Goal: Task Accomplishment & Management: Use online tool/utility

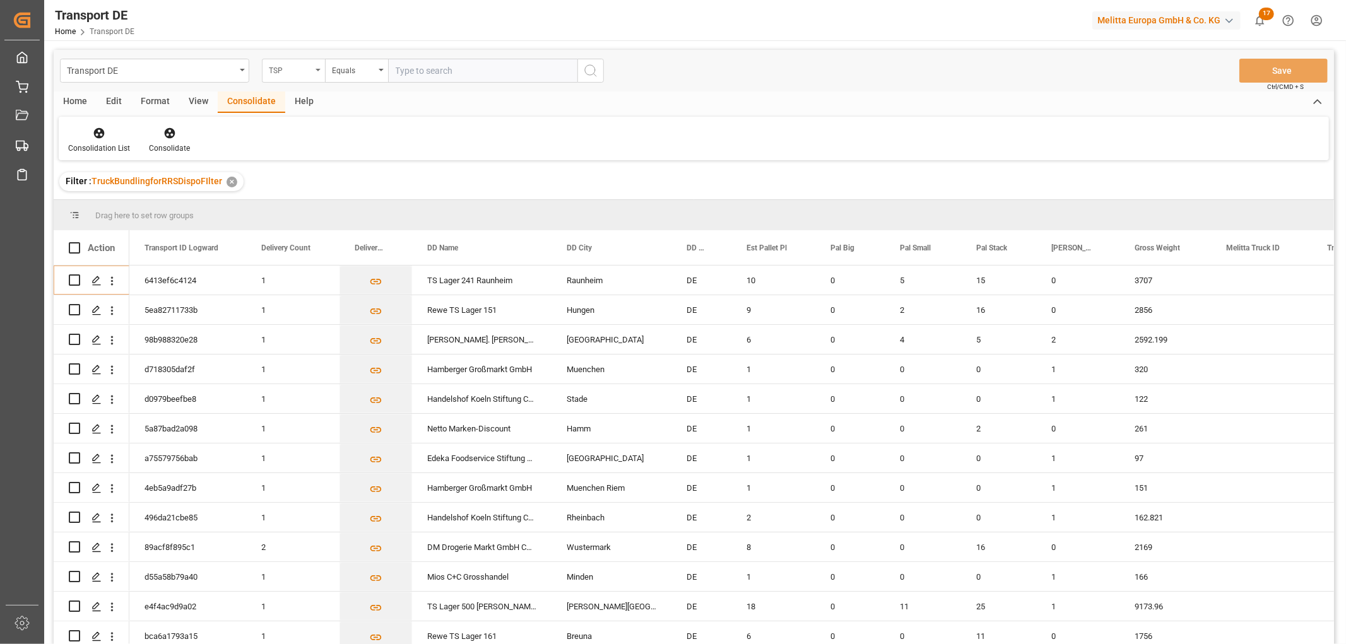
click at [288, 71] on div "TSP" at bounding box center [290, 69] width 43 height 15
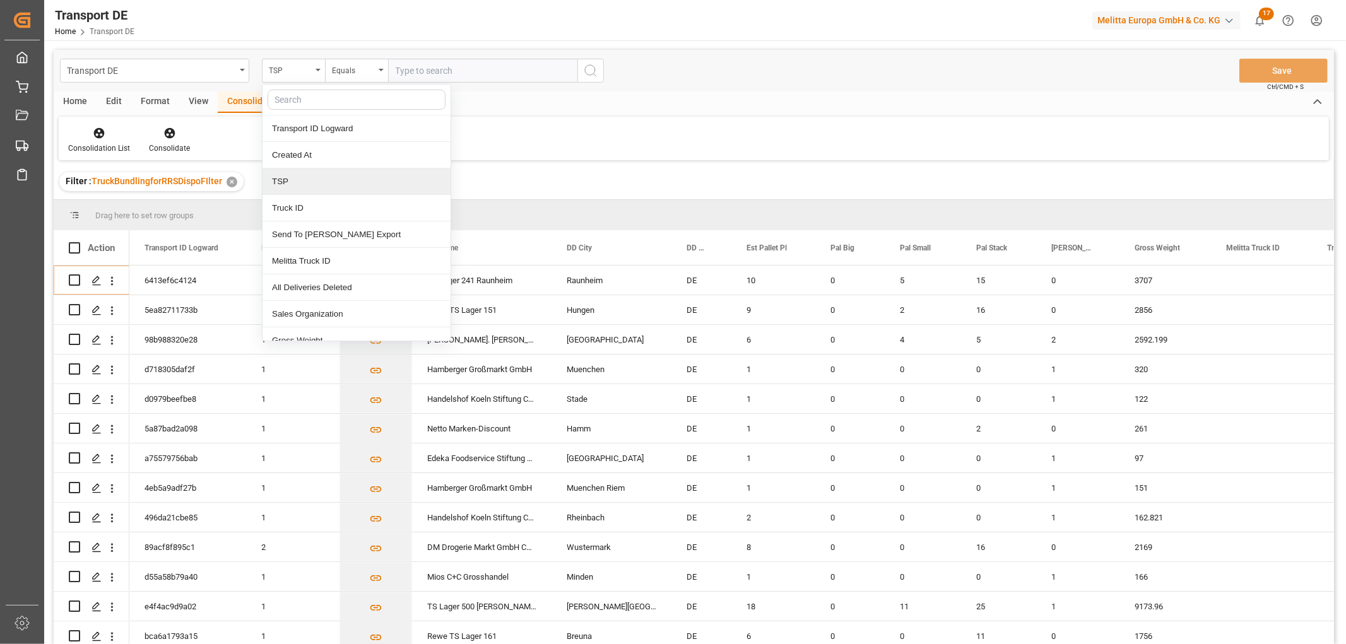
click at [317, 188] on div "TSP" at bounding box center [357, 182] width 188 height 27
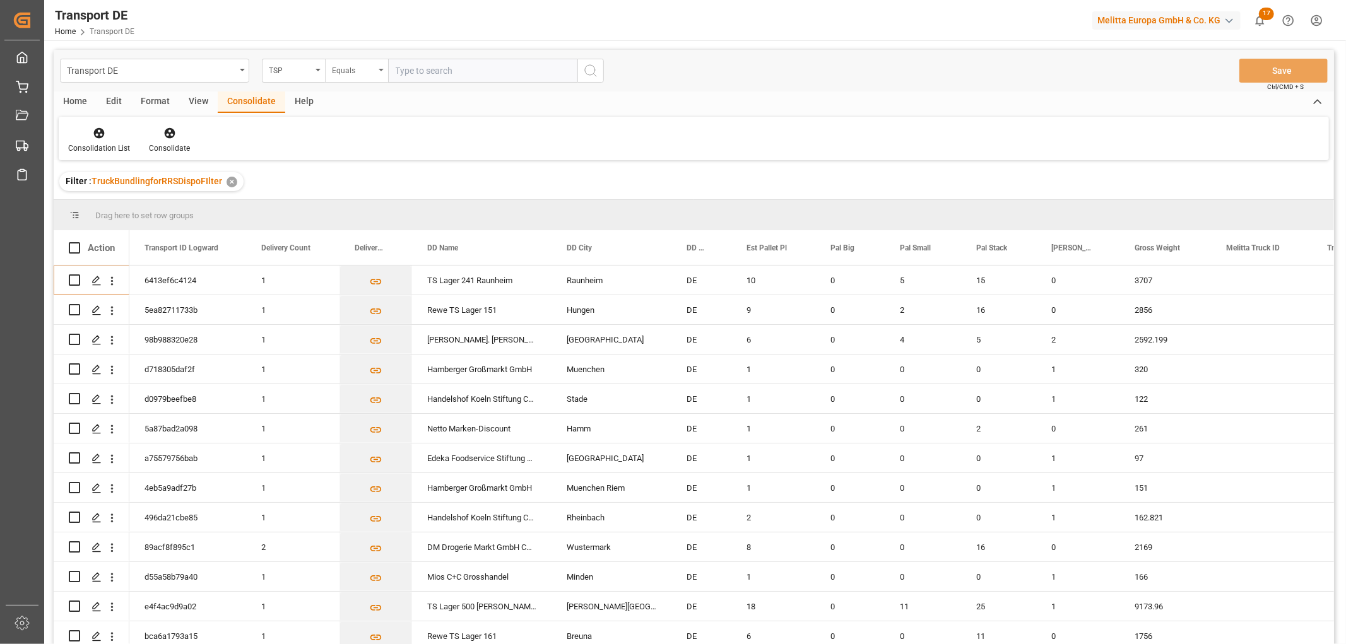
click at [353, 73] on div "Equals" at bounding box center [353, 69] width 43 height 15
click at [370, 208] on div "Starts with" at bounding box center [420, 208] width 188 height 27
click at [437, 68] on input "text" at bounding box center [482, 71] width 189 height 24
type input "LIT DE"
click at [593, 73] on icon "search button" at bounding box center [590, 70] width 15 height 15
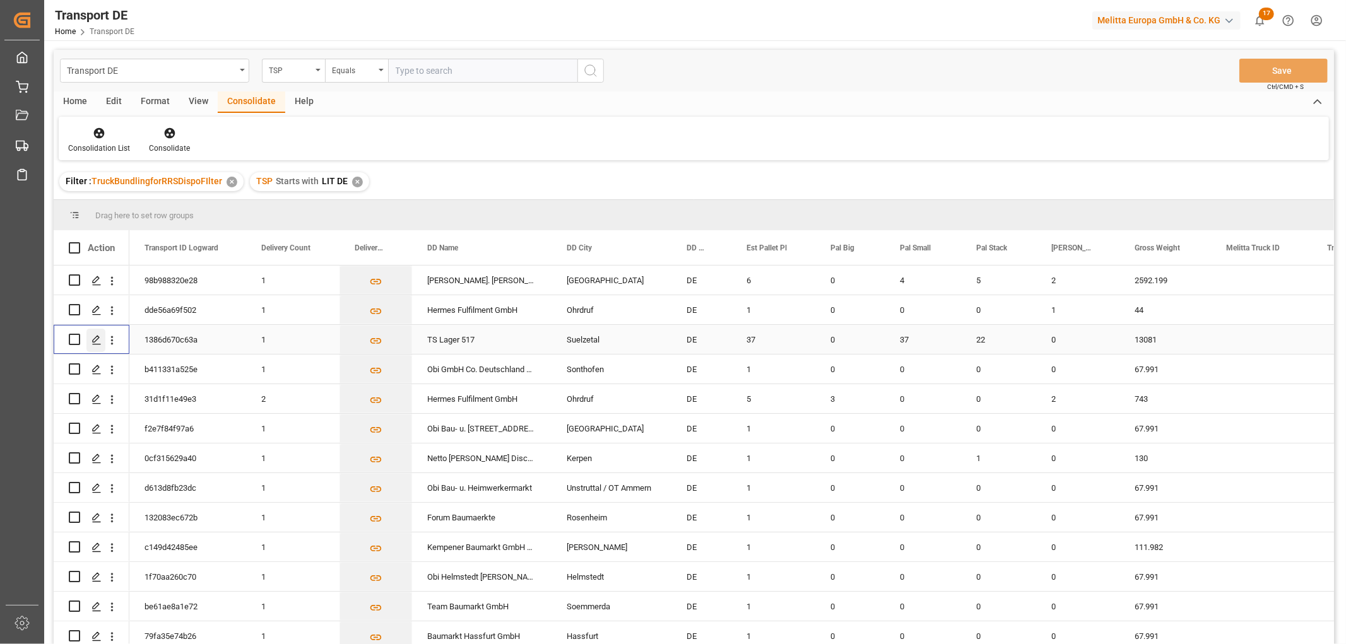
click at [93, 340] on icon "Press SPACE to select this row." at bounding box center [97, 340] width 10 height 10
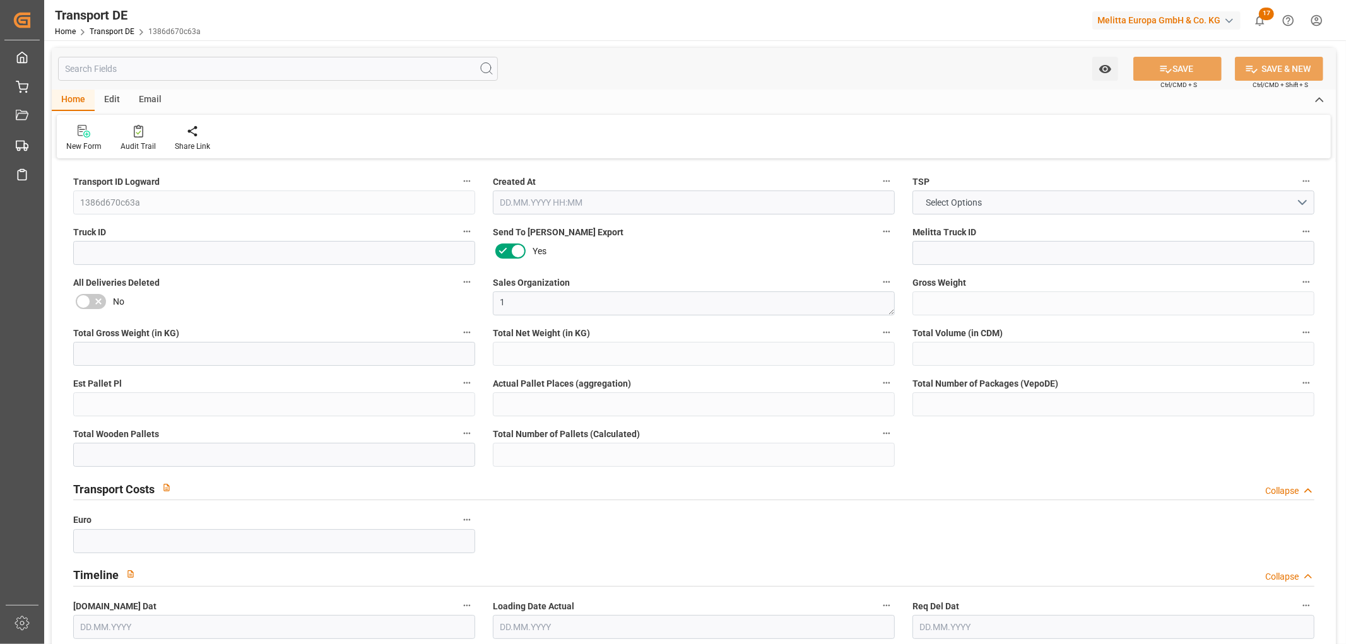
type input "13081"
type input "11529.944"
type input "9787.472"
type input "49677.296"
type input "37"
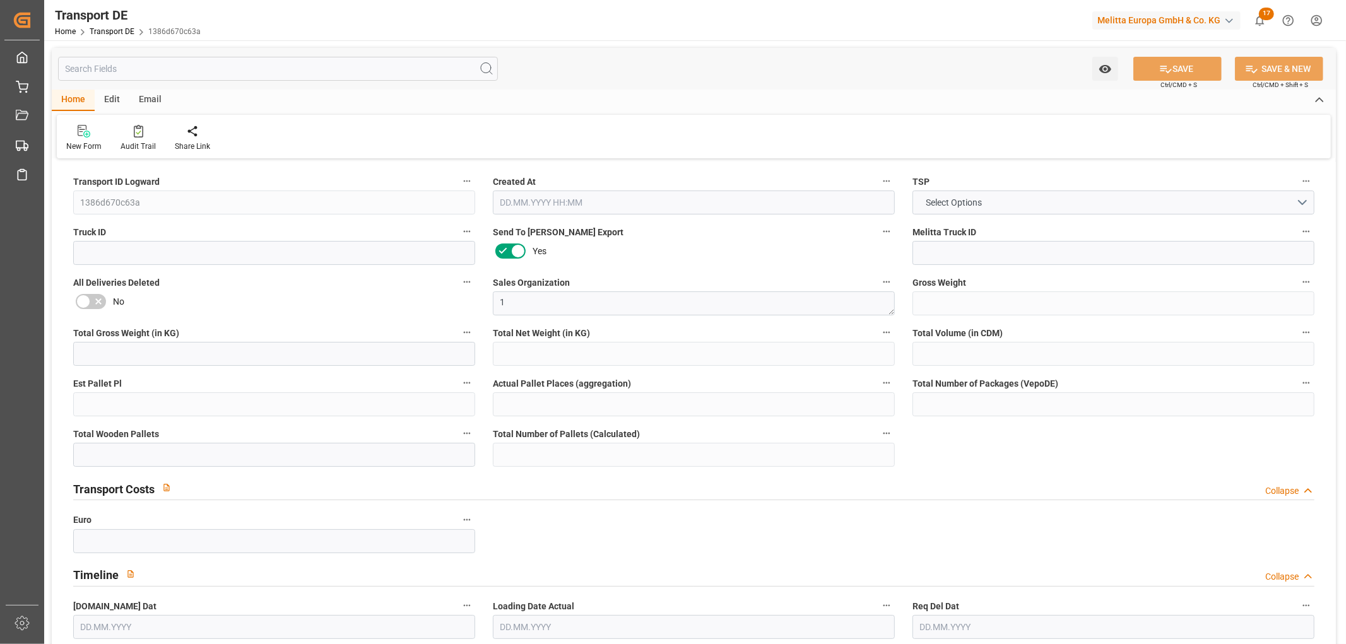
type input "0"
type input "59"
type input "56"
type input "0"
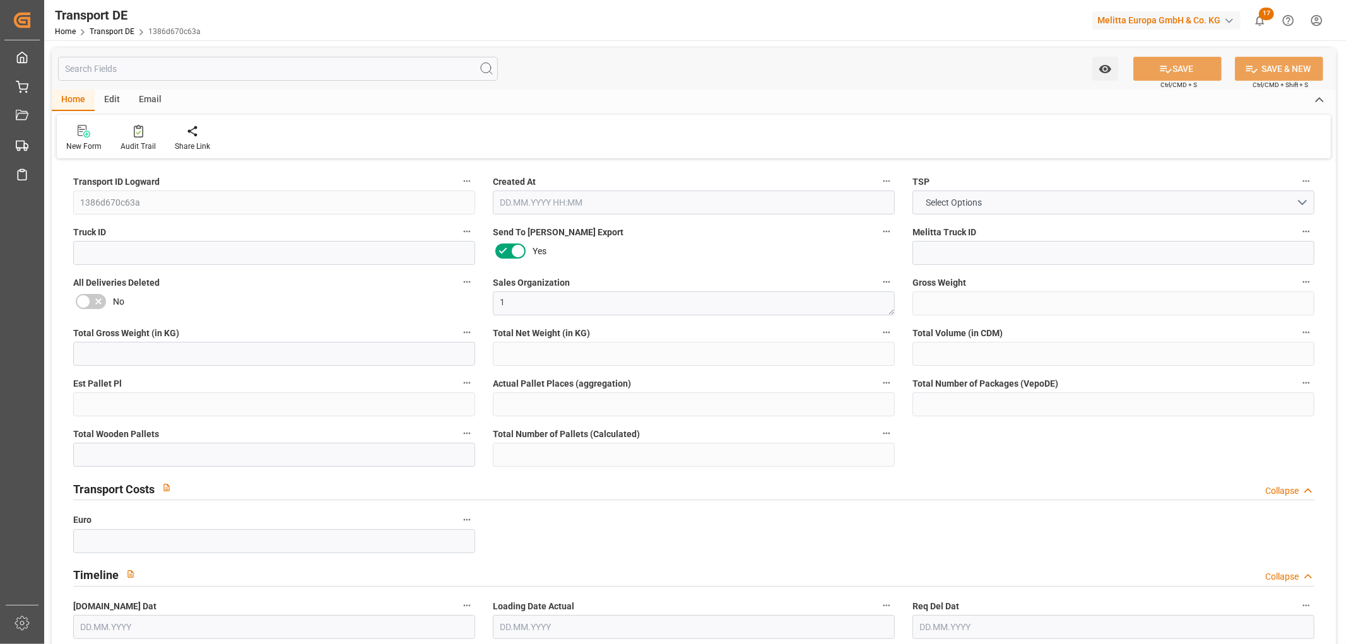
type input "39"
type input "0"
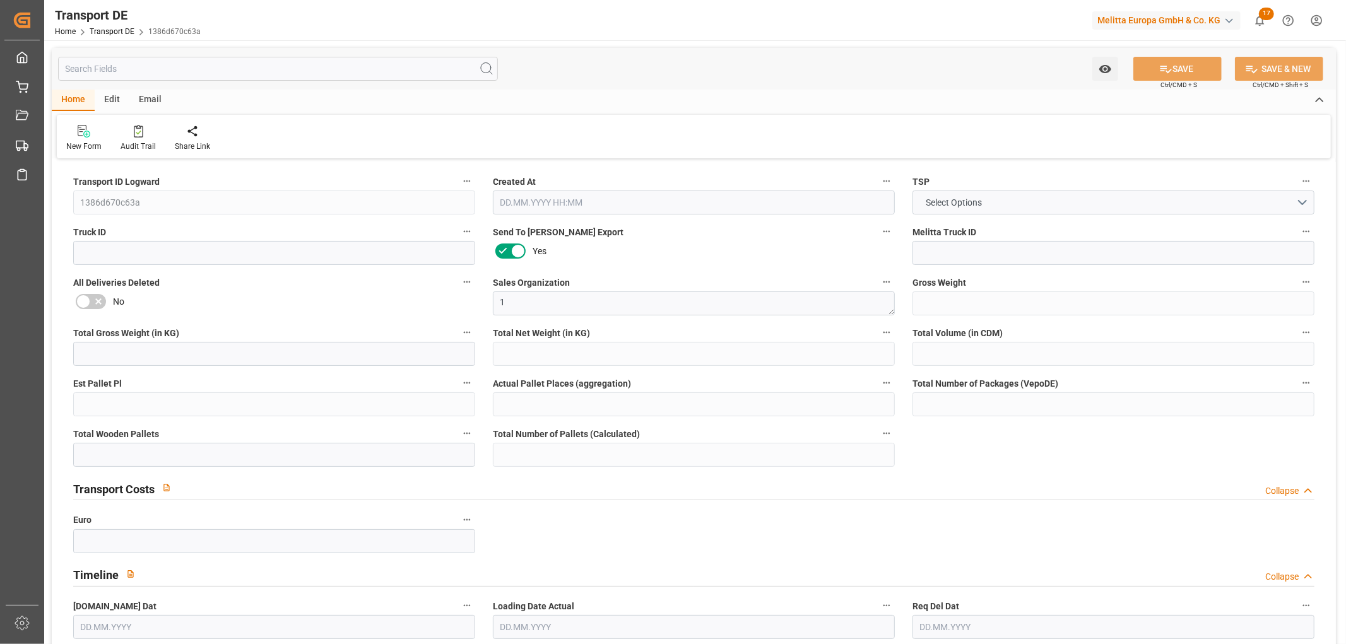
type input "0"
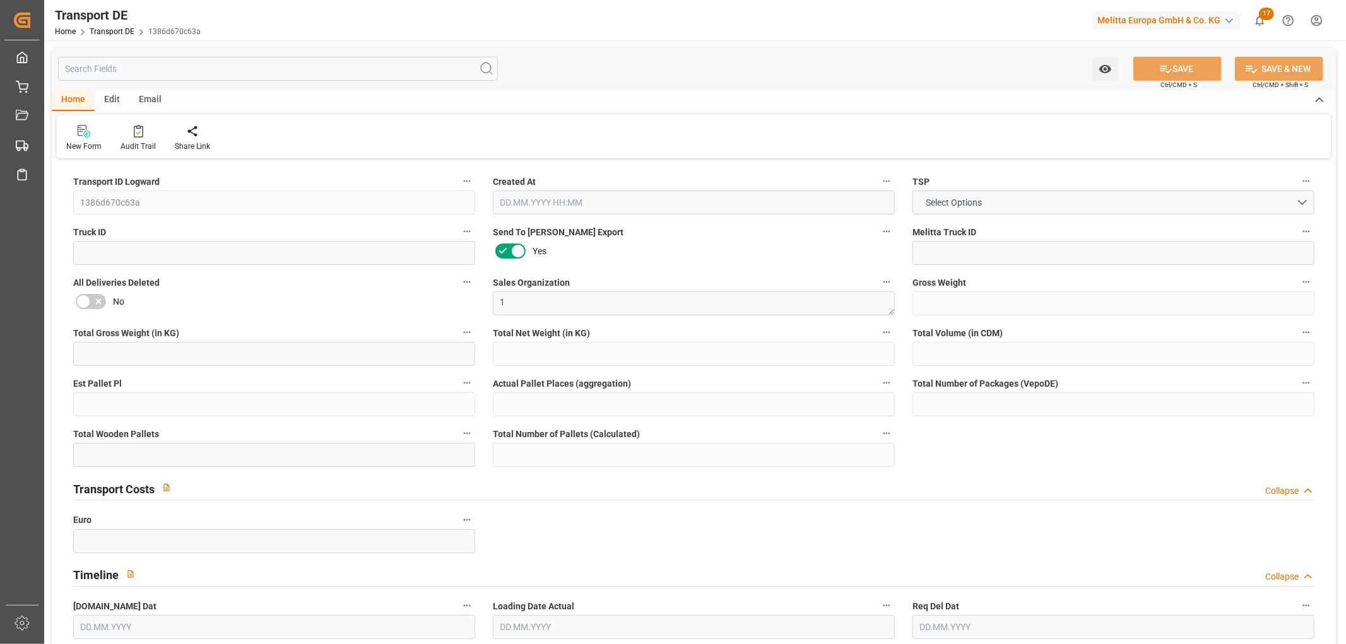
type input "0"
type input "37"
type input "22"
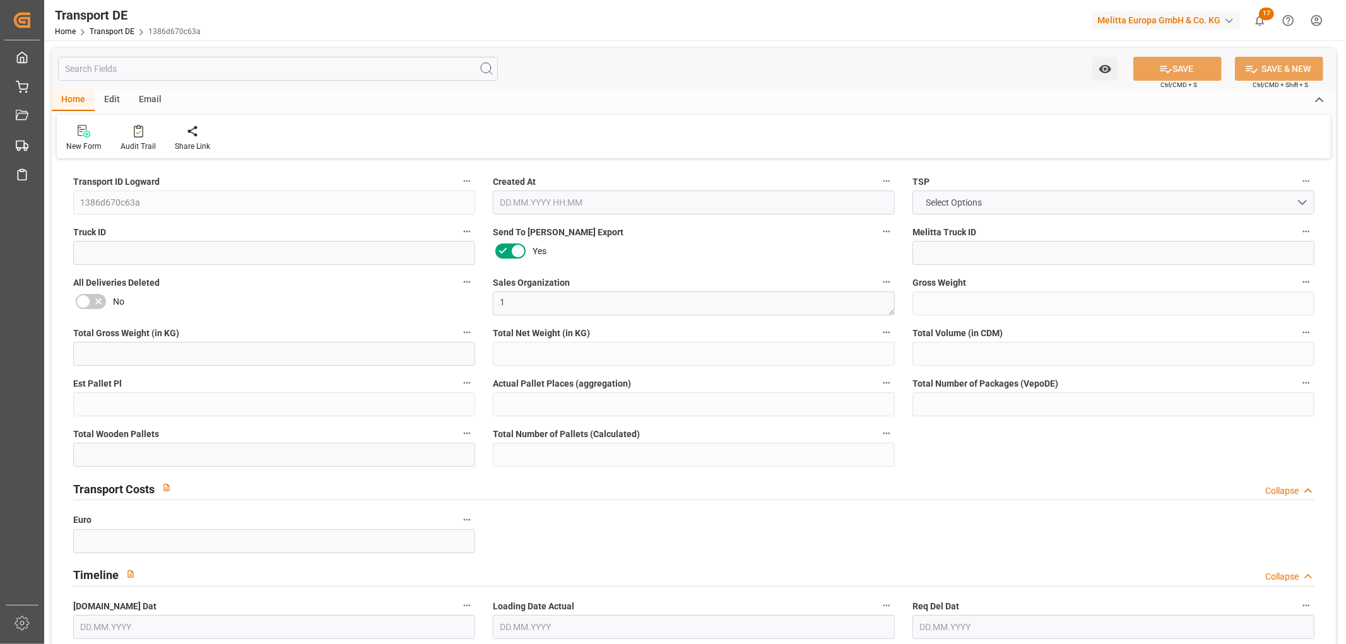
type input "0"
type input "1"
type input "0"
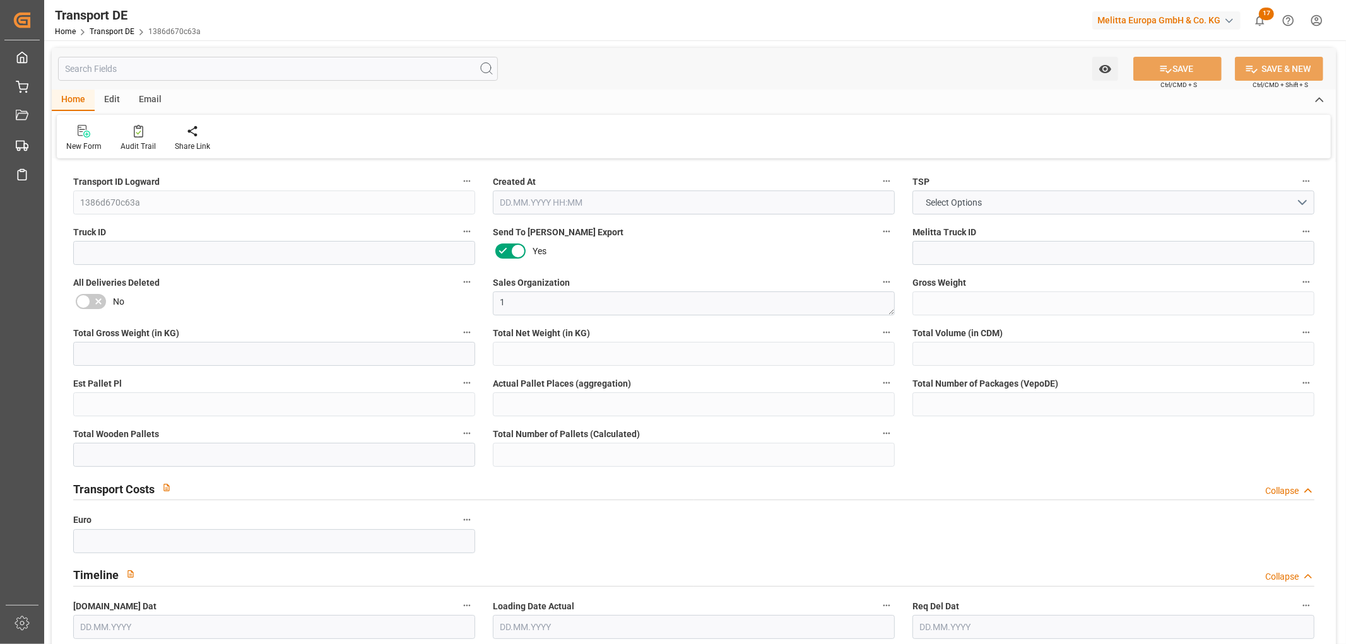
type input "0"
type input "4720"
type input "83.847"
type input "0"
type input "05.09.2025 23:00"
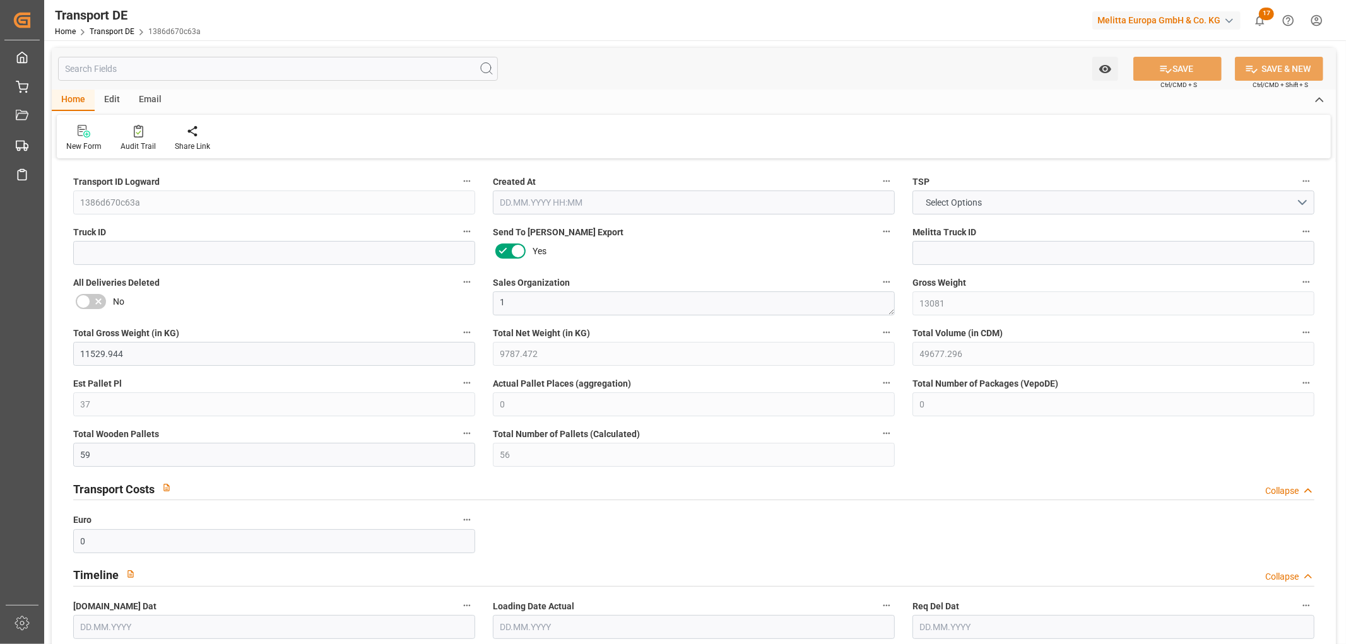
type input "[DATE]"
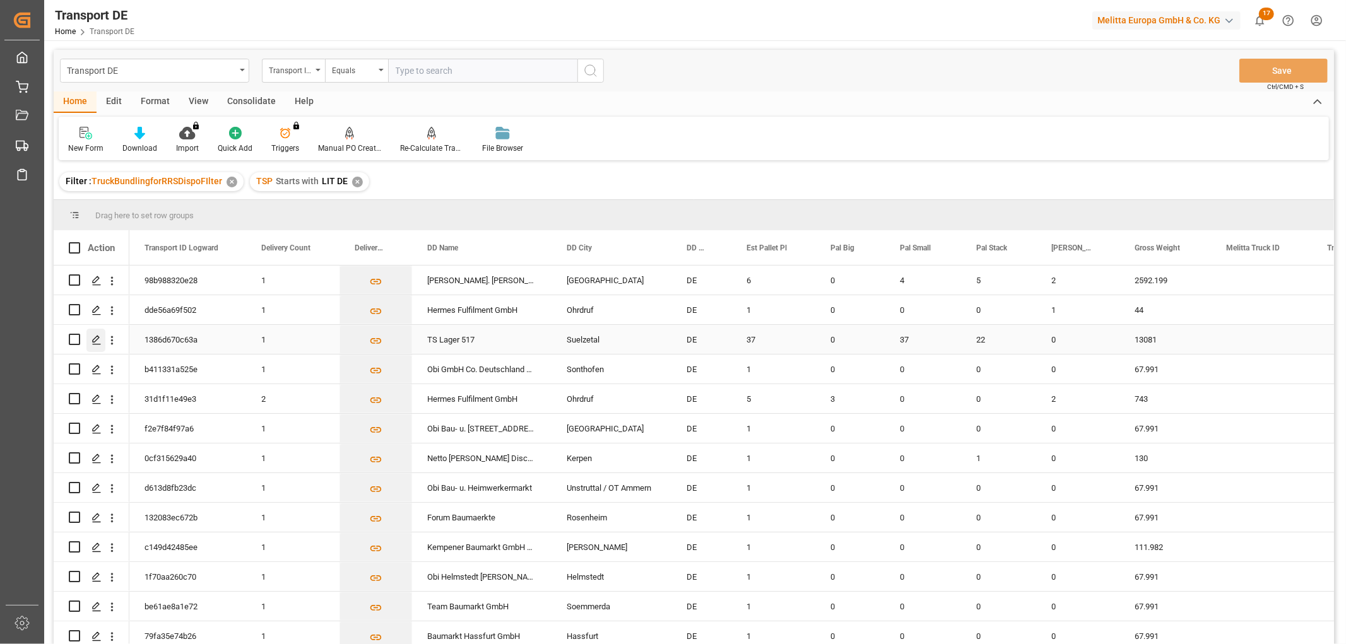
click at [96, 338] on icon "Press SPACE to select this row." at bounding box center [97, 340] width 10 height 10
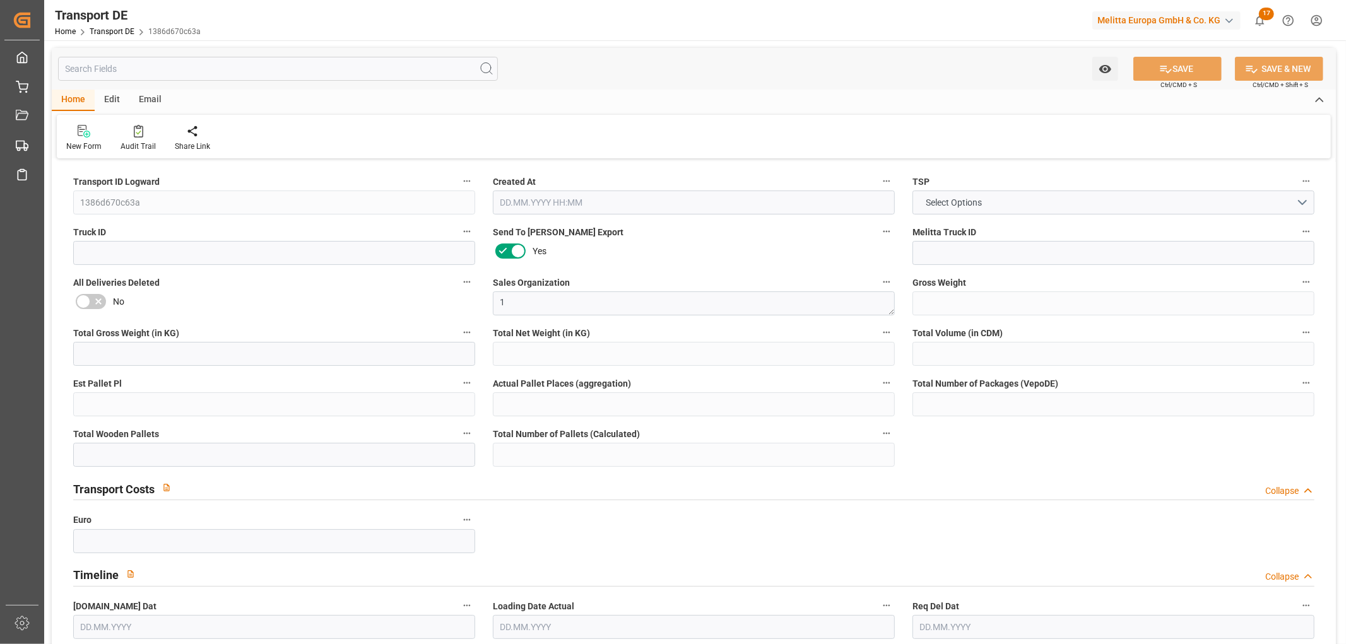
type input "13081"
type input "11529.944"
type input "9787.472"
type input "49677.296"
type input "37"
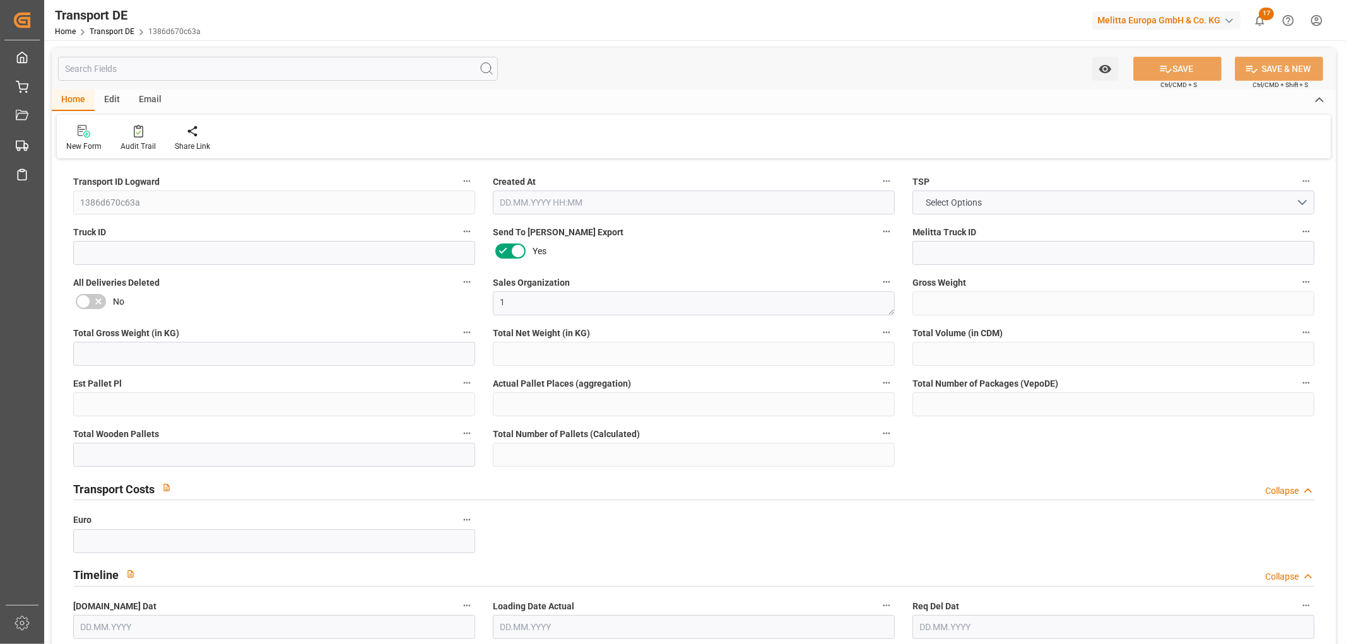
type input "0"
type input "59"
type input "56"
type input "0"
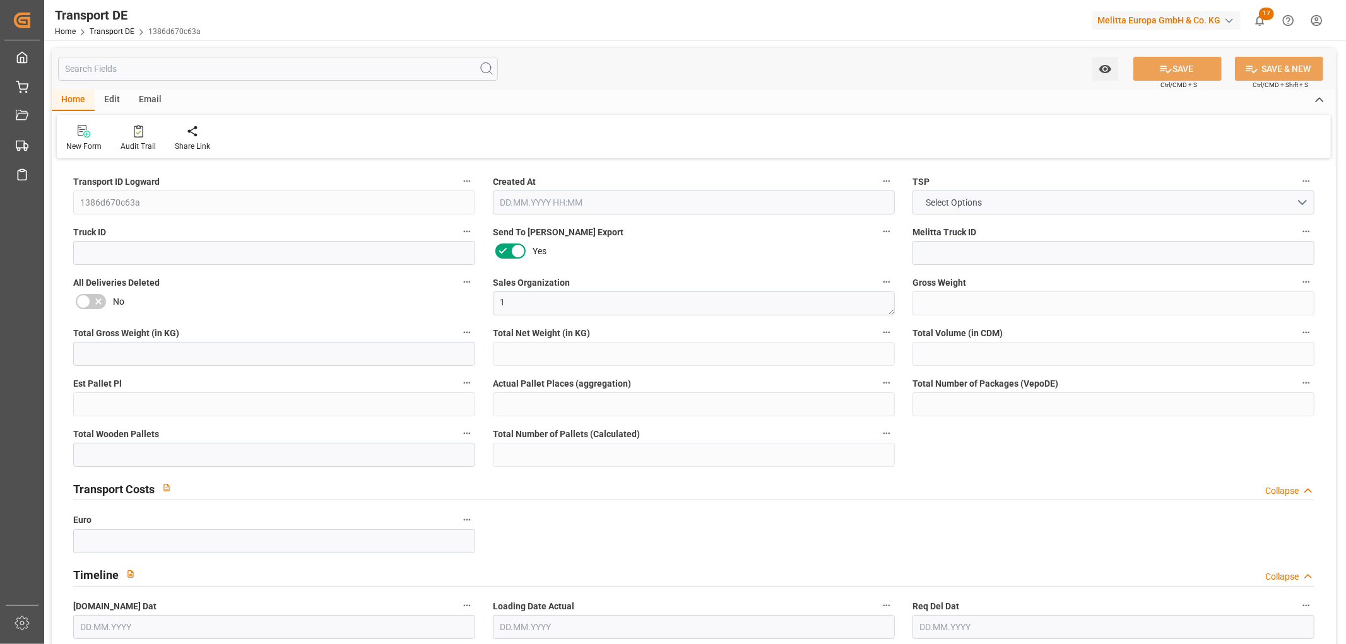
type input "39"
type input "0"
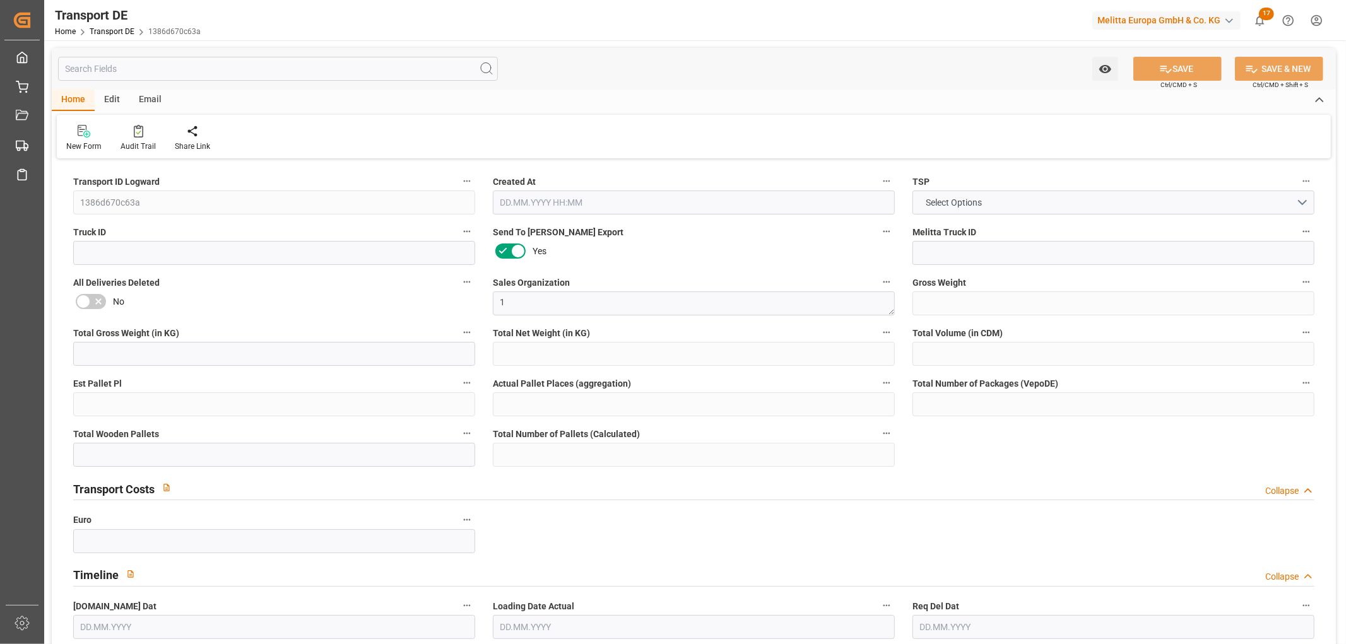
type input "0"
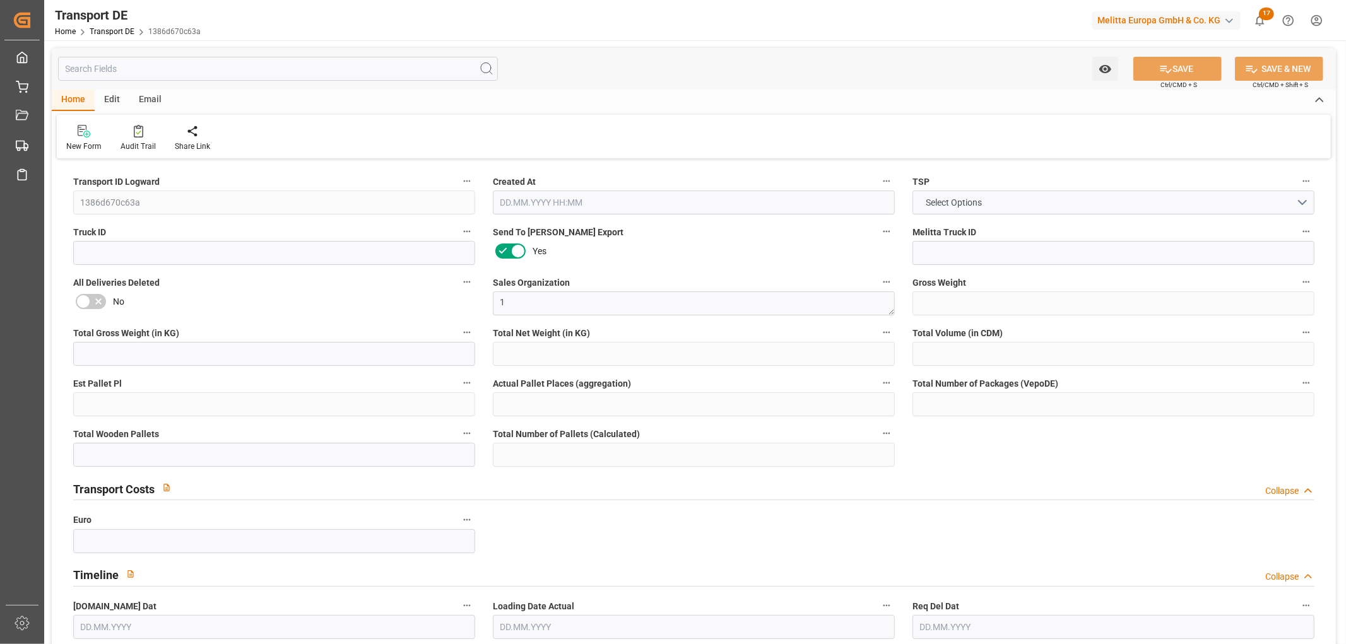
type input "0"
type input "37"
type input "22"
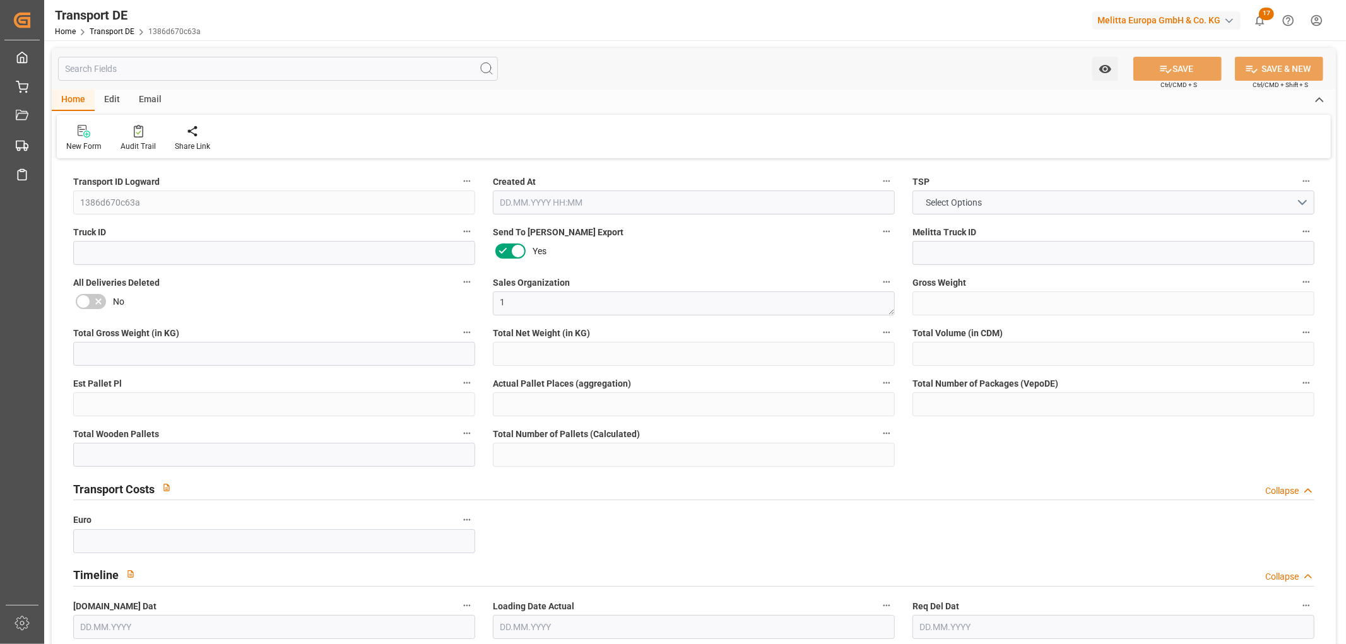
type input "0"
type input "1"
type input "0"
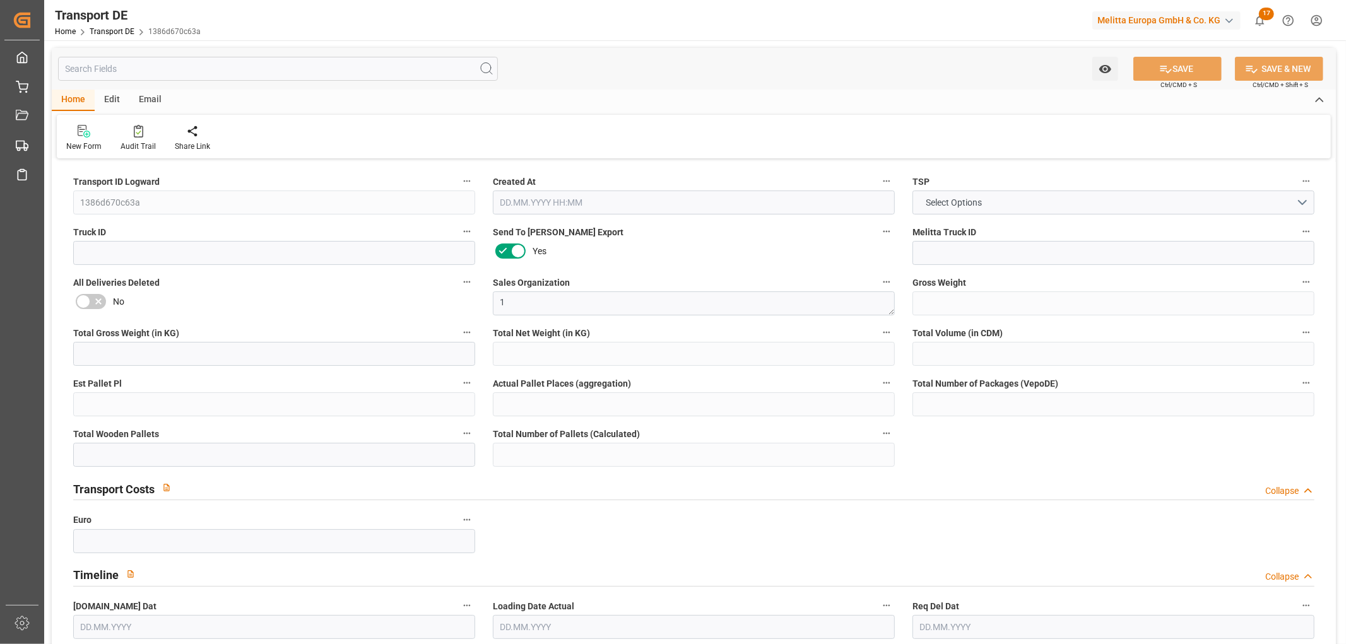
type input "0"
type input "4720"
type input "83.847"
type input "0"
type input "05.09.2025 23:00"
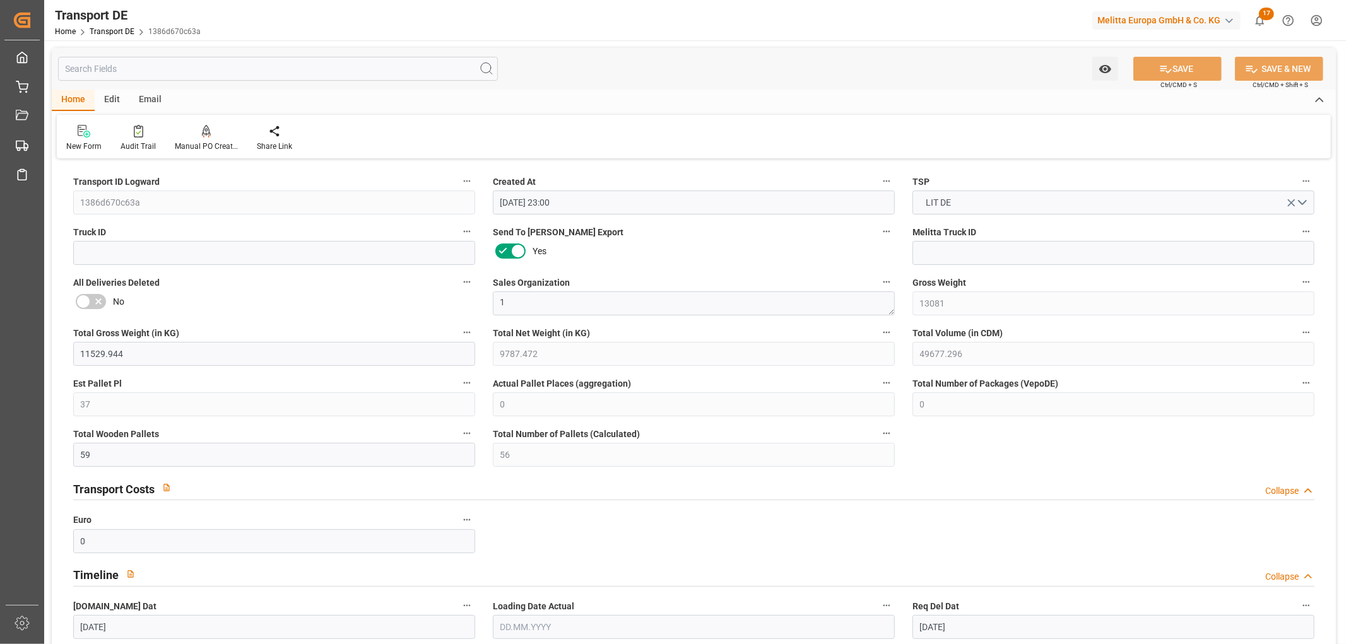
type input "[DATE]"
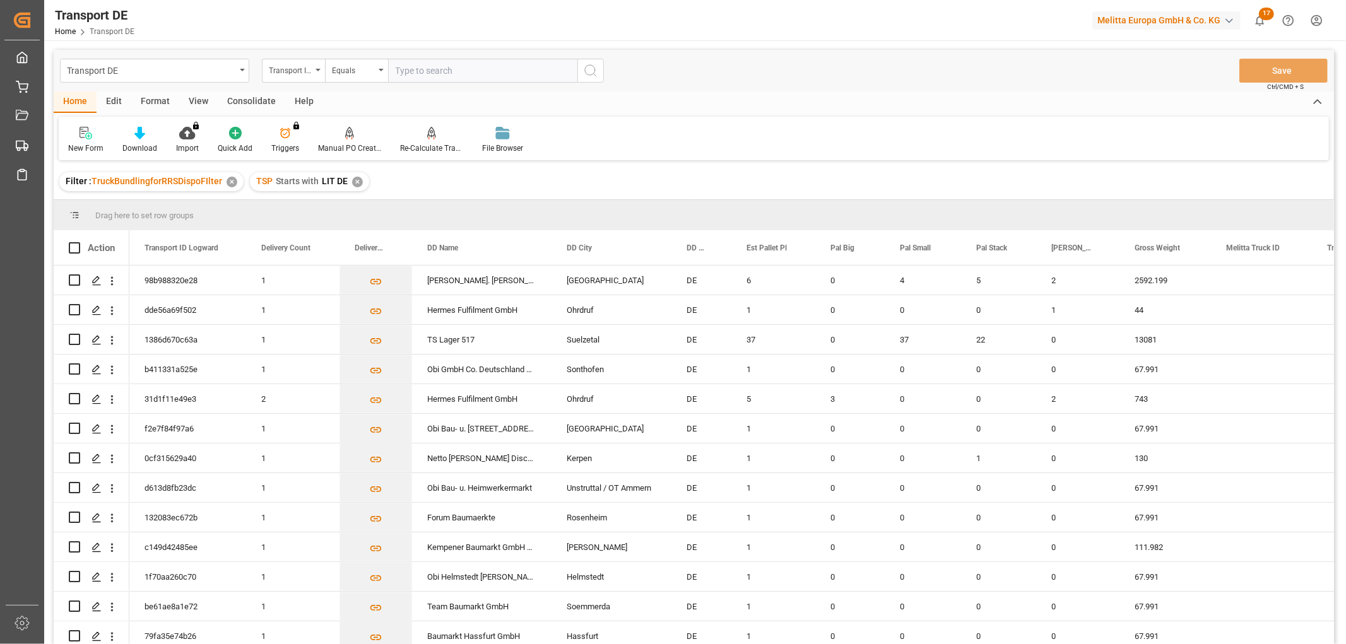
click at [352, 181] on div "✕" at bounding box center [357, 182] width 11 height 11
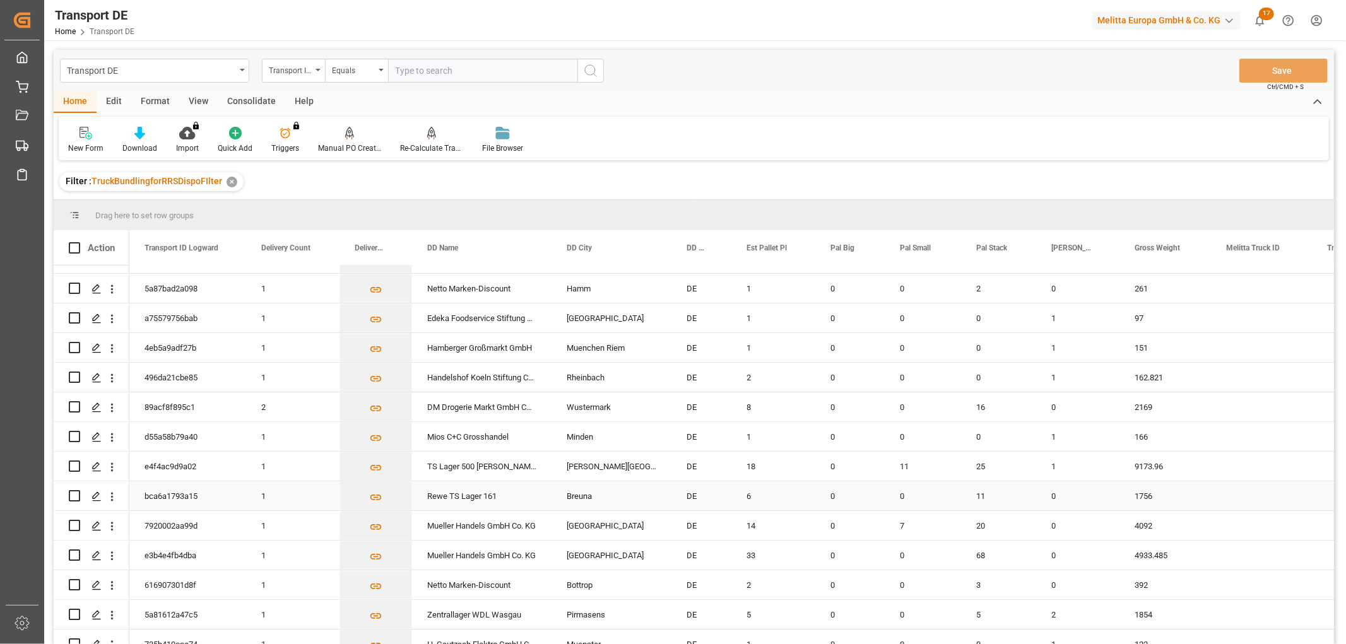
scroll to position [210, 0]
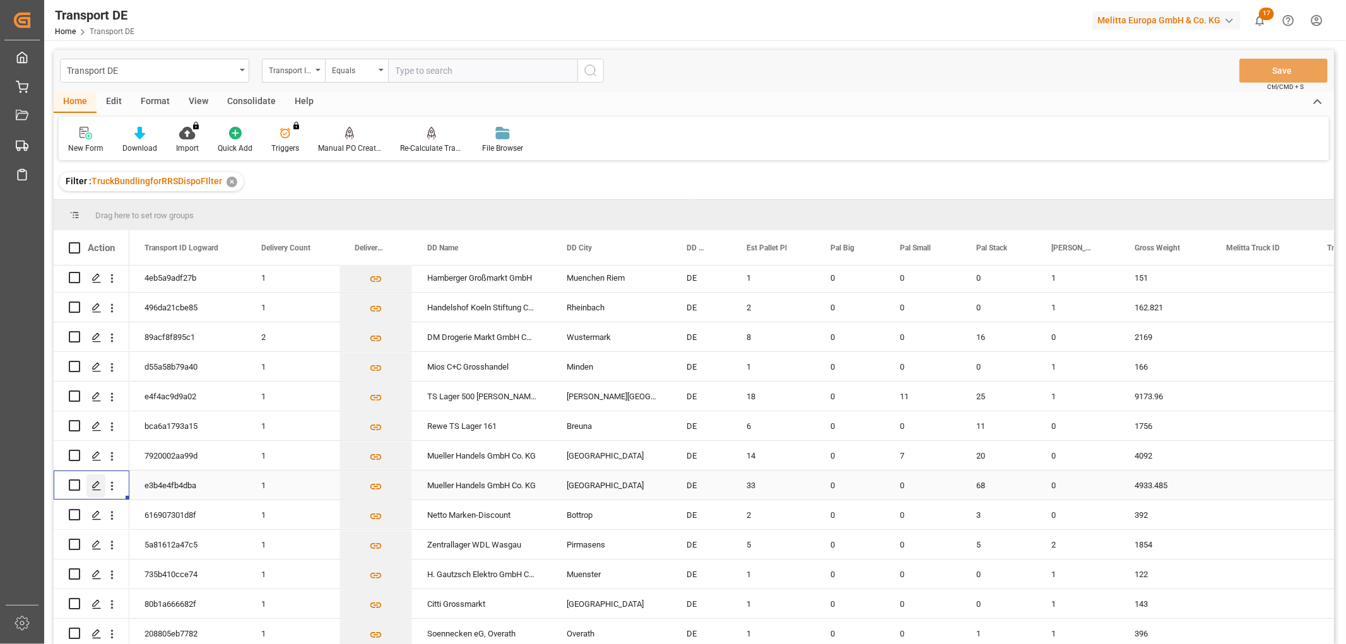
click at [96, 484] on icon "Press SPACE to select this row." at bounding box center [97, 486] width 10 height 10
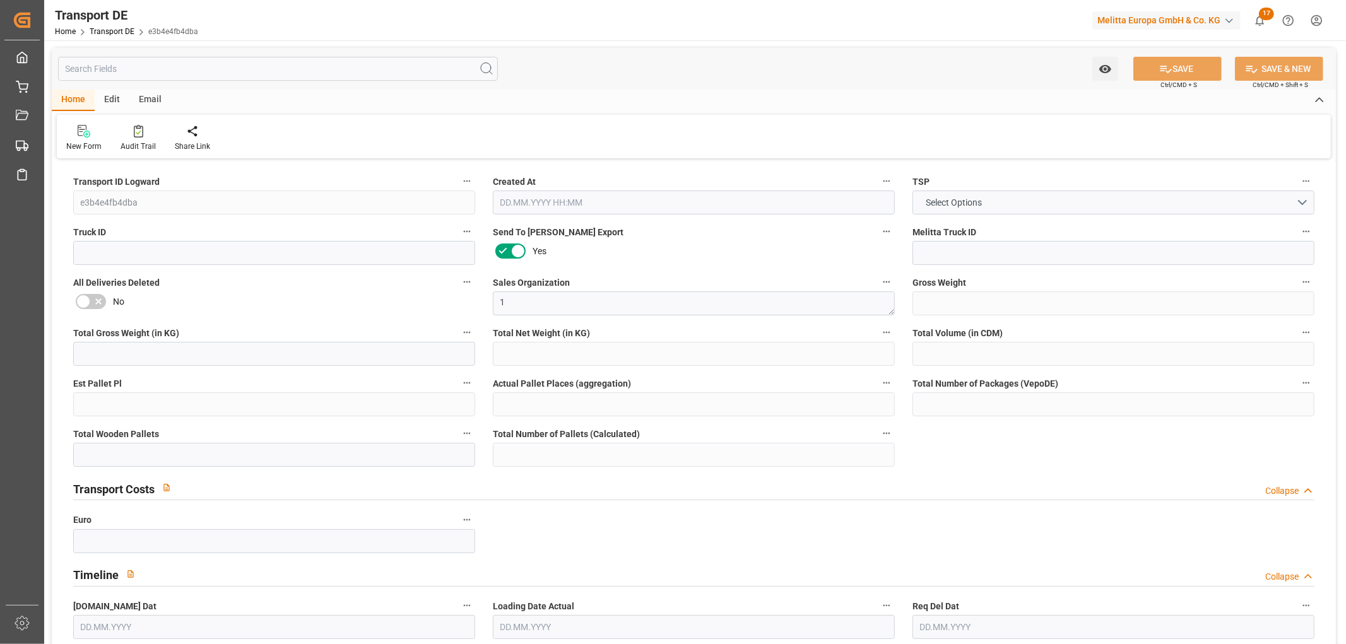
type input "4933.485"
type input "3273.315"
type input "2269.17"
type input "50710.32"
type input "33"
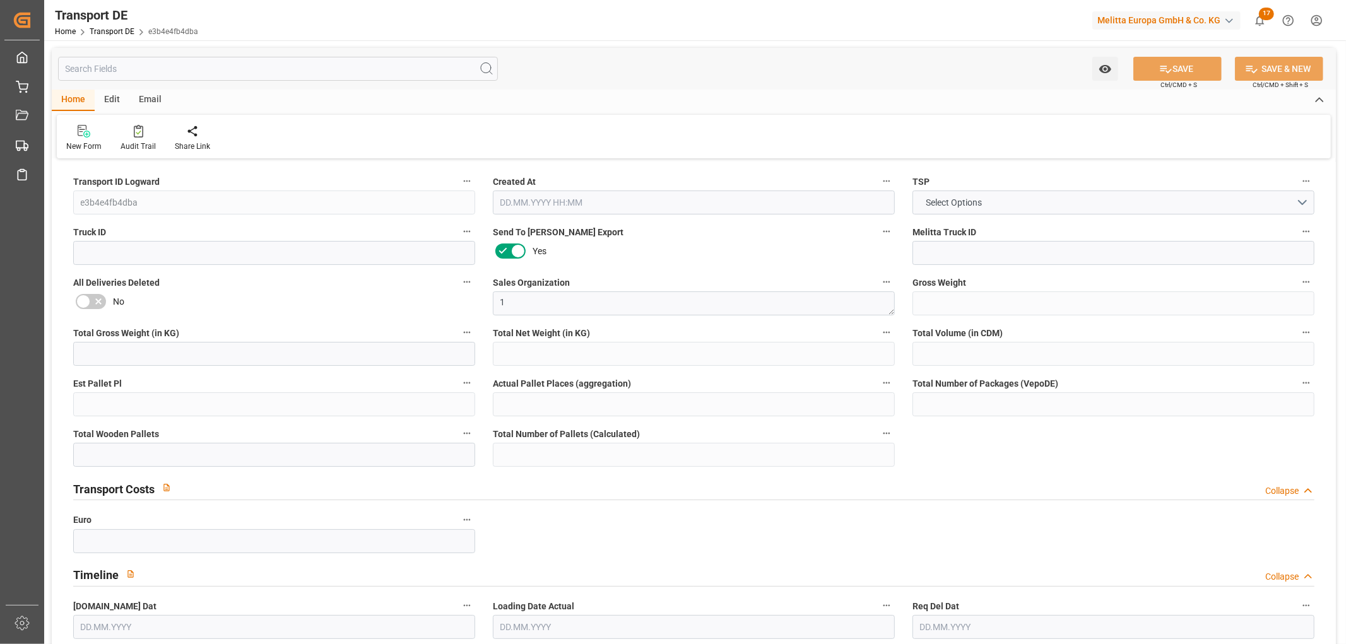
type input "0"
type input "68"
type input "1"
type input "0"
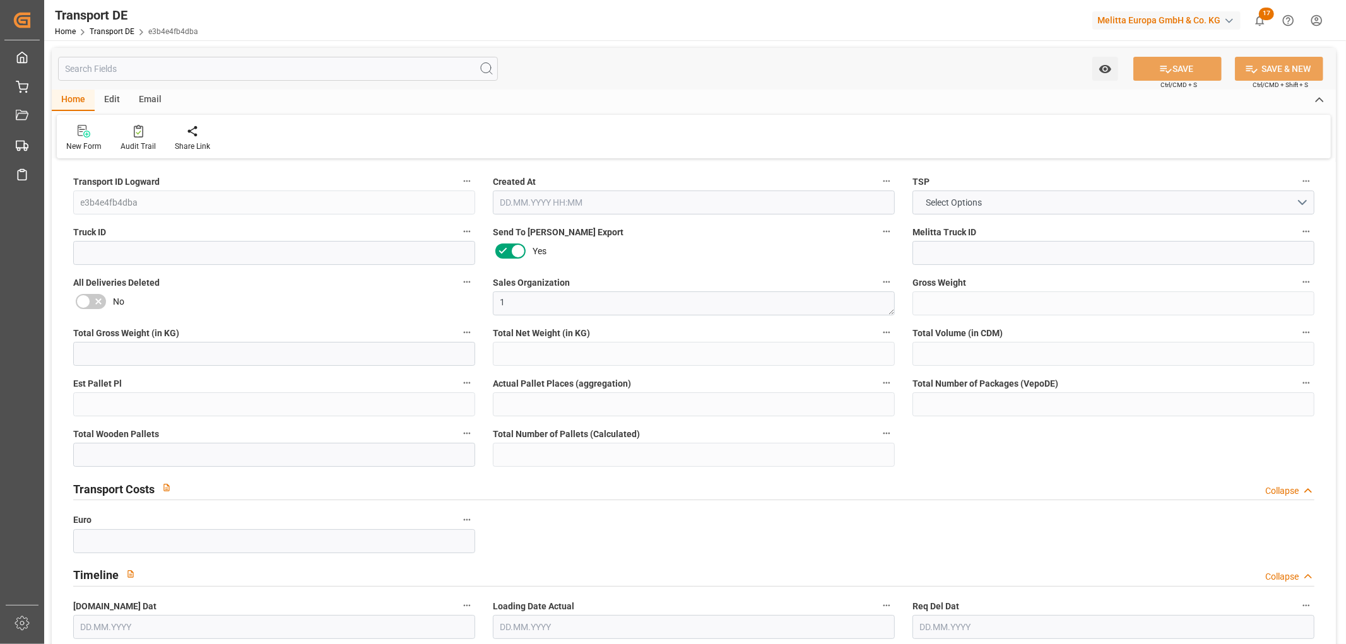
type input "89"
type input "0"
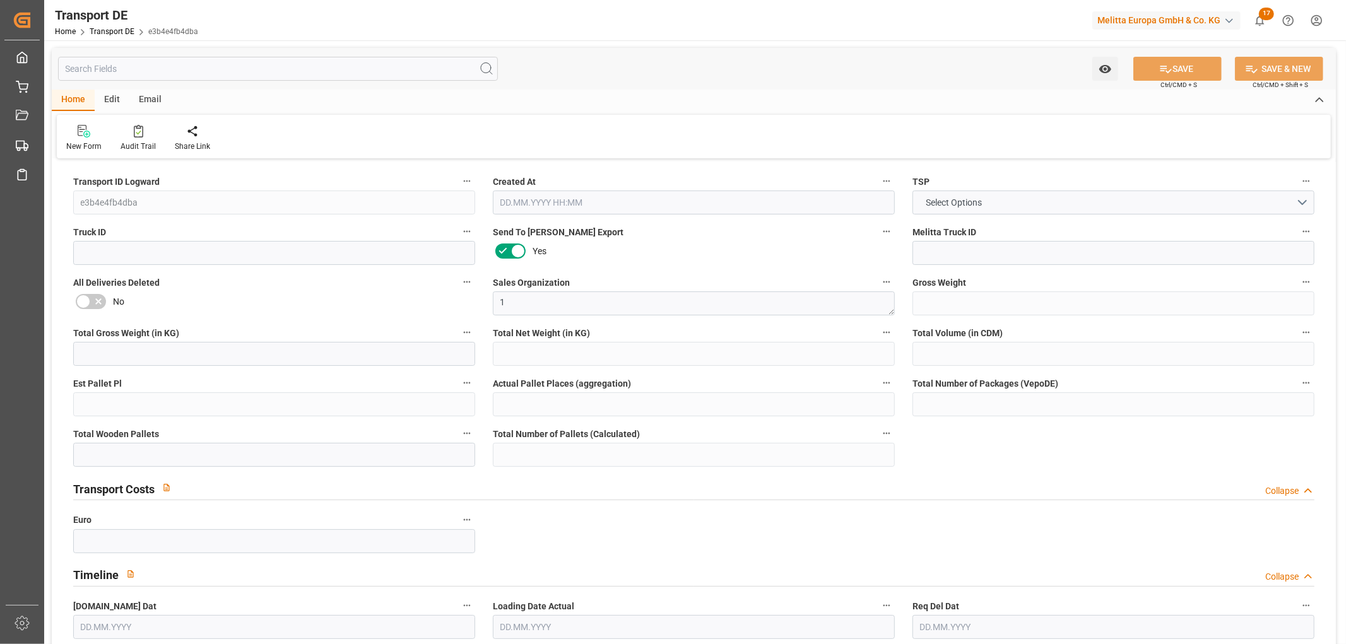
type input "0"
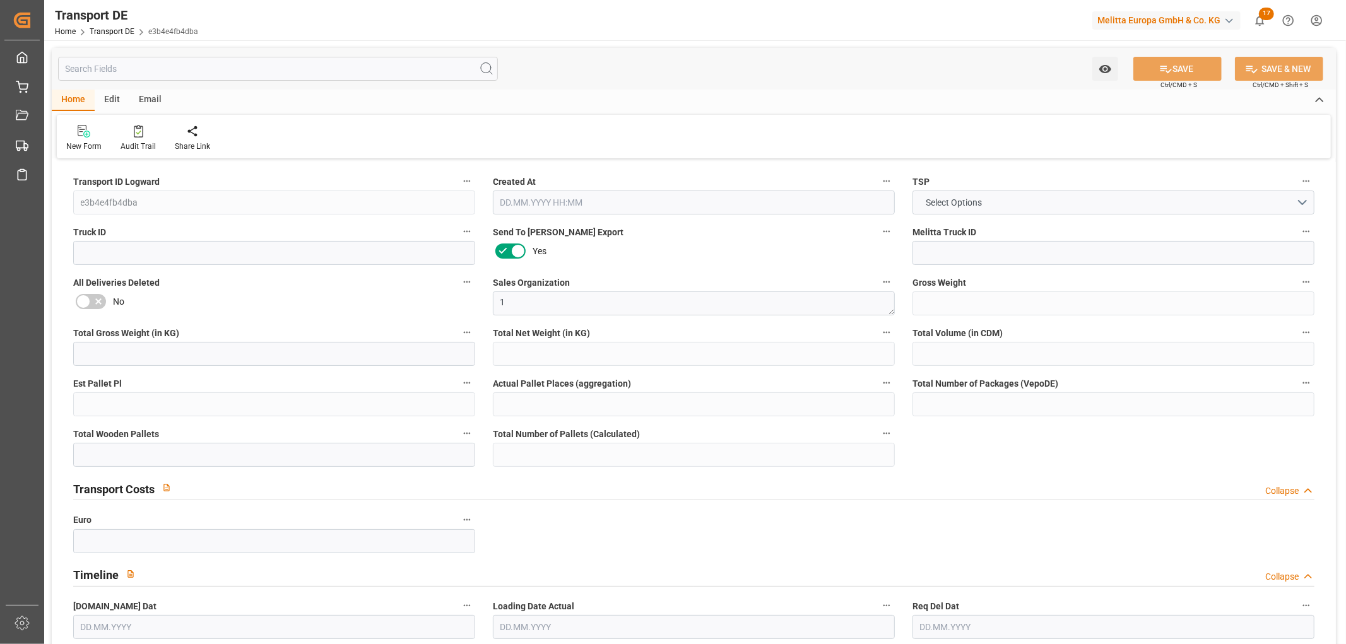
type input "0"
type input "68"
type input "0"
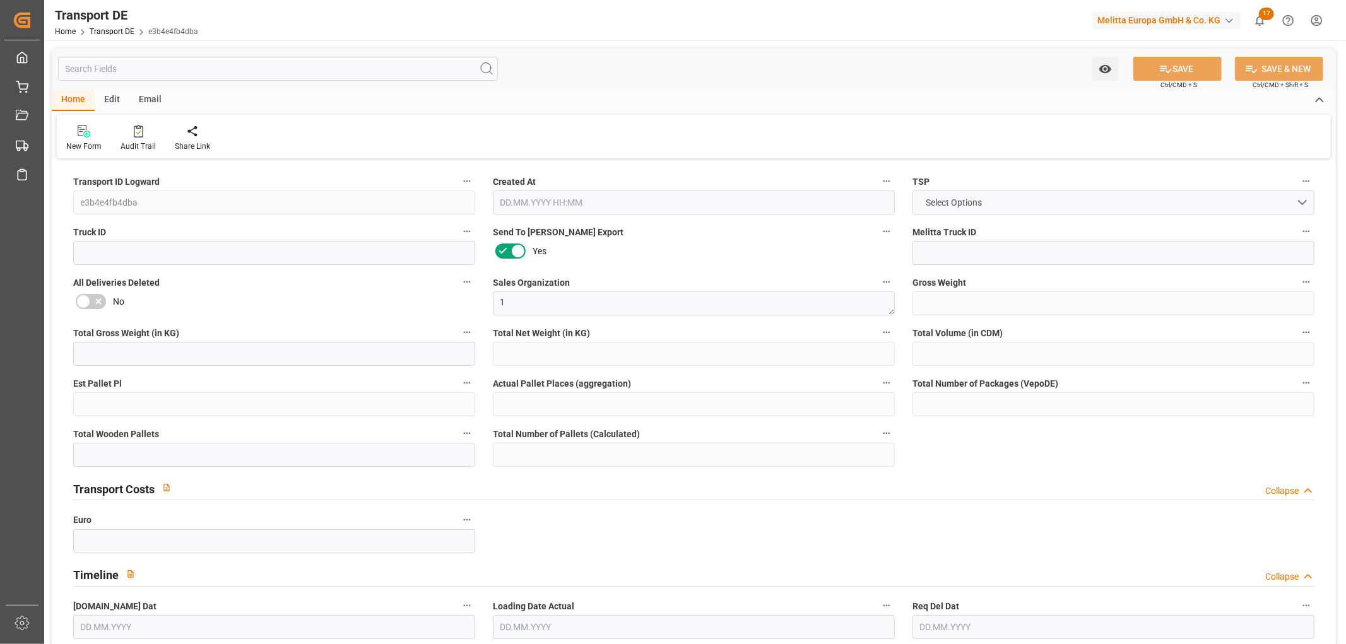
type input "0"
type input "1"
type input "0"
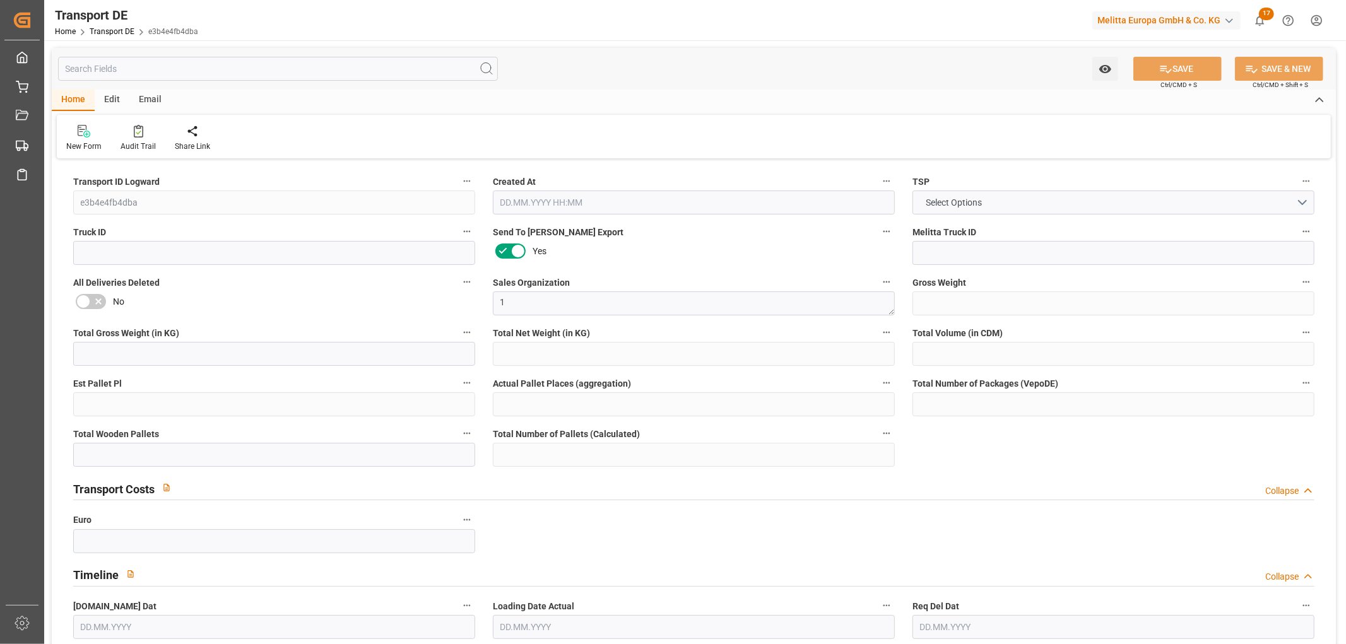
type input "4860"
type input "780.71"
type input "768.79"
type input "08.09.2025 23:01"
type input "[DATE]"
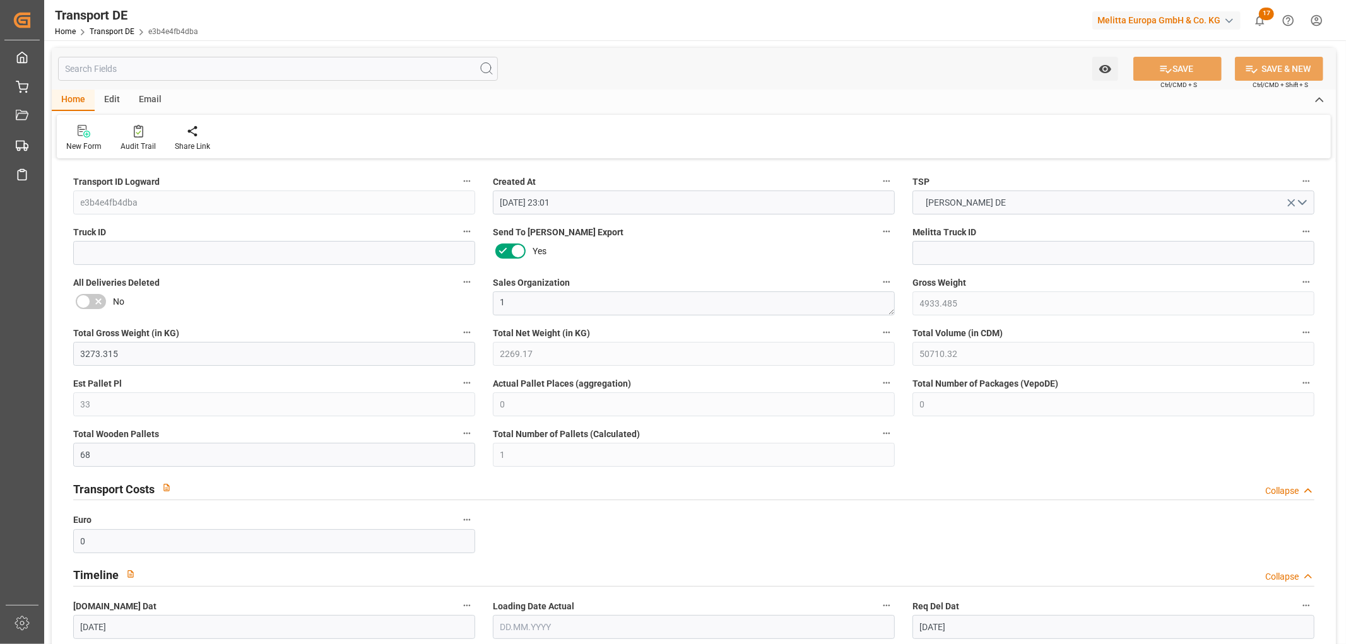
type input "[DATE]"
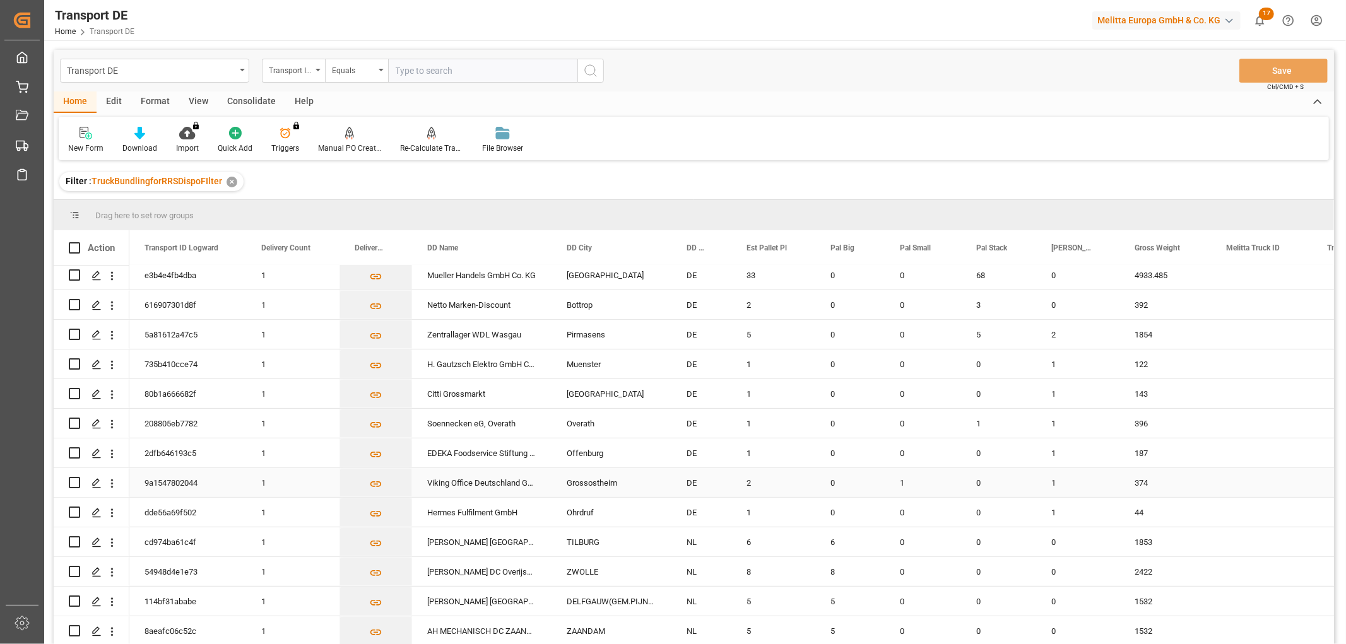
scroll to position [631, 0]
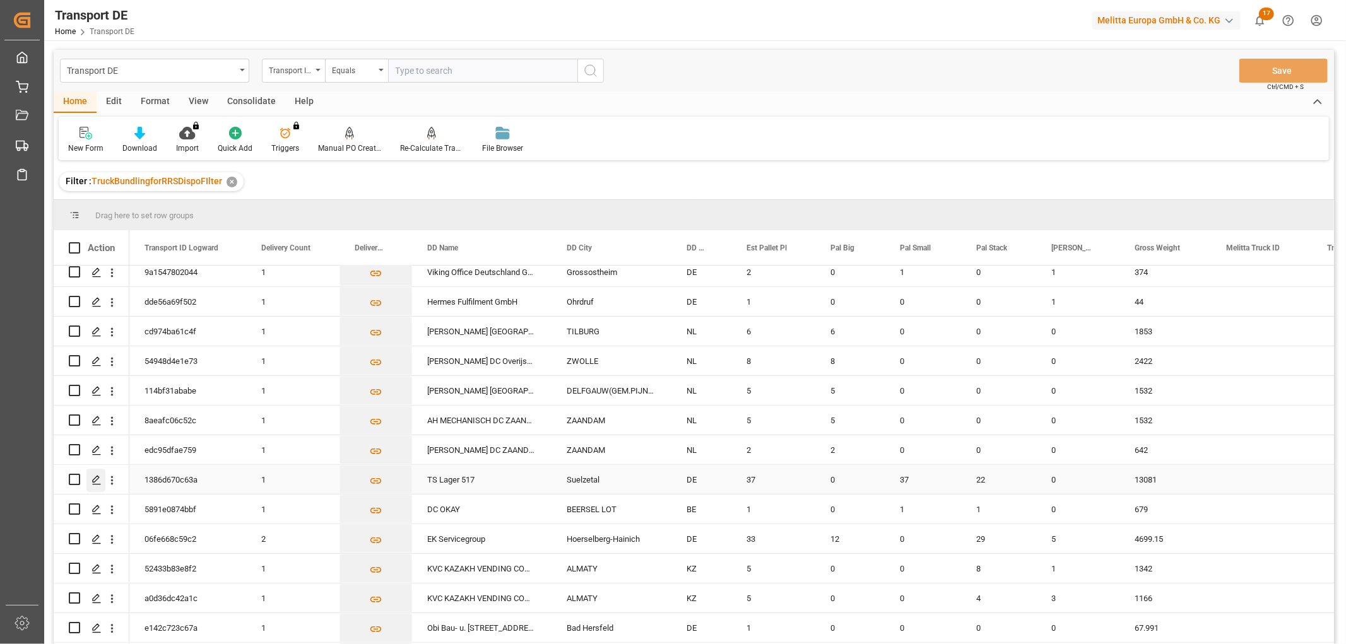
click at [95, 480] on icon "Press SPACE to select this row." at bounding box center [97, 480] width 10 height 10
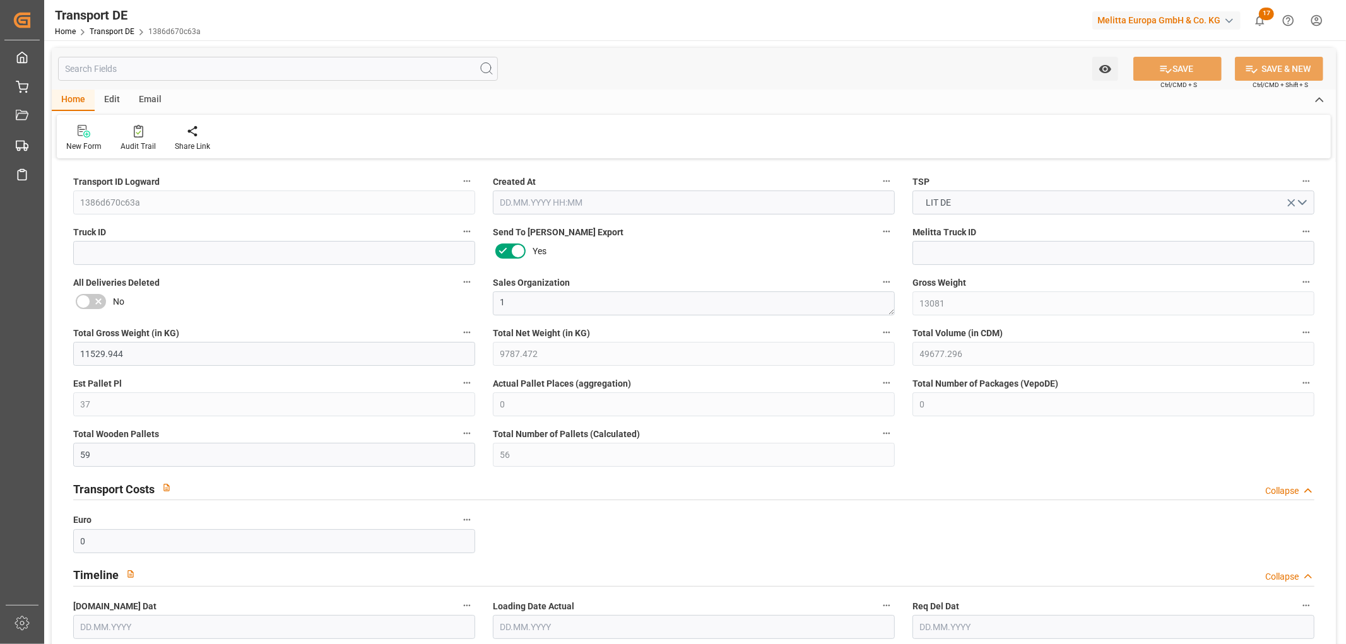
type input "13081"
type input "11529.944"
type input "9787.472"
type input "49677.296"
type input "37"
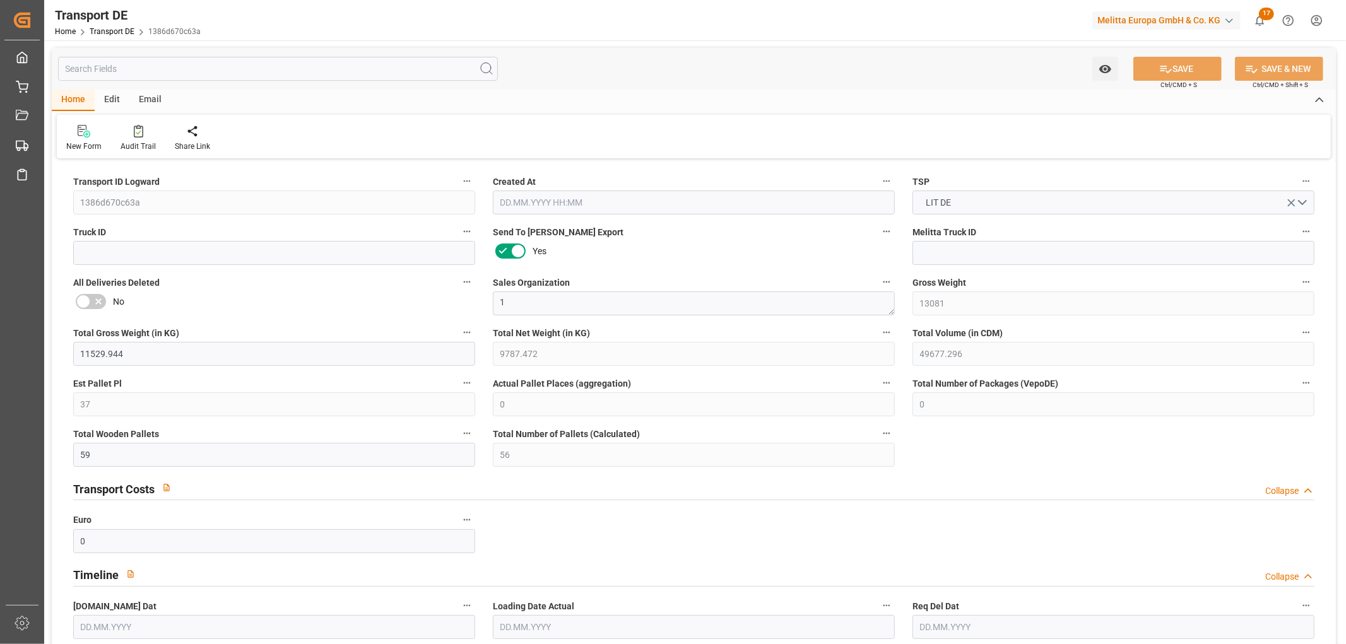
type input "0"
type input "59"
type input "56"
type input "0"
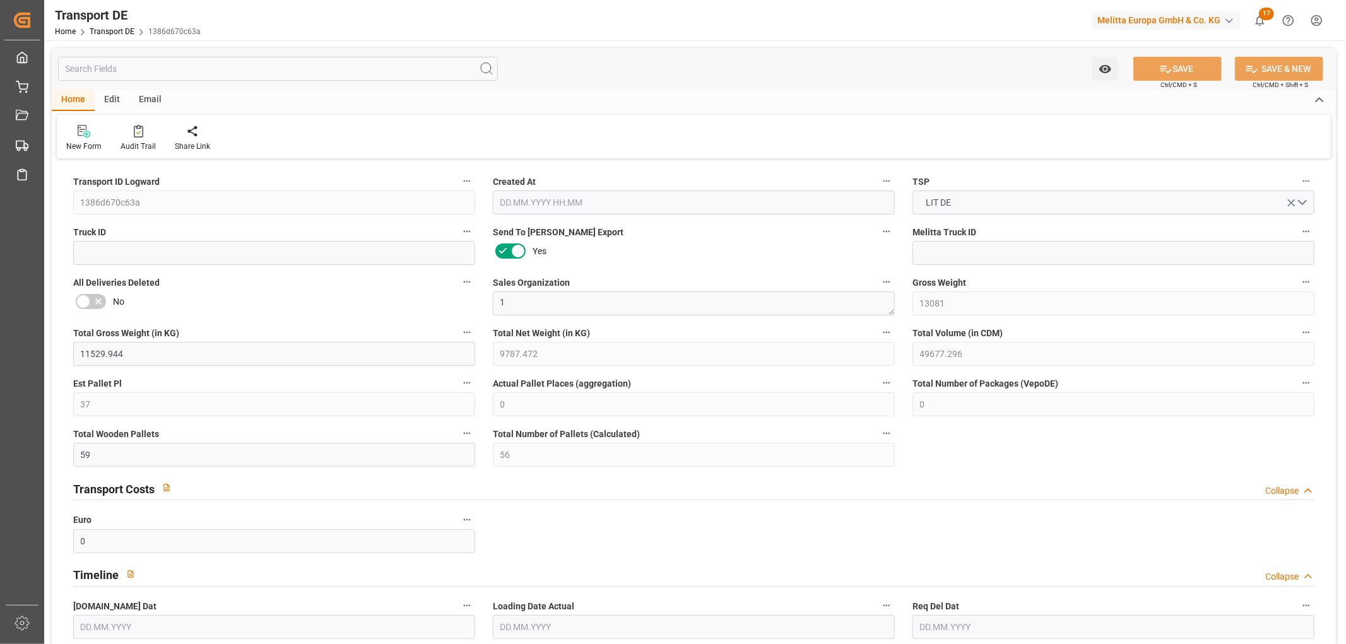
type input "39"
type input "0"
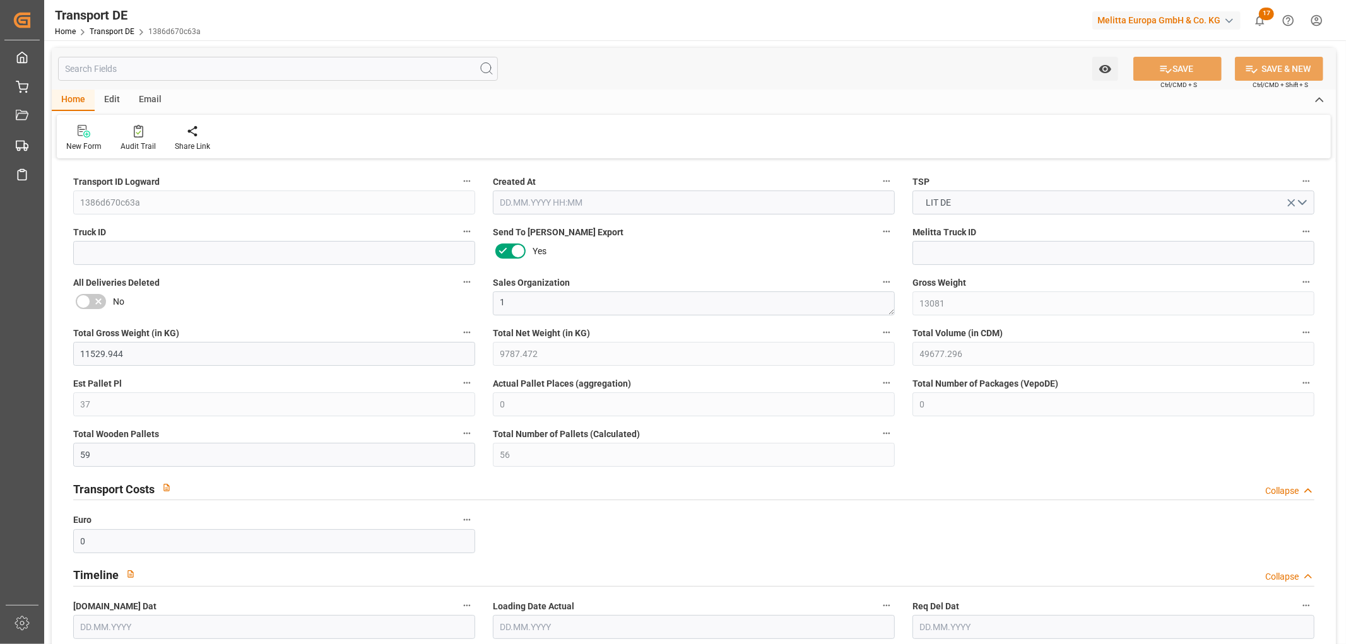
type input "0"
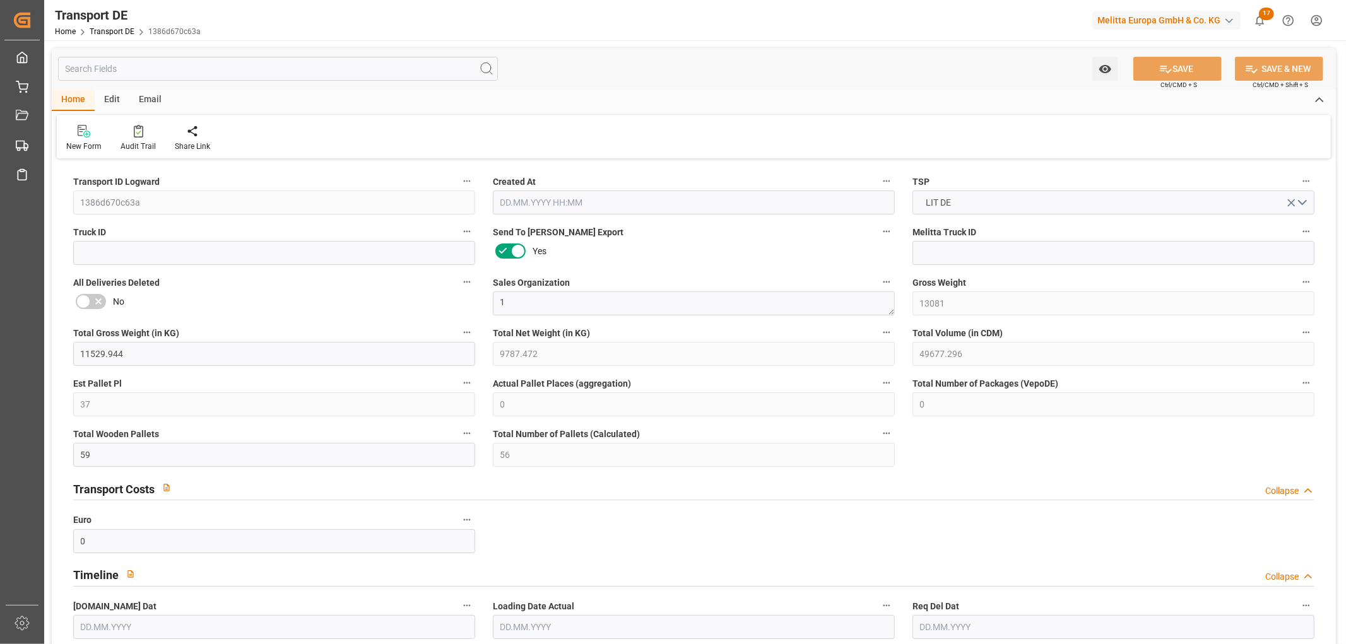
type input "0"
type input "37"
type input "22"
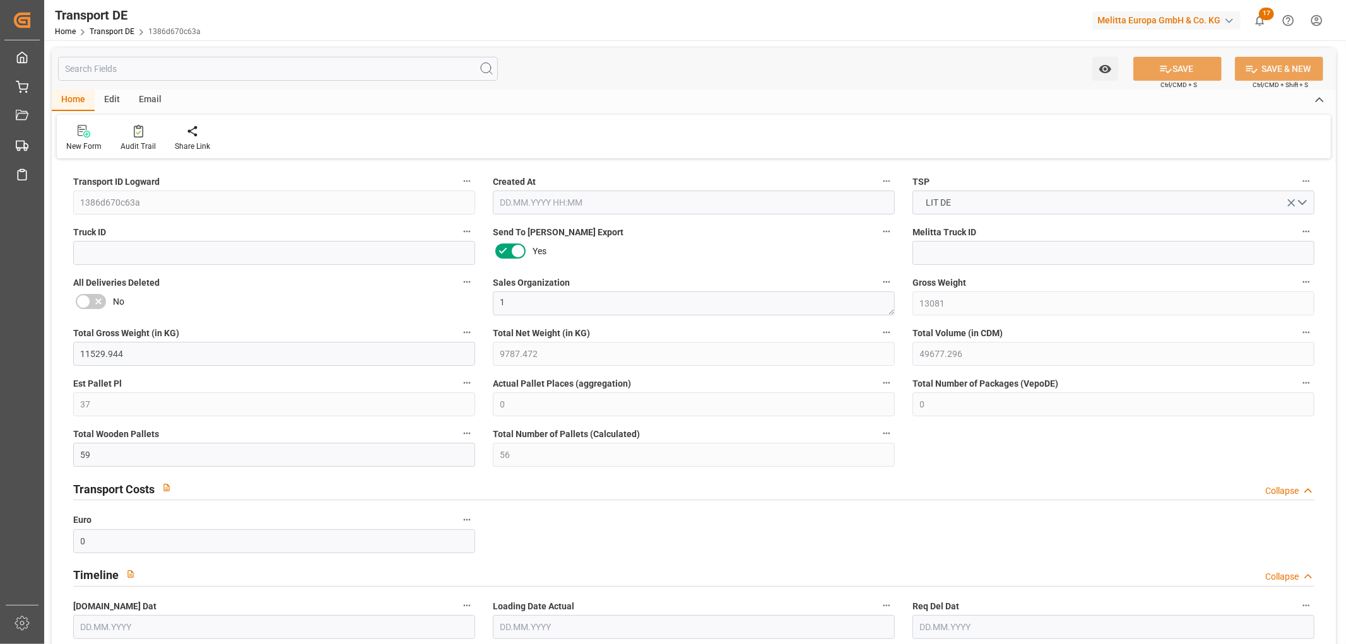
type input "0"
type input "1"
type input "0"
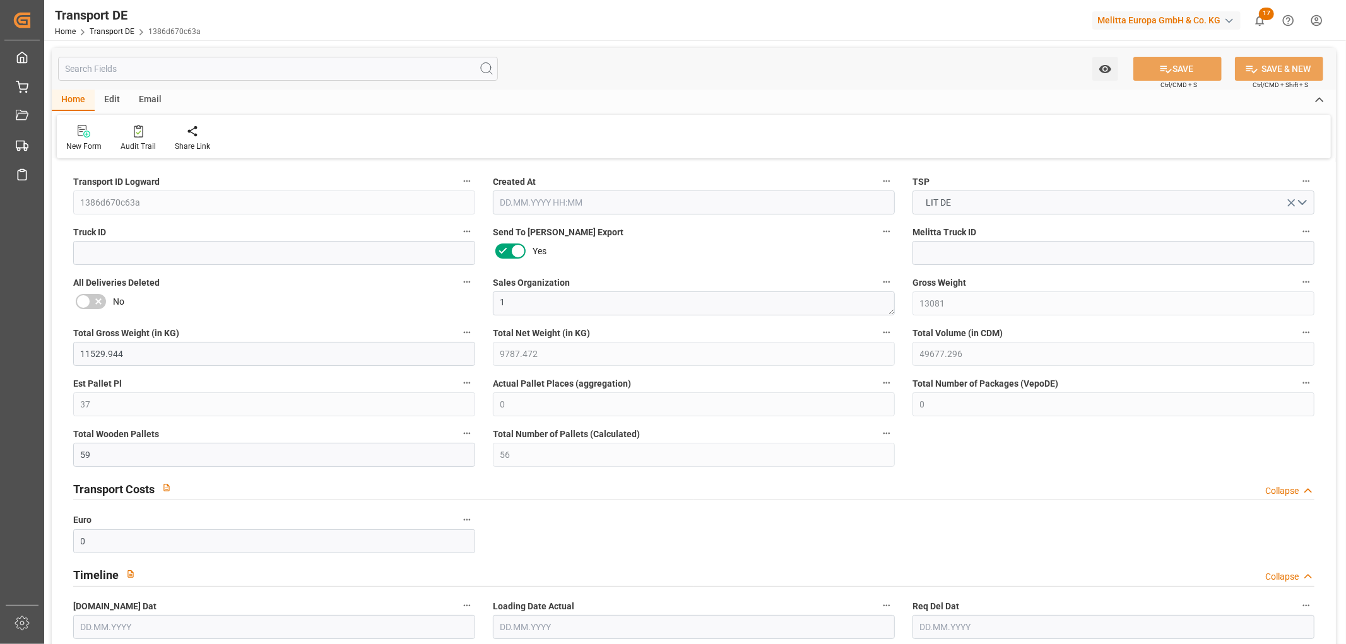
type input "0"
type input "4720"
type input "83.847"
type input "0"
type input "05.09.2025 23:00"
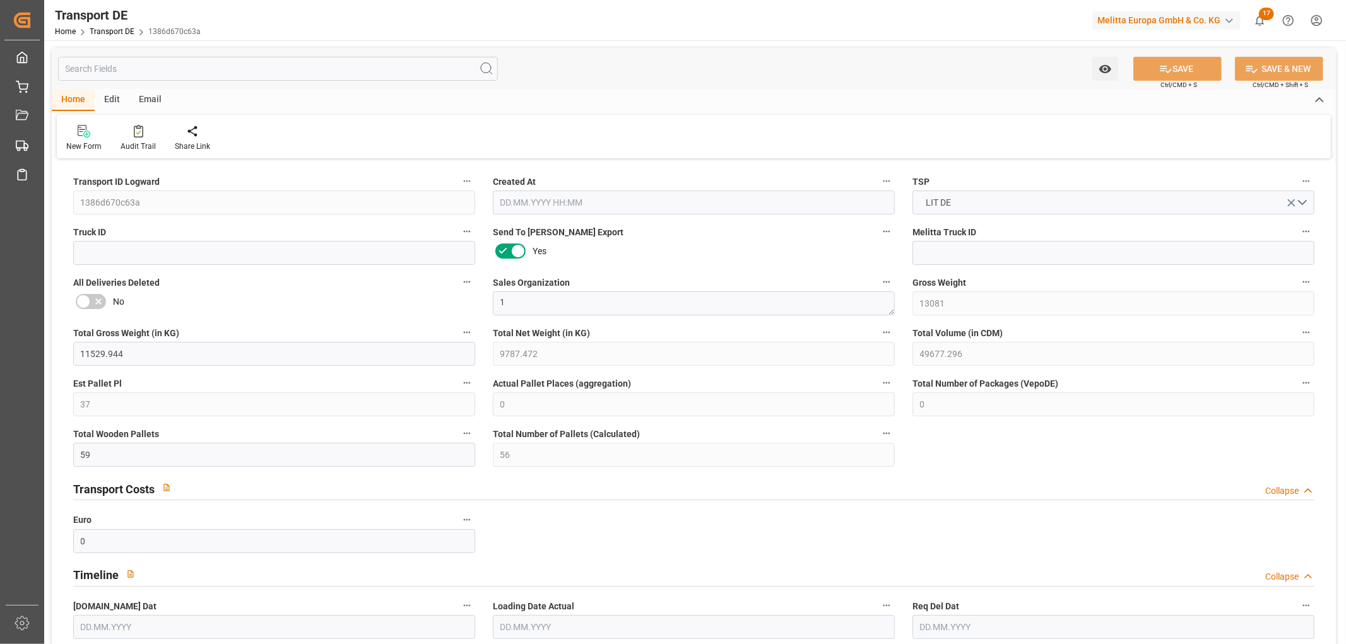
type input "[DATE]"
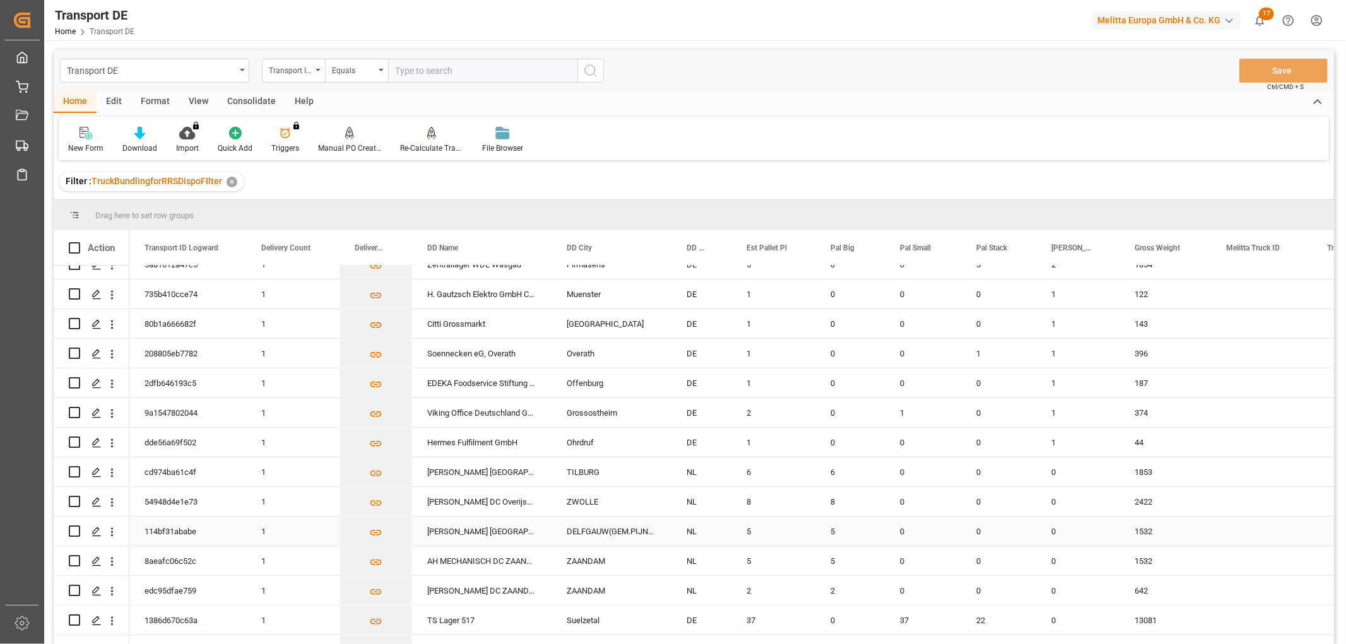
scroll to position [631, 0]
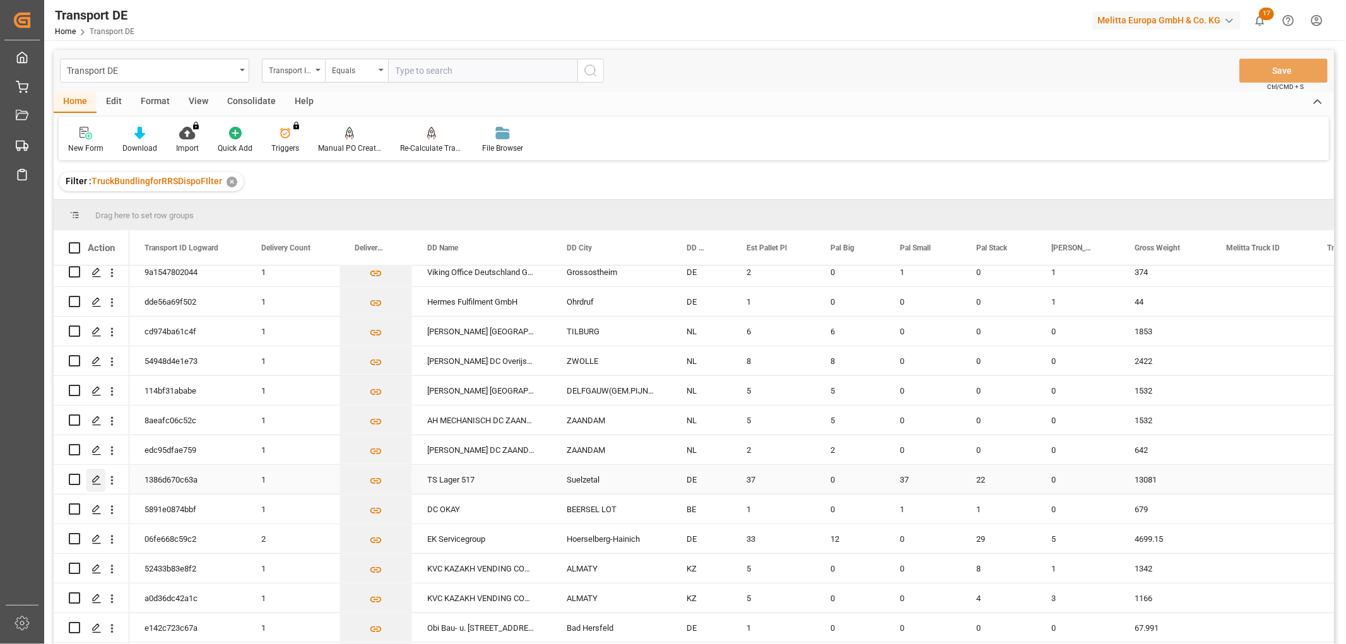
click at [96, 482] on icon "Press SPACE to select this row." at bounding box center [97, 480] width 10 height 10
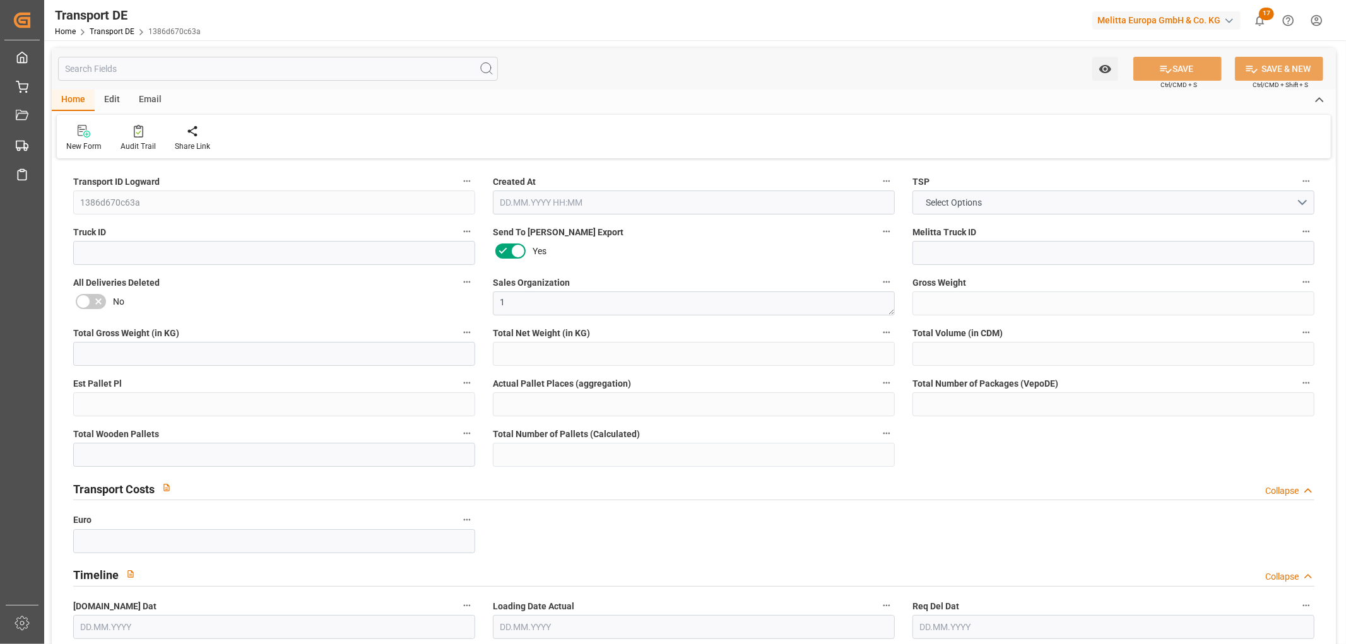
type input "13081"
type input "11529.944"
type input "9787.472"
type input "49677.296"
type input "37"
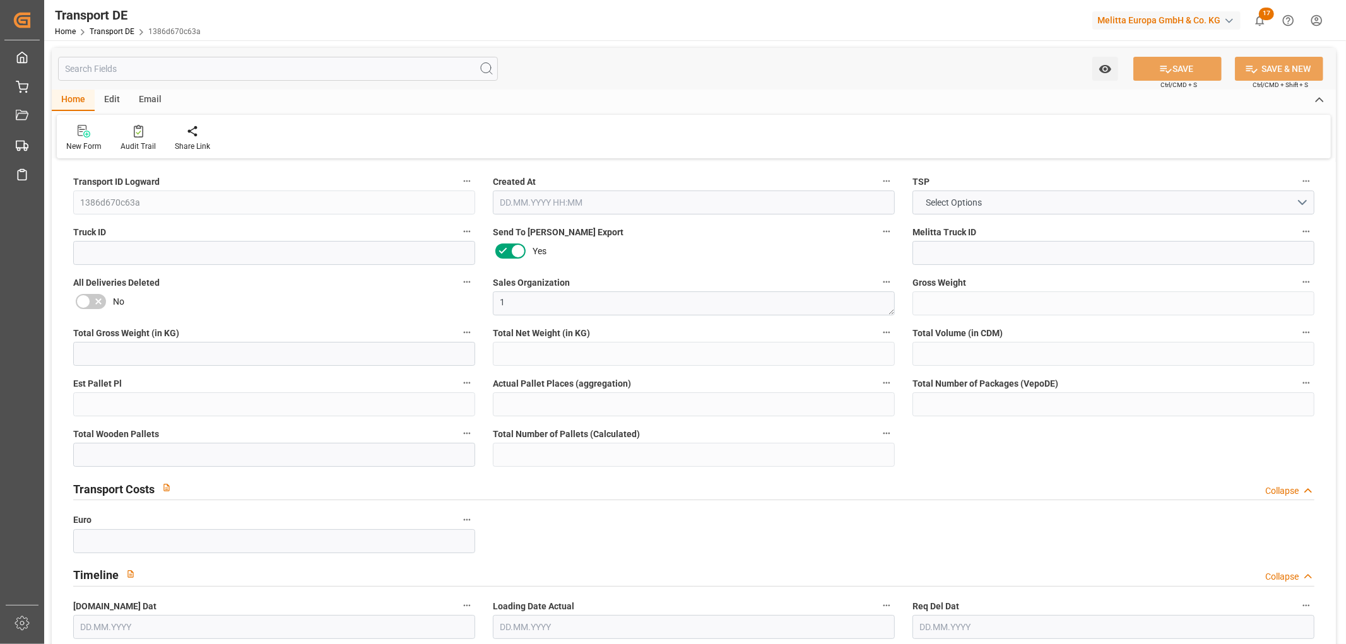
type input "0"
type input "59"
type input "56"
type input "0"
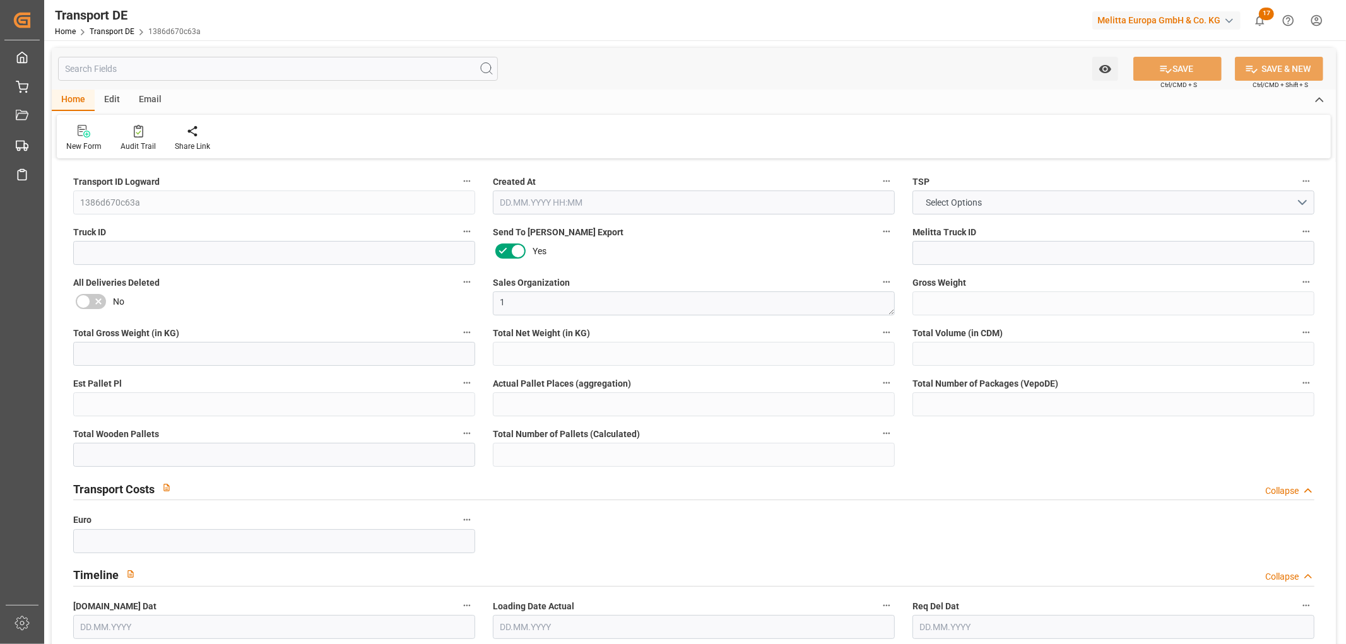
type input "39"
type input "0"
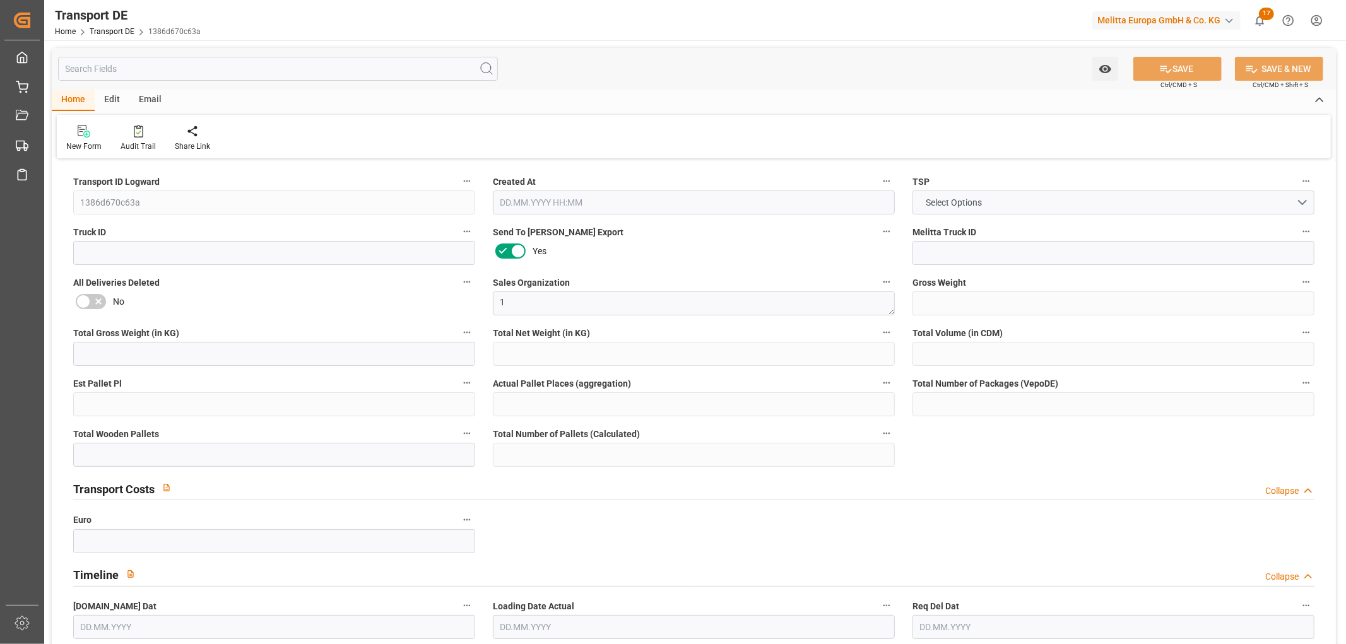
type input "0"
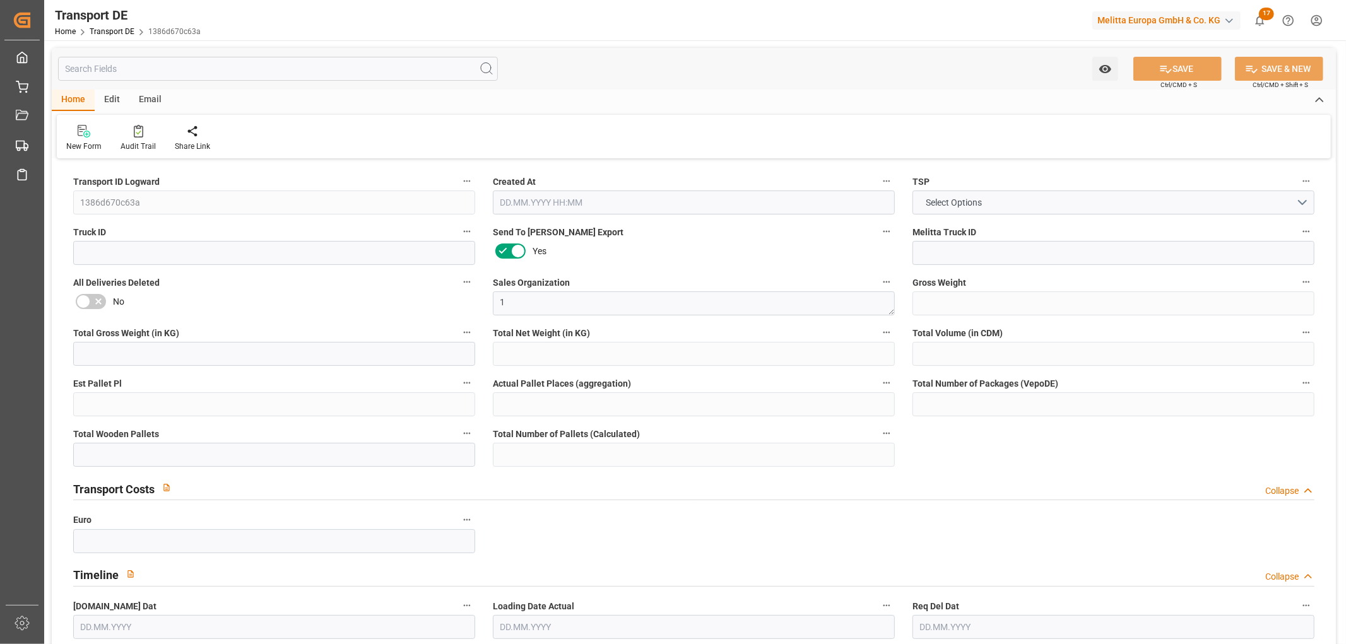
type input "0"
type input "37"
type input "22"
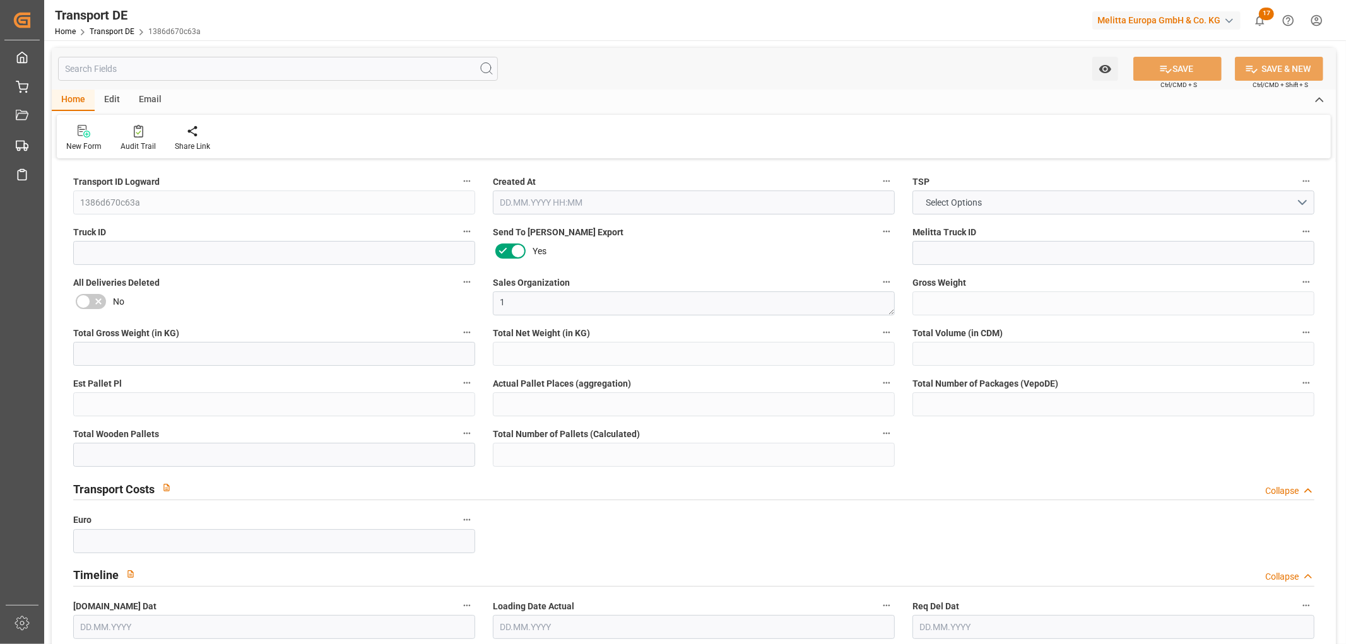
type input "0"
type input "1"
type input "0"
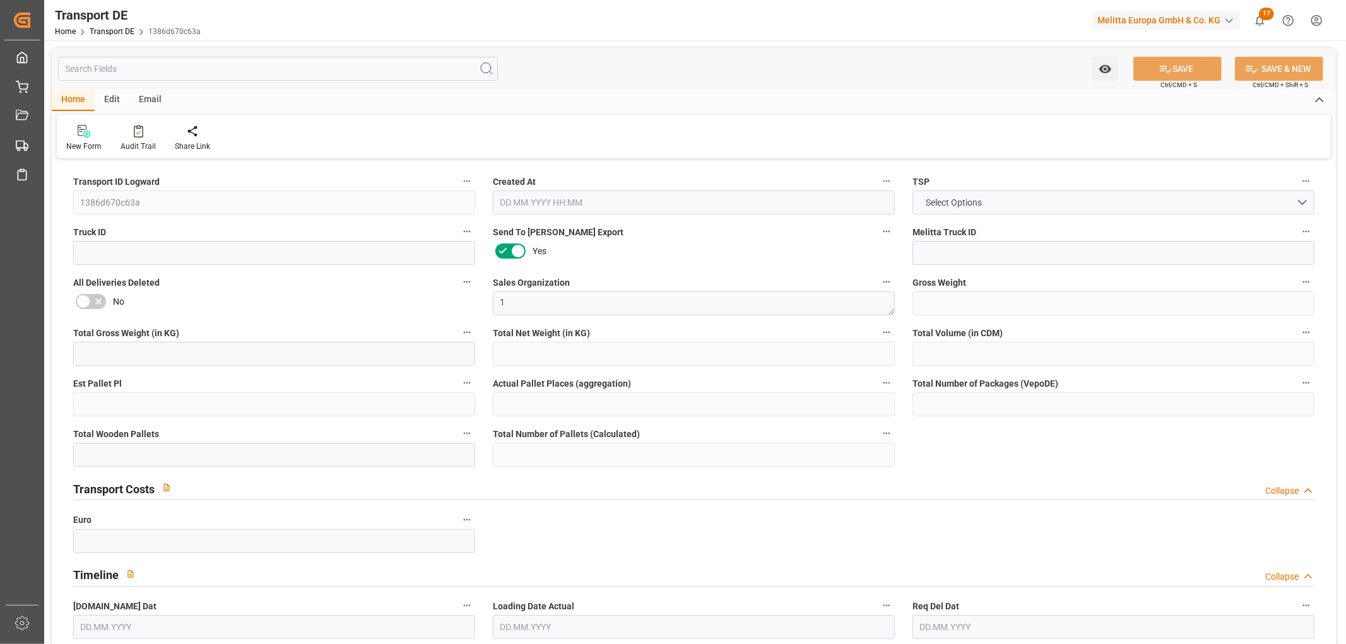
type input "0"
type input "4720"
type input "83.847"
type input "0"
type input "05.09.2025 23:00"
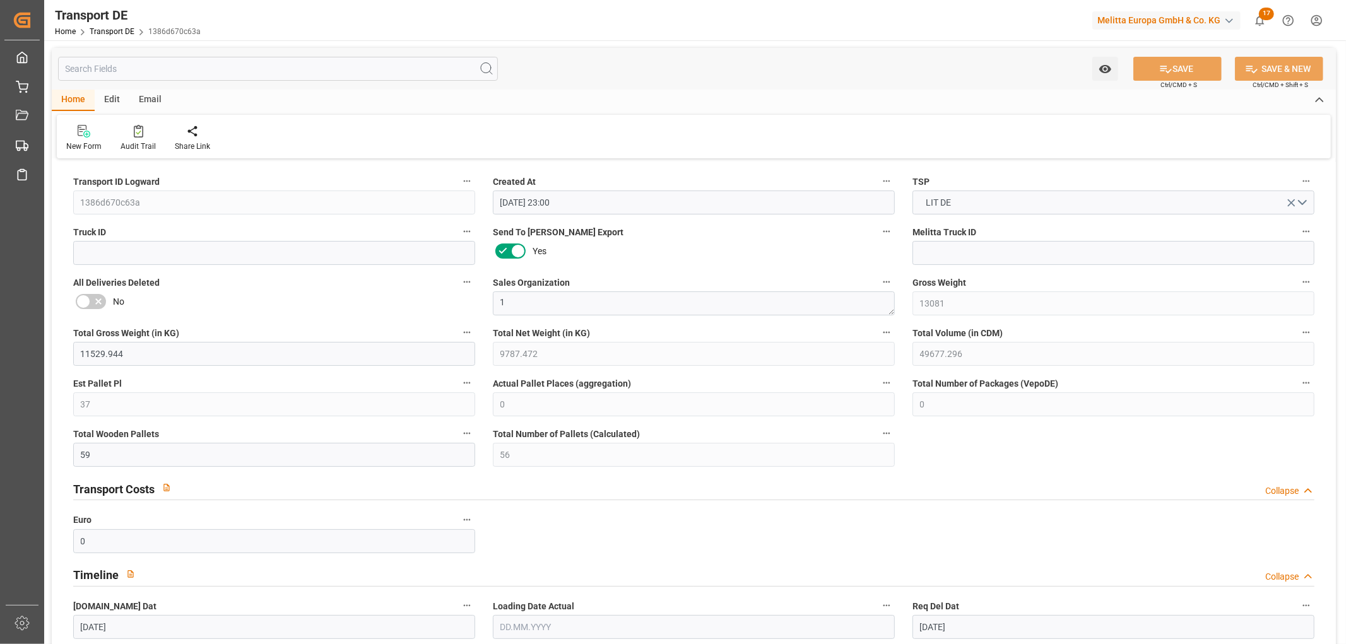
type input "[DATE]"
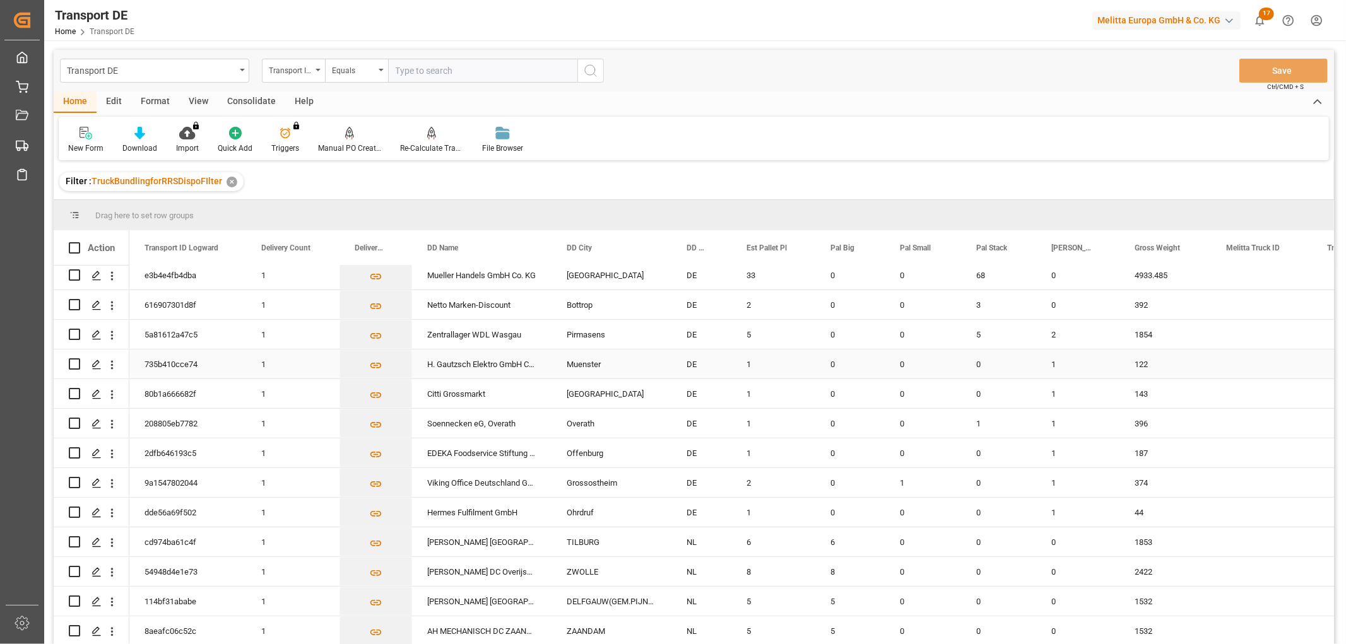
scroll to position [631, 0]
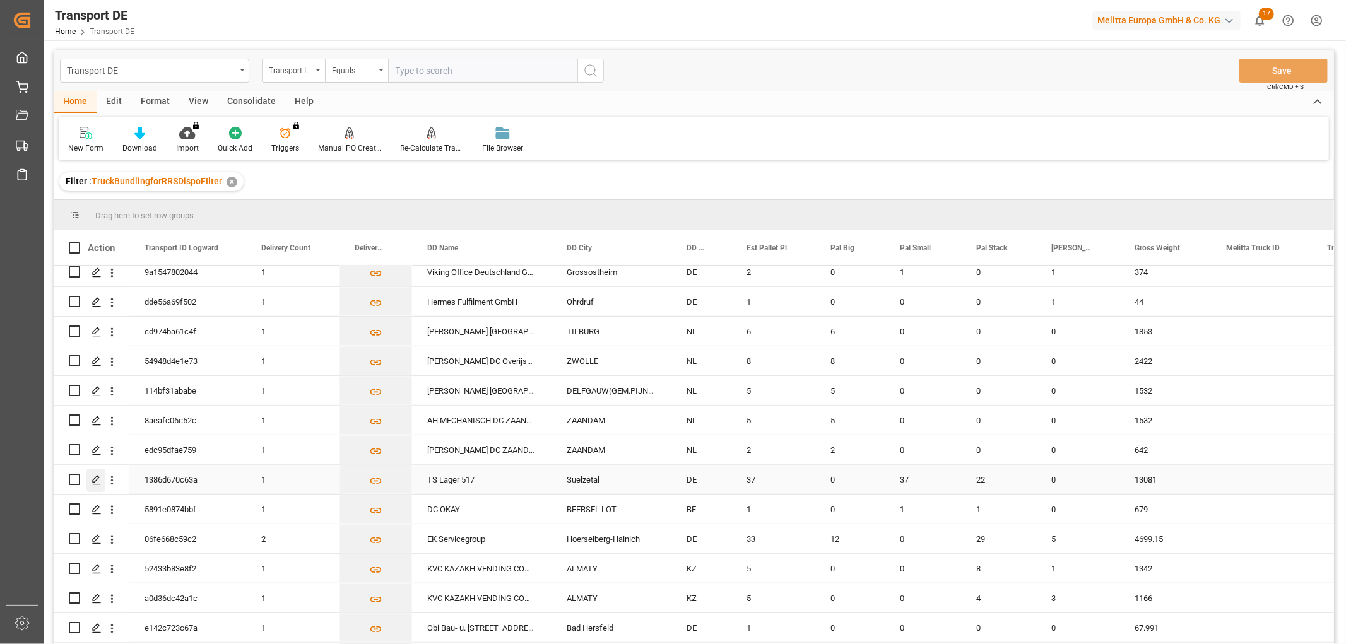
click at [93, 478] on polygon "Press SPACE to select this row." at bounding box center [96, 479] width 6 height 6
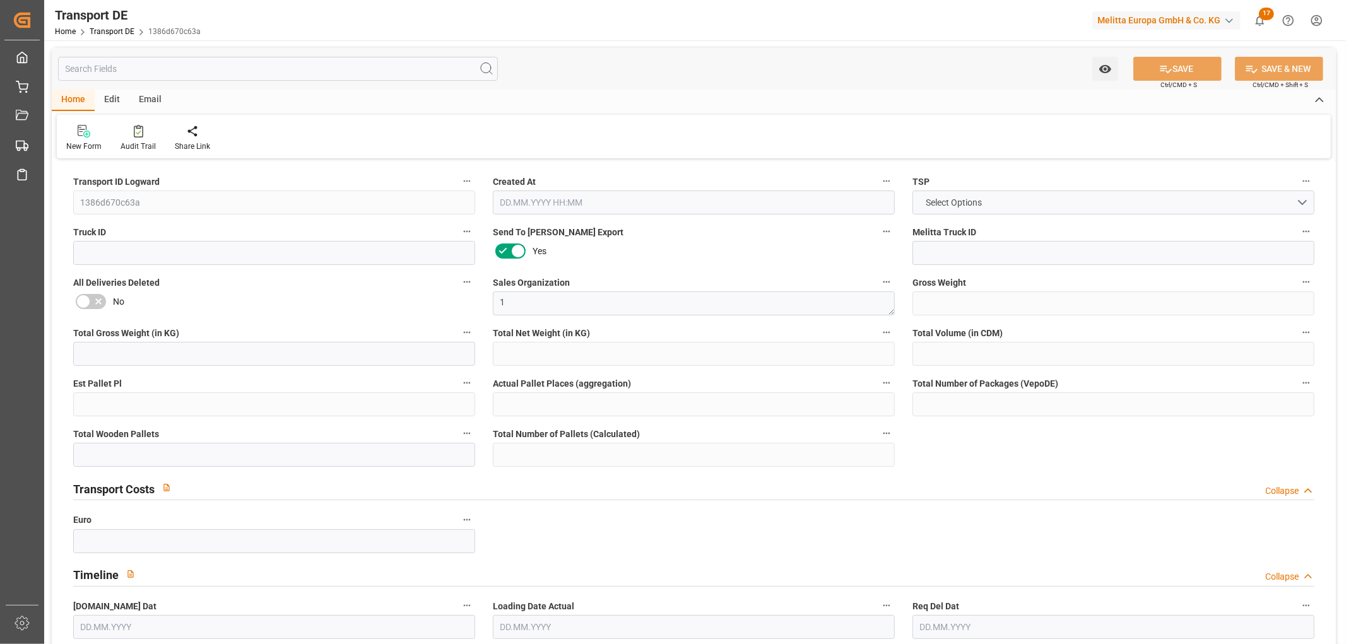
type input "13081"
type input "11529.944"
type input "9787.472"
type input "49677.296"
type input "37"
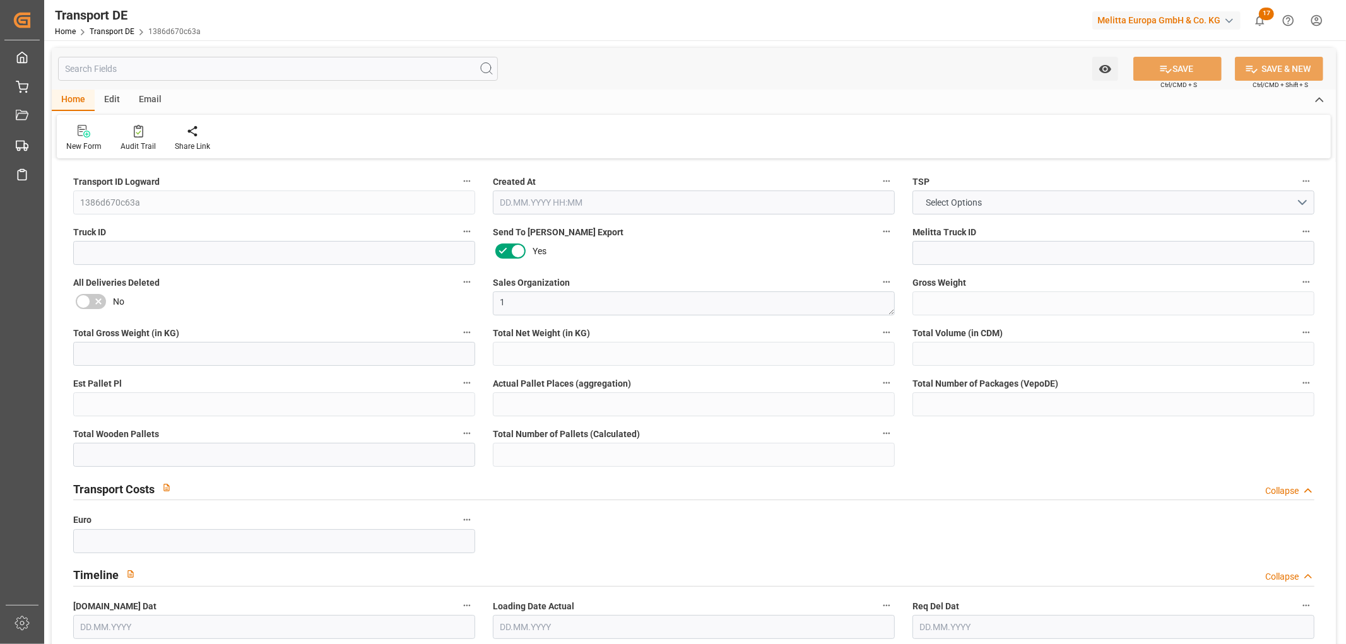
type input "0"
type input "59"
type input "56"
type input "0"
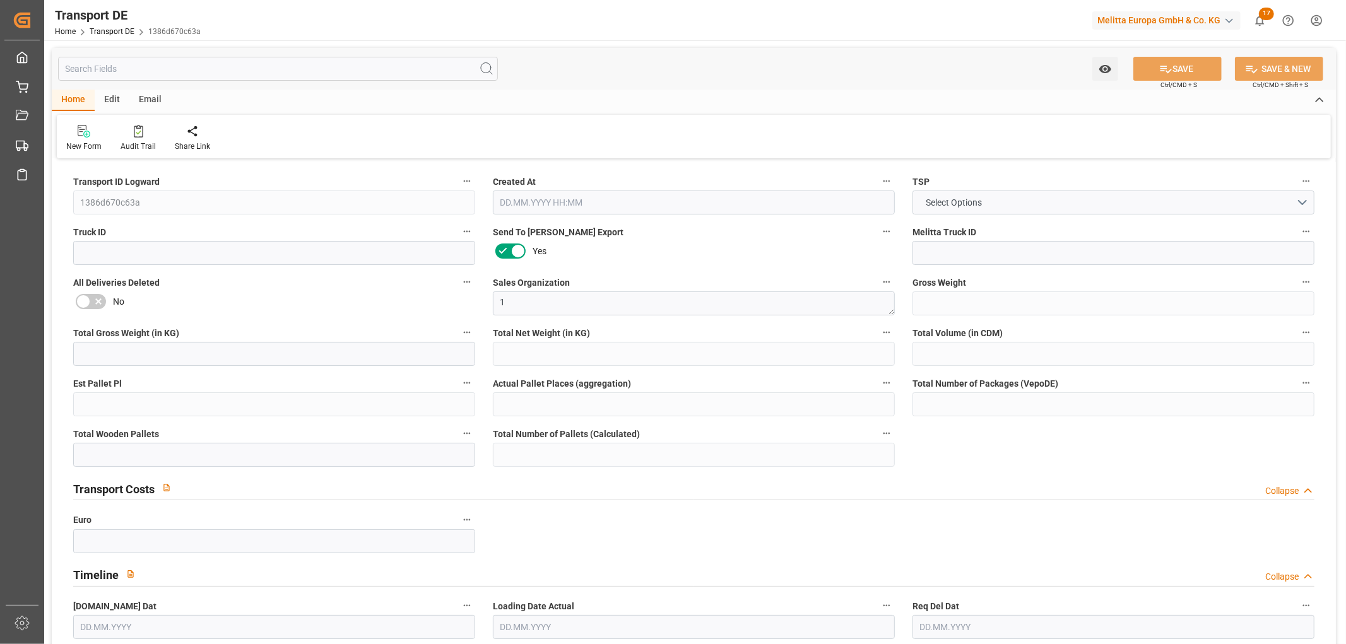
type input "39"
type input "0"
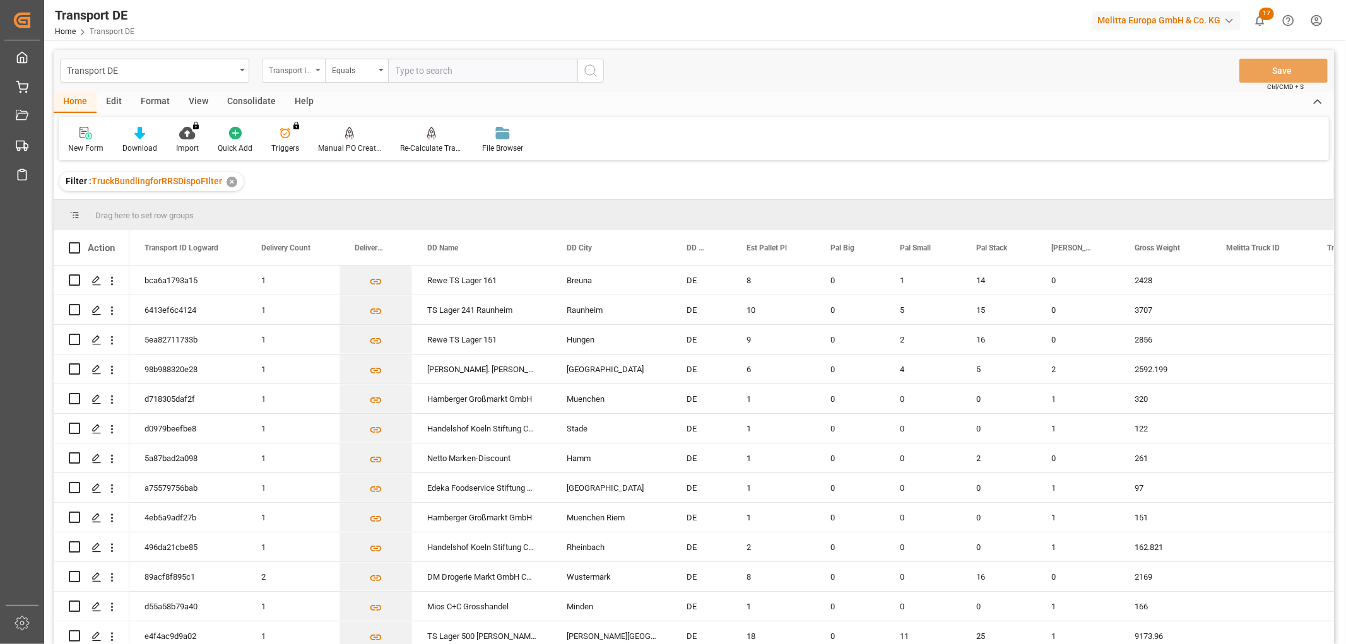
click at [287, 72] on div "Transport ID Logward" at bounding box center [290, 69] width 43 height 15
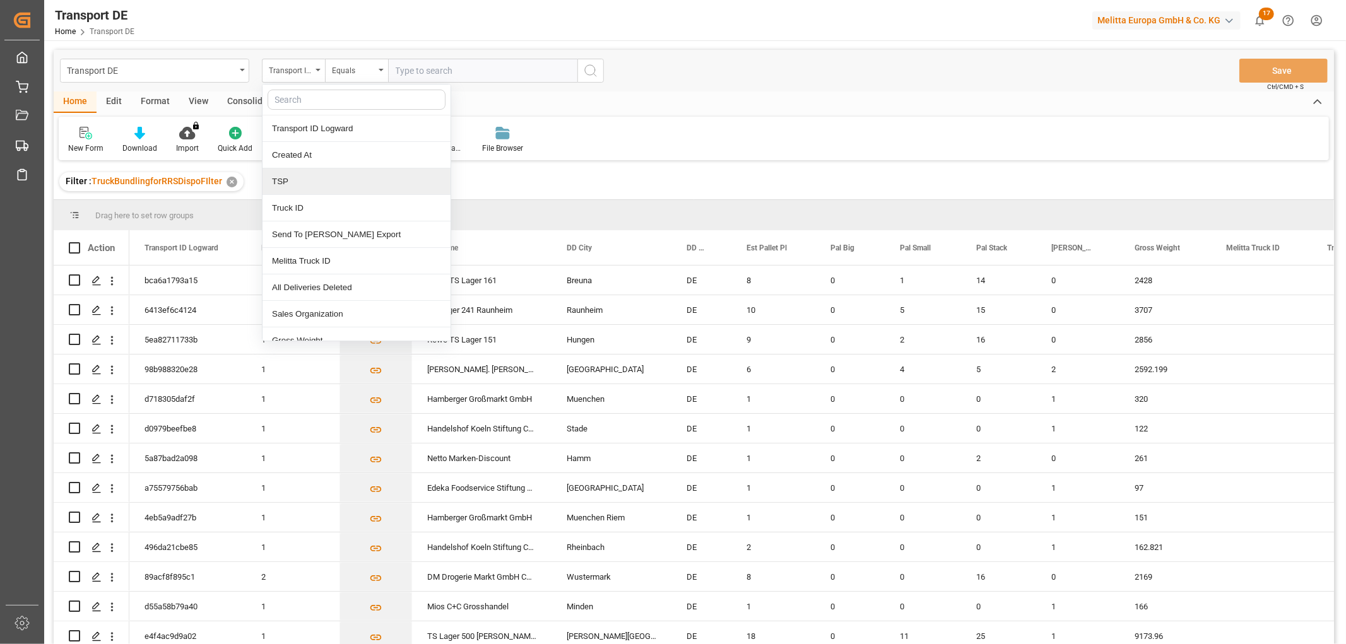
click at [293, 181] on div "TSP" at bounding box center [357, 182] width 188 height 27
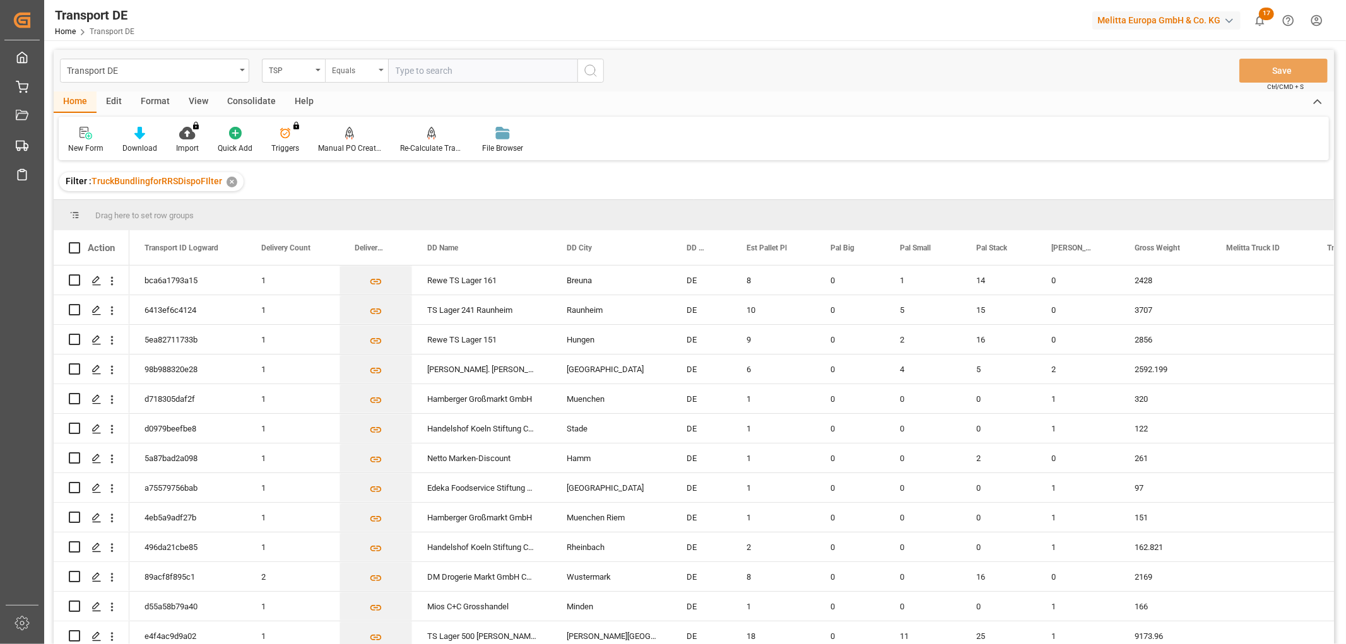
click at [362, 70] on div "Equals" at bounding box center [353, 69] width 43 height 15
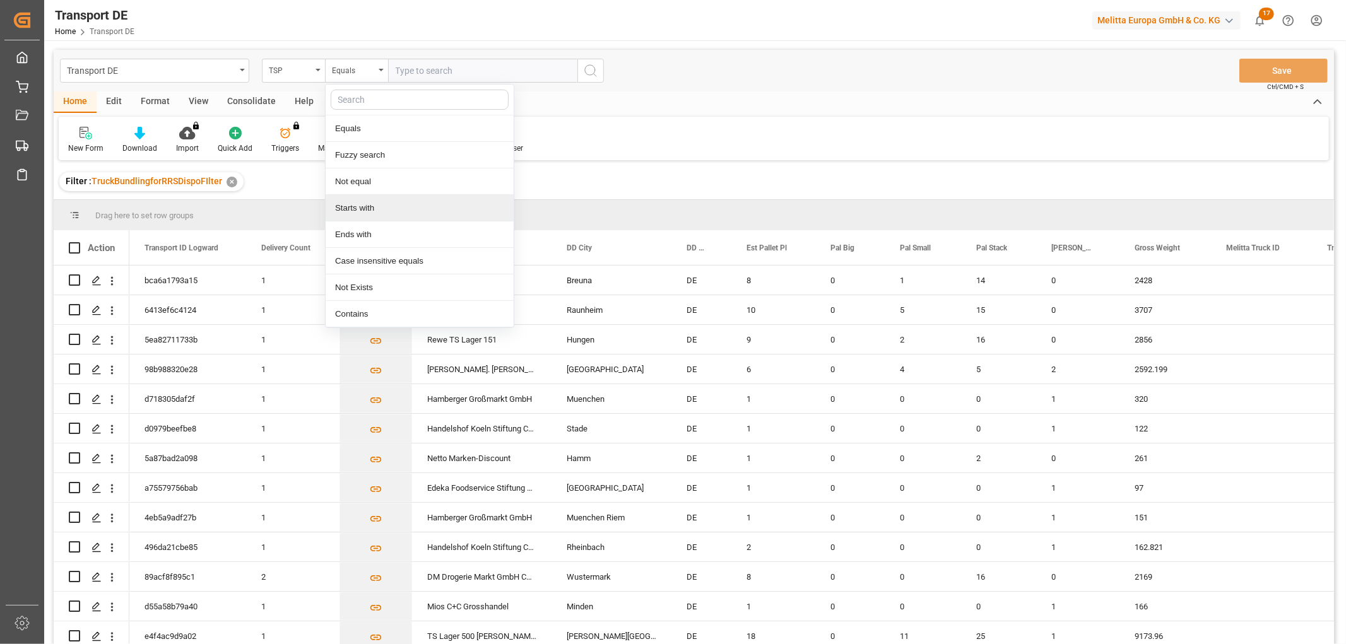
drag, startPoint x: 367, startPoint y: 207, endPoint x: 370, endPoint y: 198, distance: 9.6
click at [367, 208] on div "Starts with" at bounding box center [420, 208] width 188 height 27
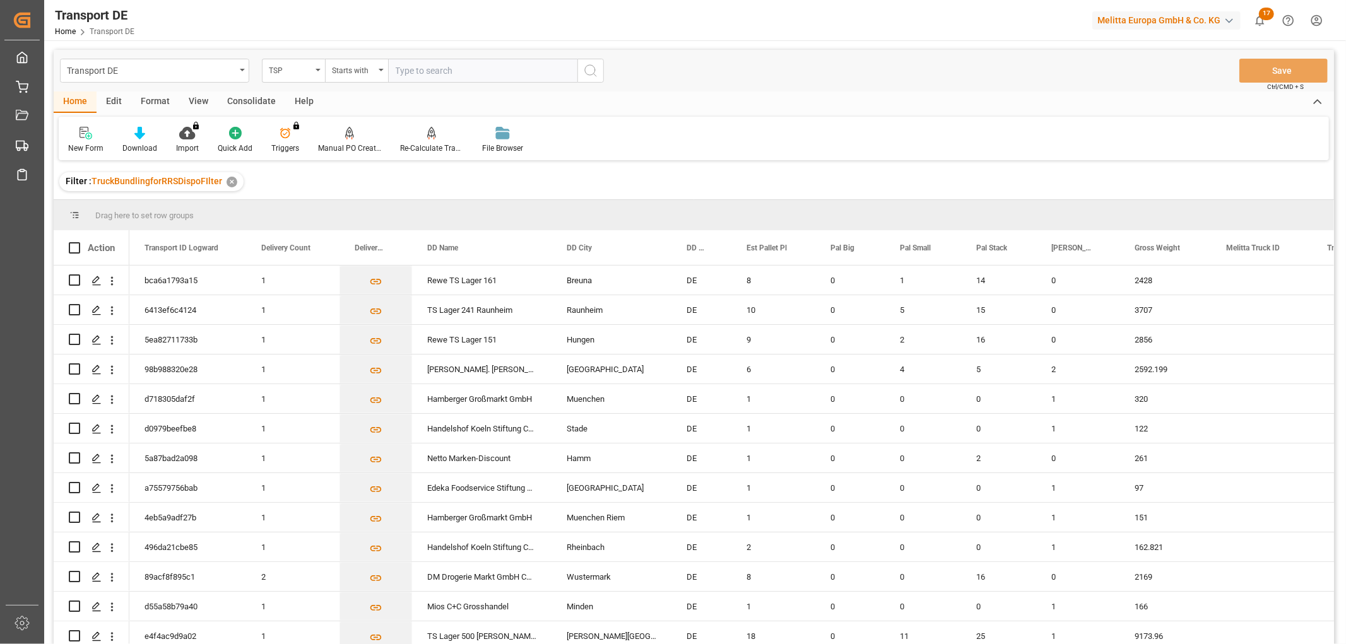
click at [425, 69] on input "text" at bounding box center [482, 71] width 189 height 24
click at [594, 70] on icon "search button" at bounding box center [590, 70] width 15 height 15
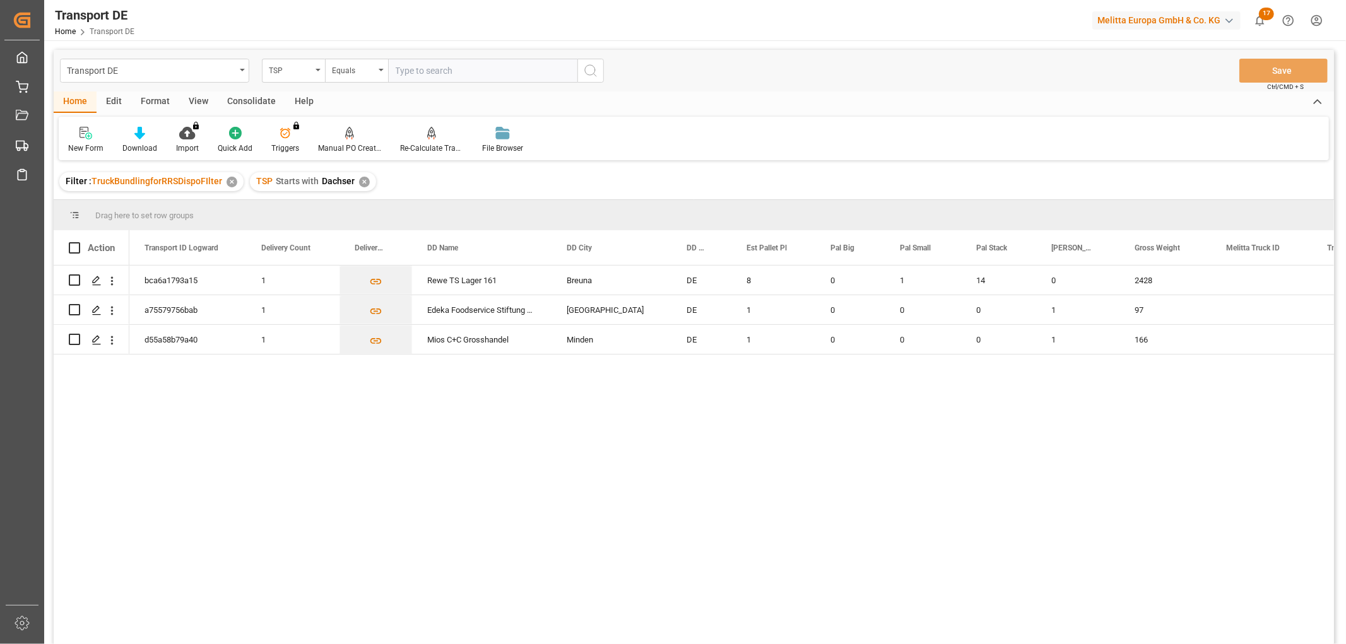
click at [361, 185] on div "✕" at bounding box center [364, 182] width 11 height 11
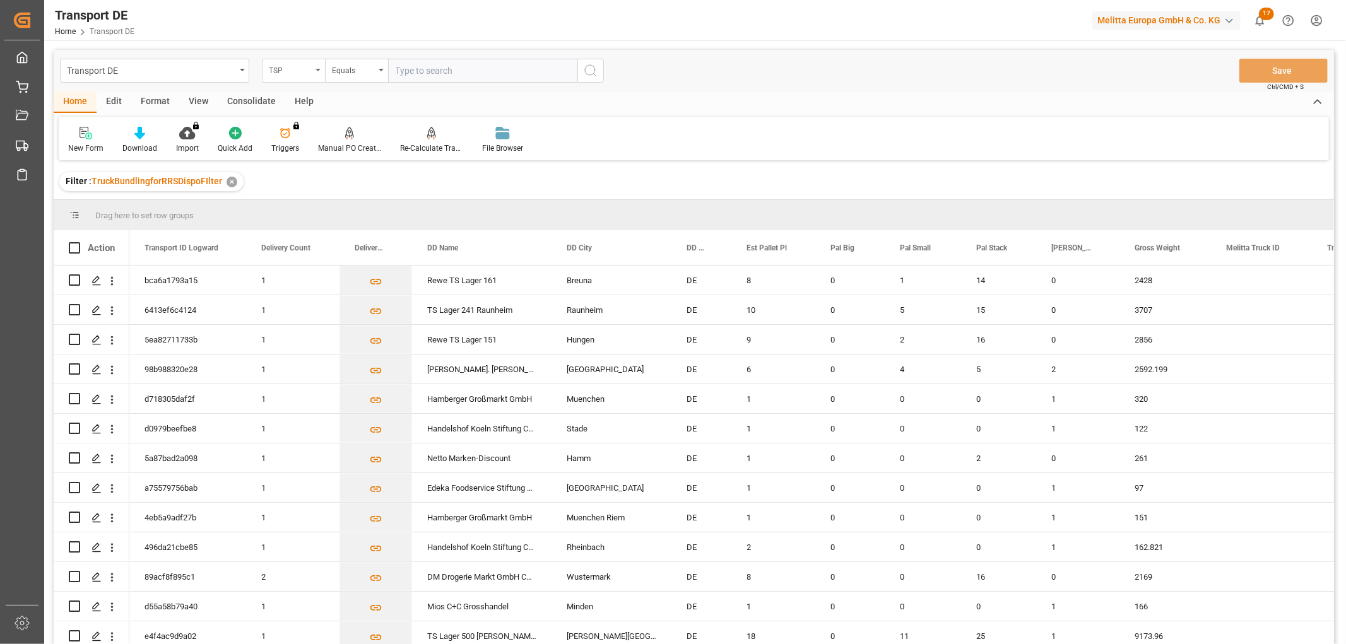
click at [278, 69] on div "TSP" at bounding box center [290, 69] width 43 height 15
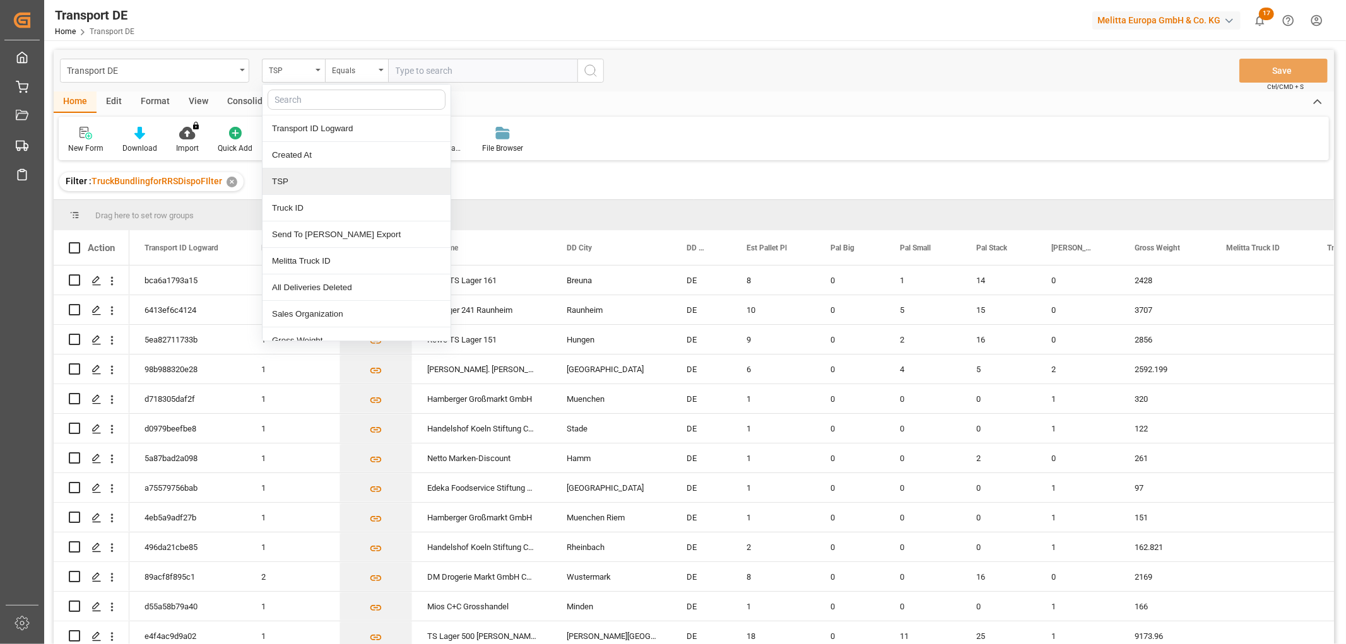
click at [288, 185] on div "TSP" at bounding box center [357, 182] width 188 height 27
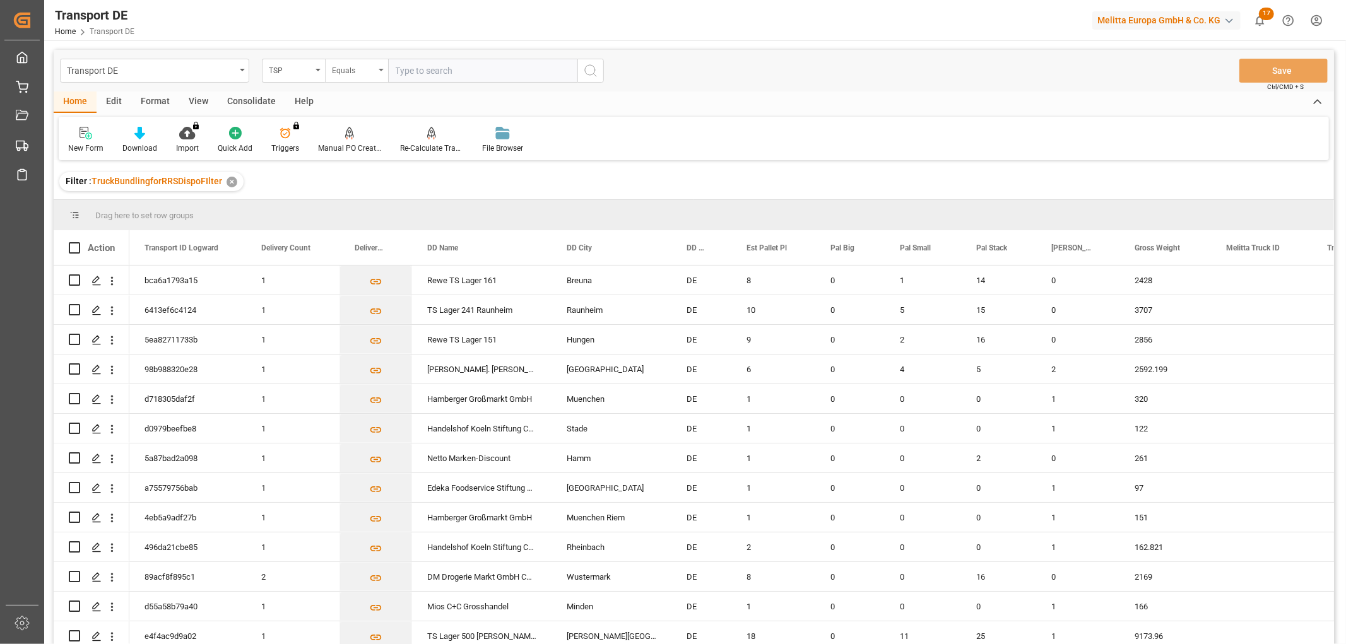
click at [357, 71] on div "Equals" at bounding box center [353, 69] width 43 height 15
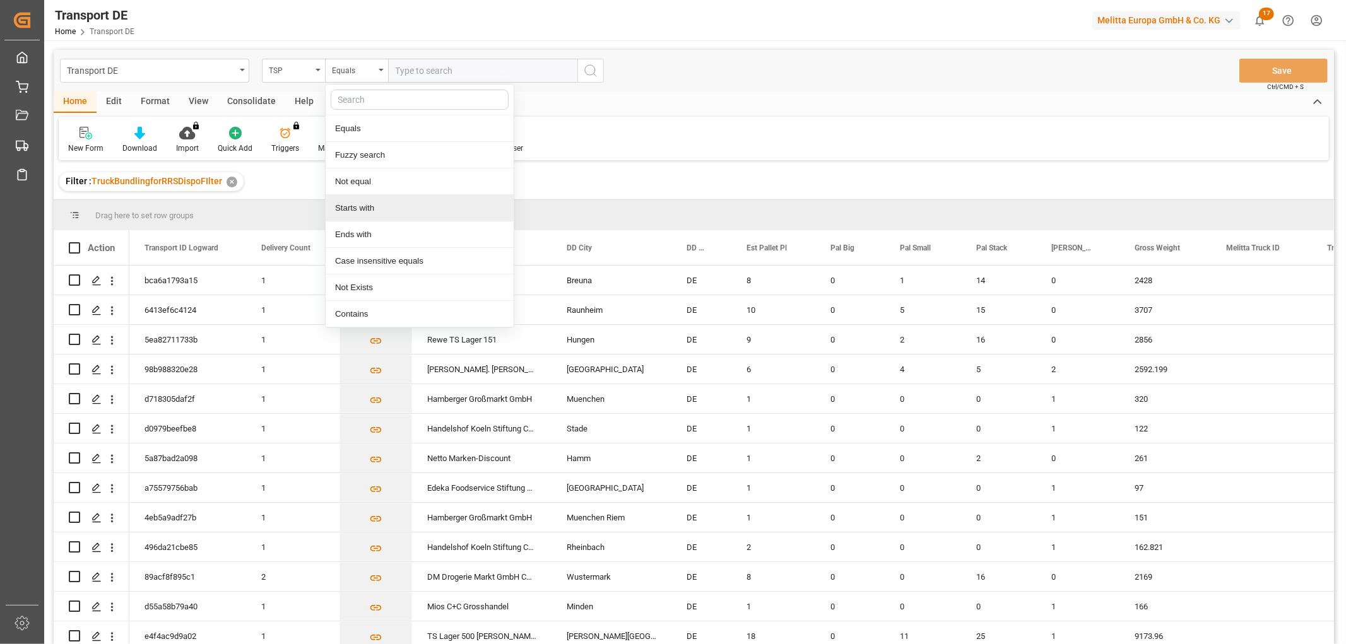
click at [367, 211] on div "Starts with" at bounding box center [420, 208] width 188 height 27
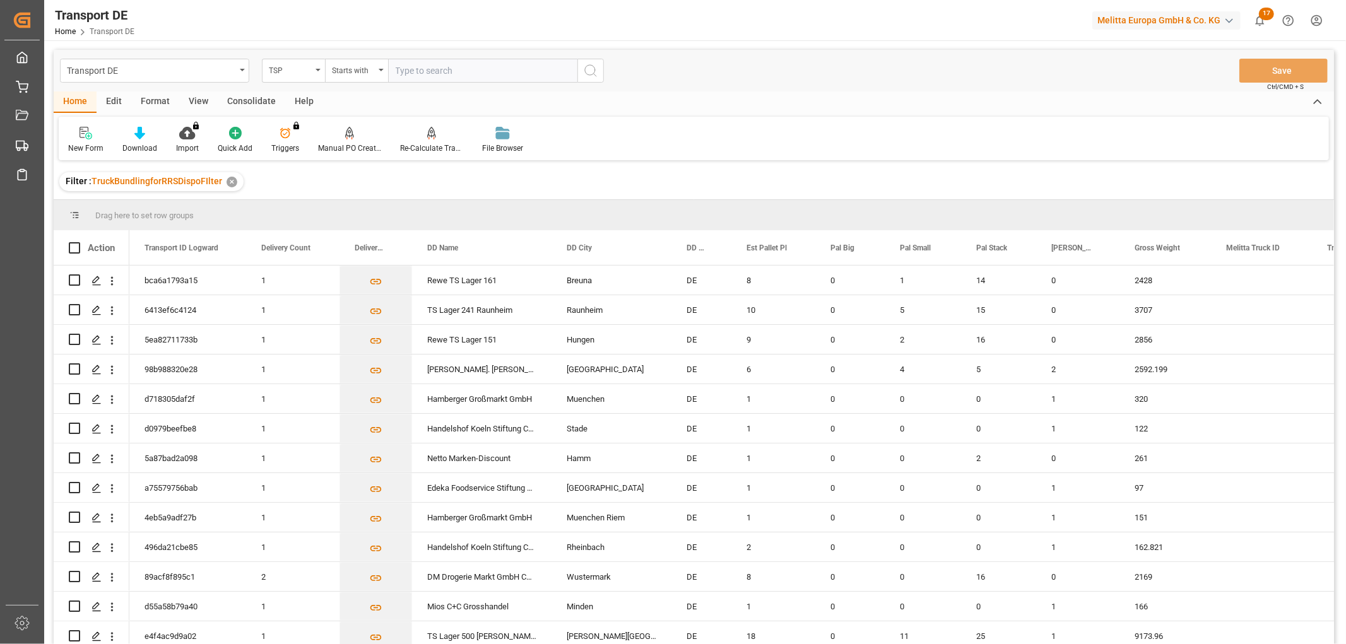
click at [427, 68] on input "text" at bounding box center [482, 71] width 189 height 24
click at [596, 72] on icon "search button" at bounding box center [590, 70] width 15 height 15
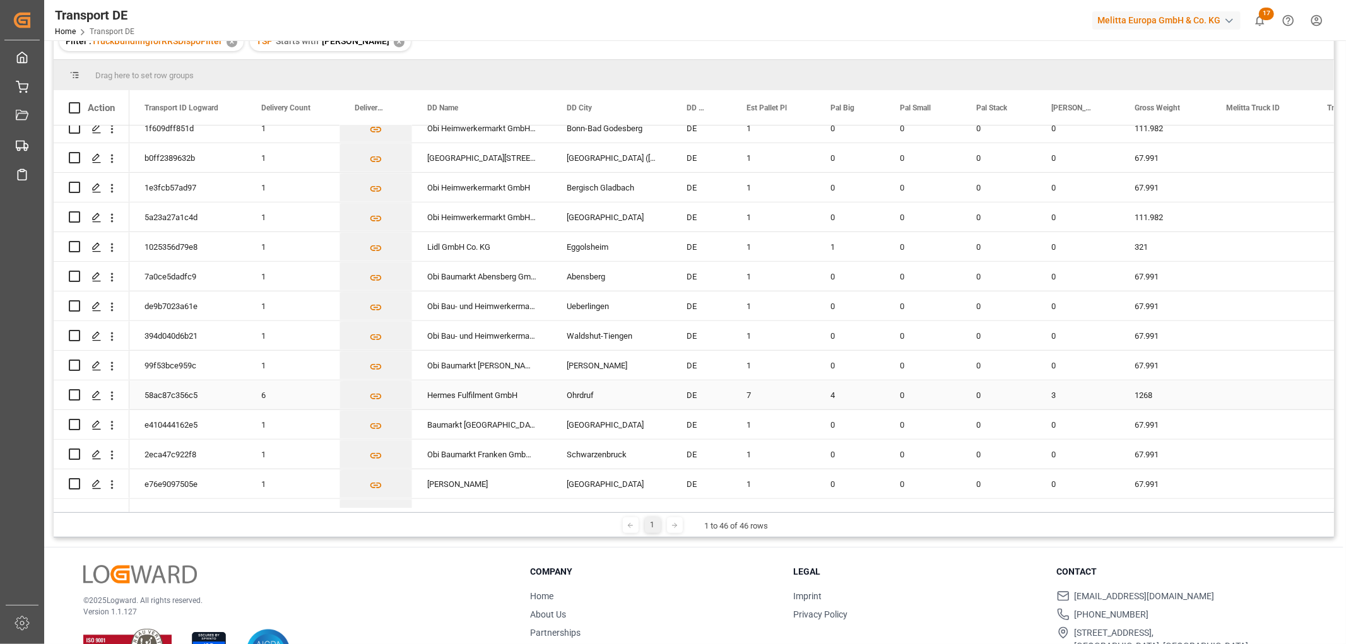
scroll to position [215, 0]
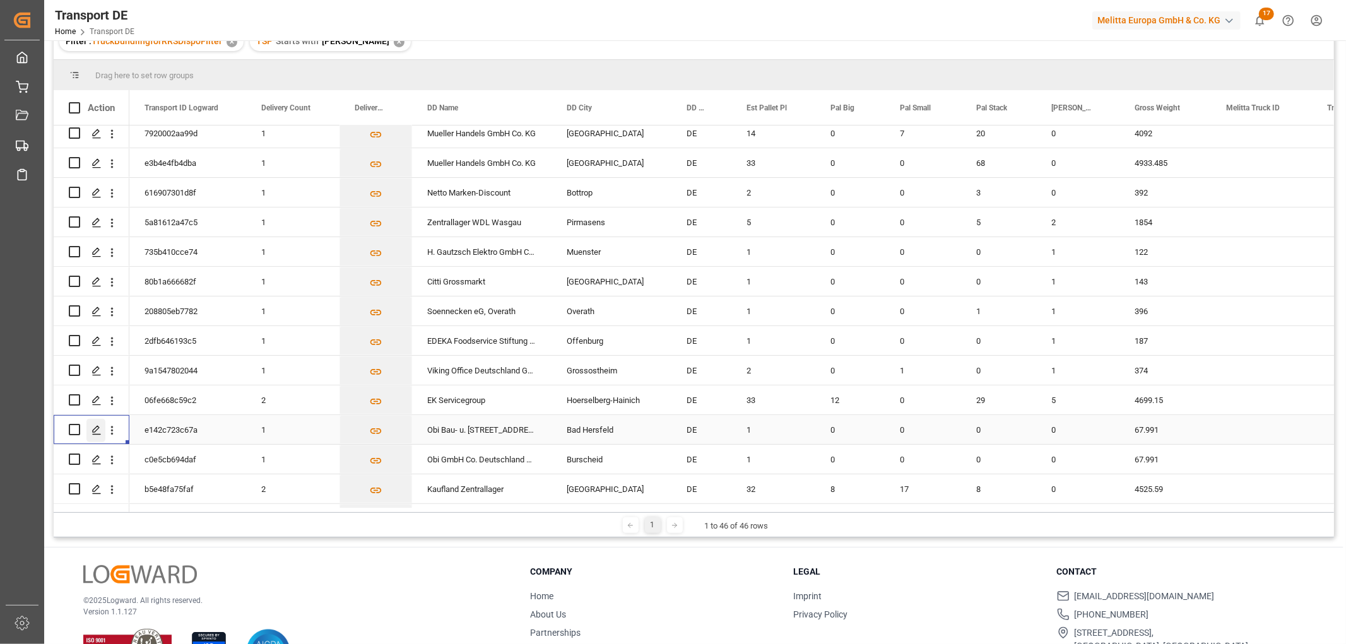
click at [93, 429] on polygon "Press SPACE to select this row." at bounding box center [96, 429] width 6 height 6
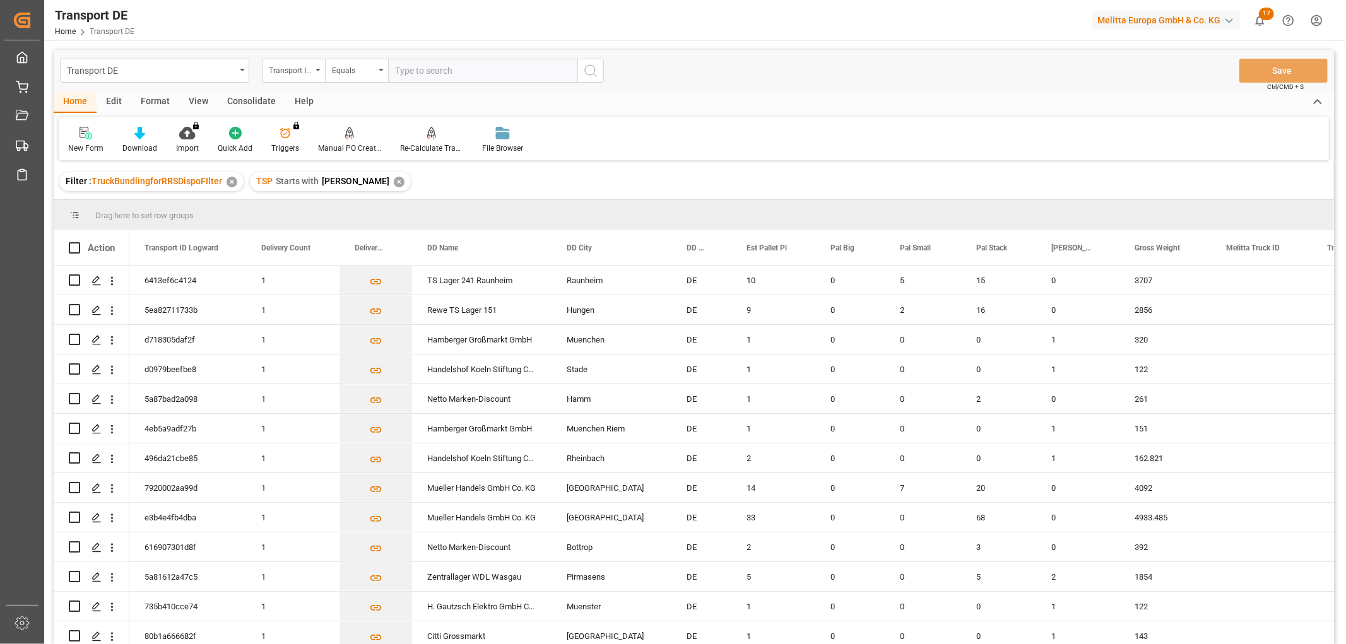
click at [394, 181] on div "✕" at bounding box center [399, 182] width 11 height 11
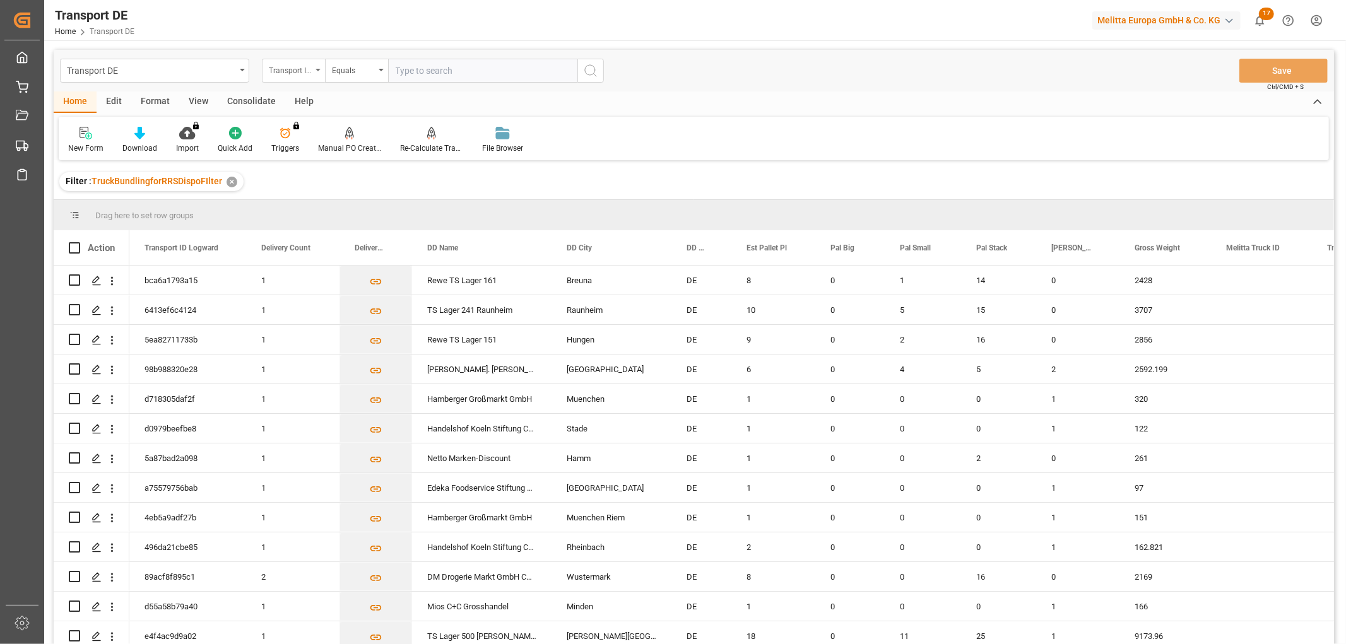
click at [286, 68] on div "Transport ID Logward" at bounding box center [290, 69] width 43 height 15
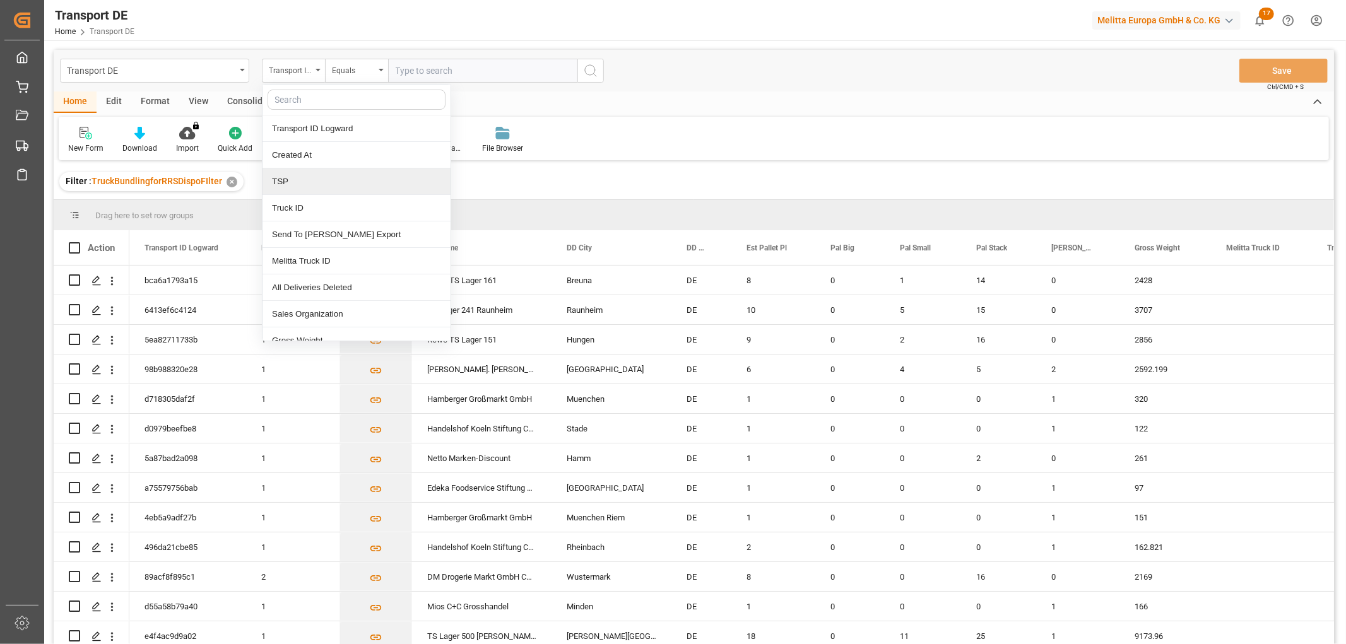
click at [293, 184] on div "TSP" at bounding box center [357, 182] width 188 height 27
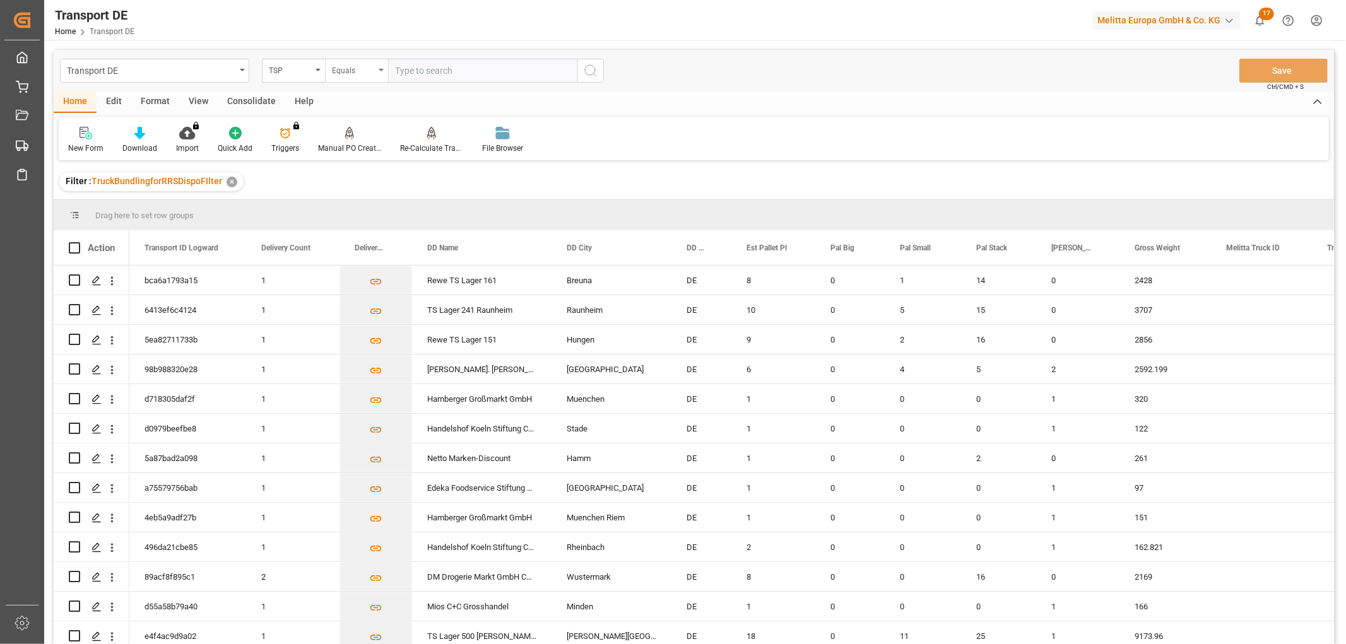
click at [357, 73] on div "Equals" at bounding box center [353, 69] width 43 height 15
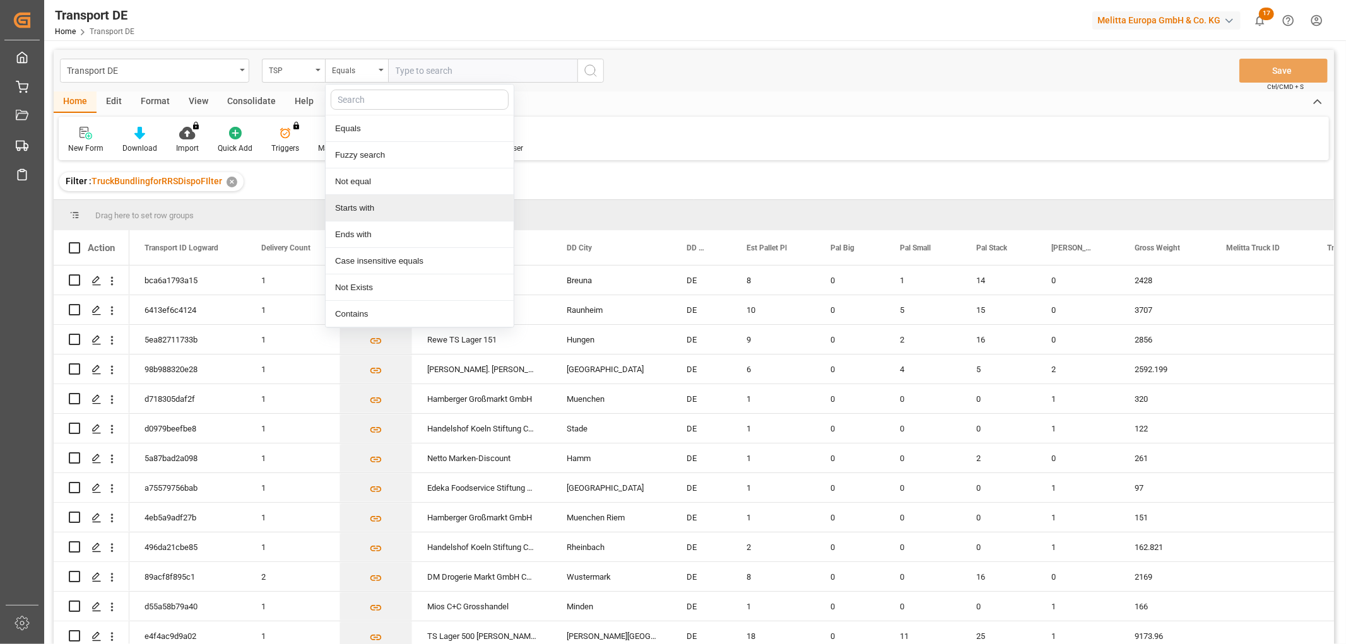
click at [417, 213] on div "Starts with" at bounding box center [420, 208] width 188 height 27
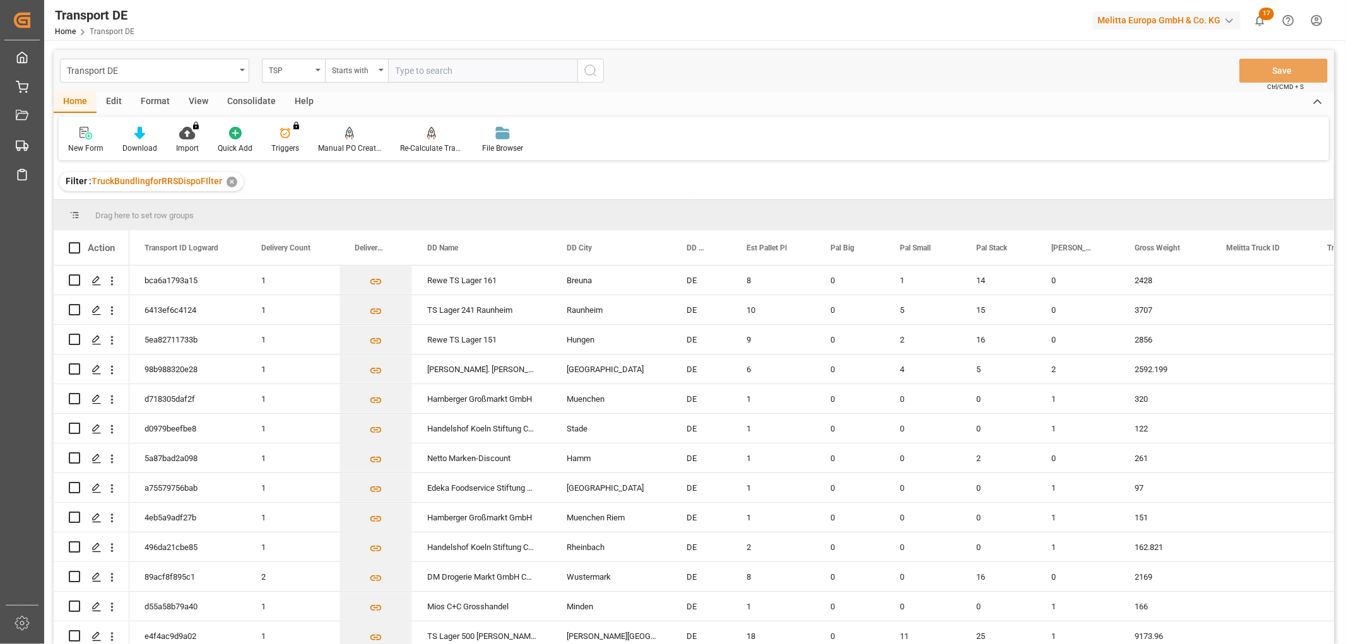
click at [457, 71] on input "text" at bounding box center [482, 71] width 189 height 24
click at [588, 67] on icon "search button" at bounding box center [590, 70] width 15 height 15
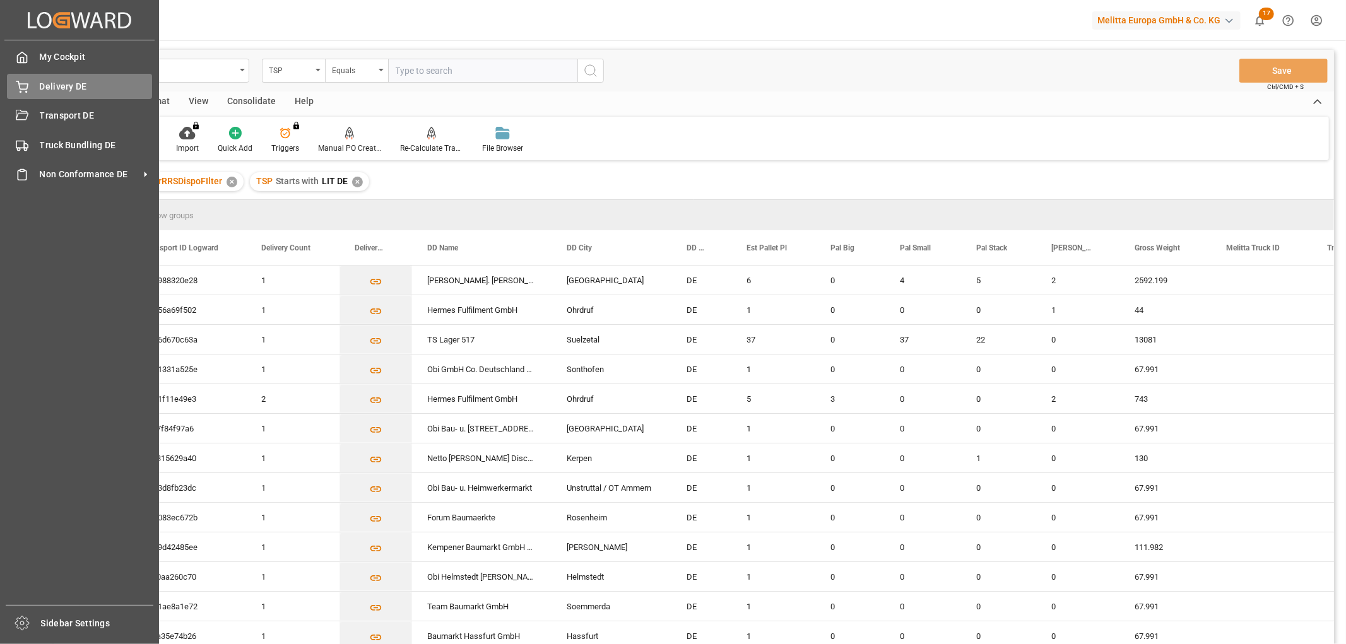
click at [55, 90] on span "Delivery DE" at bounding box center [96, 86] width 113 height 13
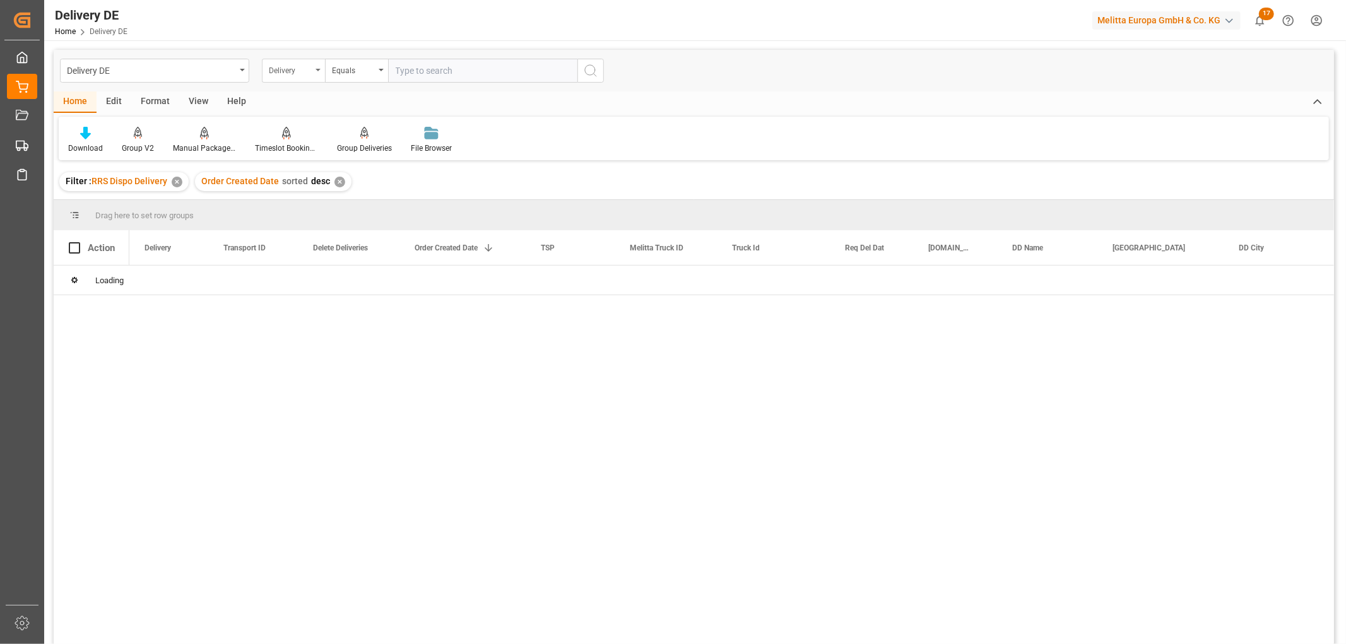
click at [280, 71] on div "Delivery" at bounding box center [290, 69] width 43 height 15
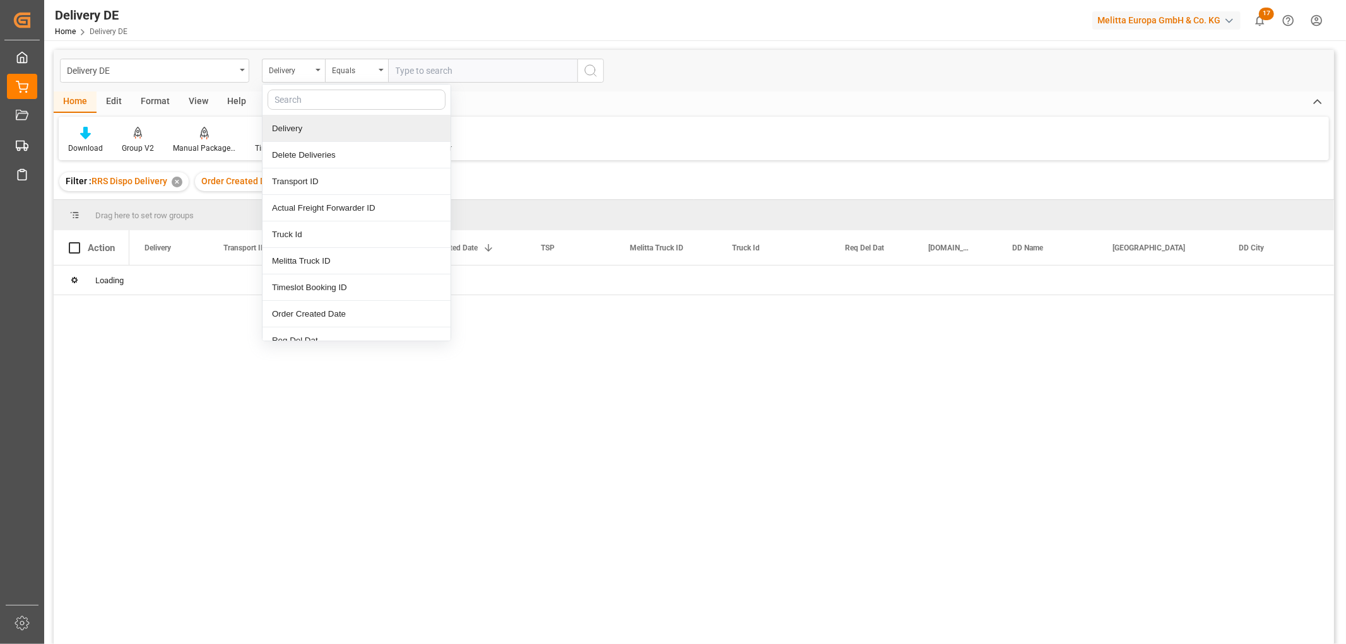
click at [281, 135] on div "Delivery" at bounding box center [357, 128] width 188 height 27
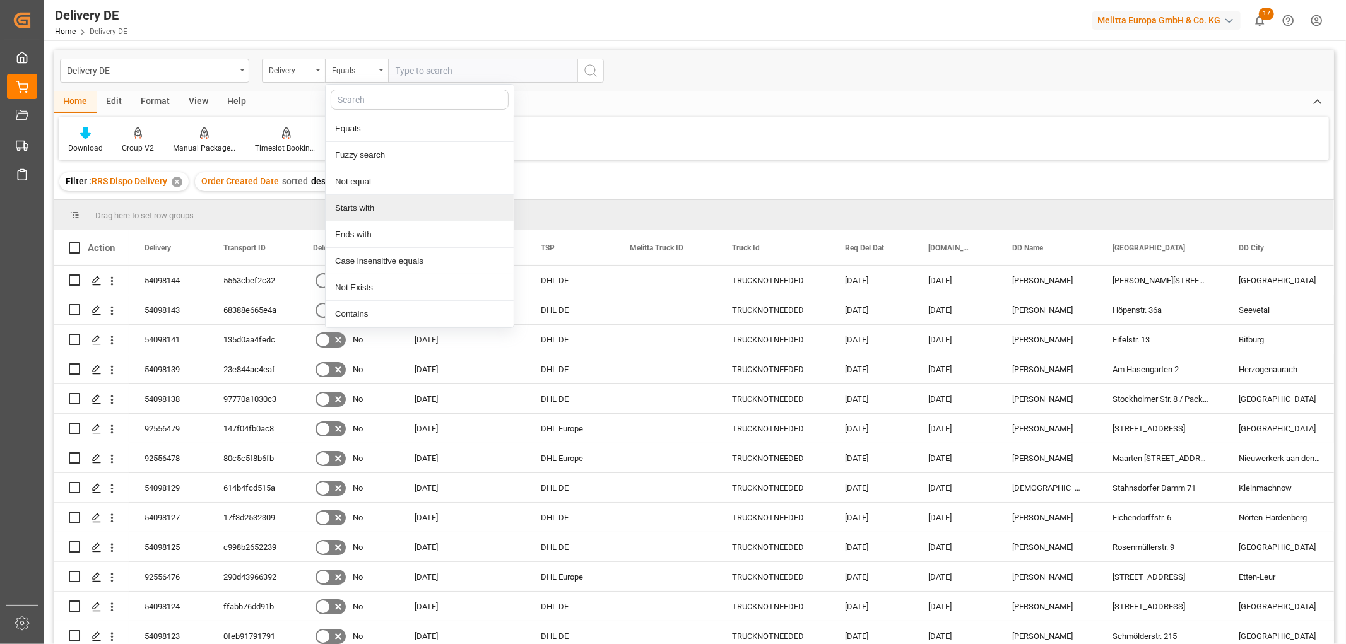
click at [362, 210] on div "Starts with" at bounding box center [420, 208] width 188 height 27
click at [409, 73] on input "text" at bounding box center [482, 71] width 189 height 24
type input "92553892"
click at [588, 68] on icon "search button" at bounding box center [590, 70] width 15 height 15
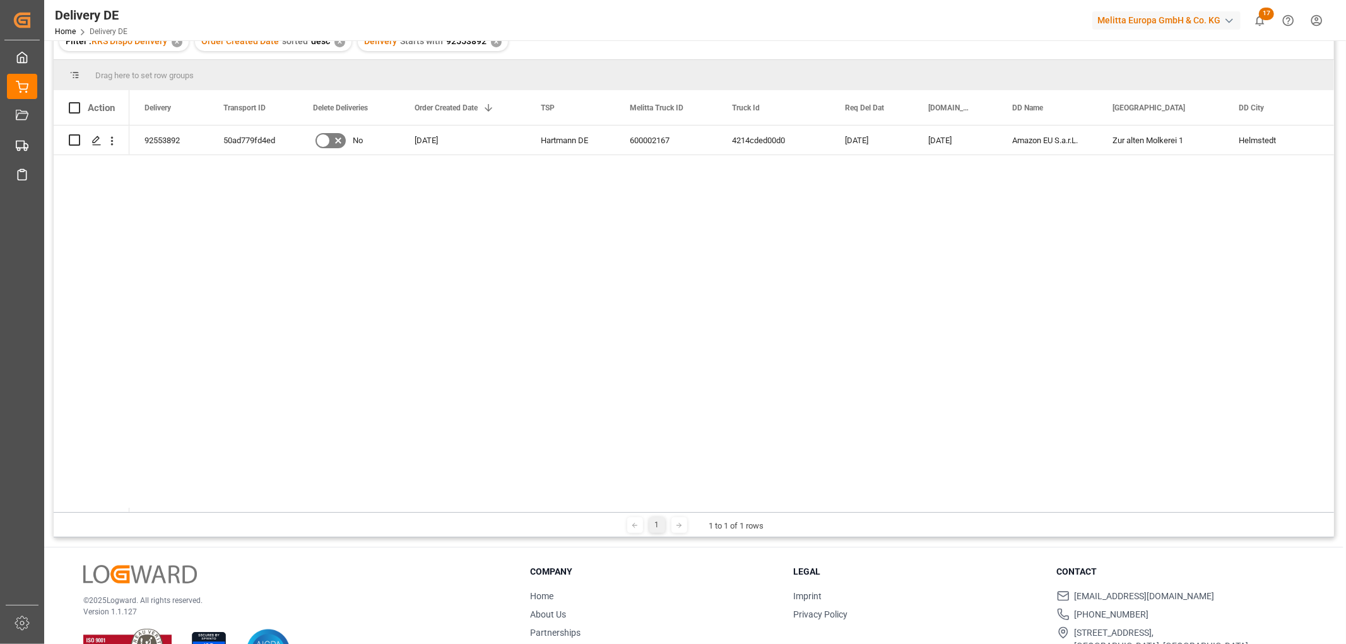
scroll to position [70, 0]
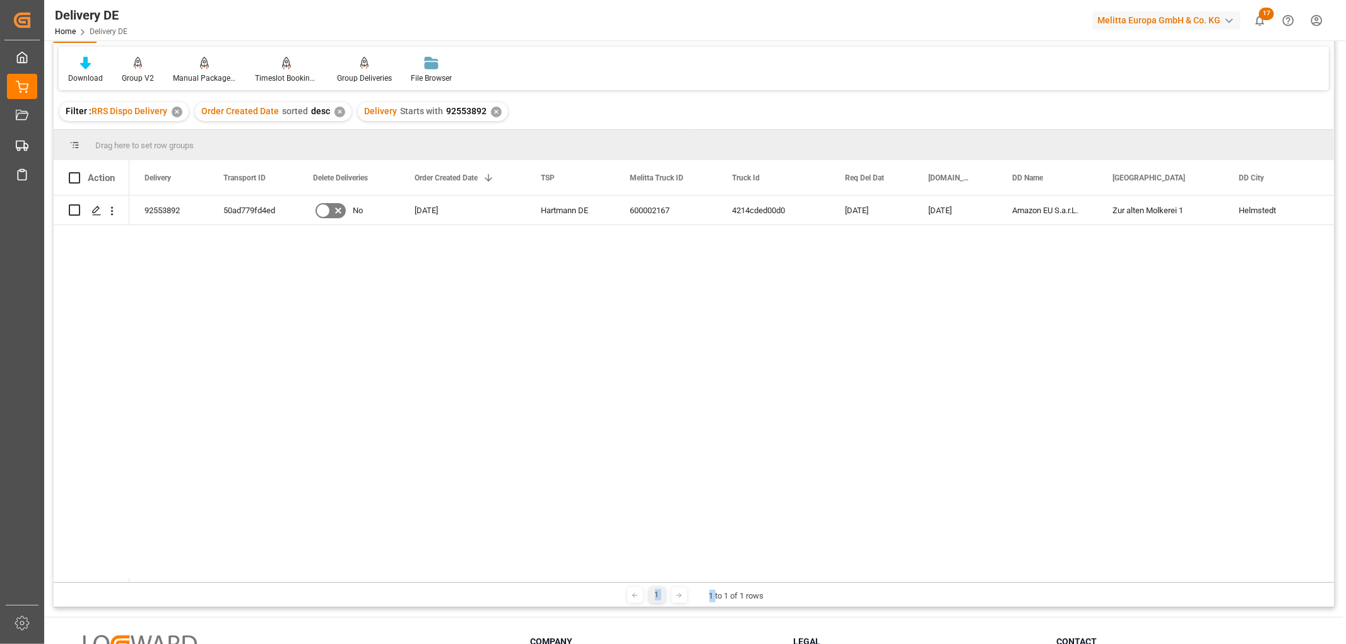
drag, startPoint x: 714, startPoint y: 582, endPoint x: 810, endPoint y: 576, distance: 96.1
click at [817, 579] on div "Drag here to set row groups Drag here to set column labels Action Delivery Tran…" at bounding box center [694, 369] width 1281 height 478
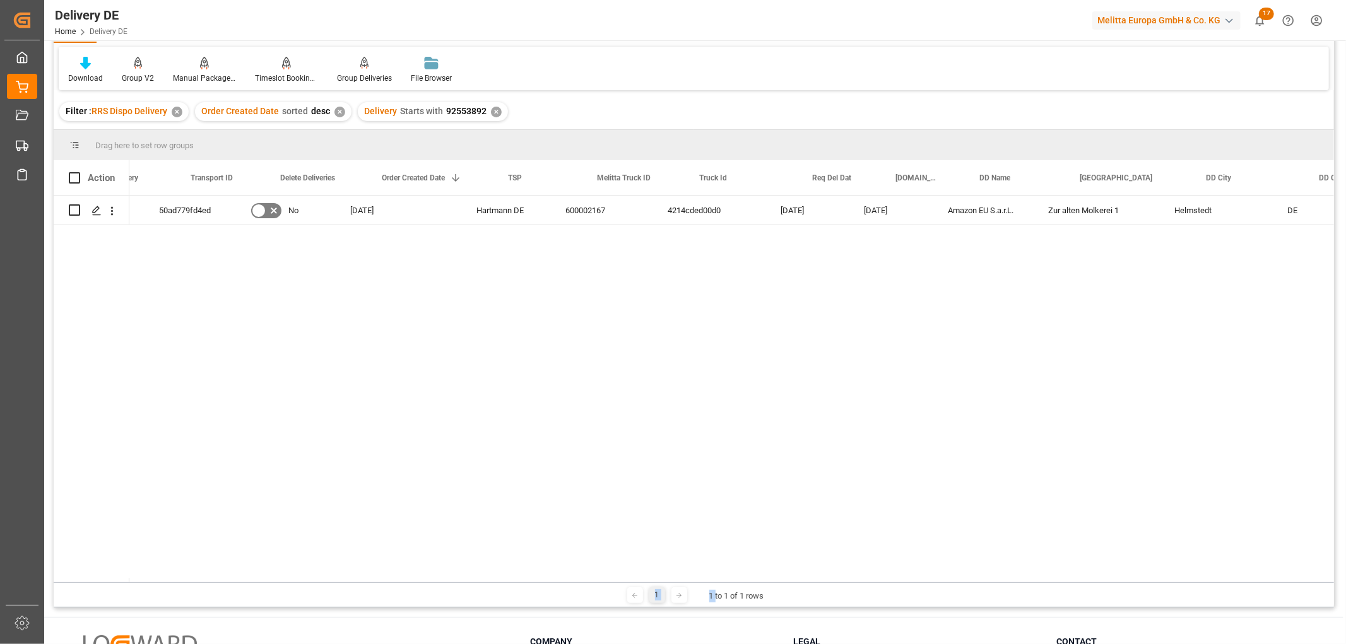
scroll to position [0, 0]
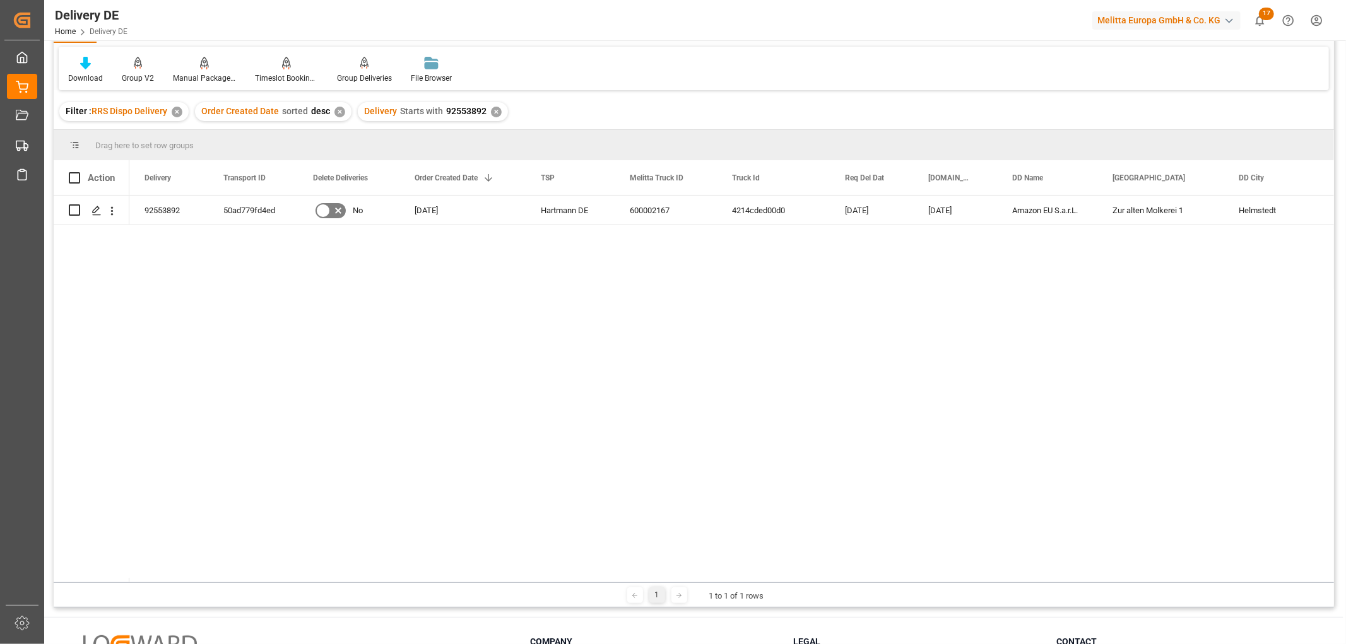
click at [494, 111] on div "✕" at bounding box center [496, 112] width 11 height 11
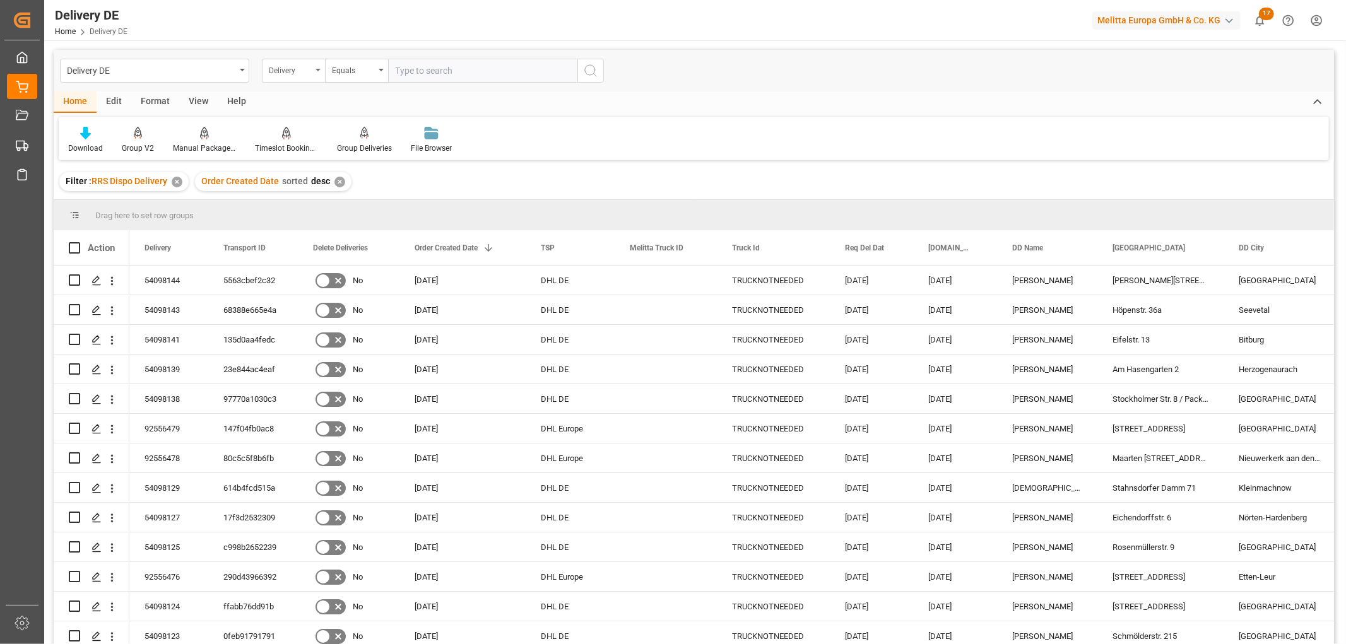
click at [304, 68] on div "Delivery" at bounding box center [290, 69] width 43 height 15
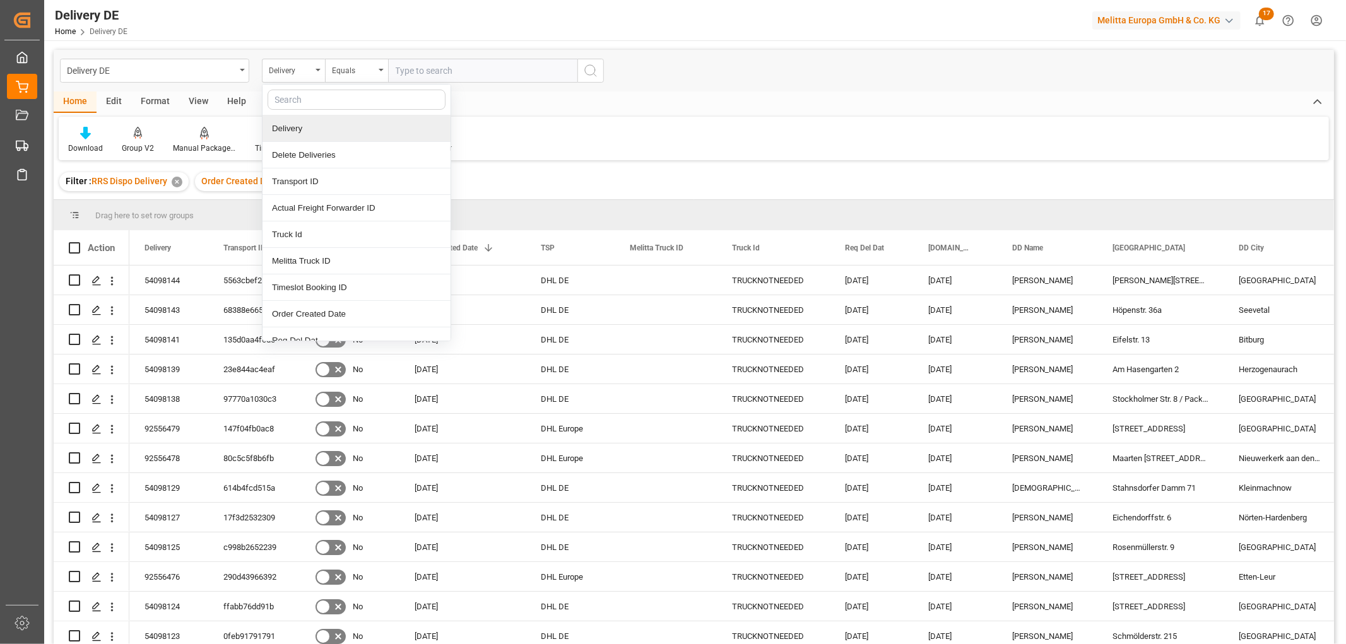
click at [305, 130] on div "Delivery" at bounding box center [357, 128] width 188 height 27
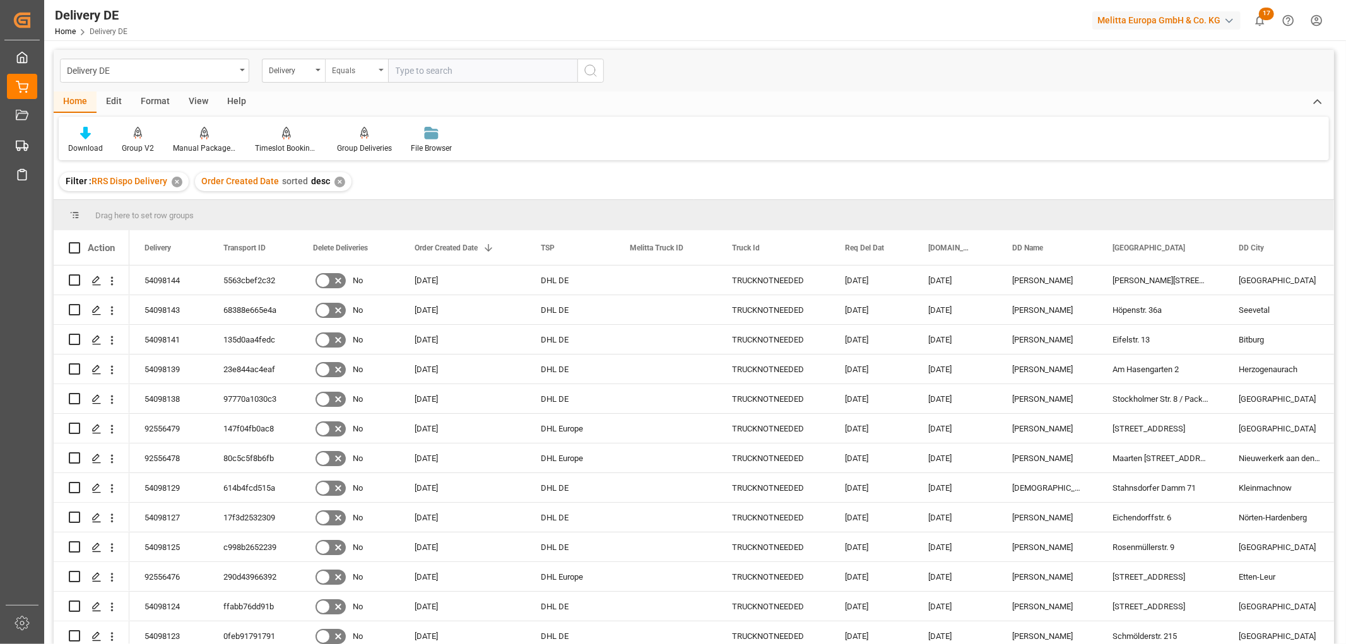
click at [353, 74] on div "Equals" at bounding box center [353, 69] width 43 height 15
click at [360, 211] on div "Starts with" at bounding box center [420, 208] width 188 height 27
click at [404, 69] on input "text" at bounding box center [482, 71] width 189 height 24
type input "92556322"
click at [592, 73] on icon "search button" at bounding box center [590, 70] width 15 height 15
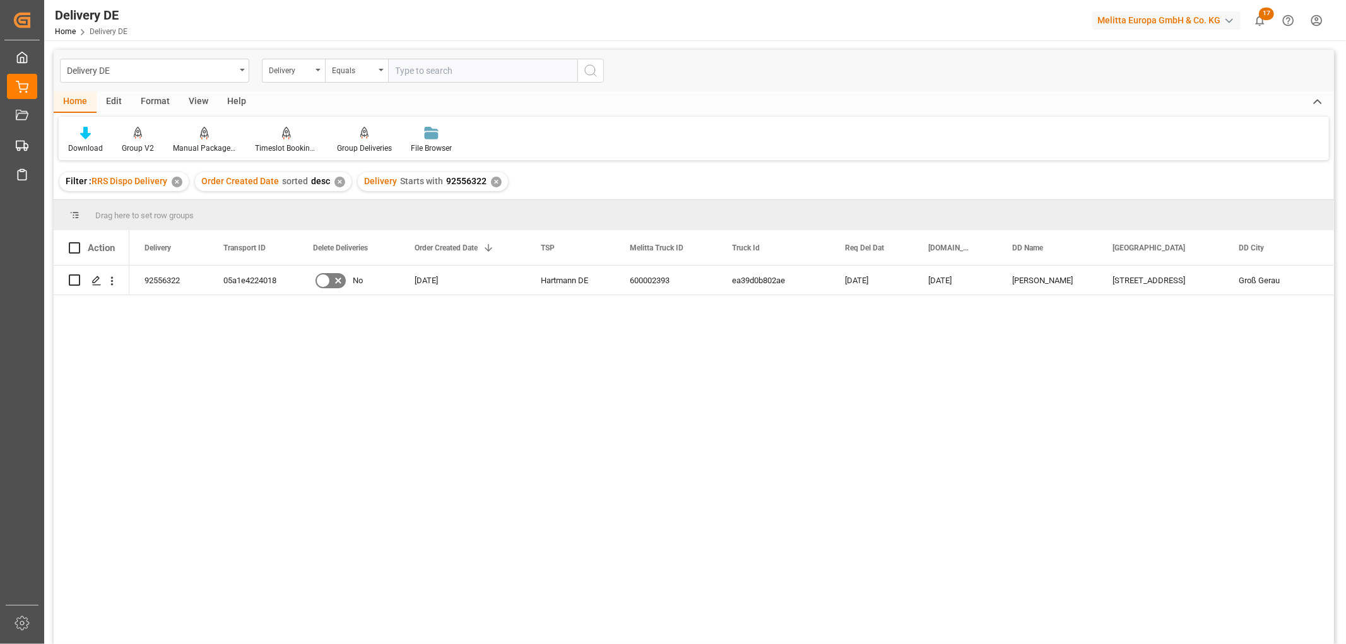
scroll to position [70, 0]
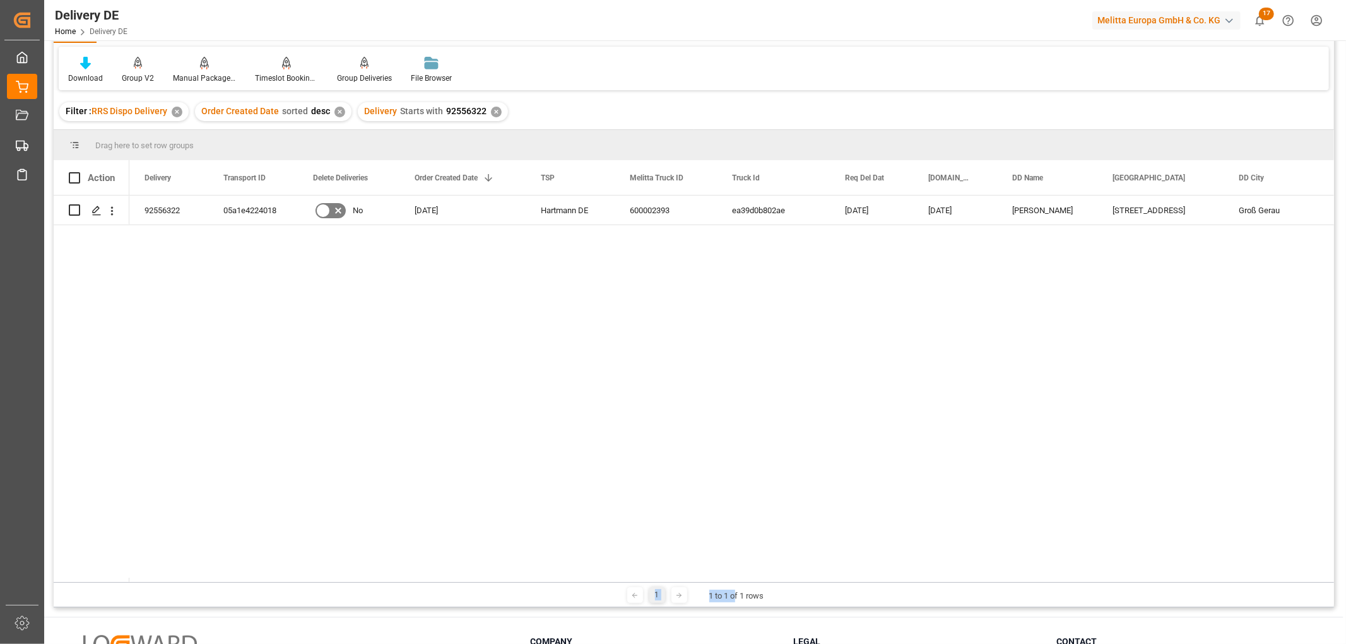
drag, startPoint x: 733, startPoint y: 583, endPoint x: 1027, endPoint y: 572, distance: 293.7
click at [1027, 572] on div "Drag here to set row groups Drag here to set column labels Action Delivery Tran…" at bounding box center [694, 369] width 1281 height 478
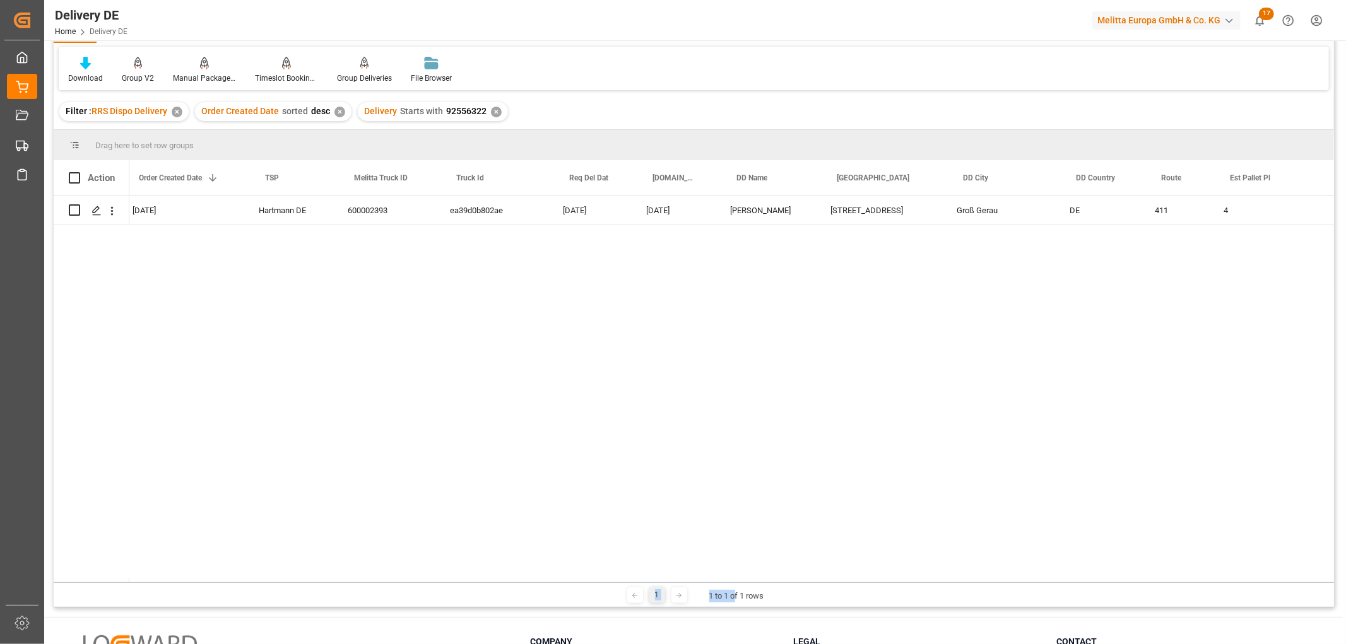
scroll to position [0, 341]
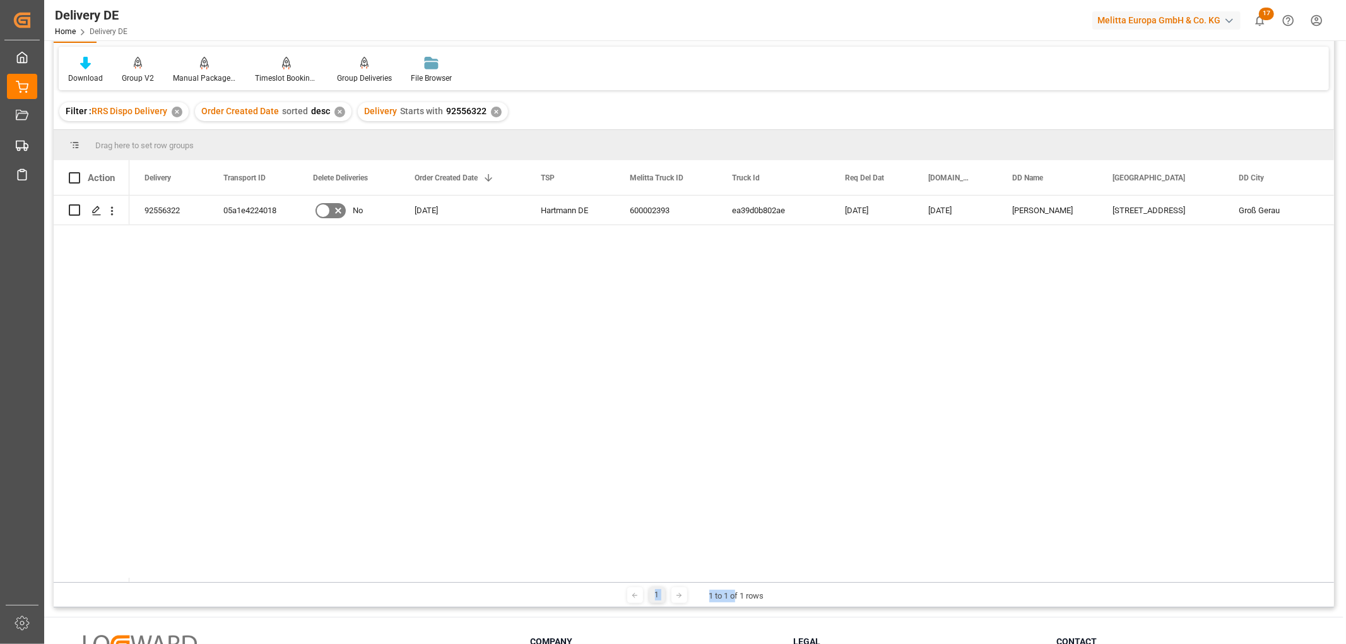
drag, startPoint x: 653, startPoint y: 577, endPoint x: 255, endPoint y: 579, distance: 398.3
click at [256, 583] on div "Drag here to set row groups Drag here to set column labels Action DD Name DD St…" at bounding box center [694, 369] width 1281 height 478
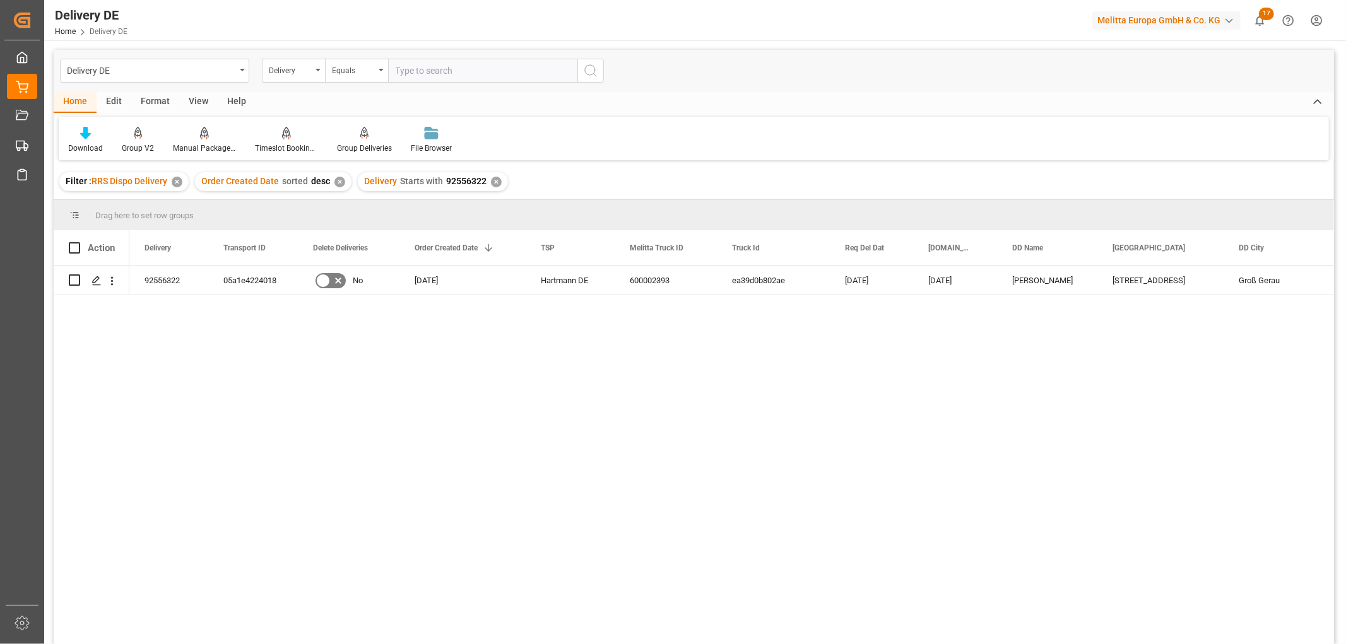
click at [495, 181] on div "✕" at bounding box center [496, 182] width 11 height 11
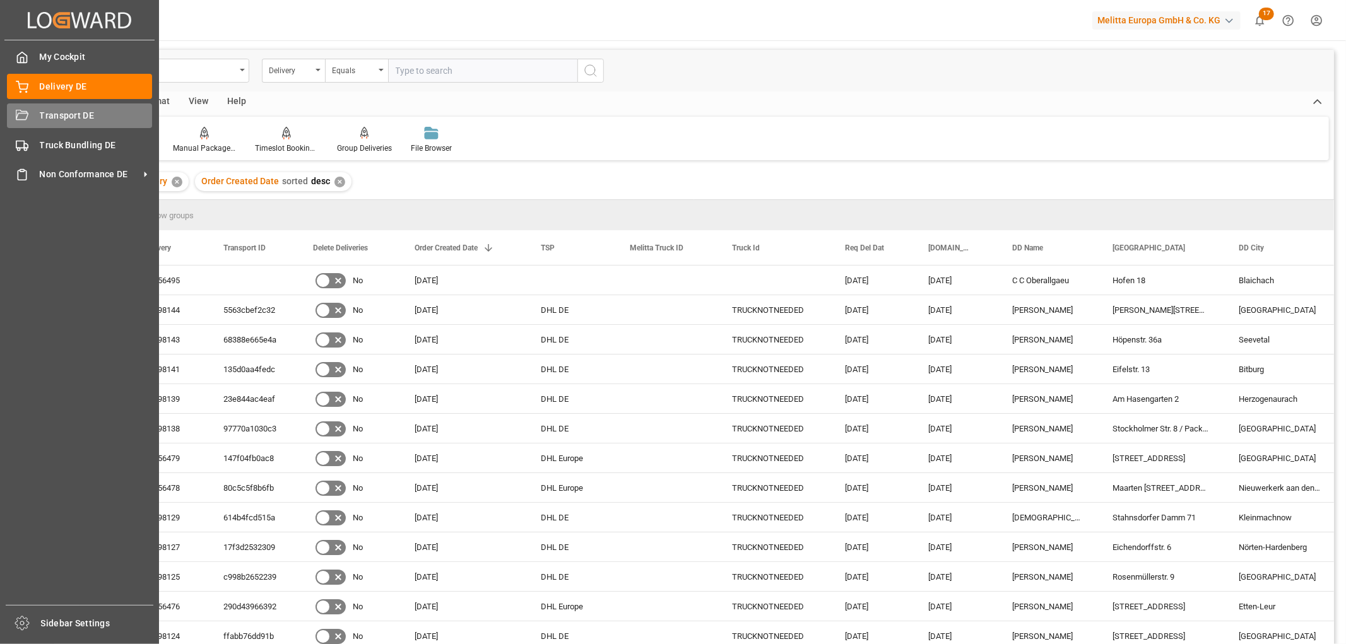
click at [52, 118] on span "Transport DE" at bounding box center [96, 115] width 113 height 13
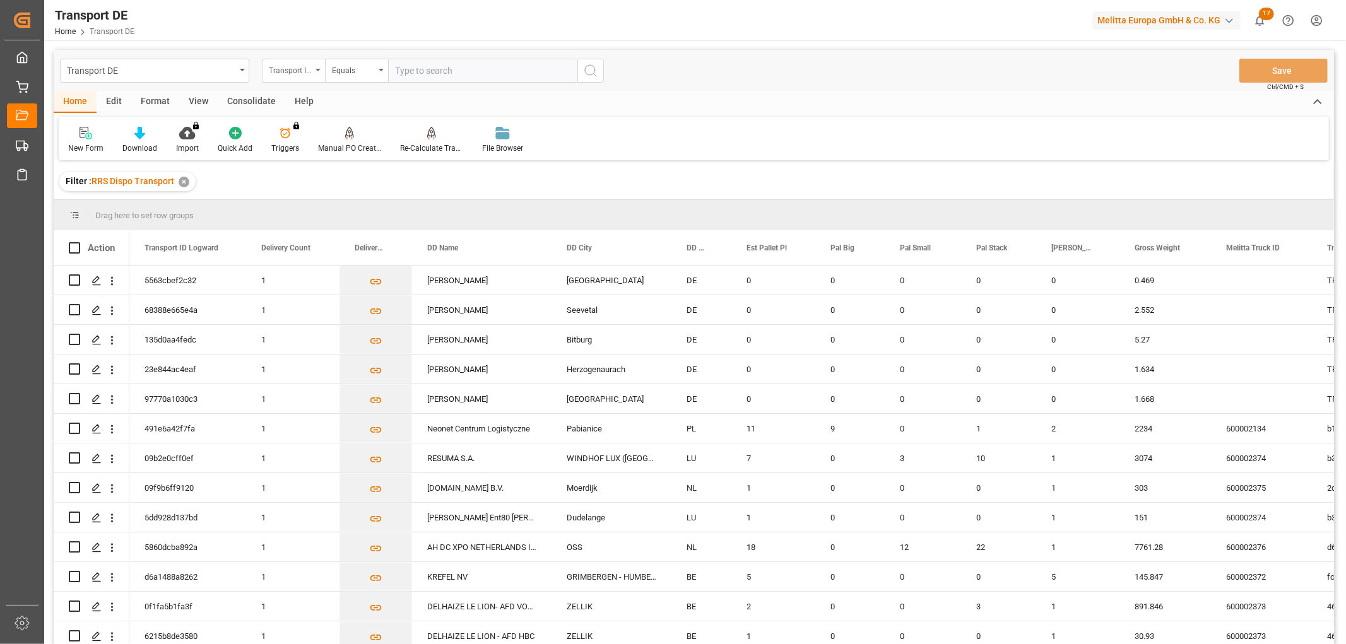
click at [292, 68] on div "Transport ID Logward" at bounding box center [290, 69] width 43 height 15
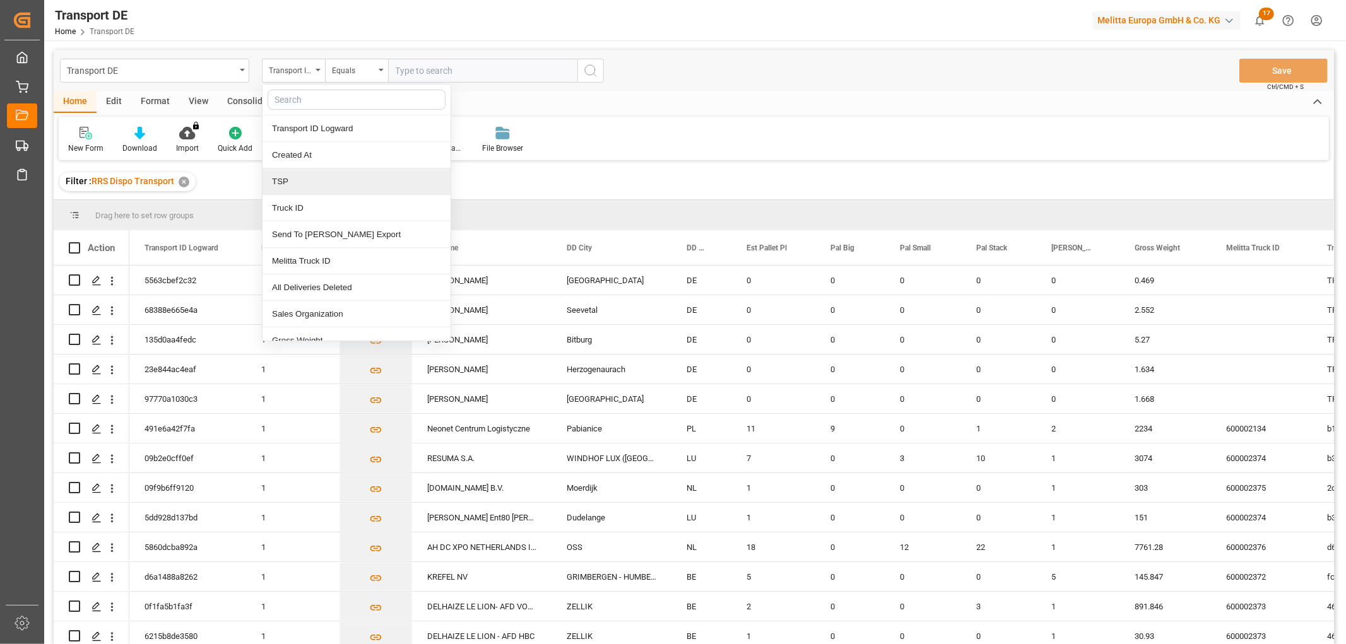
click at [312, 183] on div "TSP" at bounding box center [357, 182] width 188 height 27
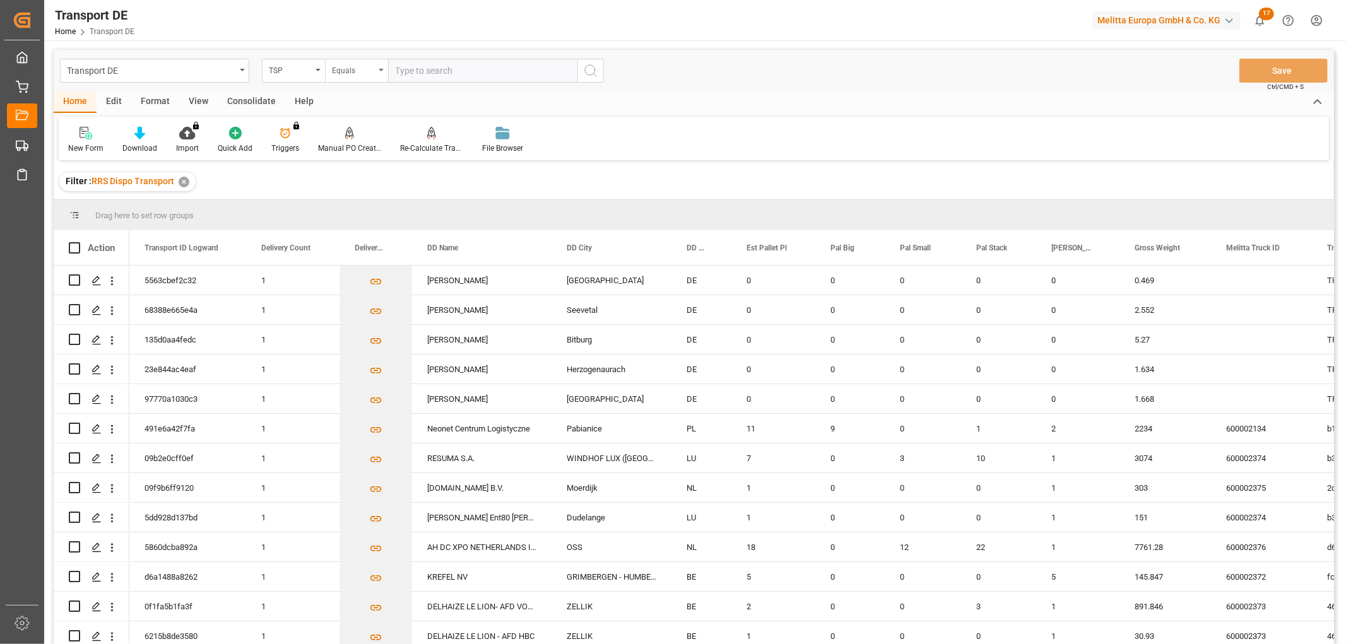
click at [355, 74] on div "Equals" at bounding box center [353, 69] width 43 height 15
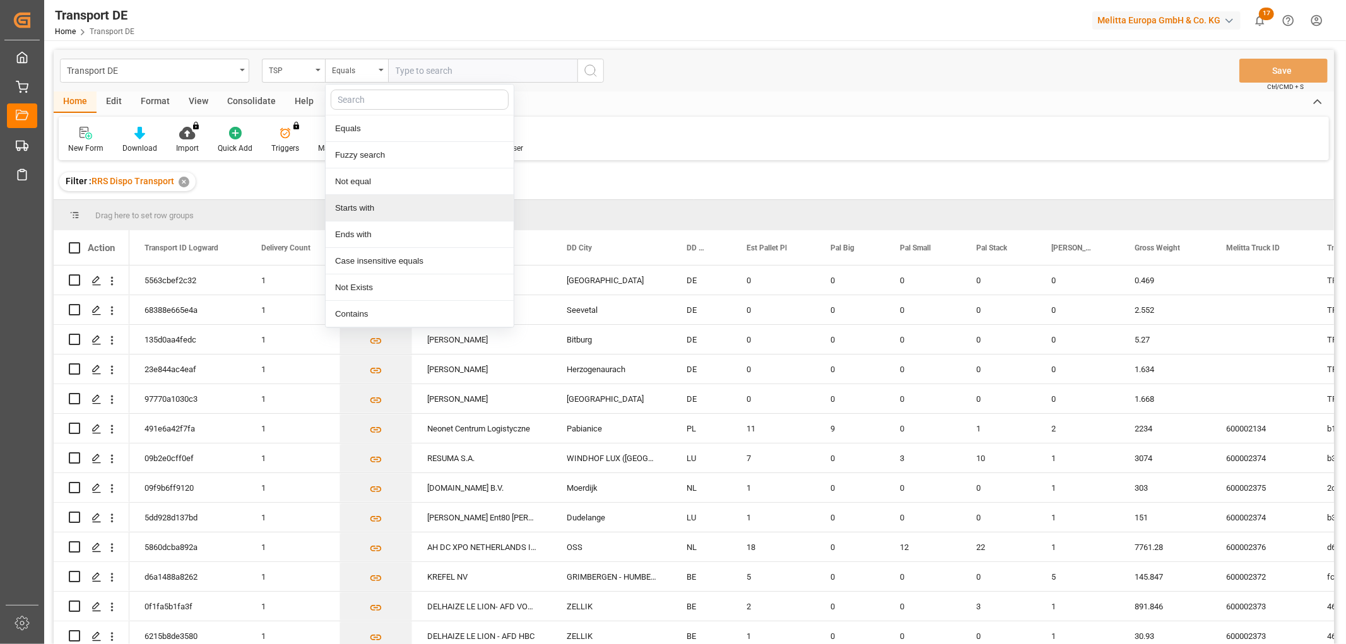
click at [375, 206] on div "Starts with" at bounding box center [420, 208] width 188 height 27
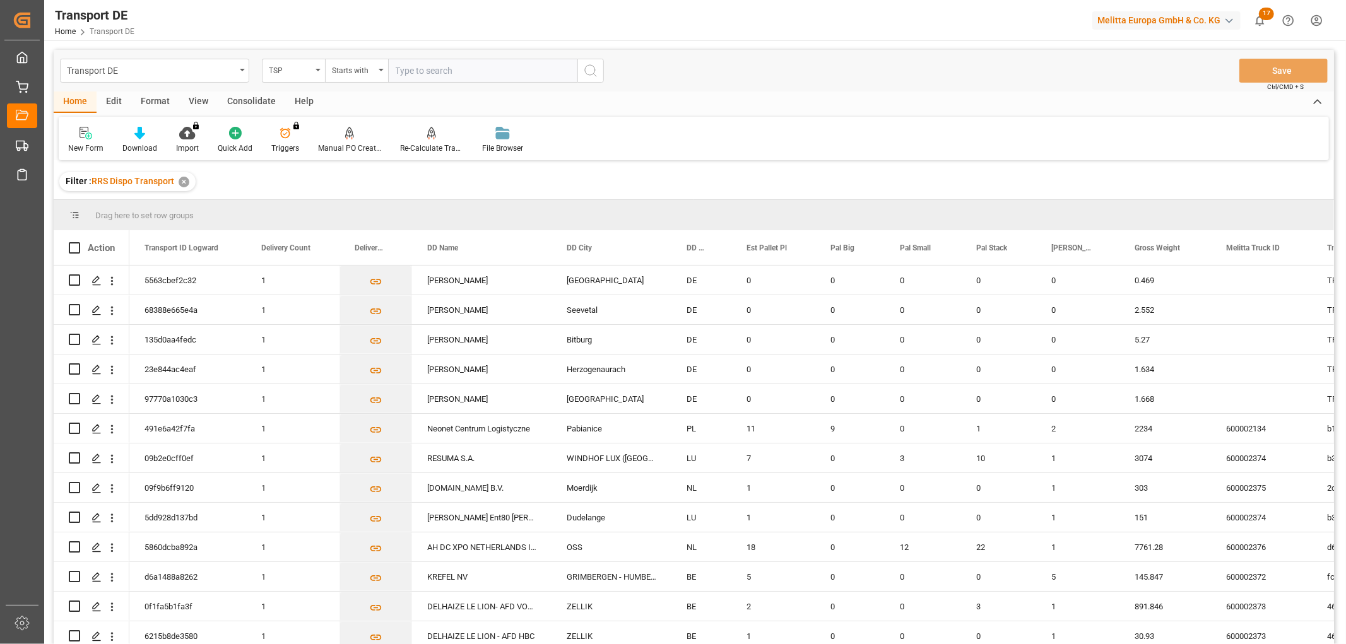
click at [406, 68] on input "text" at bounding box center [482, 71] width 189 height 24
type input "Moeller"
click at [588, 74] on circle "search button" at bounding box center [590, 70] width 10 height 10
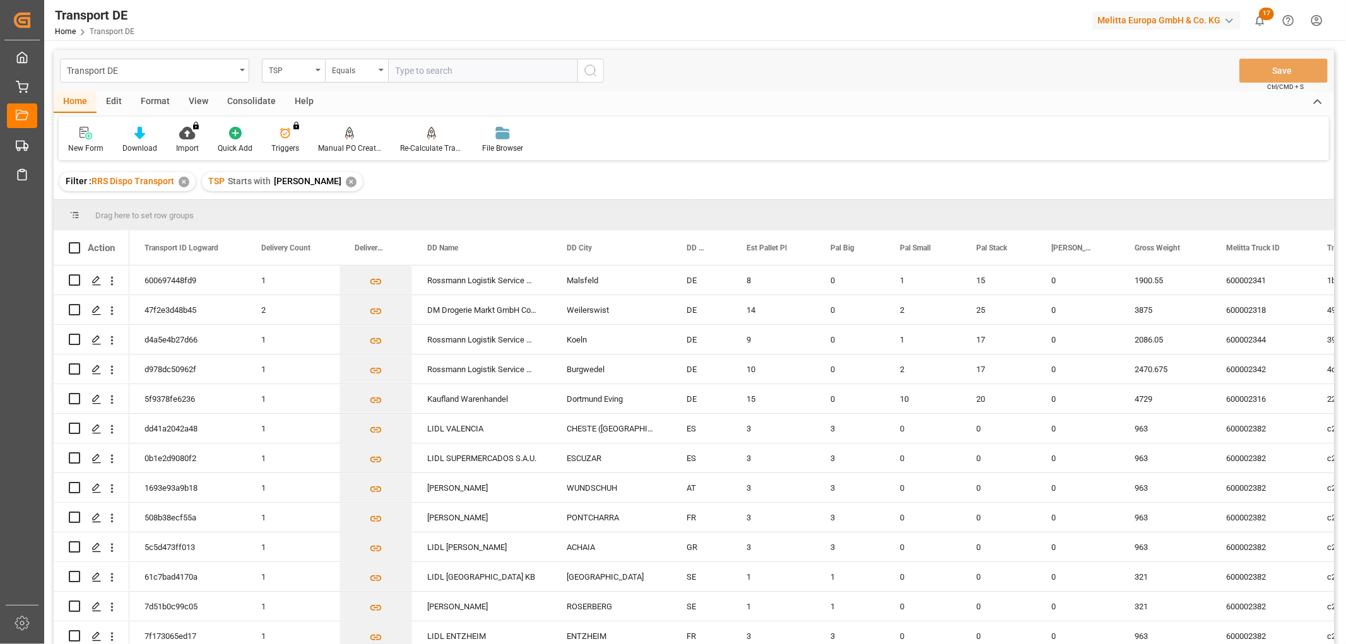
click at [251, 97] on div "Consolidate" at bounding box center [252, 102] width 68 height 21
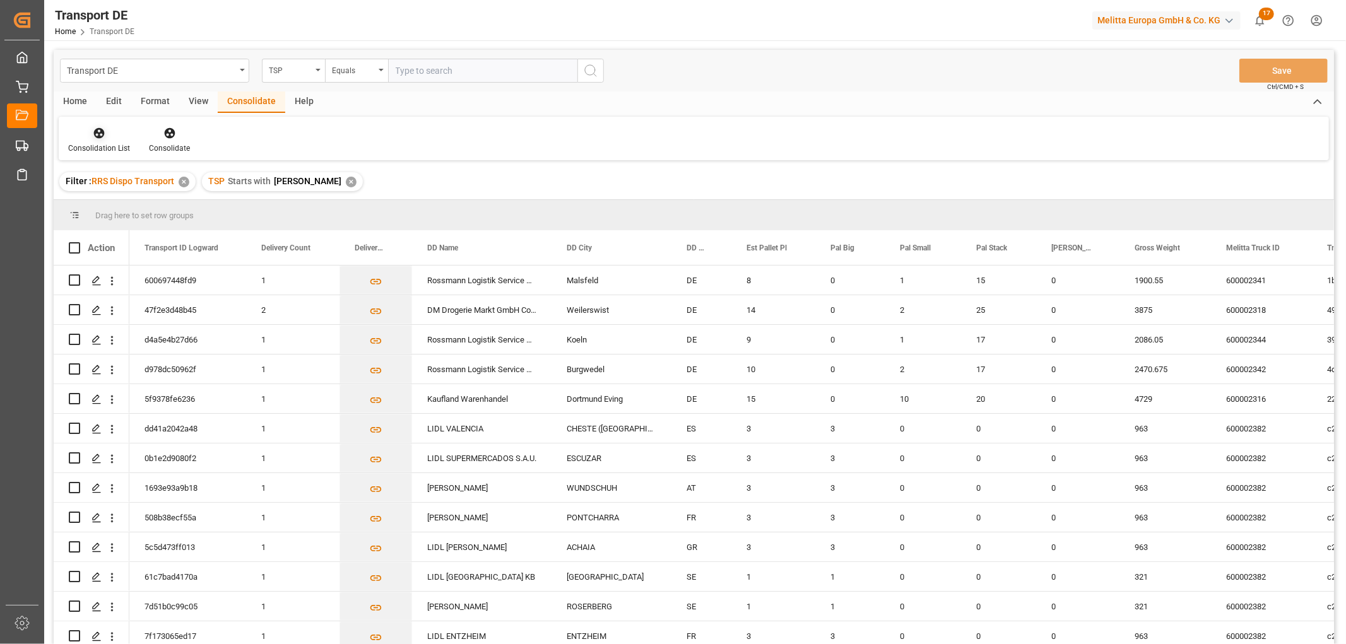
click at [93, 139] on icon at bounding box center [99, 133] width 13 height 13
click at [108, 201] on div "Truck Bundling RRS Dispo National" at bounding box center [148, 204] width 140 height 13
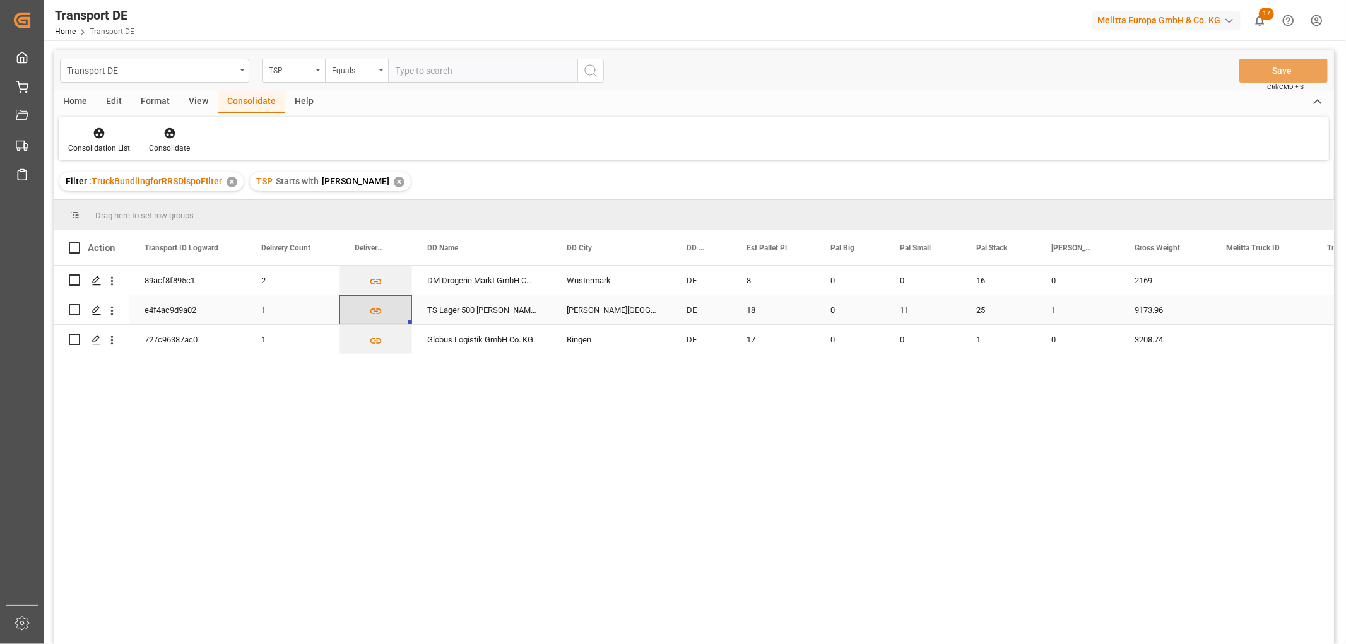
click at [374, 310] on icon "Press SPACE to select this row." at bounding box center [375, 311] width 13 height 13
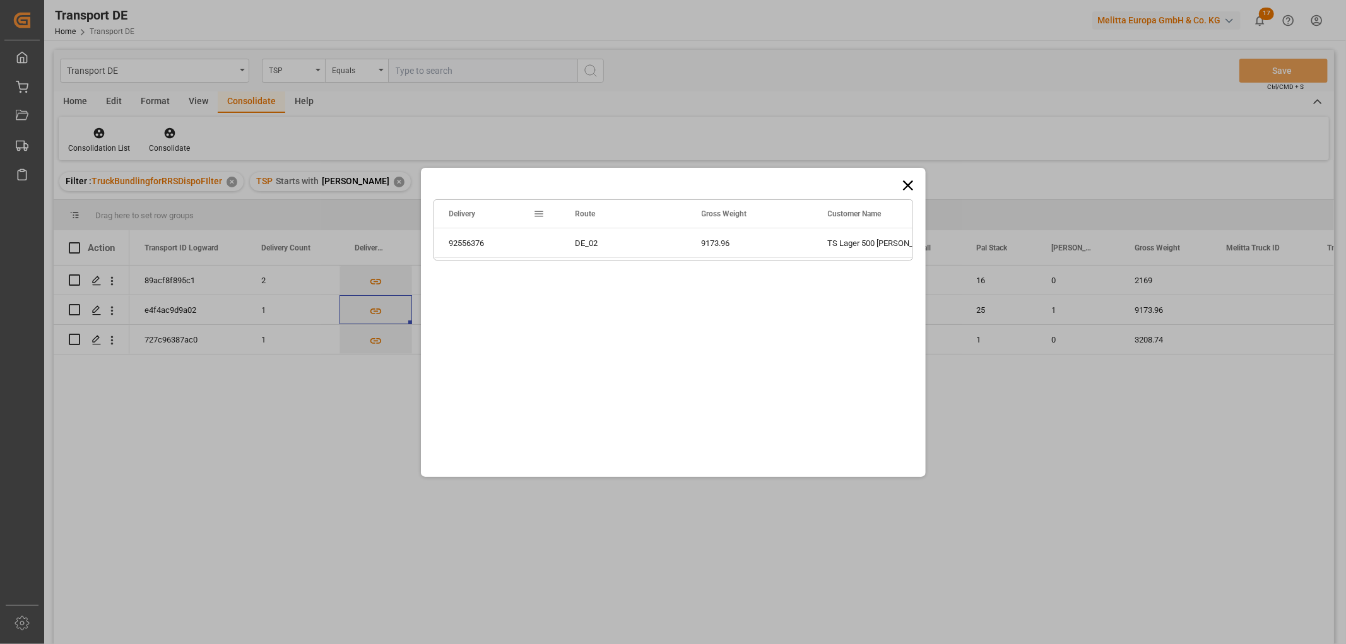
click at [904, 184] on icon at bounding box center [908, 186] width 18 height 18
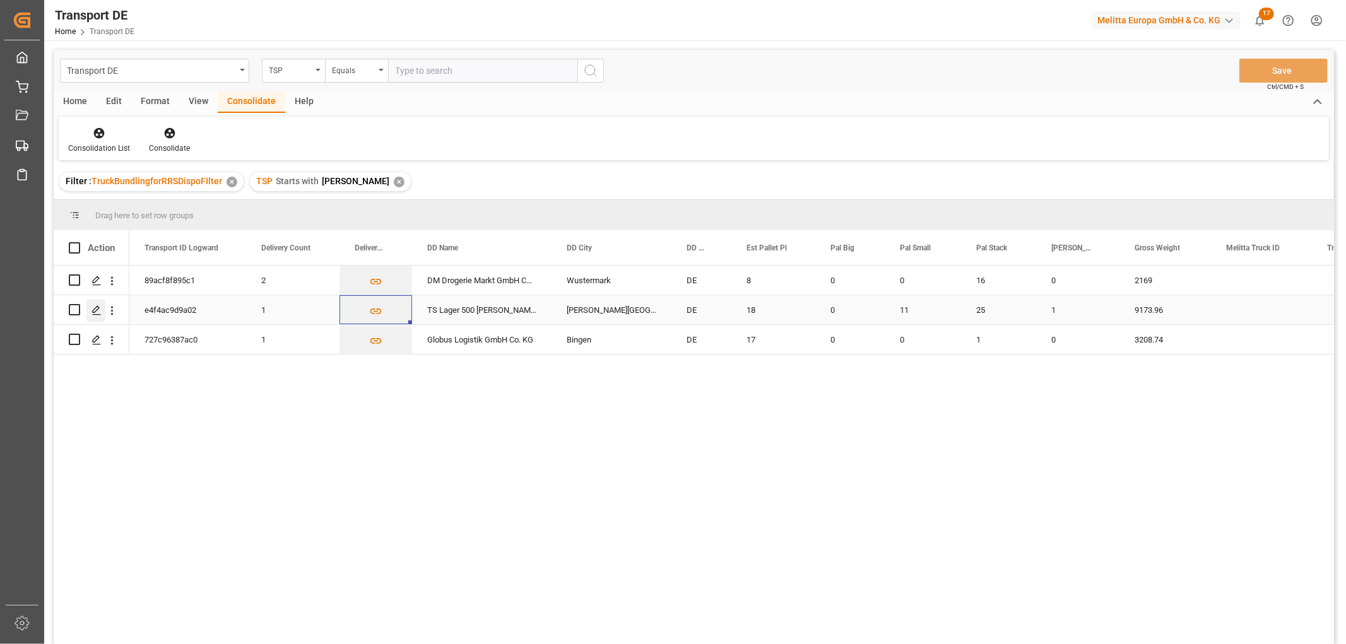
click at [97, 311] on icon "Press SPACE to select this row." at bounding box center [97, 310] width 10 height 10
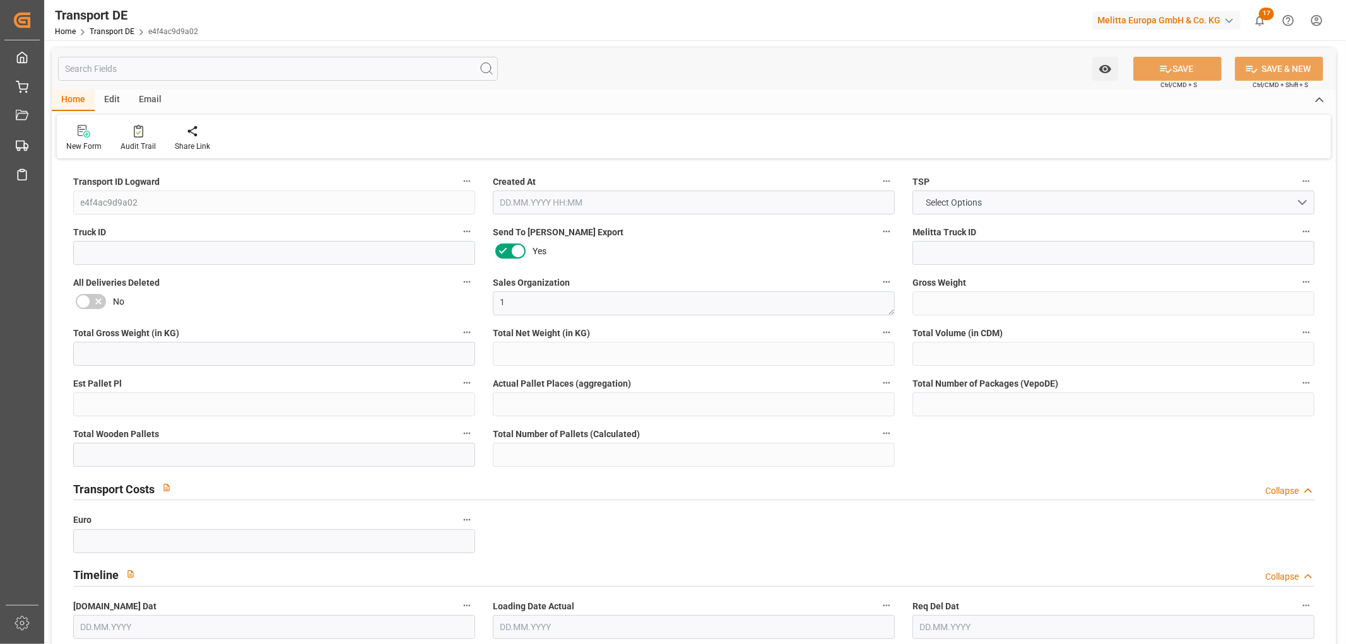
type input "9173.96"
type input "8227.511"
type input "7188.738"
type input "32846.52"
type input "18"
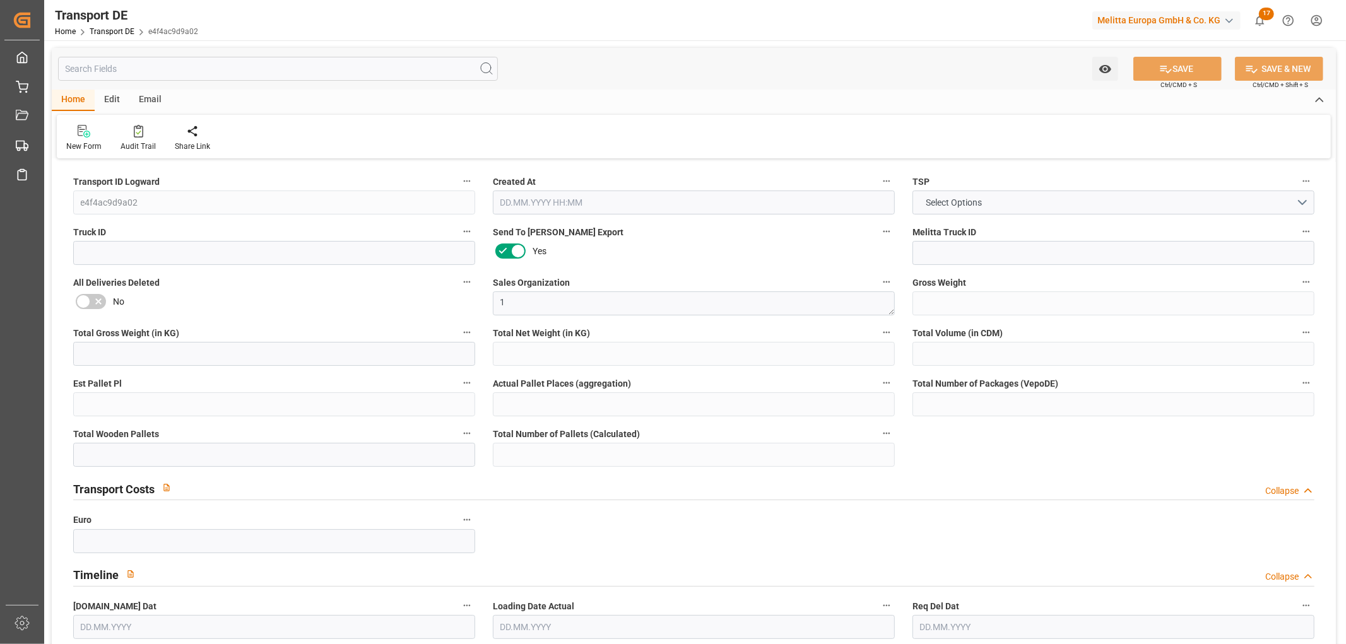
type input "0"
type input "37"
type input "28"
type input "0"
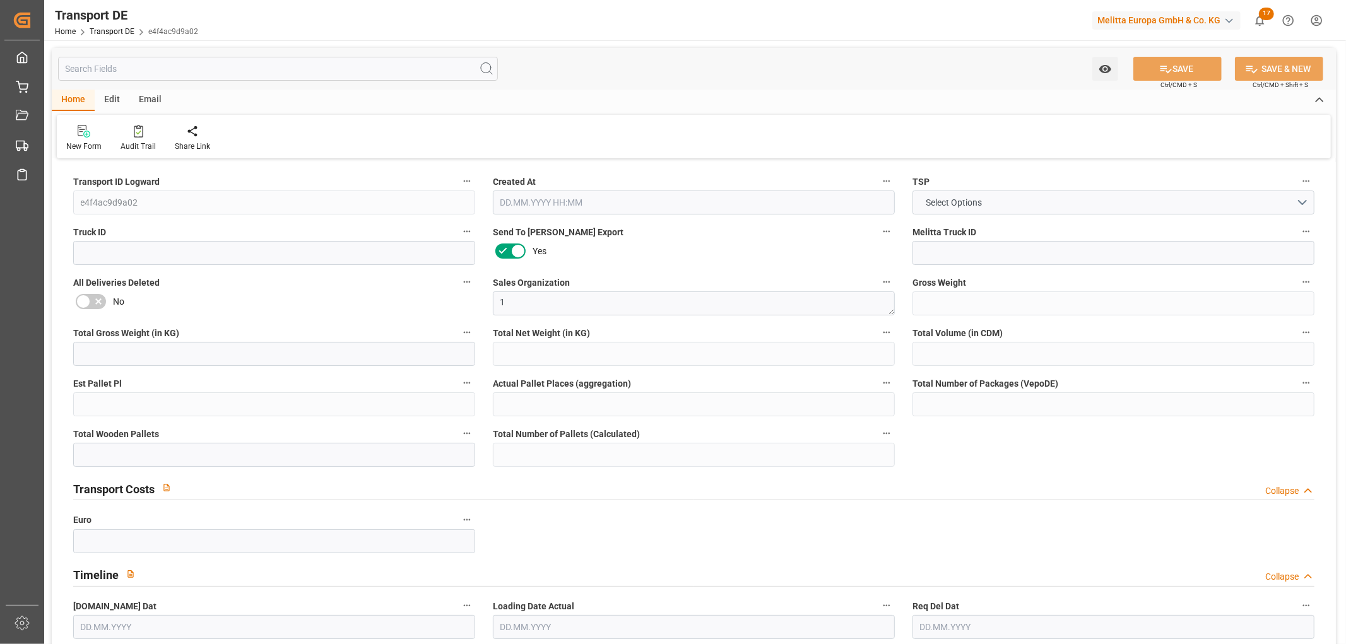
type input "63"
type input "0"
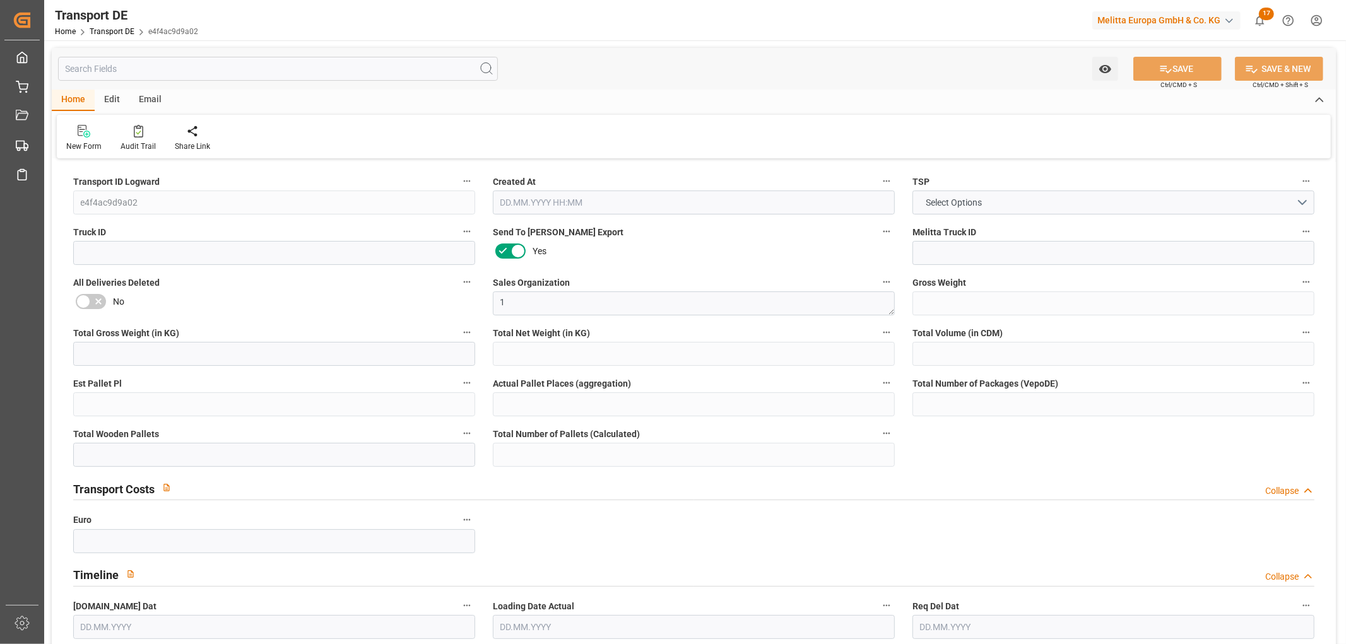
type input "0"
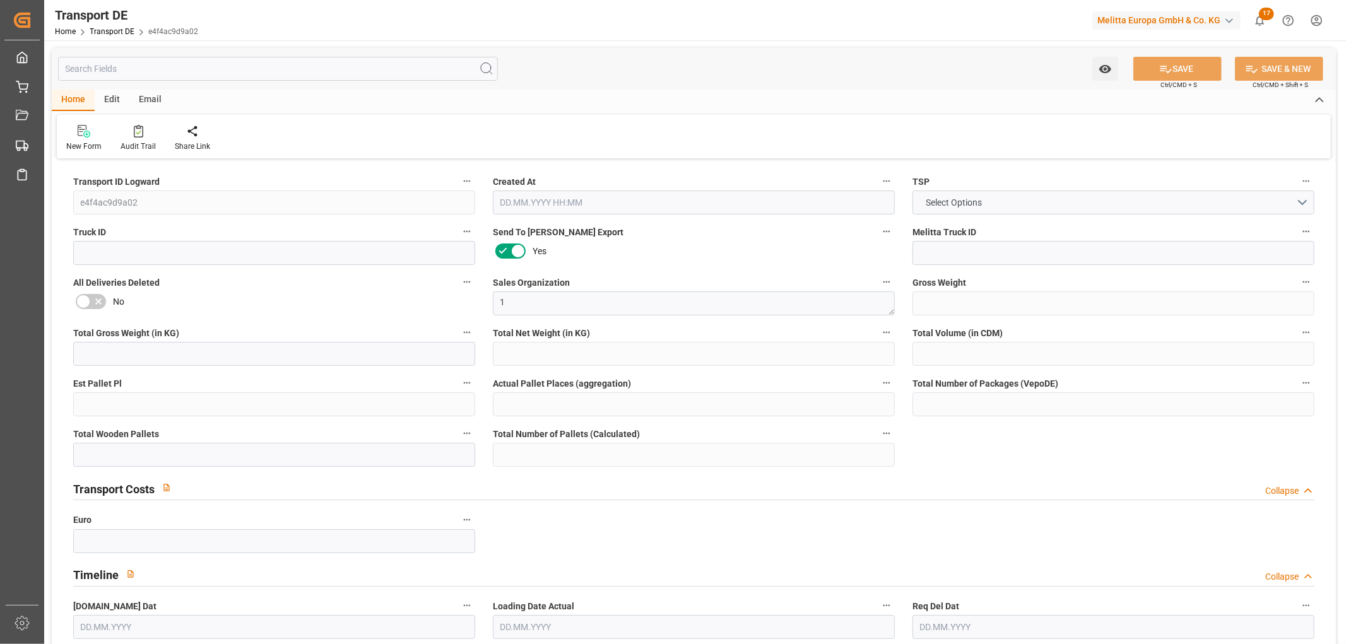
type input "0"
type input "11"
type input "25"
type input "0"
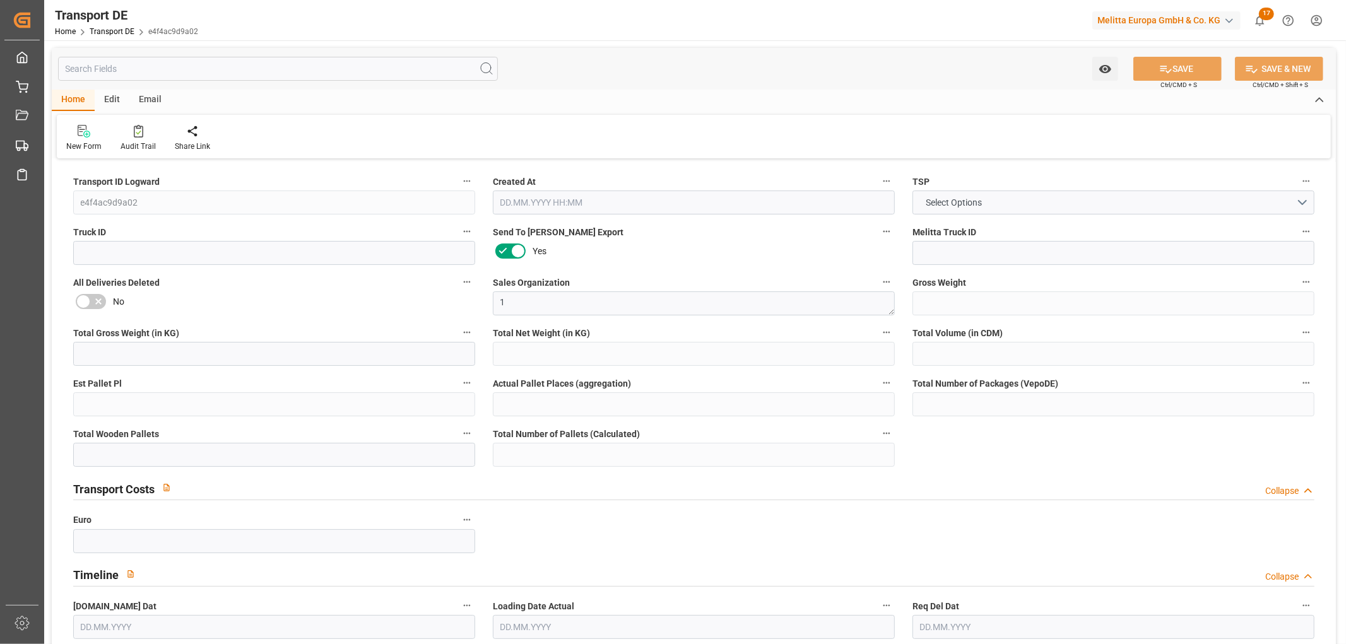
type input "0"
type input "1"
type input "0"
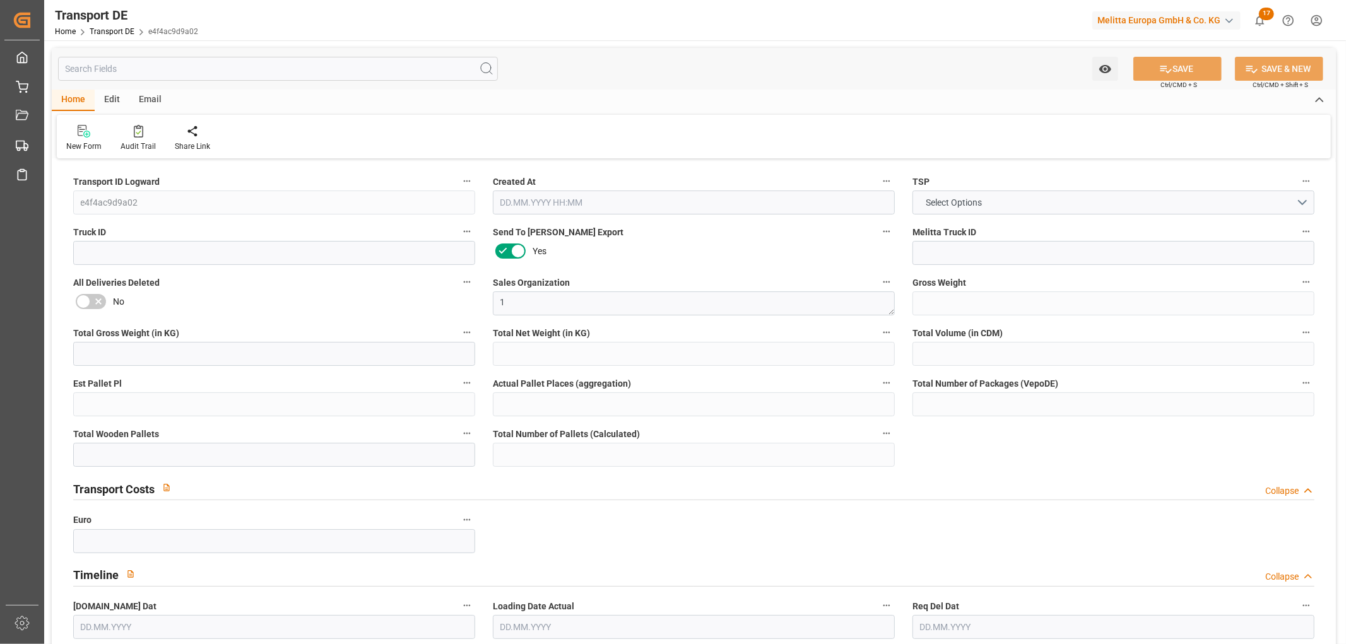
type input "4897"
type input "47.359"
type input "0"
type input "08.09.2025 23:01"
type input "[DATE]"
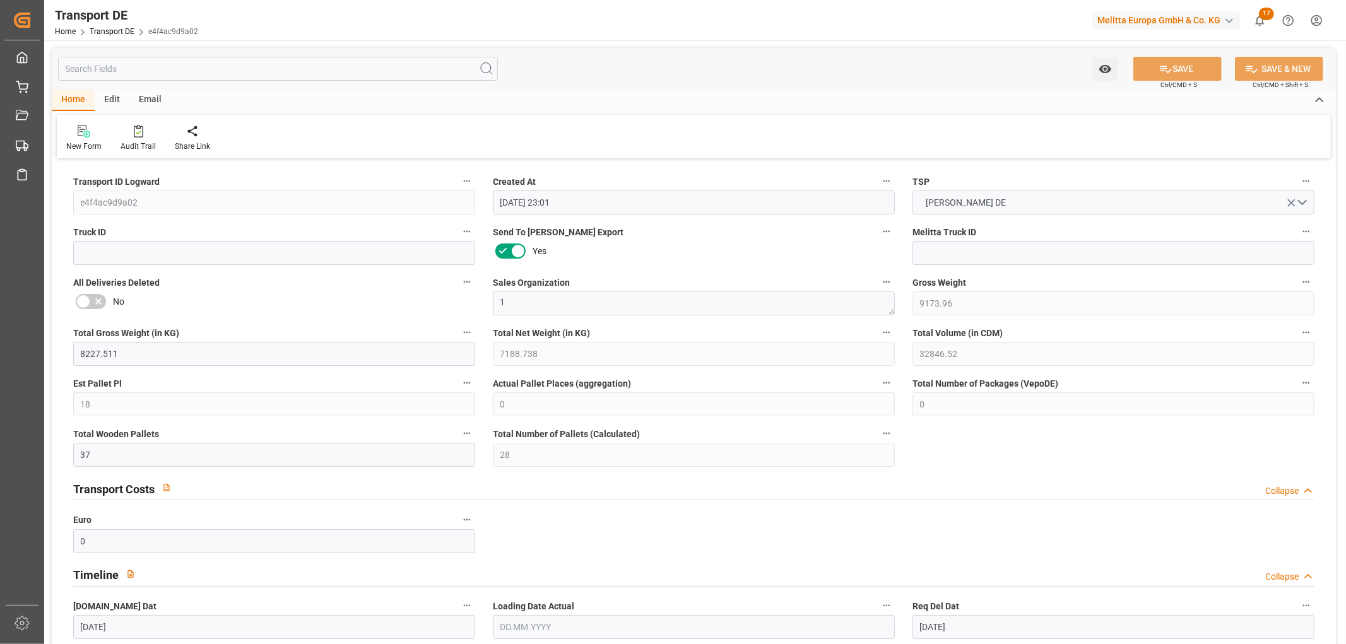
type input "[DATE]"
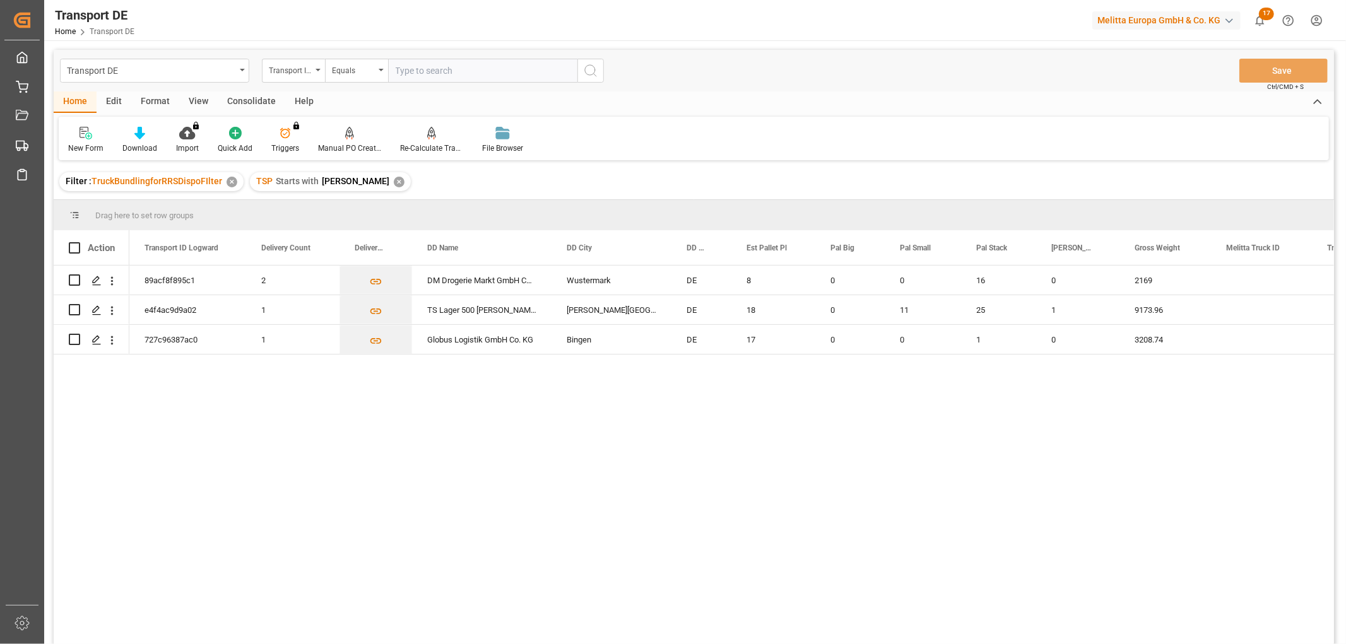
click at [394, 181] on div "✕" at bounding box center [399, 182] width 11 height 11
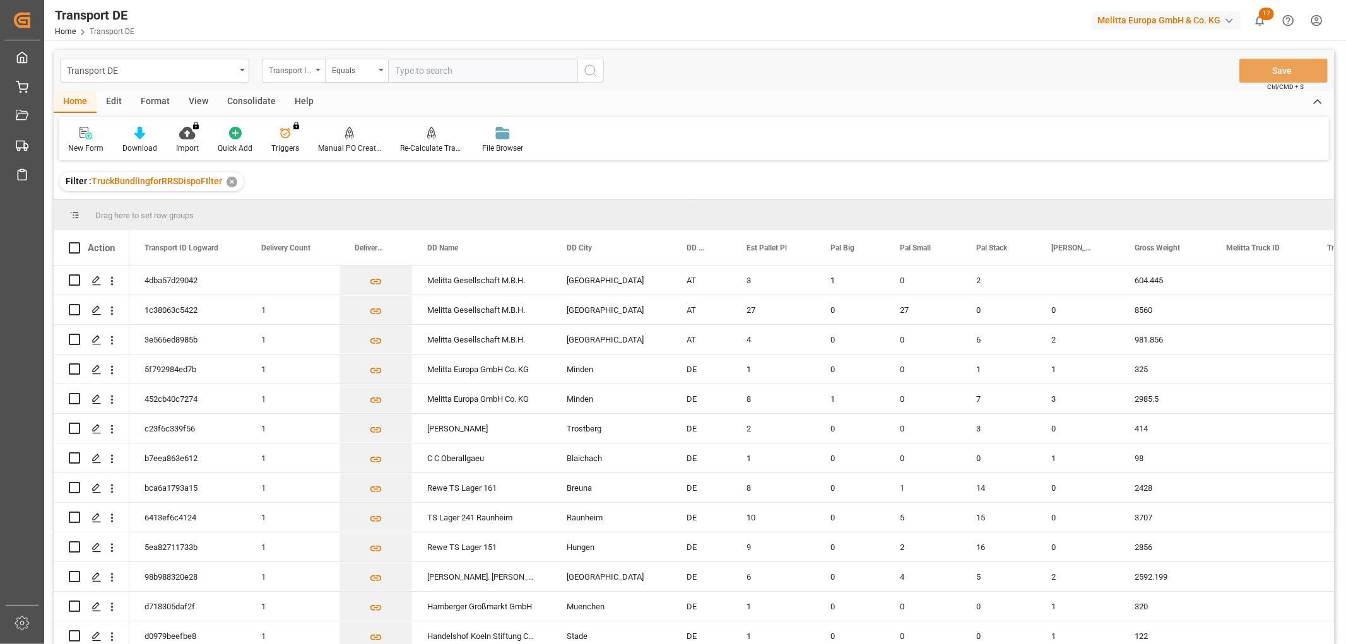
click at [286, 69] on div "Transport ID Logward" at bounding box center [290, 69] width 43 height 15
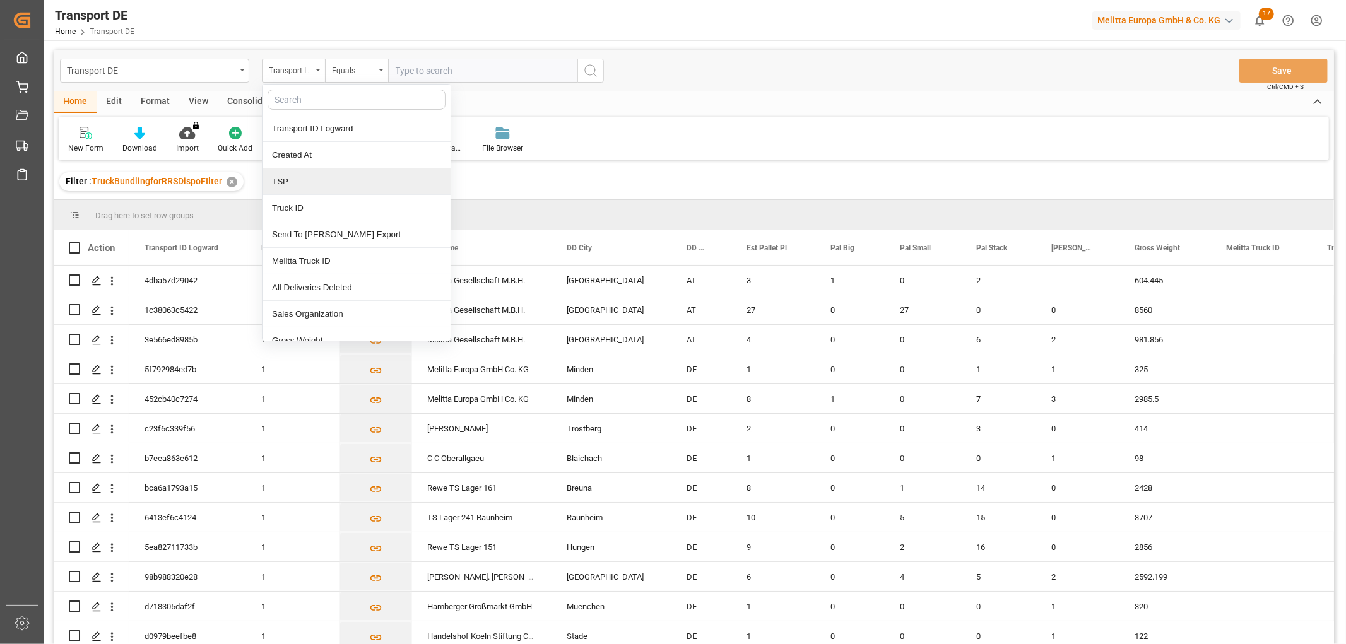
click at [280, 182] on div "TSP" at bounding box center [357, 182] width 188 height 27
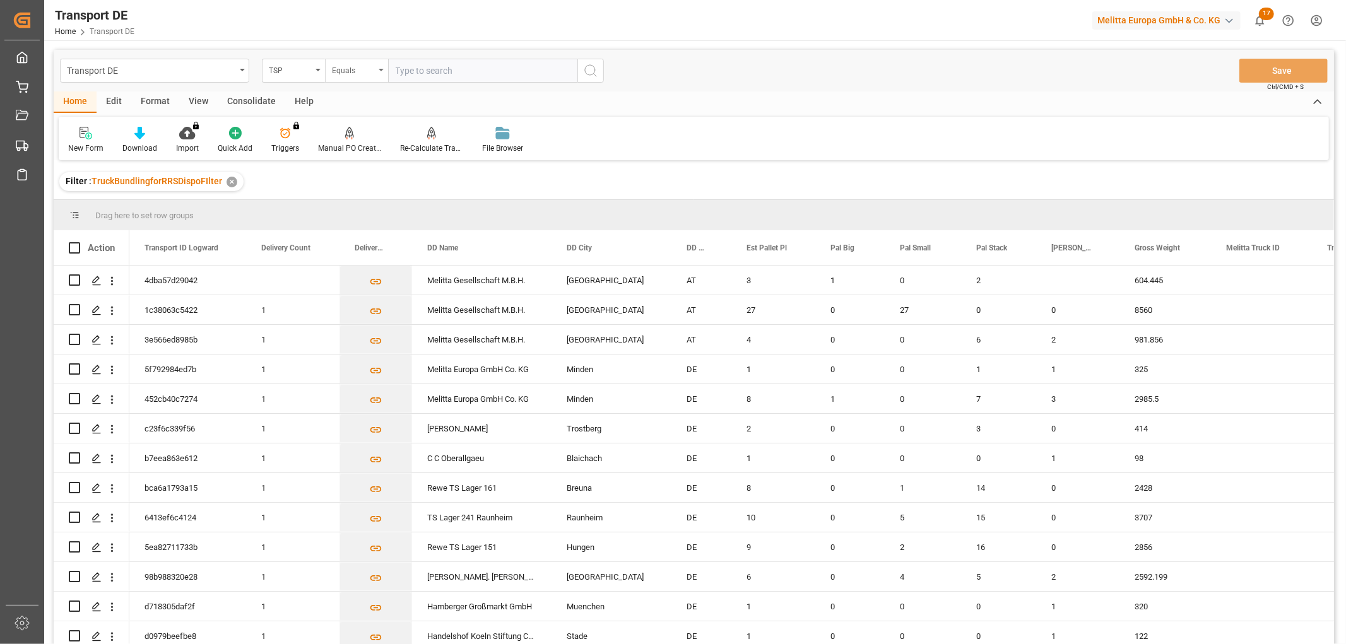
click at [357, 73] on div "Equals" at bounding box center [353, 69] width 43 height 15
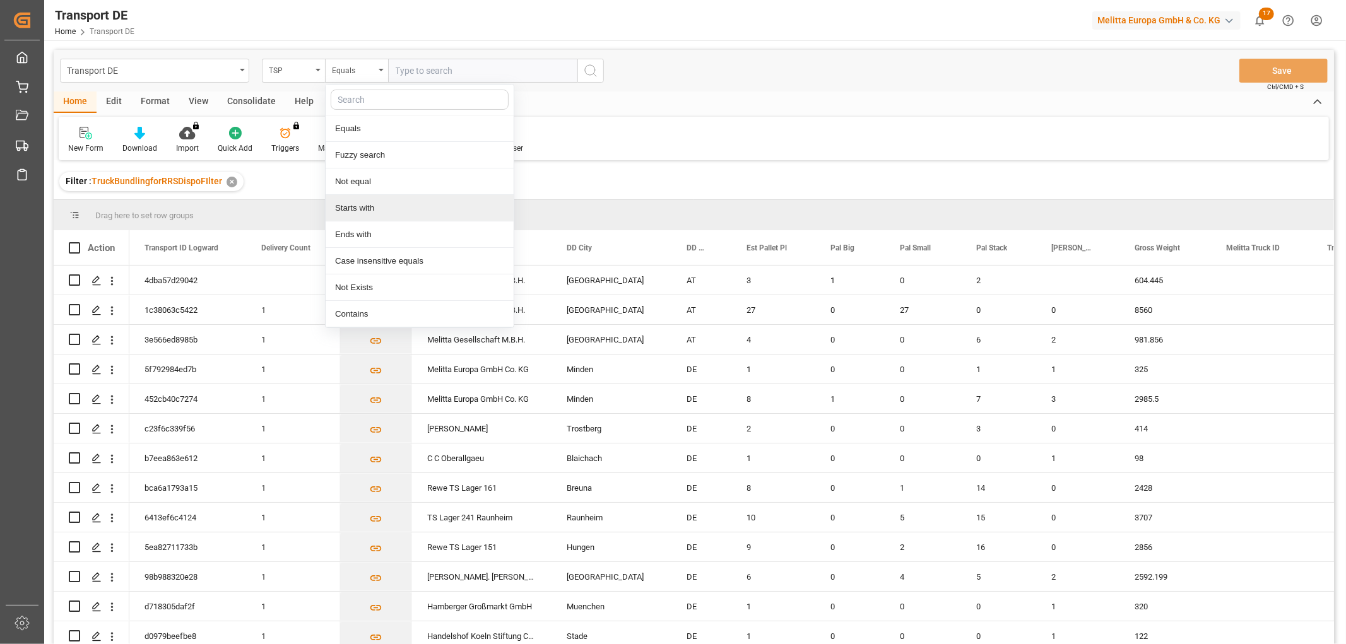
click at [351, 206] on div "Starts with" at bounding box center [420, 208] width 188 height 27
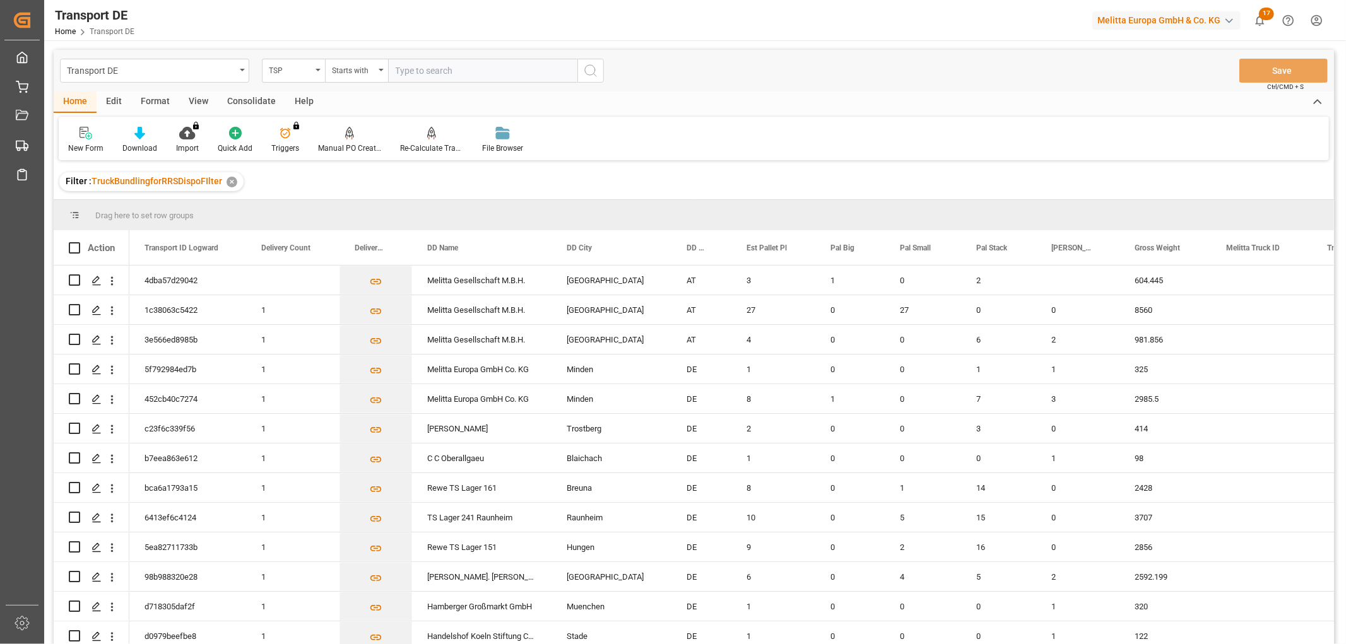
click at [426, 71] on input "text" at bounding box center [482, 71] width 189 height 24
type input "Hartmann"
click at [590, 72] on icon "search button" at bounding box center [590, 70] width 15 height 15
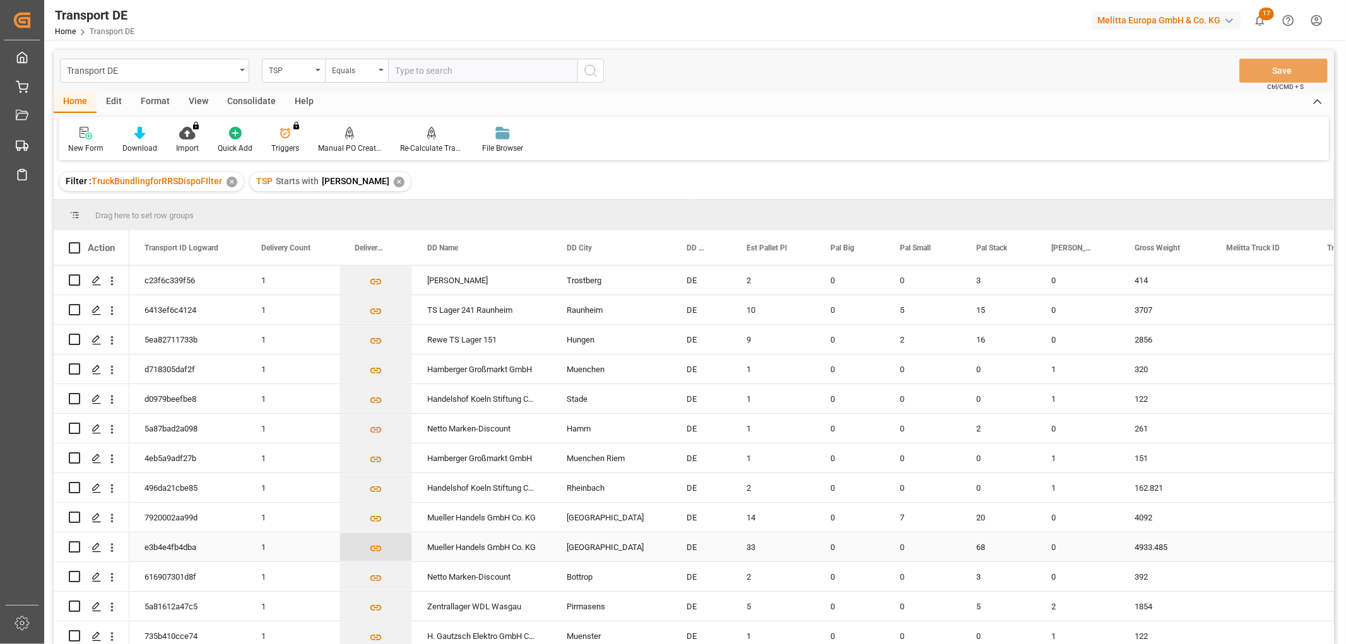
click at [372, 547] on icon "Press SPACE to select this row." at bounding box center [375, 548] width 13 height 13
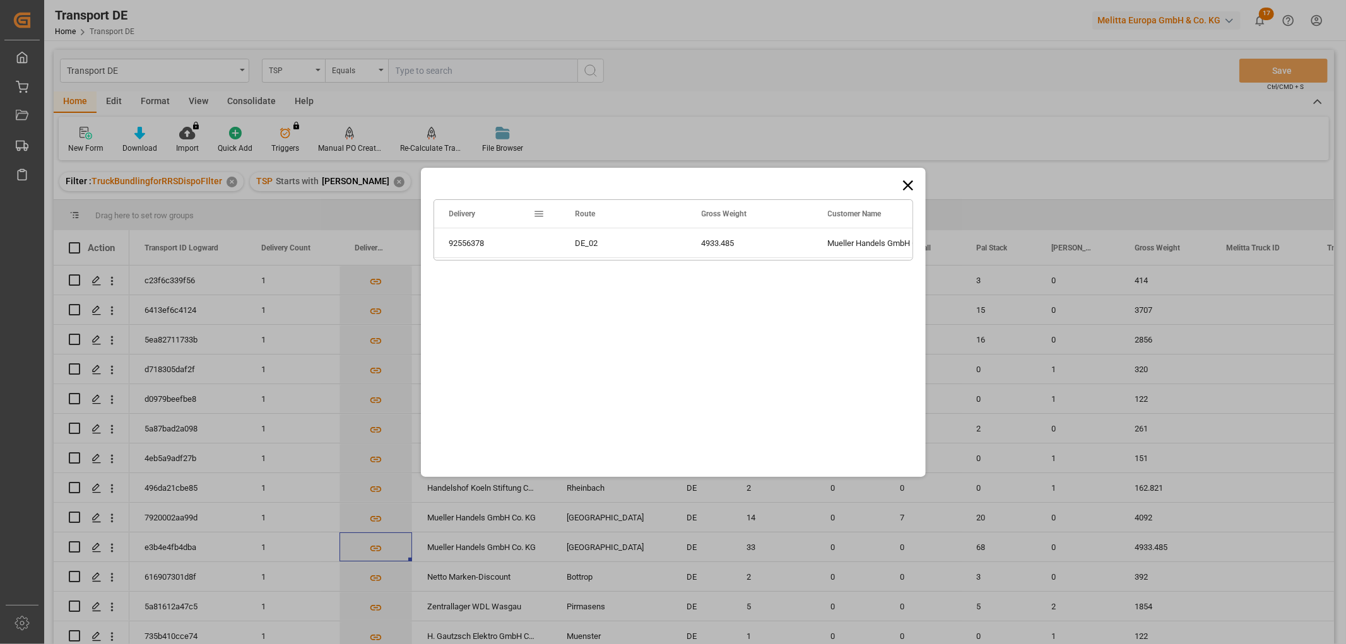
click at [906, 182] on icon at bounding box center [908, 185] width 10 height 10
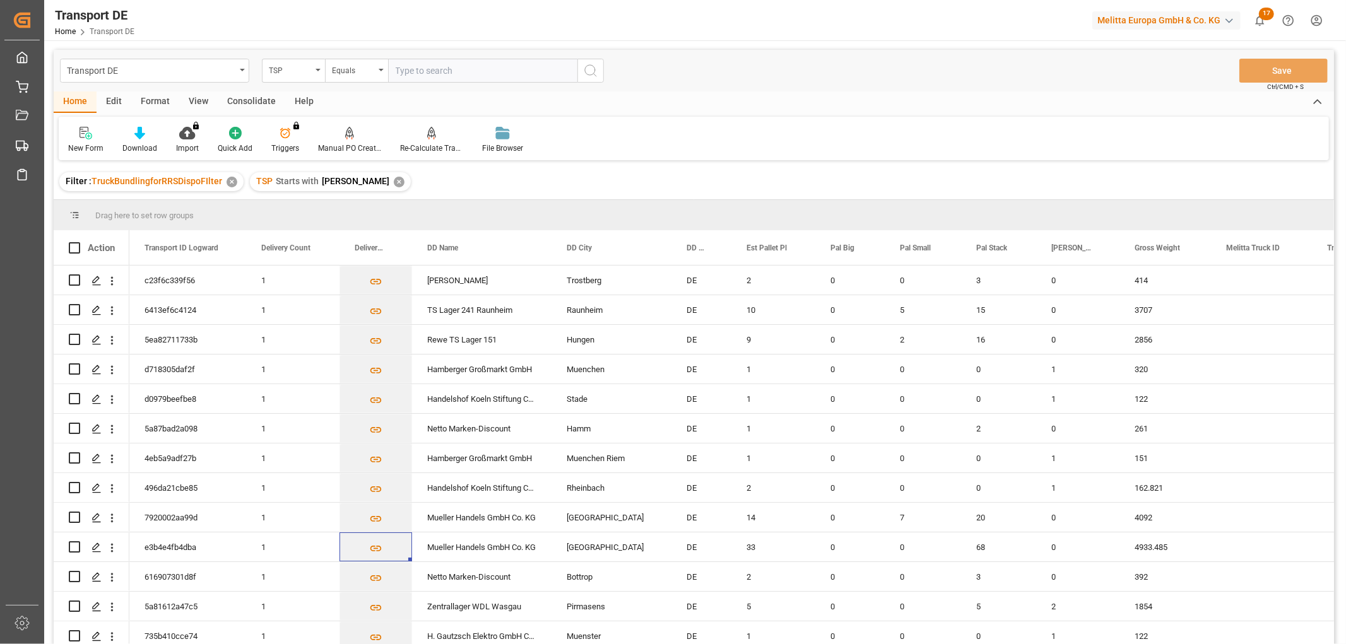
click at [244, 101] on div "Consolidate" at bounding box center [252, 102] width 68 height 21
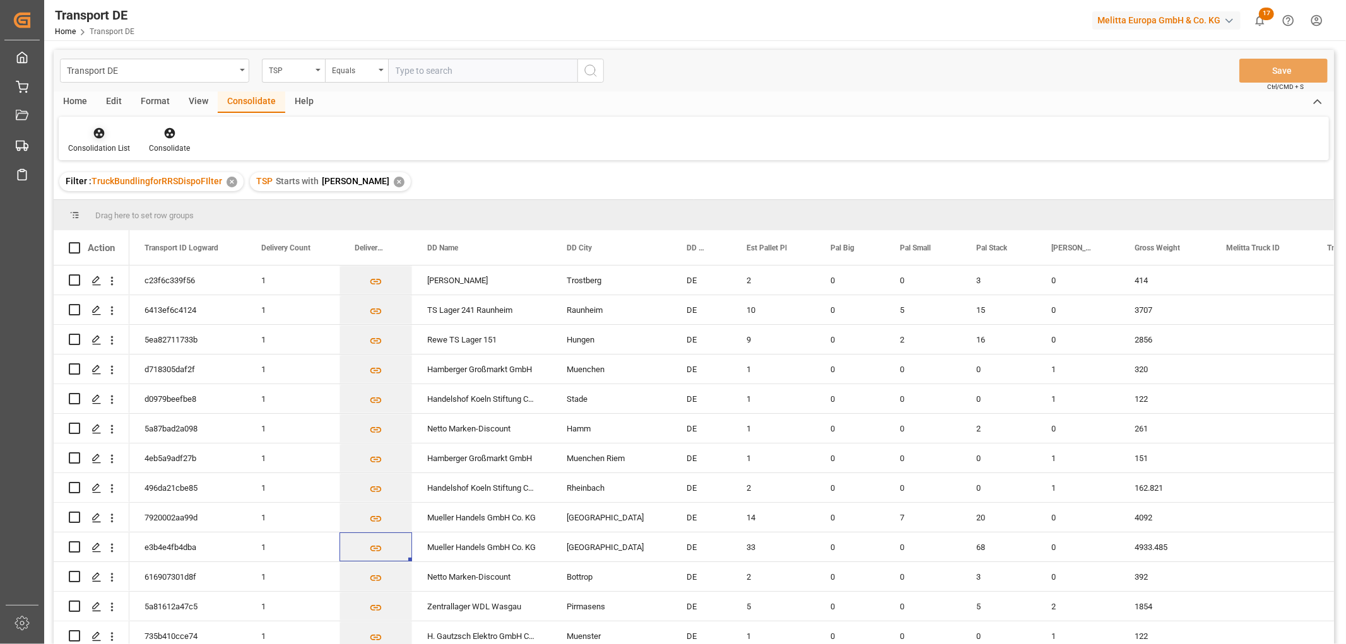
click at [85, 138] on div at bounding box center [99, 132] width 62 height 13
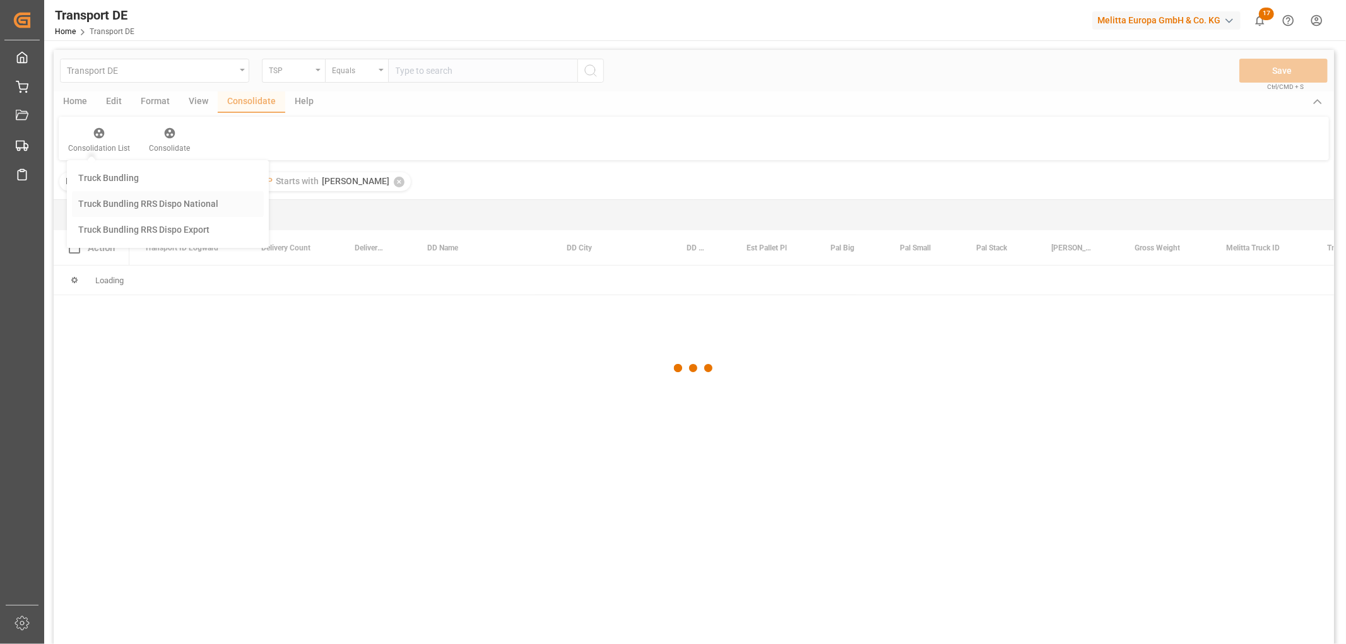
click at [98, 202] on div "Transport DE TSP Equals Save Ctrl/CMD + S Home Edit Format View Consolidate Hel…" at bounding box center [694, 364] width 1281 height 628
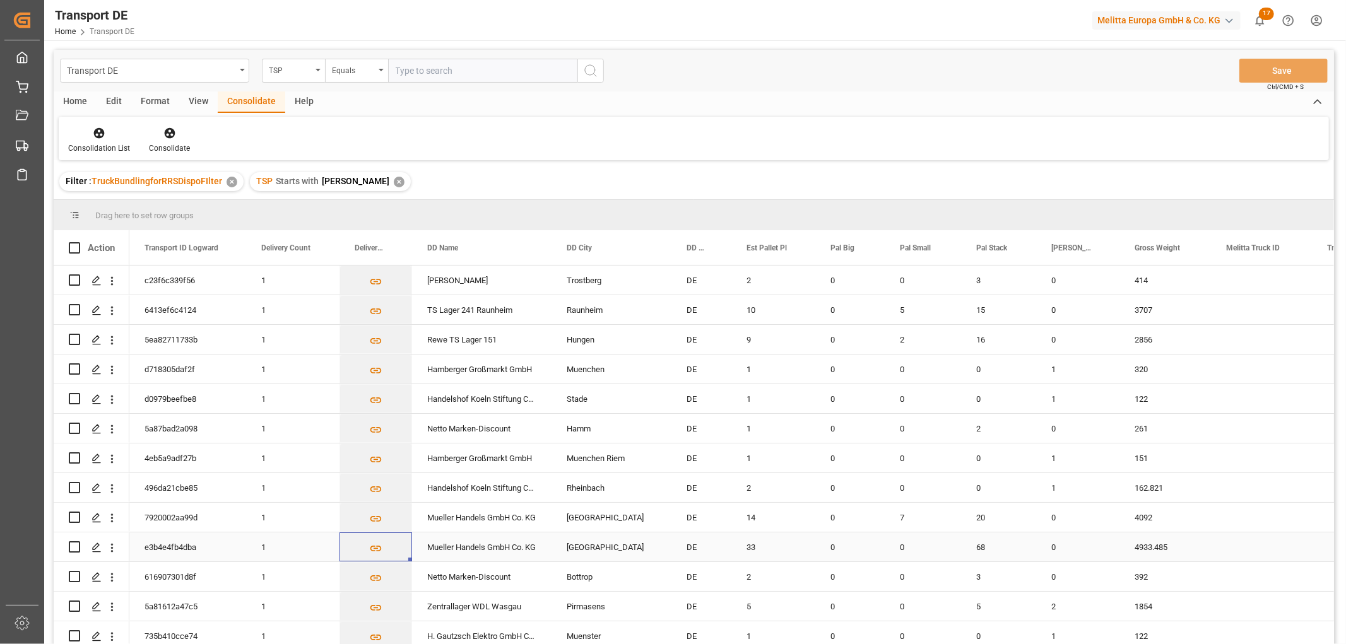
click at [77, 548] on input "Press Space to toggle row selection (unchecked)" at bounding box center [74, 547] width 11 height 11
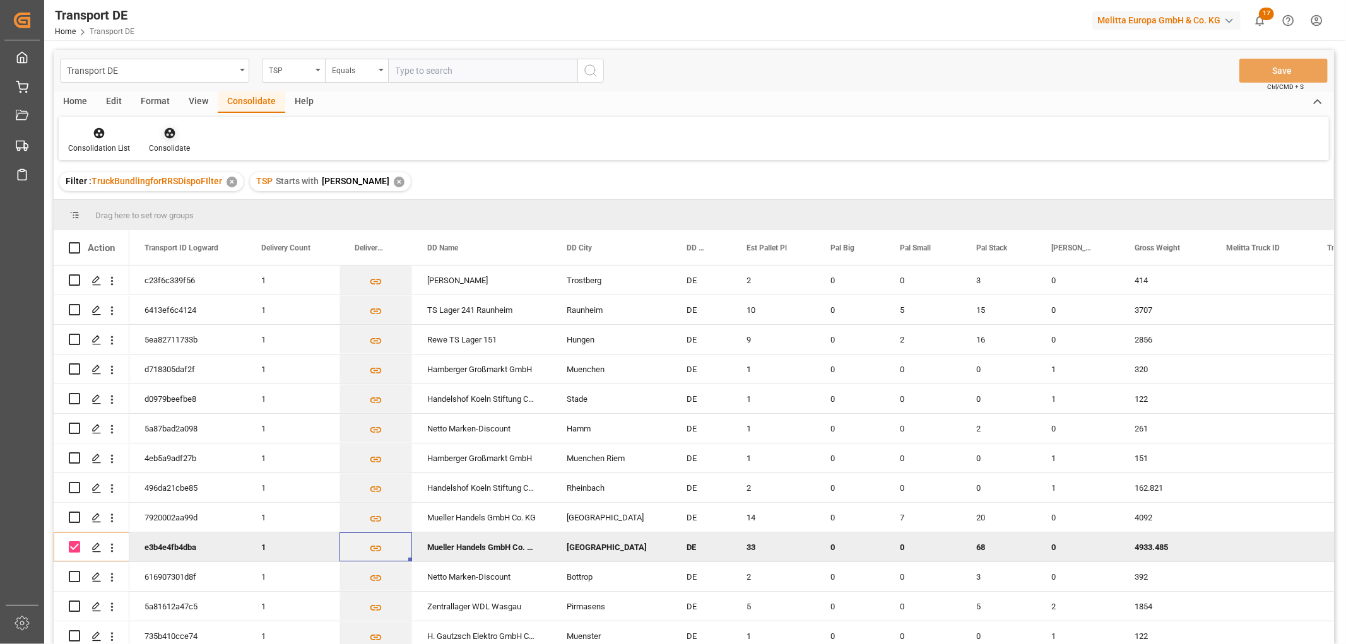
click at [168, 134] on icon at bounding box center [169, 133] width 11 height 11
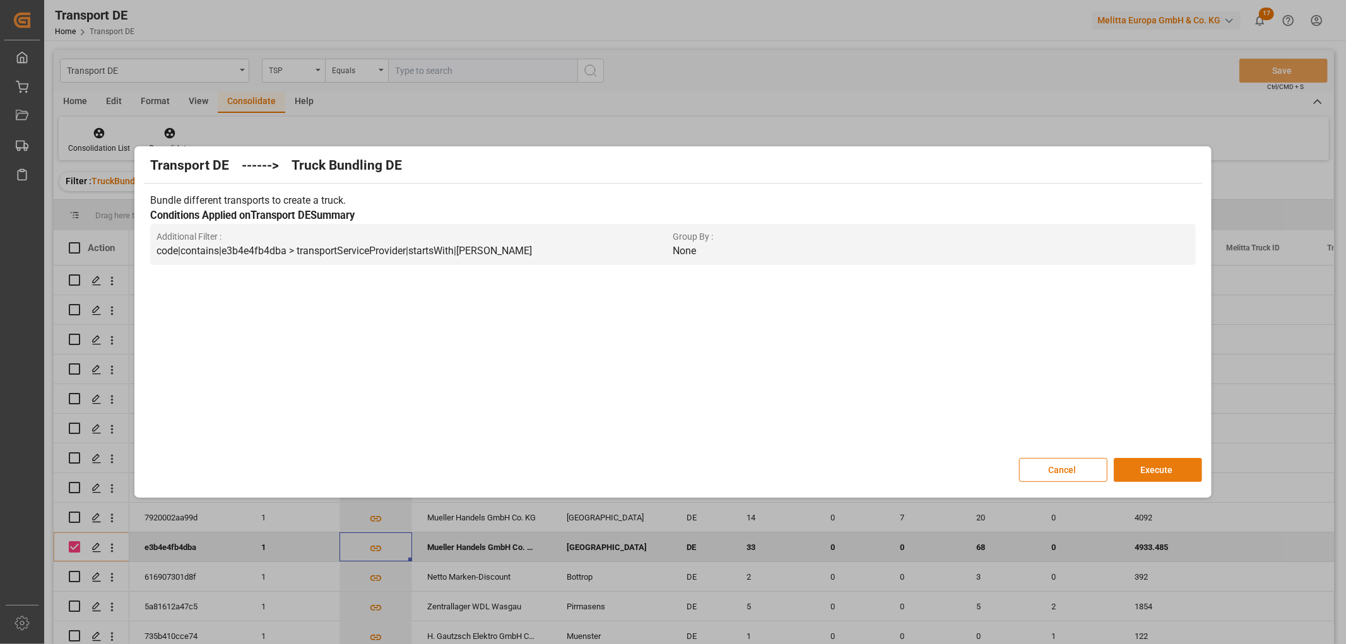
click at [1149, 466] on button "Execute" at bounding box center [1158, 470] width 88 height 24
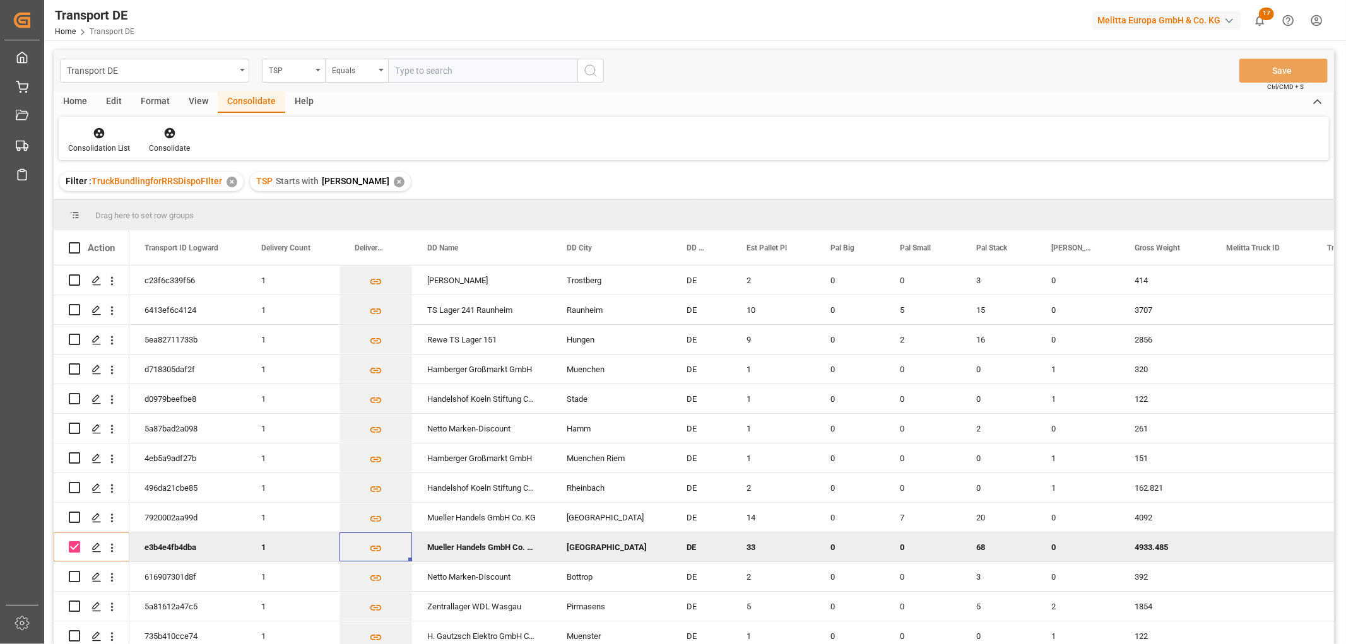
click at [71, 547] on input "Press Space to toggle row selection (checked)" at bounding box center [74, 547] width 11 height 11
checkbox input "false"
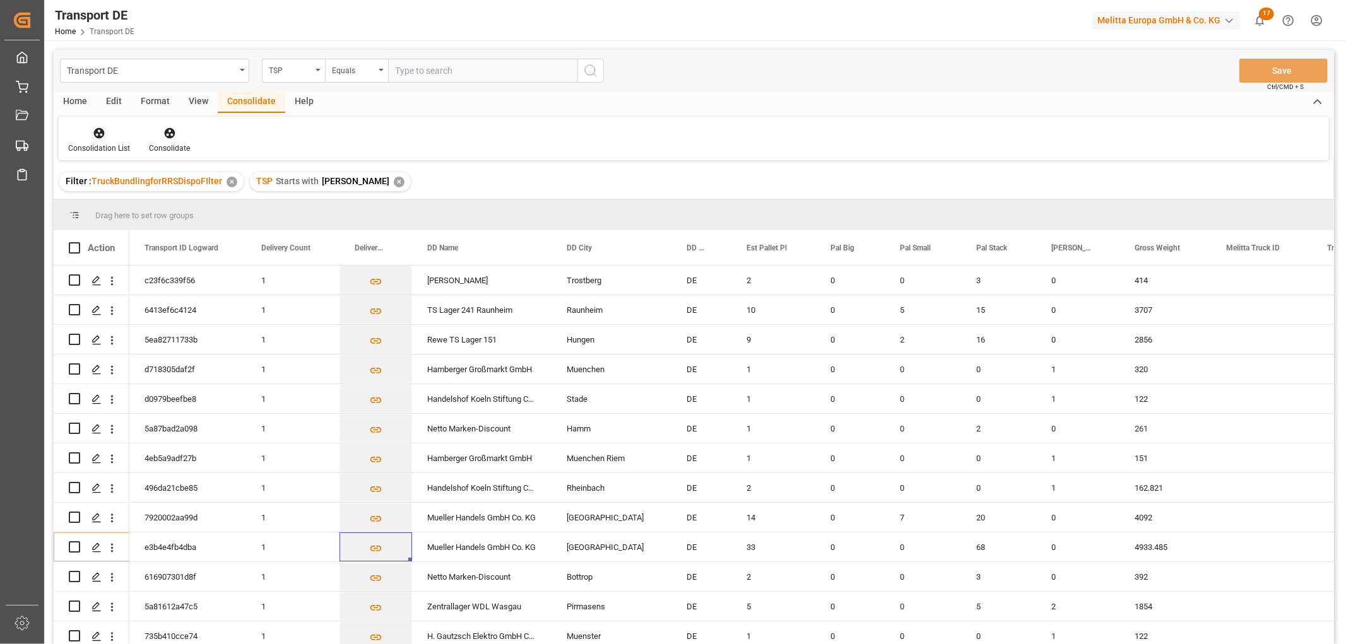
click at [98, 135] on icon at bounding box center [99, 133] width 11 height 11
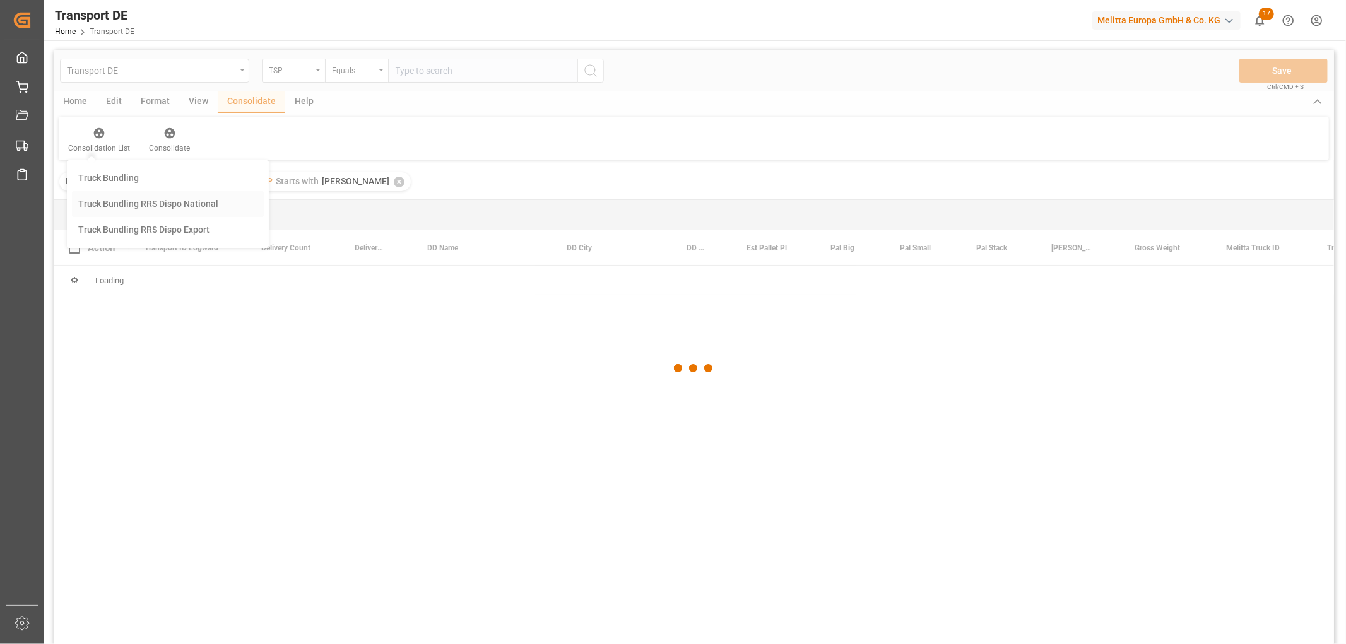
click at [108, 202] on div "Transport DE TSP Equals Save Ctrl/CMD + S Home Edit Format View Consolidate Hel…" at bounding box center [694, 364] width 1281 height 628
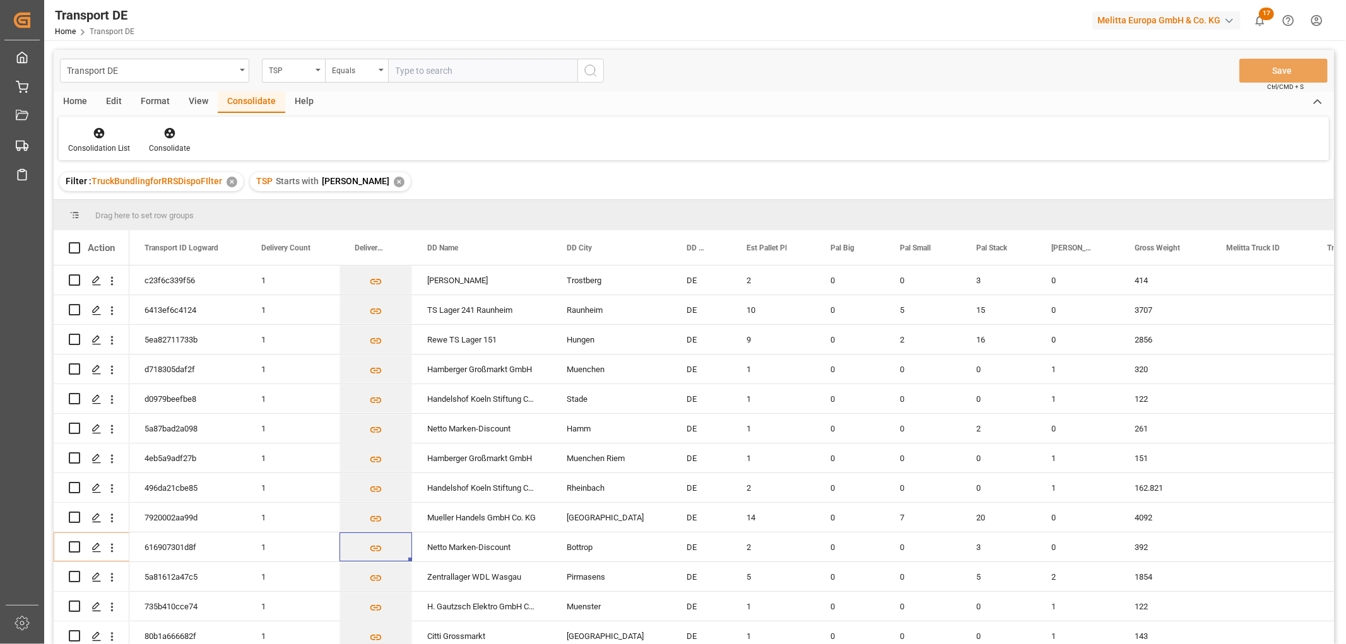
click at [394, 181] on div "✕" at bounding box center [399, 182] width 11 height 11
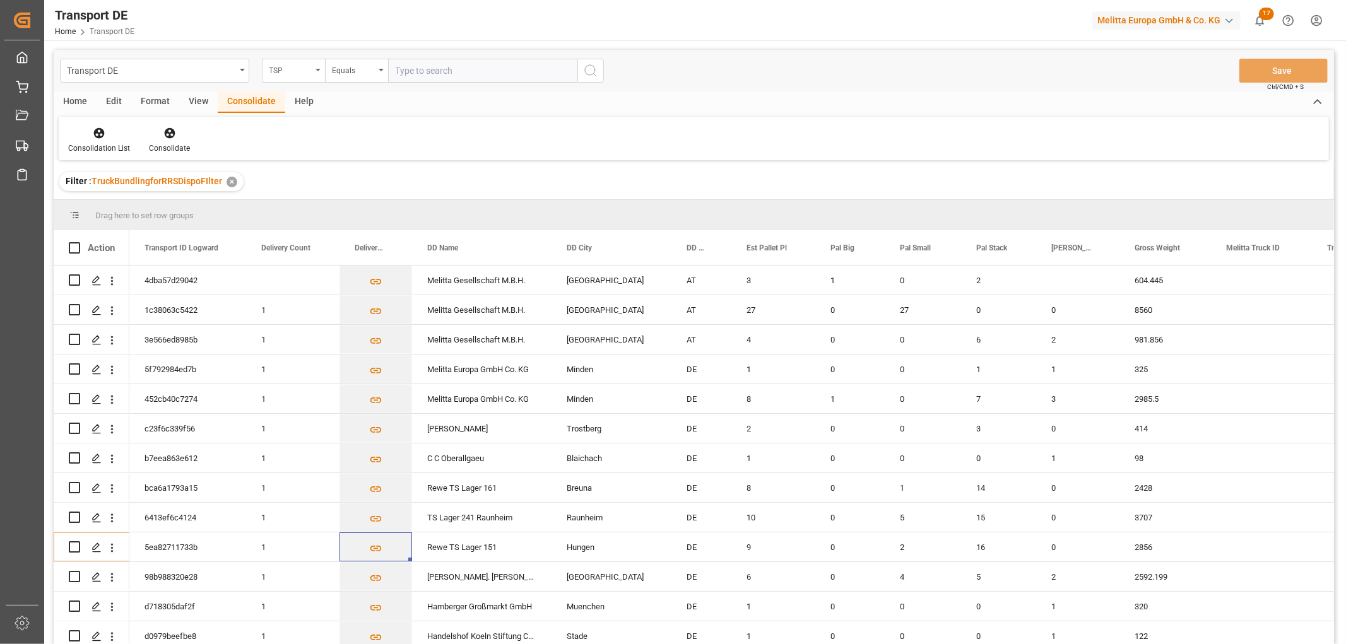
click at [285, 70] on div "TSP" at bounding box center [290, 69] width 43 height 15
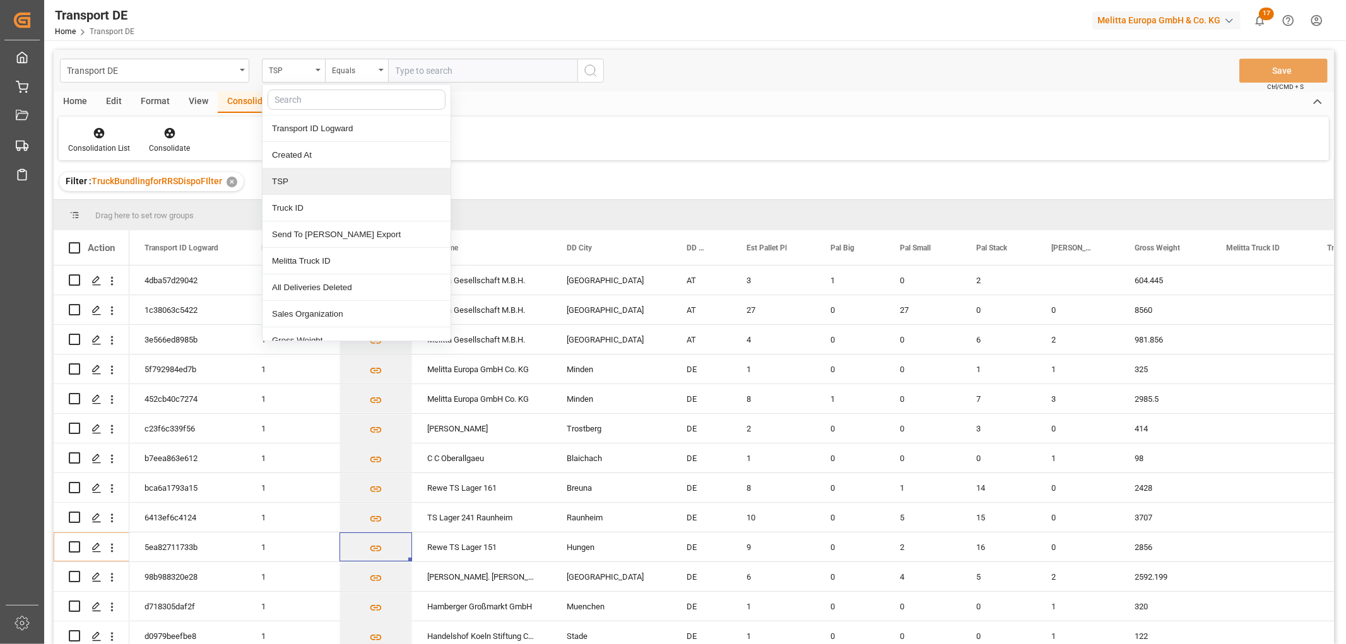
click at [308, 183] on div "TSP" at bounding box center [357, 182] width 188 height 27
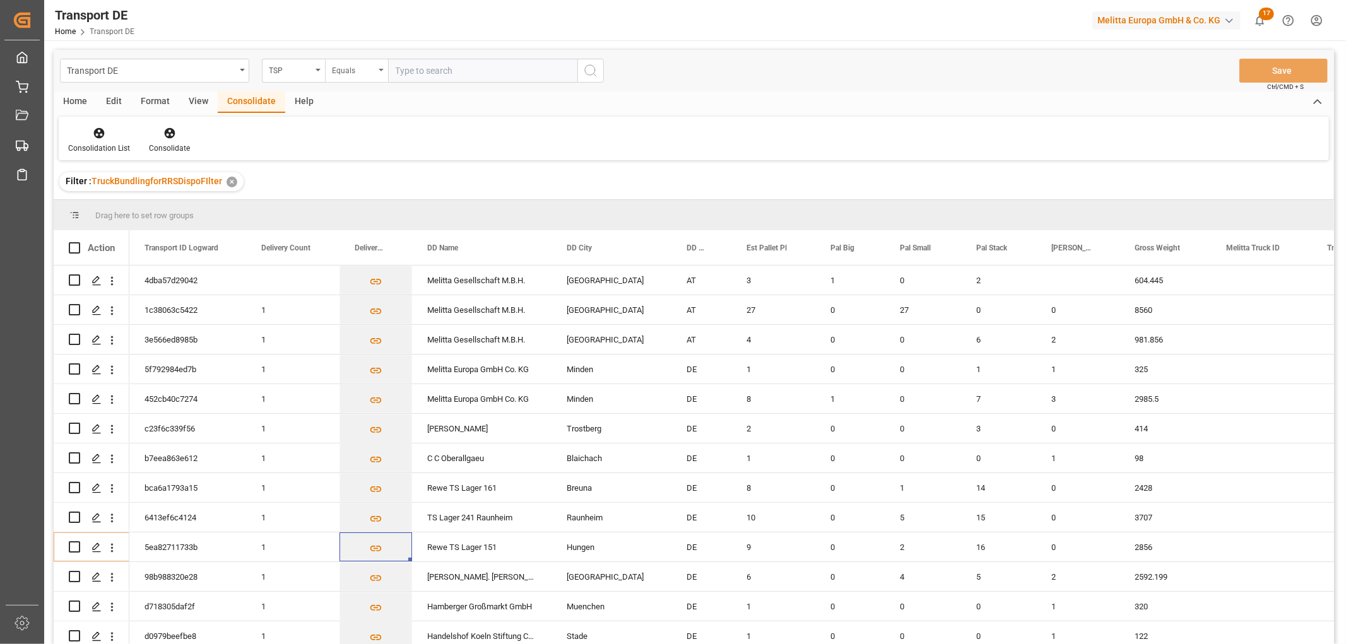
click at [350, 71] on div "Equals" at bounding box center [353, 69] width 43 height 15
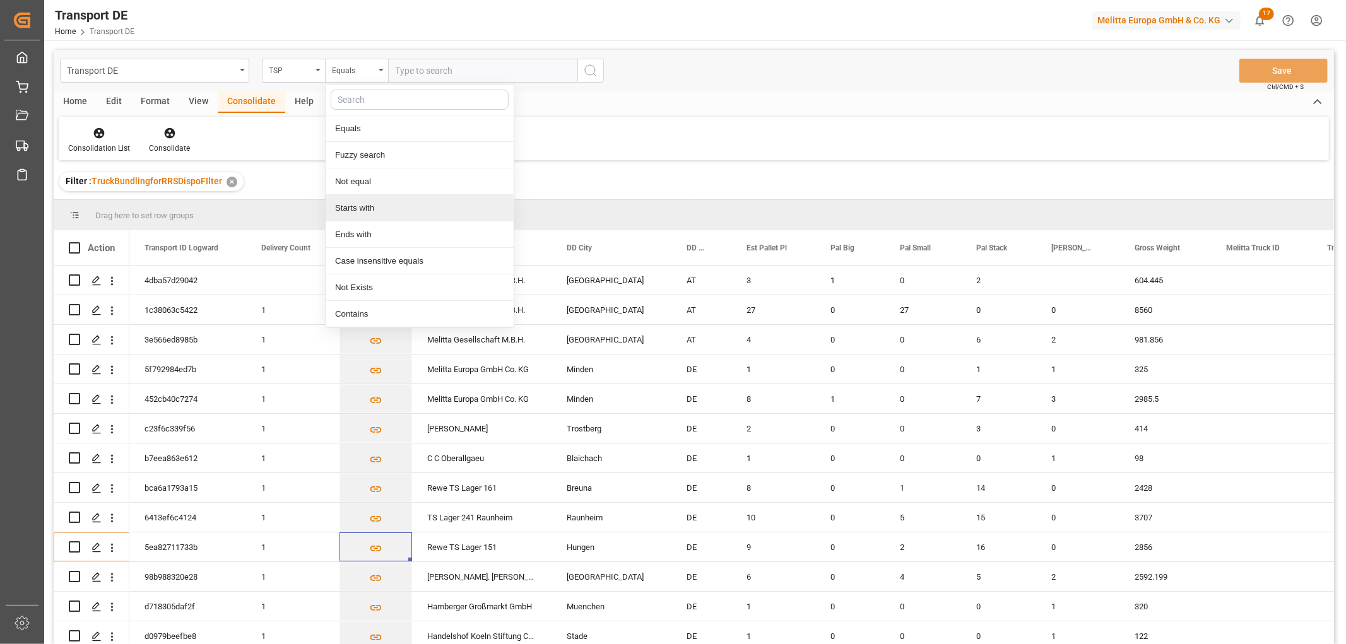
click at [362, 203] on div "Starts with" at bounding box center [420, 208] width 188 height 27
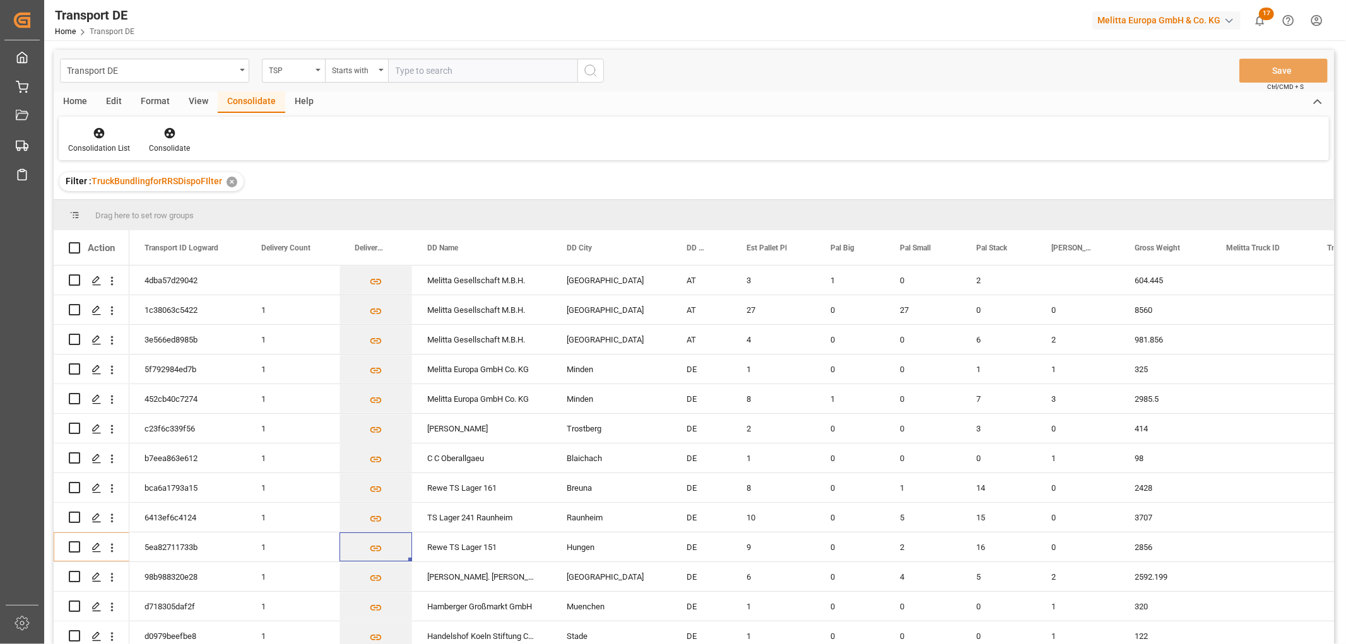
click at [407, 67] on input "text" at bounding box center [482, 71] width 189 height 24
type input "Self pickup DE"
click at [589, 69] on icon "search button" at bounding box center [590, 70] width 15 height 15
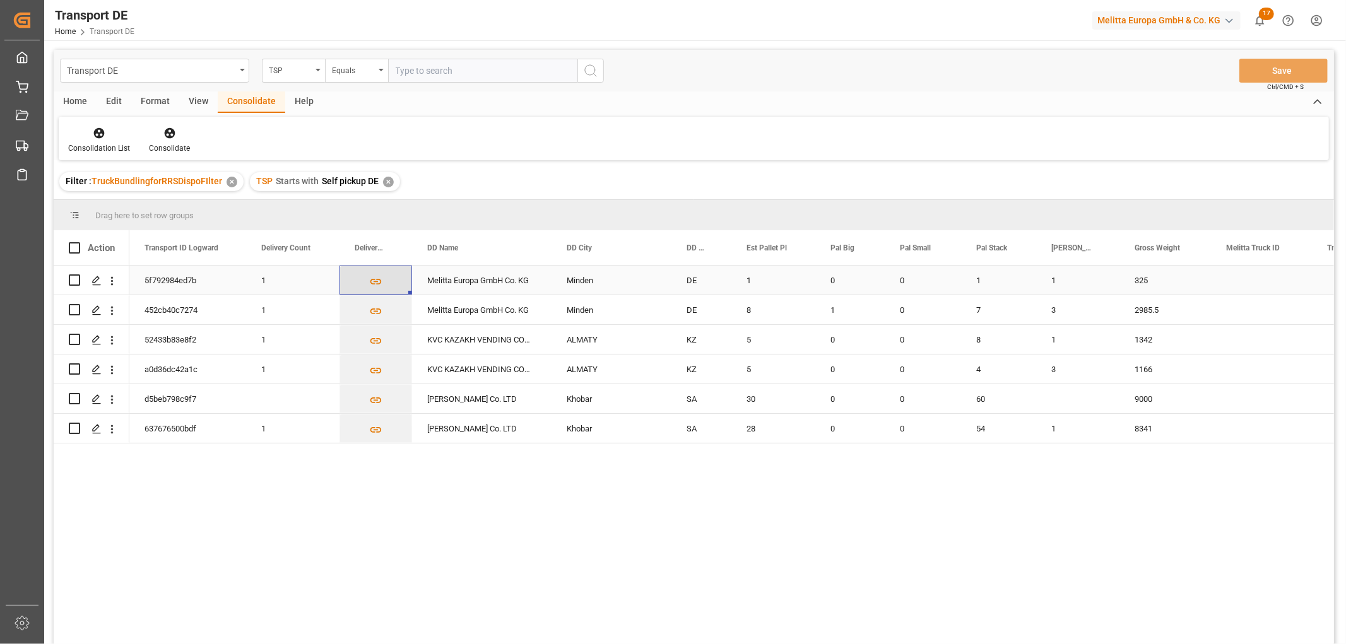
click at [374, 280] on icon "Press SPACE to select this row." at bounding box center [375, 282] width 11 height 6
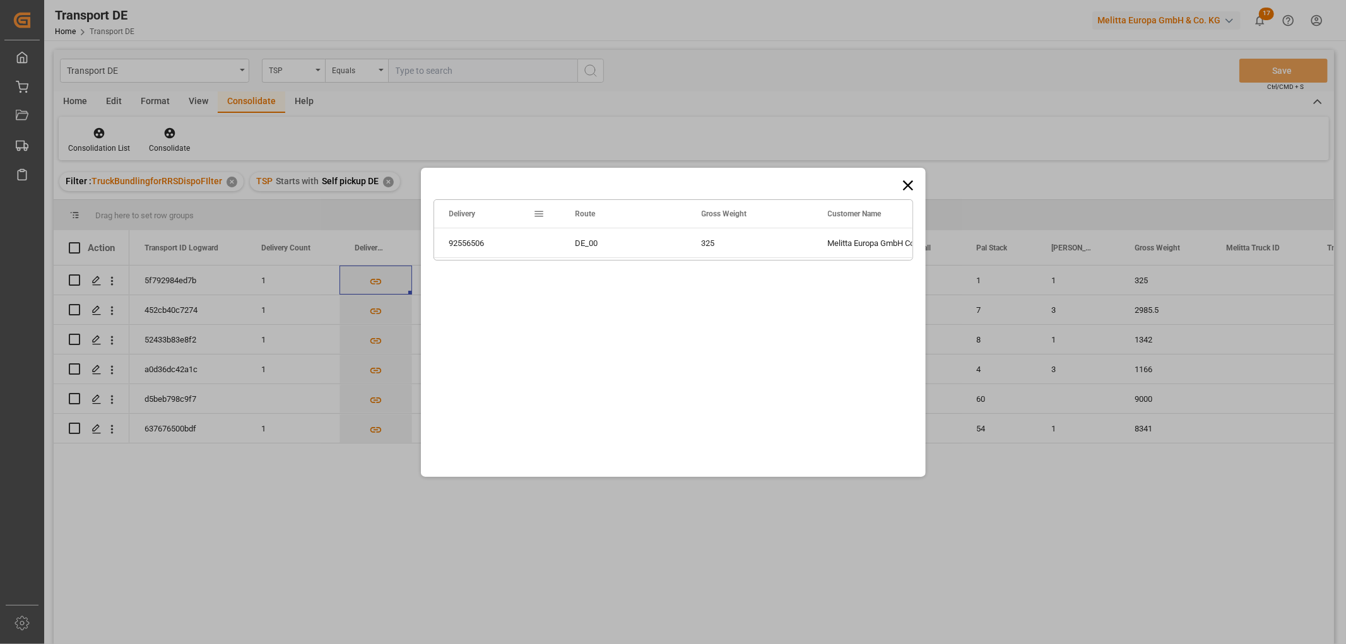
click at [909, 185] on icon at bounding box center [908, 186] width 18 height 18
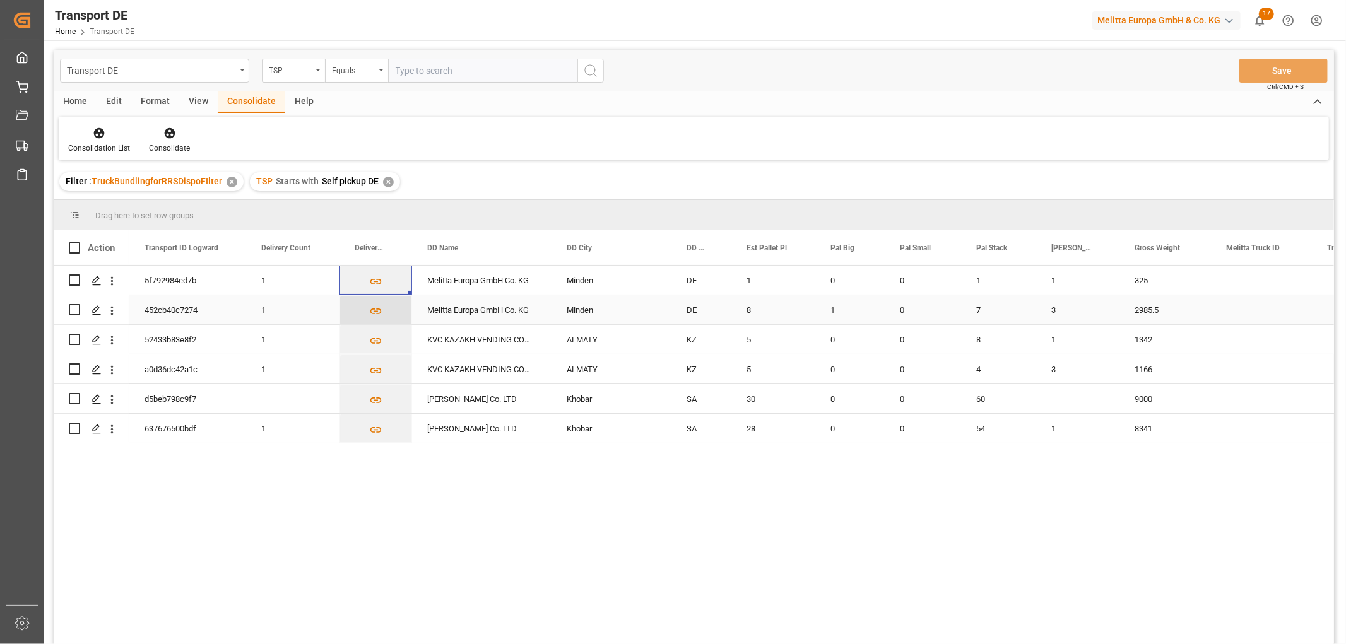
click at [377, 311] on icon "Press SPACE to select this row." at bounding box center [375, 311] width 13 height 13
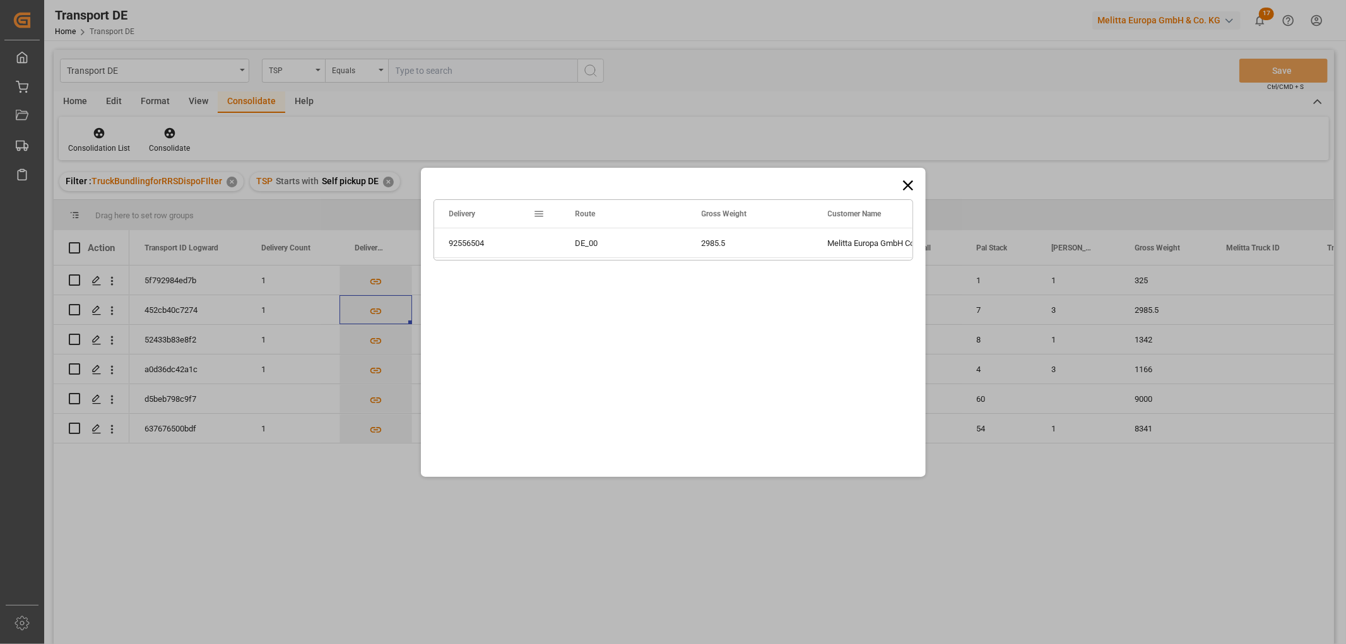
click at [911, 187] on icon at bounding box center [908, 185] width 10 height 10
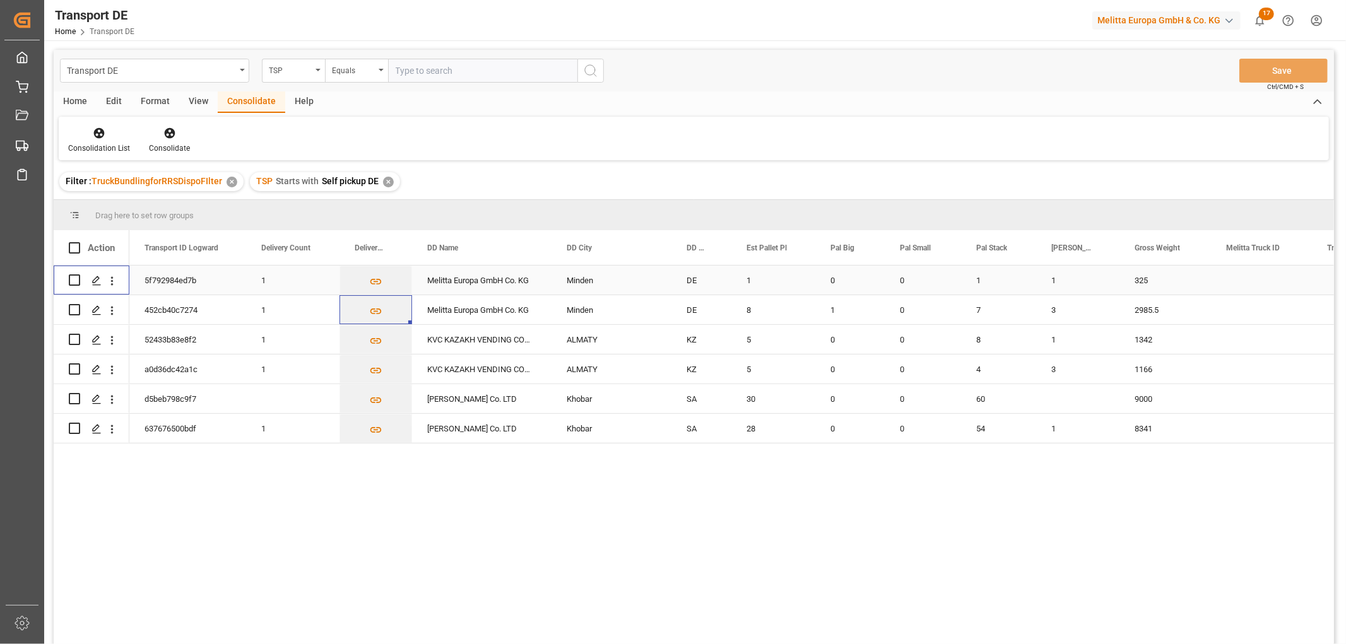
click at [79, 280] on input "Press Space to toggle row selection (unchecked)" at bounding box center [74, 280] width 11 height 11
checkbox input "true"
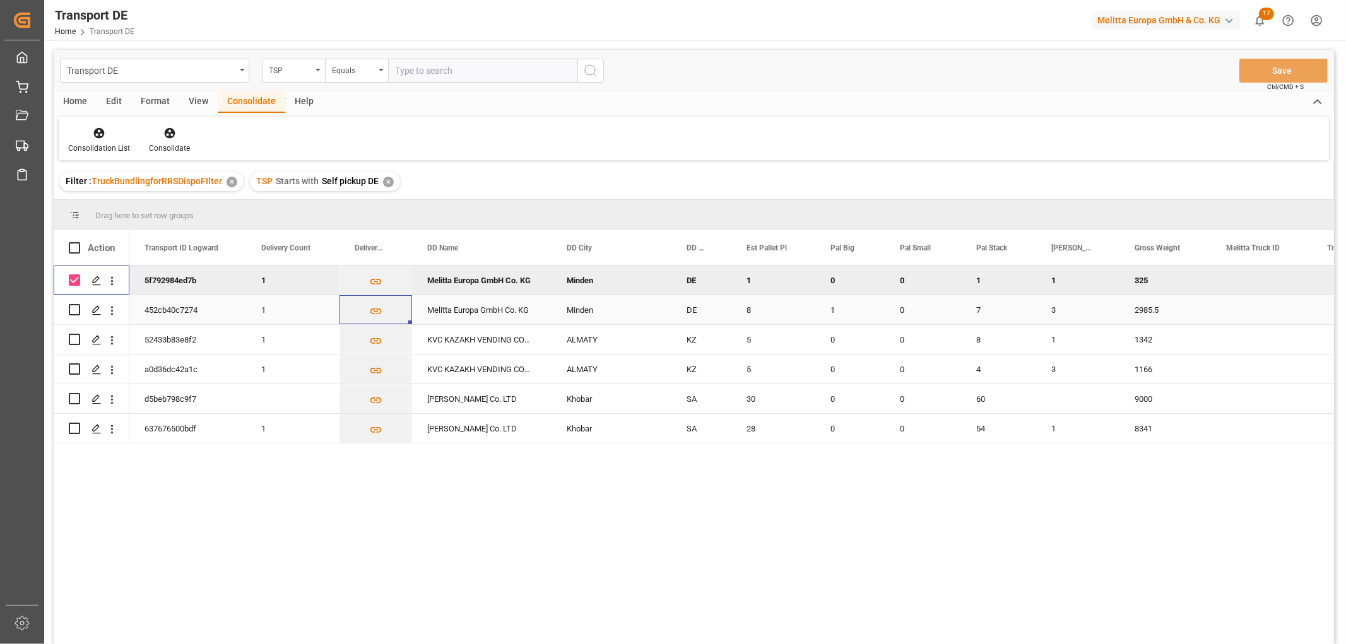
click at [73, 305] on input "Press Space to toggle row selection (unchecked)" at bounding box center [74, 309] width 11 height 11
checkbox input "true"
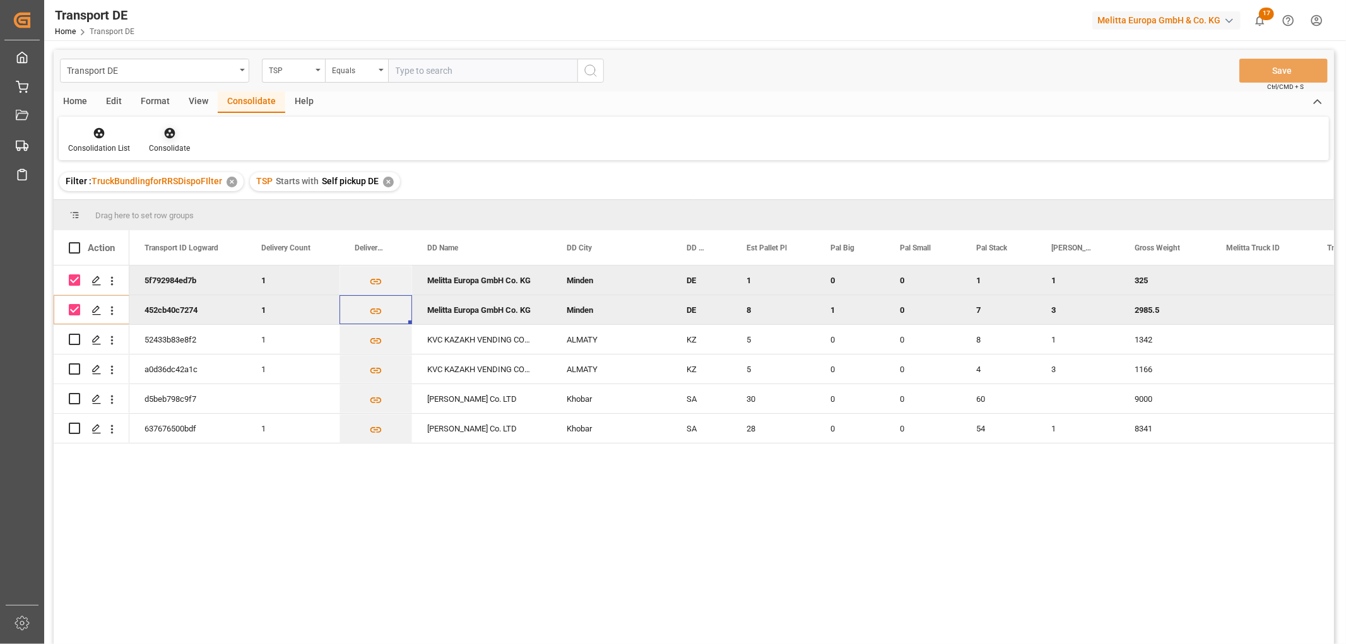
click at [169, 131] on icon at bounding box center [169, 133] width 11 height 11
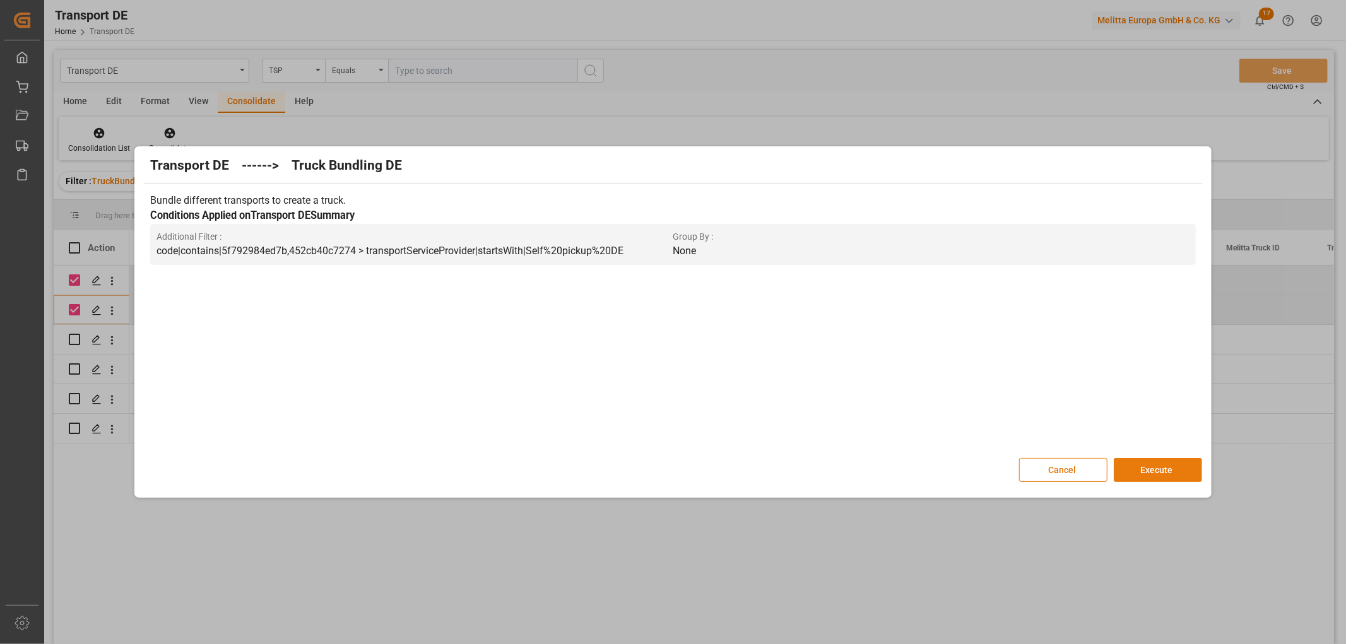
click at [1158, 464] on button "Execute" at bounding box center [1158, 470] width 88 height 24
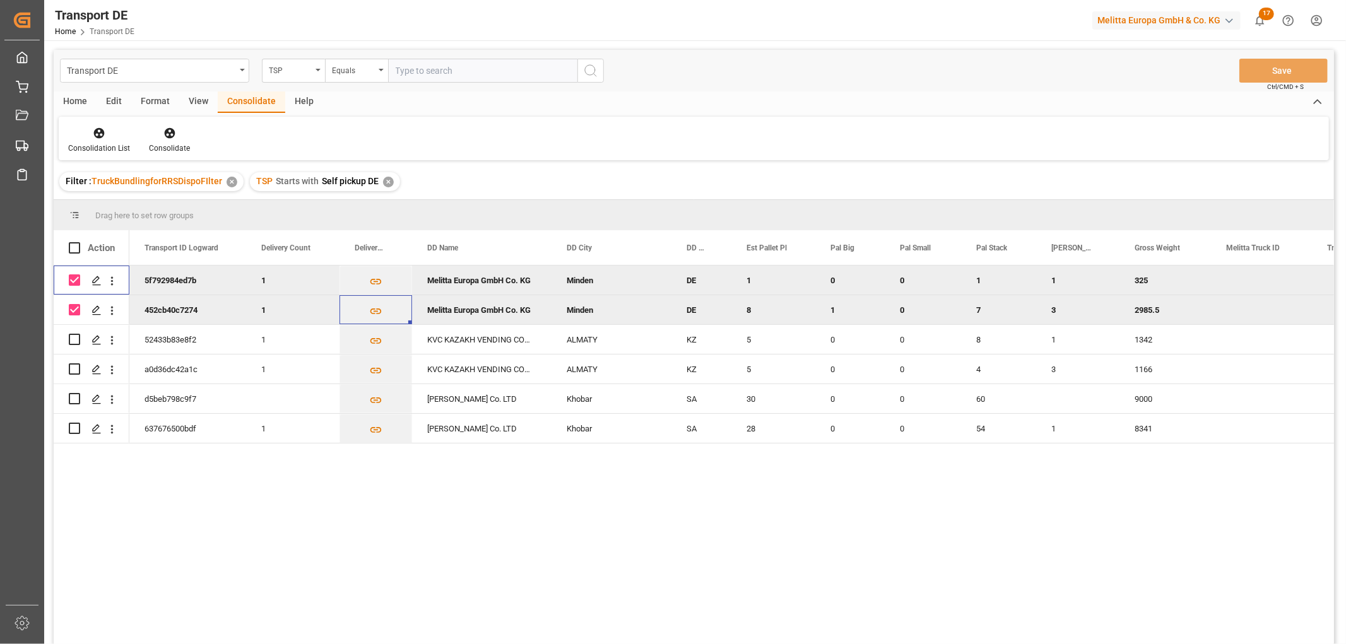
click at [72, 278] on input "Press Space to toggle row selection (checked)" at bounding box center [74, 280] width 11 height 11
checkbox input "false"
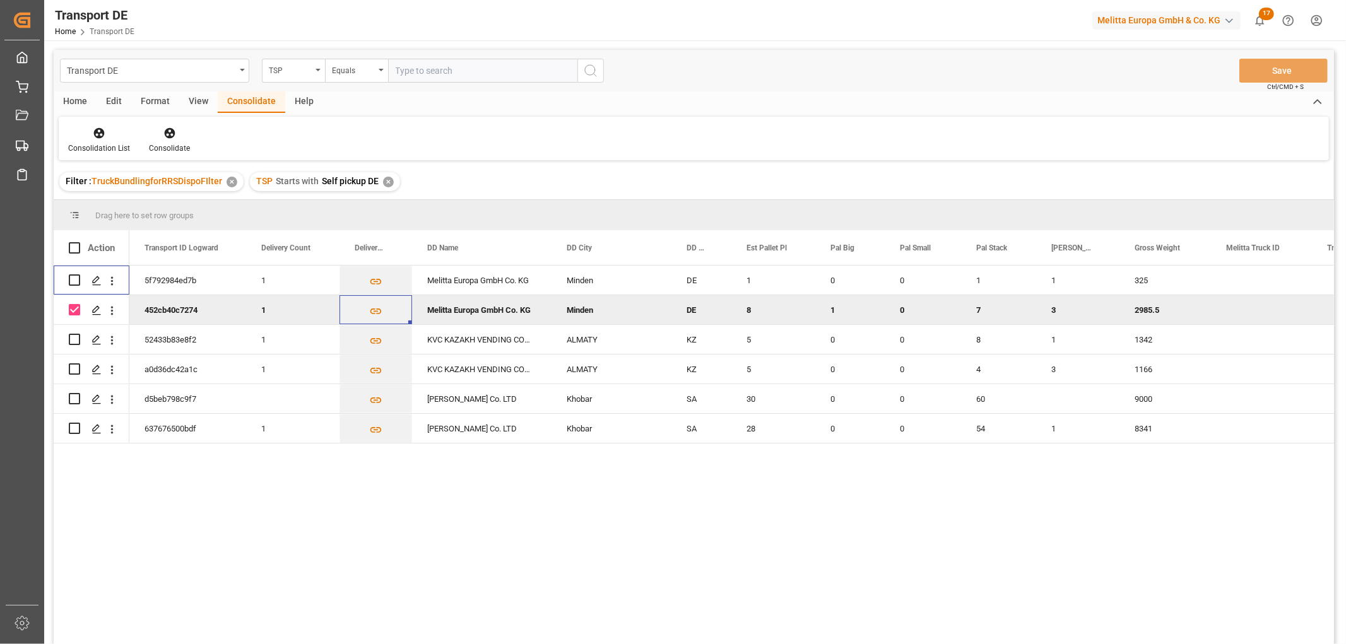
click at [76, 307] on input "Press Space to toggle row selection (checked)" at bounding box center [74, 309] width 11 height 11
checkbox input "false"
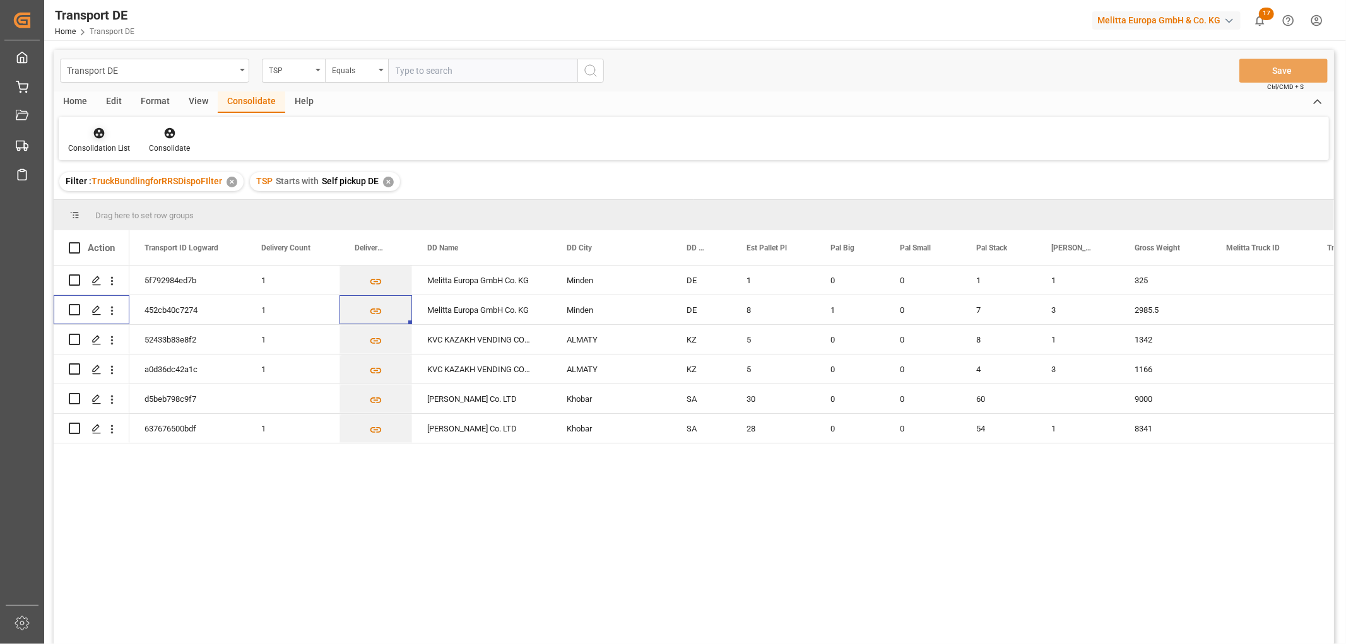
click at [100, 134] on icon at bounding box center [99, 133] width 13 height 13
click at [118, 203] on div "Transport DE TSP Equals Save Ctrl/CMD + S Home Edit Format View Consolidate Hel…" at bounding box center [694, 364] width 1281 height 628
click at [384, 181] on div "✕" at bounding box center [388, 182] width 11 height 11
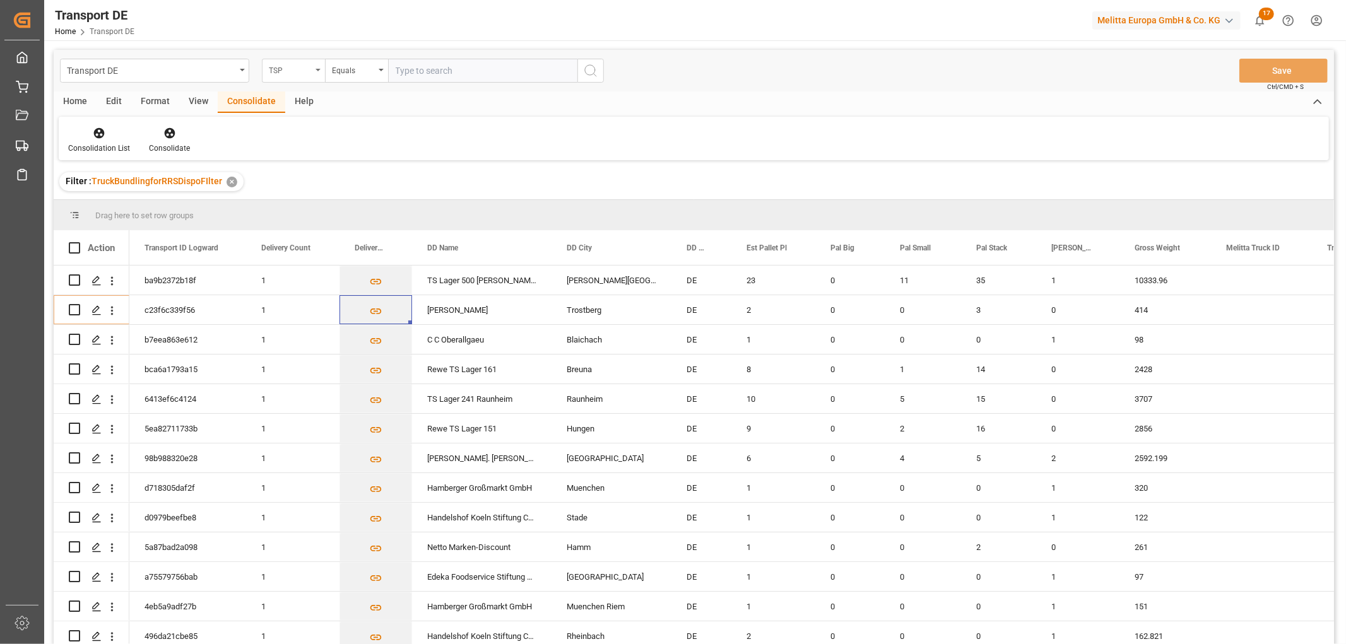
click at [286, 69] on div "TSP" at bounding box center [290, 69] width 43 height 15
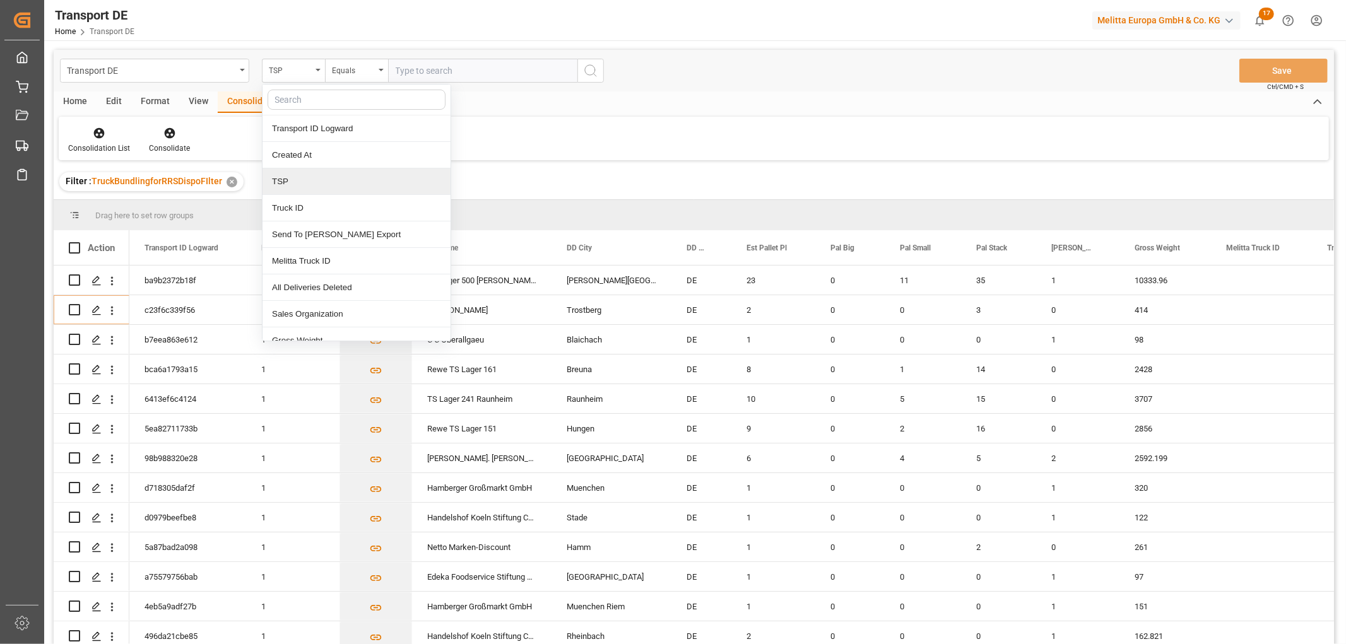
drag, startPoint x: 292, startPoint y: 181, endPoint x: 316, endPoint y: 135, distance: 51.9
click at [293, 177] on div "TSP" at bounding box center [357, 182] width 188 height 27
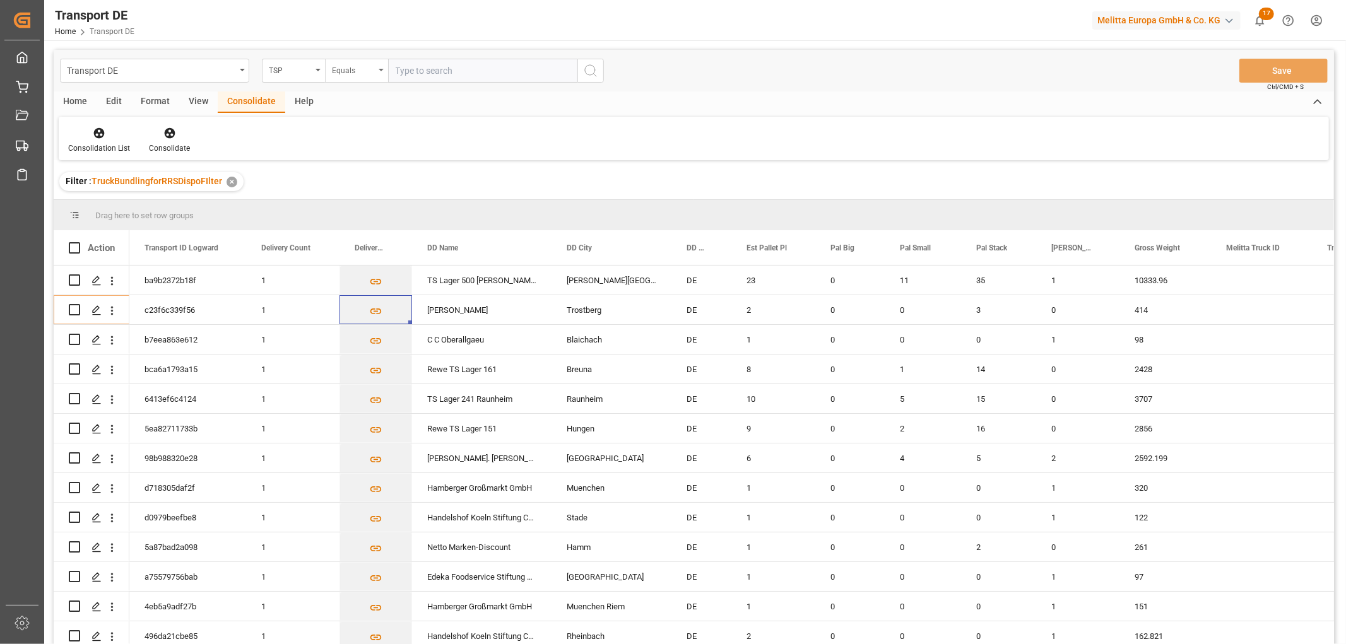
click at [347, 72] on div "Equals" at bounding box center [353, 69] width 43 height 15
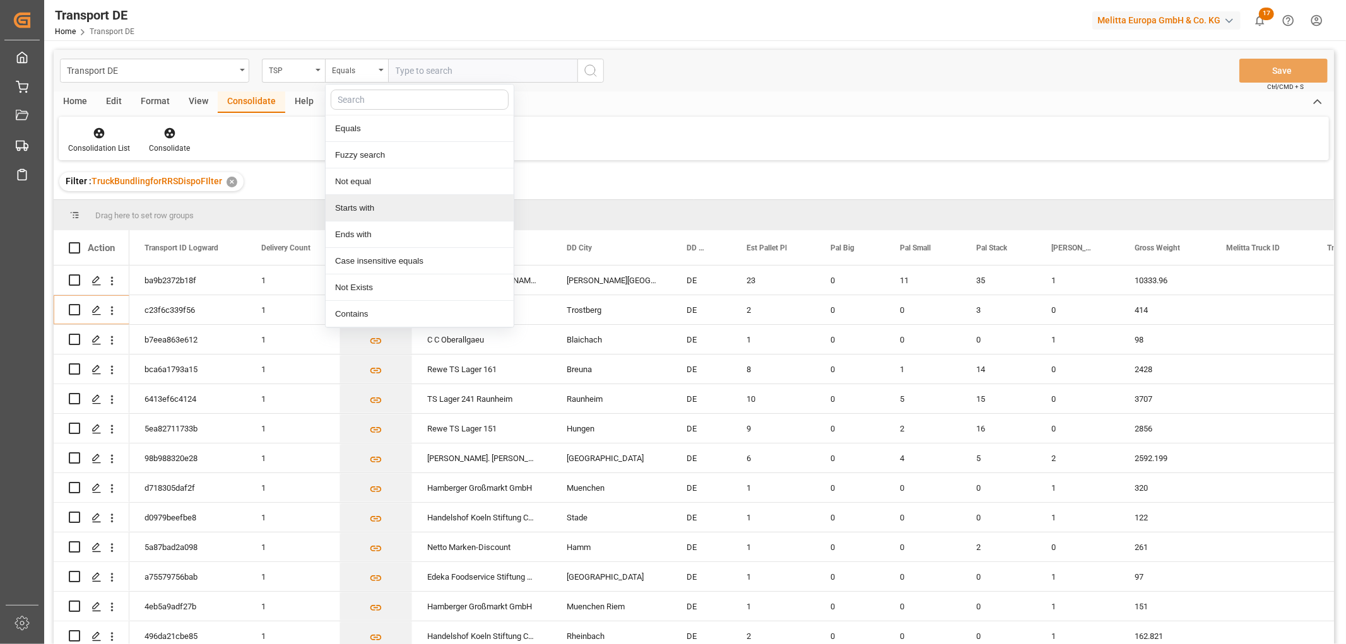
click at [371, 207] on div "Starts with" at bounding box center [420, 208] width 188 height 27
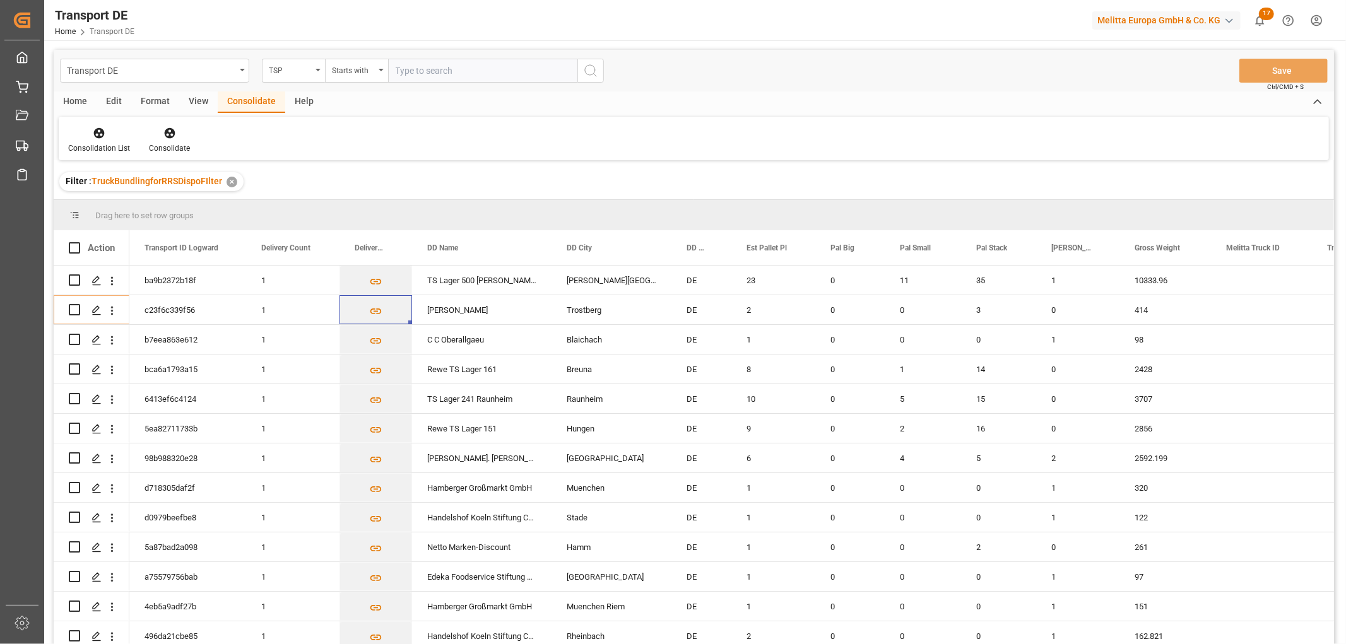
click at [425, 67] on input "text" at bounding box center [482, 71] width 189 height 24
type input "LIT DE"
click at [587, 66] on icon "search button" at bounding box center [590, 70] width 15 height 15
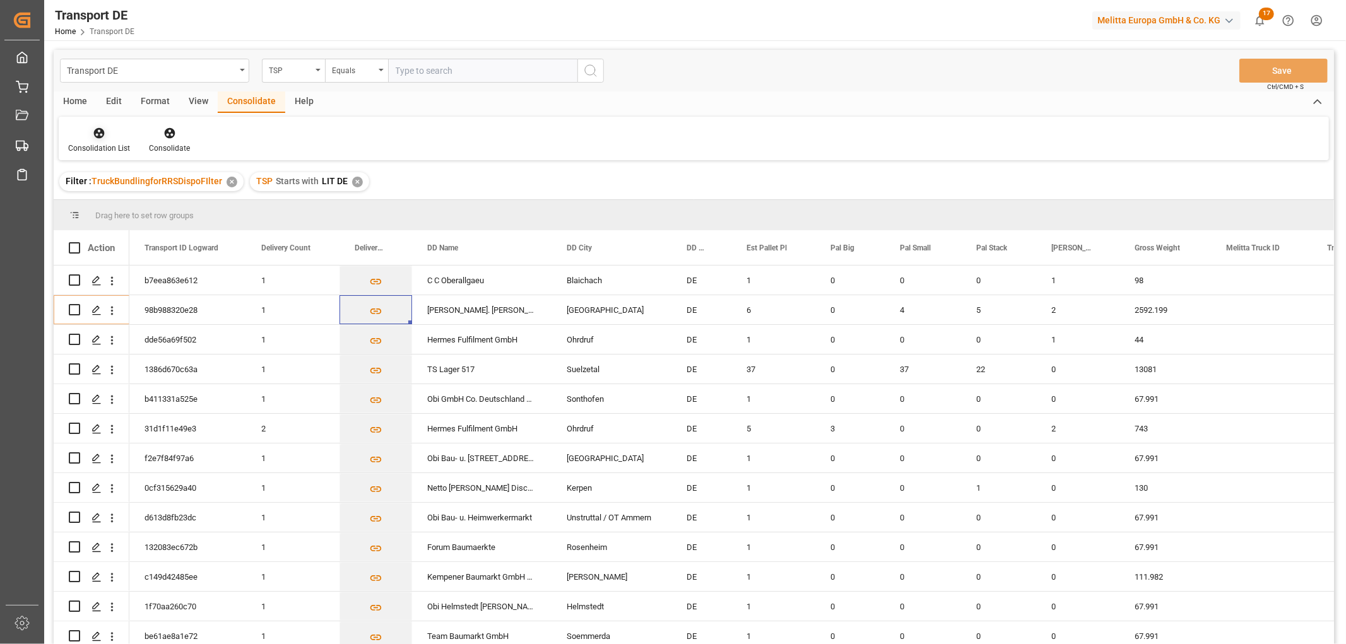
click at [100, 134] on icon at bounding box center [99, 133] width 13 height 13
click at [98, 203] on div "Transport DE TSP Equals Save Ctrl/CMD + S Home Edit Format View Consolidate Hel…" at bounding box center [694, 364] width 1281 height 628
click at [73, 307] on input "Press Space to toggle row selection (unchecked)" at bounding box center [74, 309] width 11 height 11
checkbox input "true"
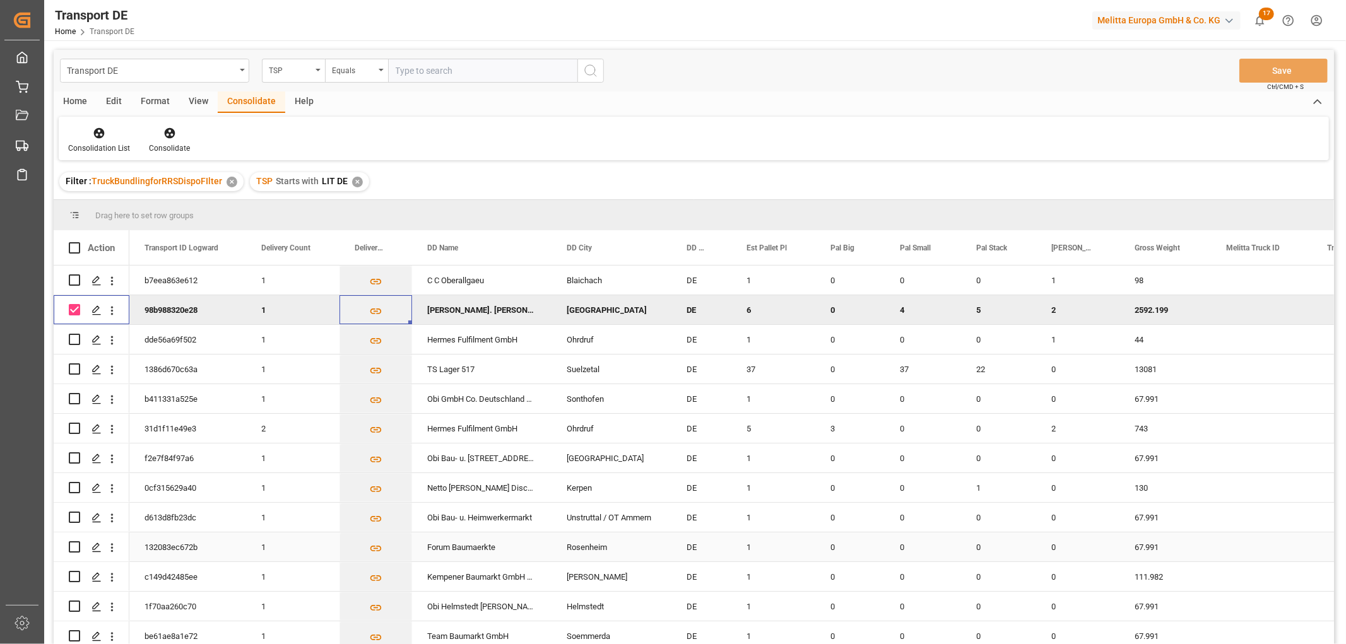
scroll to position [66, 0]
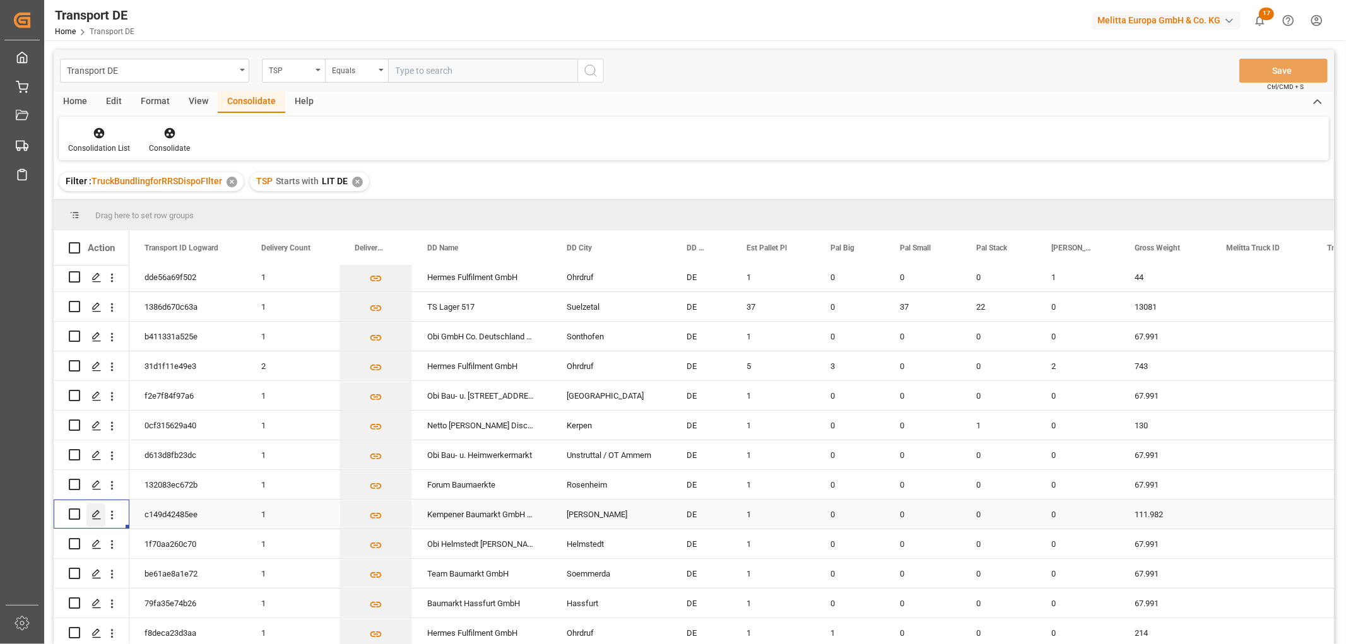
click at [96, 510] on icon "Press SPACE to select this row." at bounding box center [97, 515] width 10 height 10
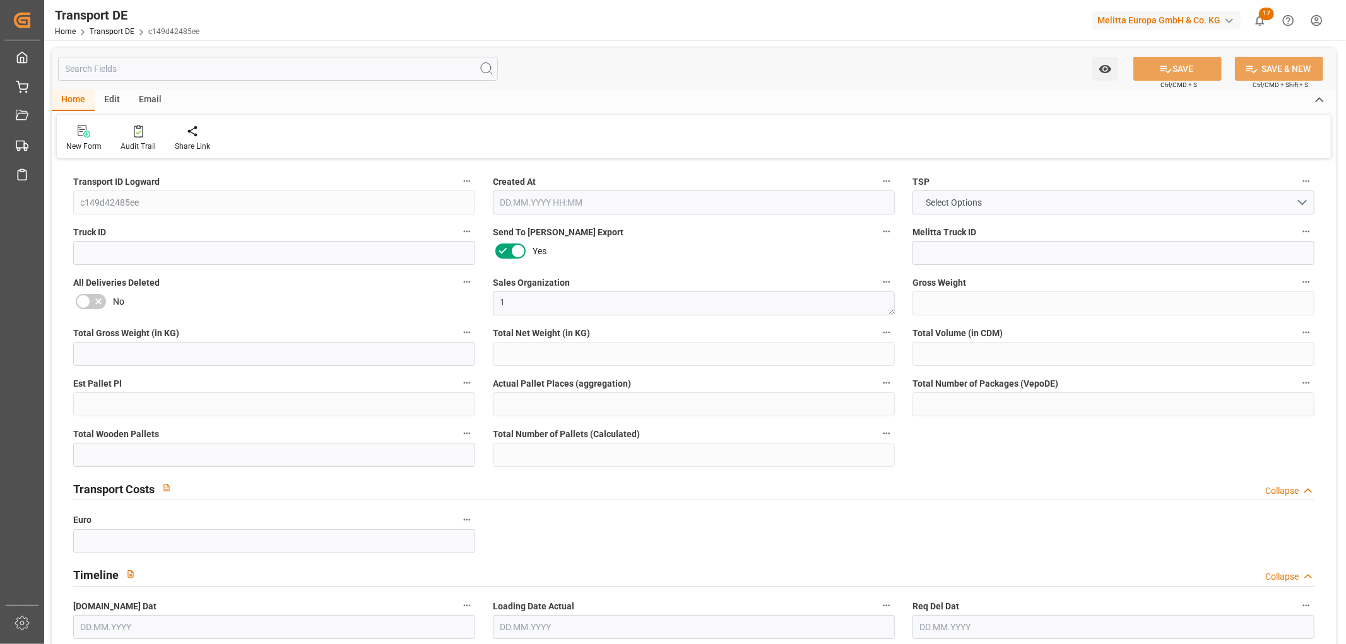
type input "111.982"
type input "87.982"
type input "71.16"
type input "834.24"
type input "1"
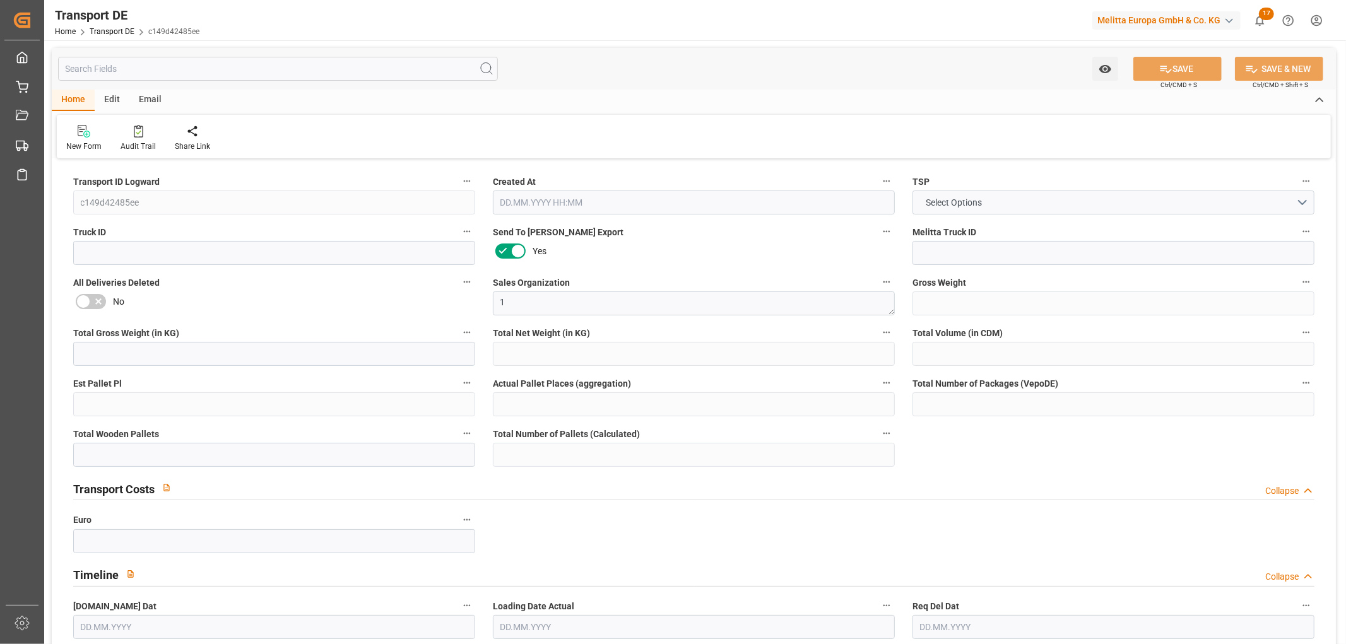
type input "0"
type input "1"
type input "0"
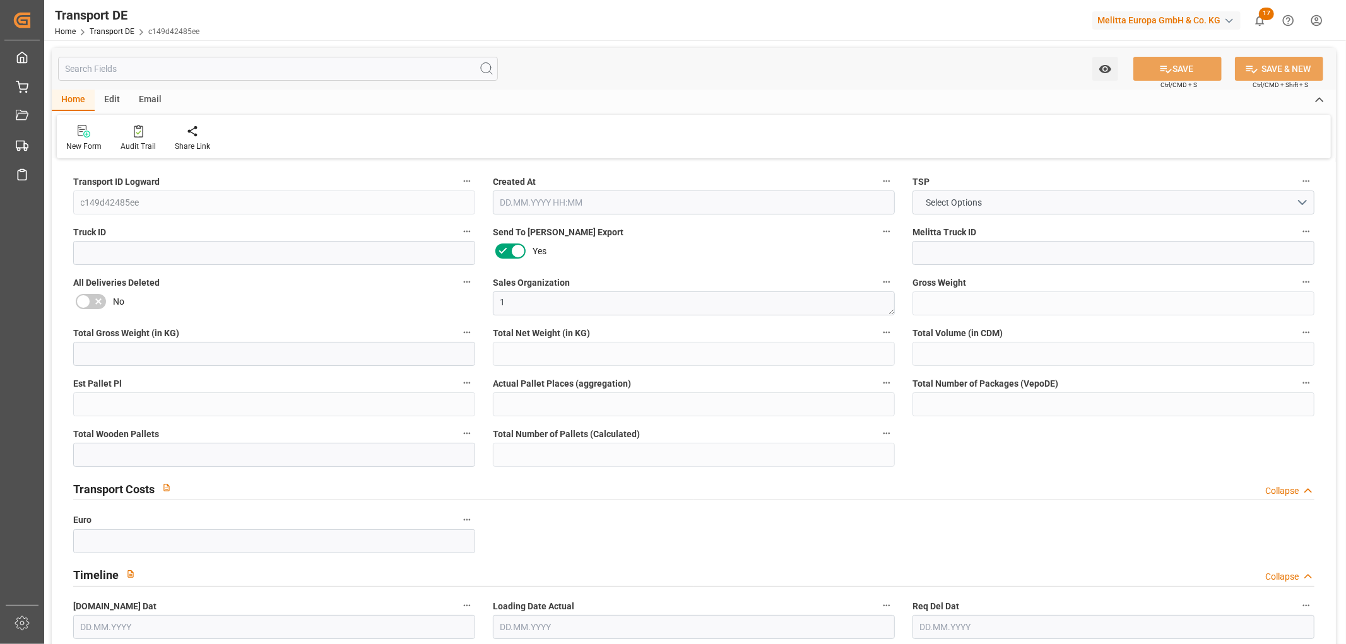
type input "47"
type input "0"
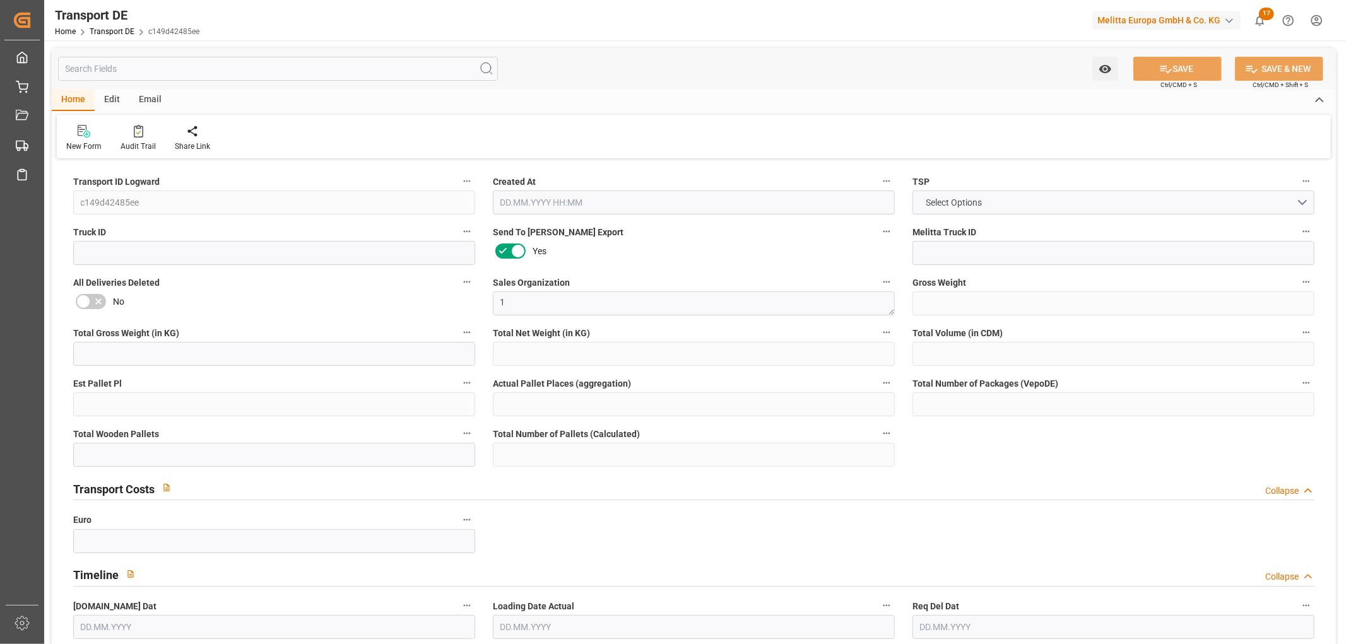
type input "0"
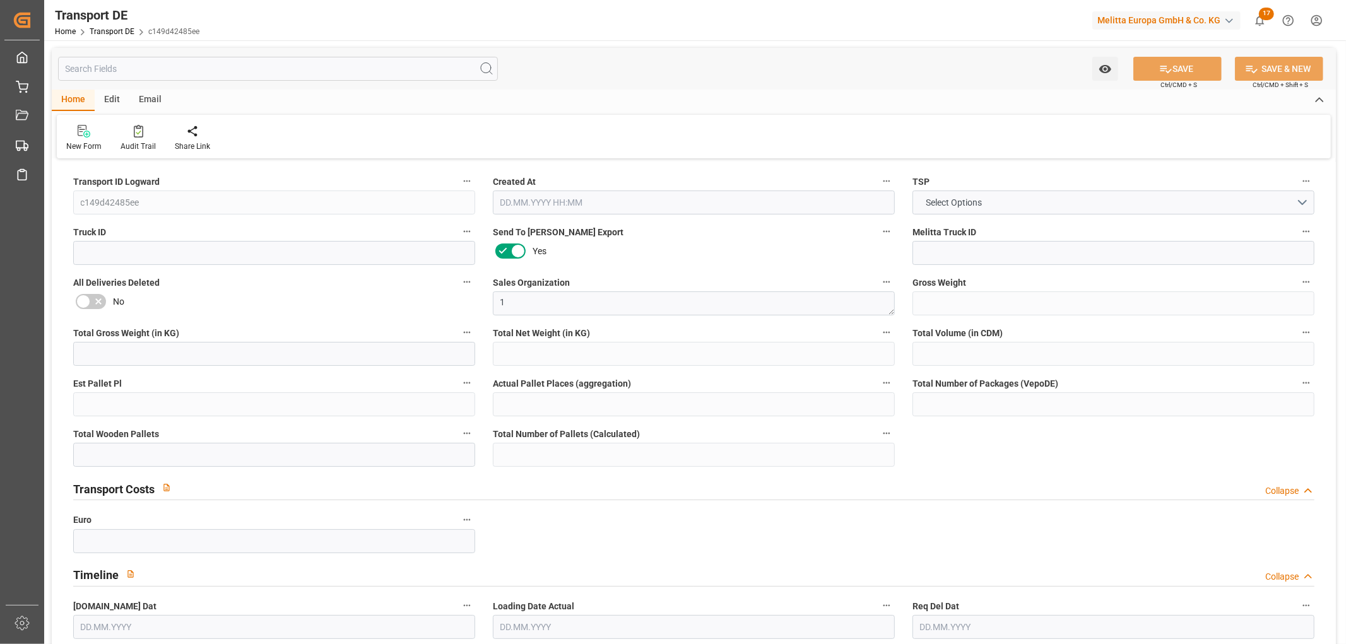
type input "0"
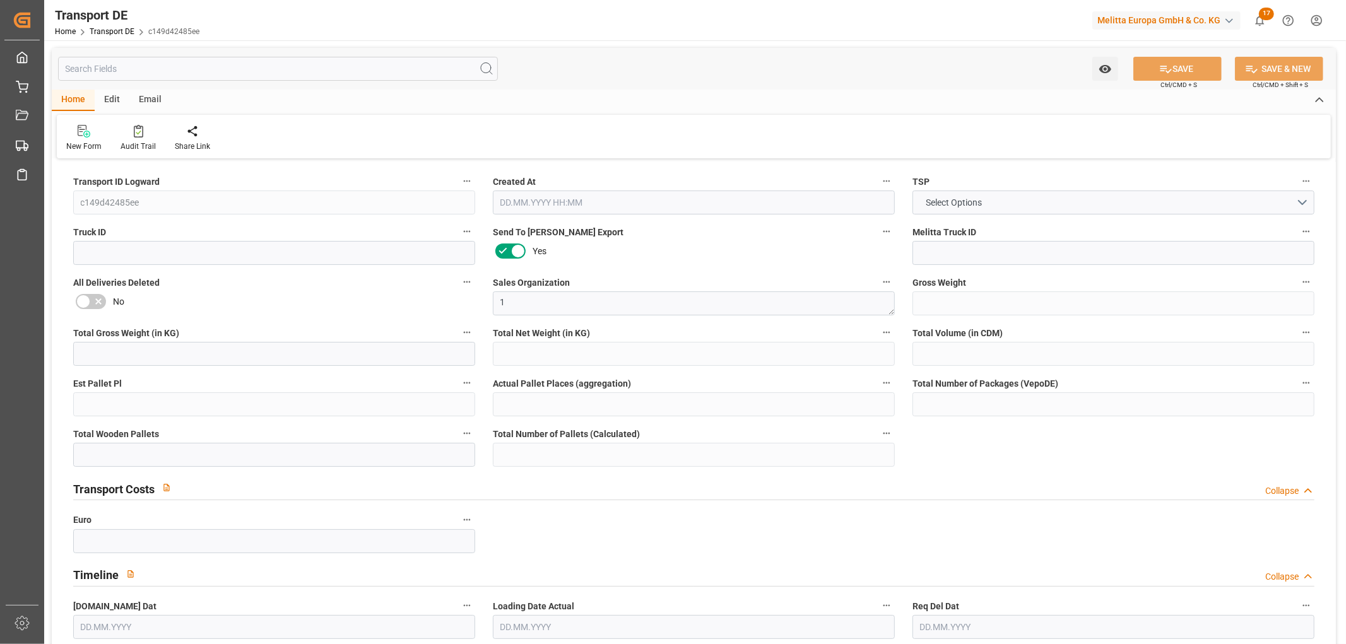
type input "0"
type input "2"
type input "1"
type input "0"
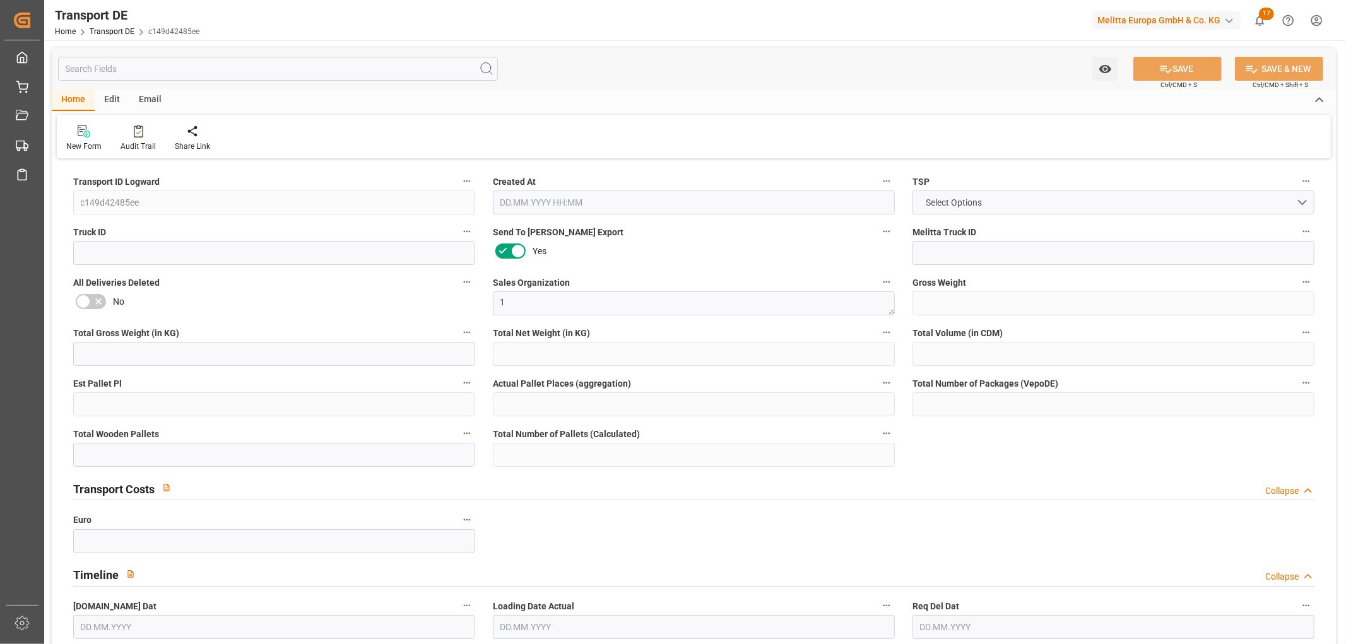
type input "18"
type input "86.761"
type input "66.1"
type input "03.09.2025 23:03"
type input "[DATE]"
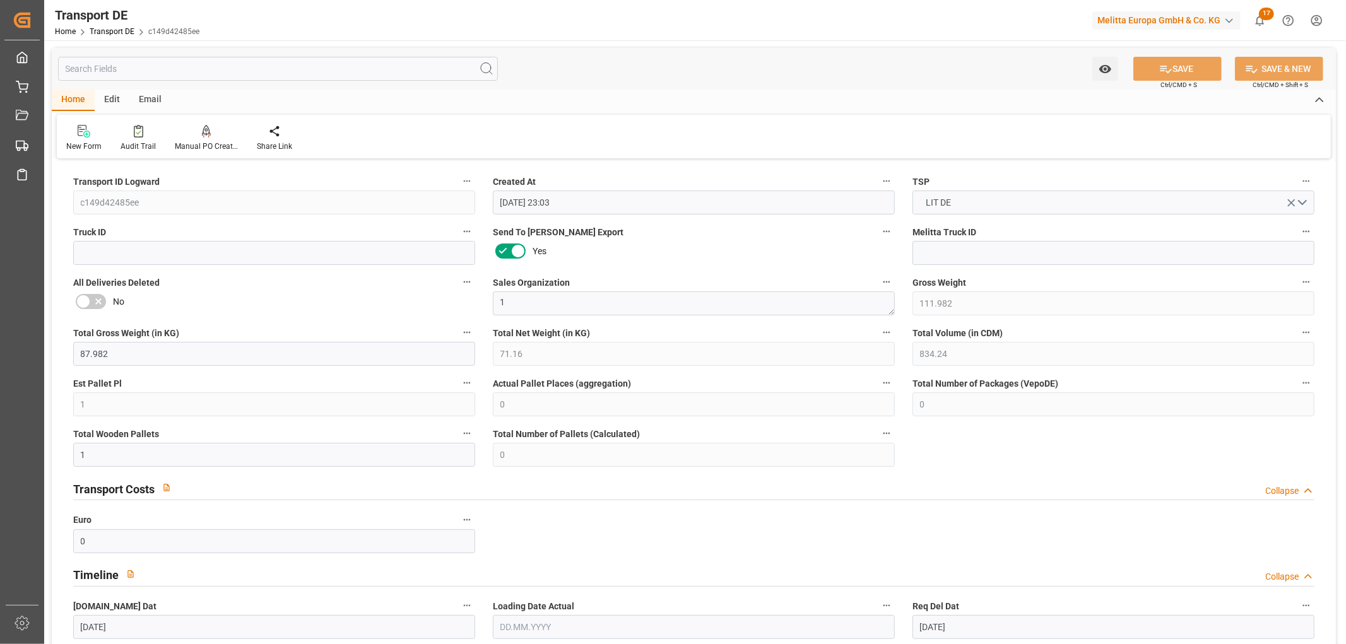
type input "[DATE]"
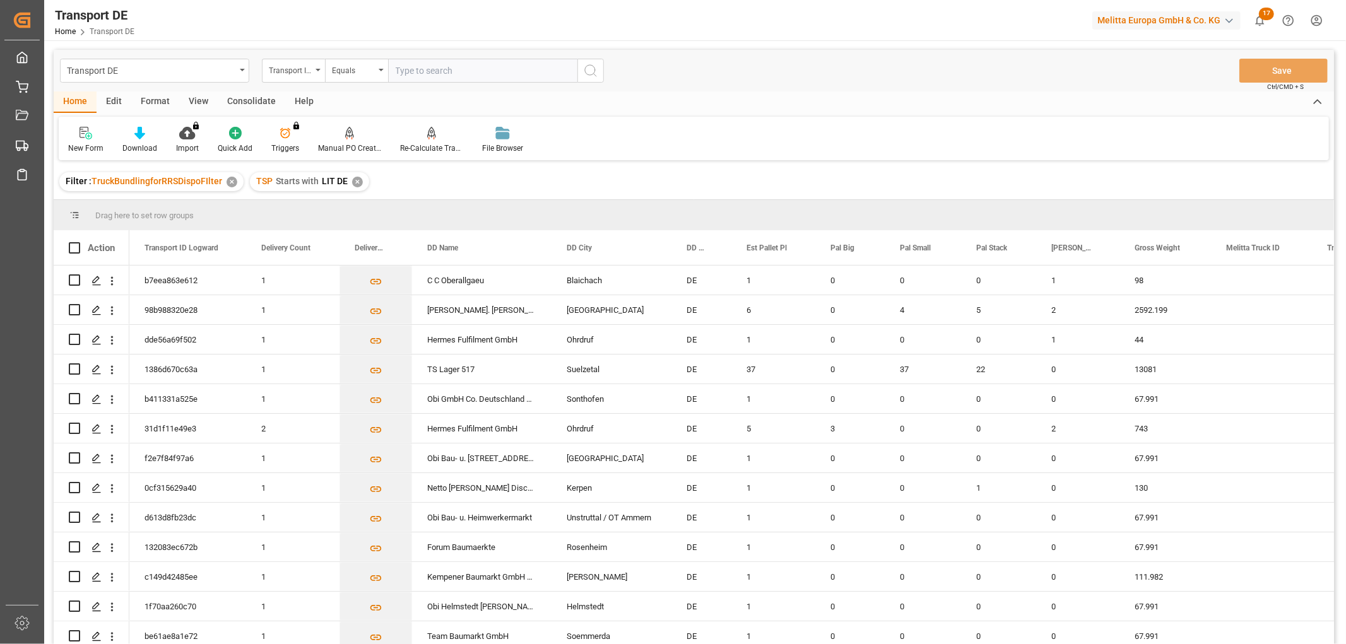
click at [258, 96] on div "Consolidate" at bounding box center [252, 102] width 68 height 21
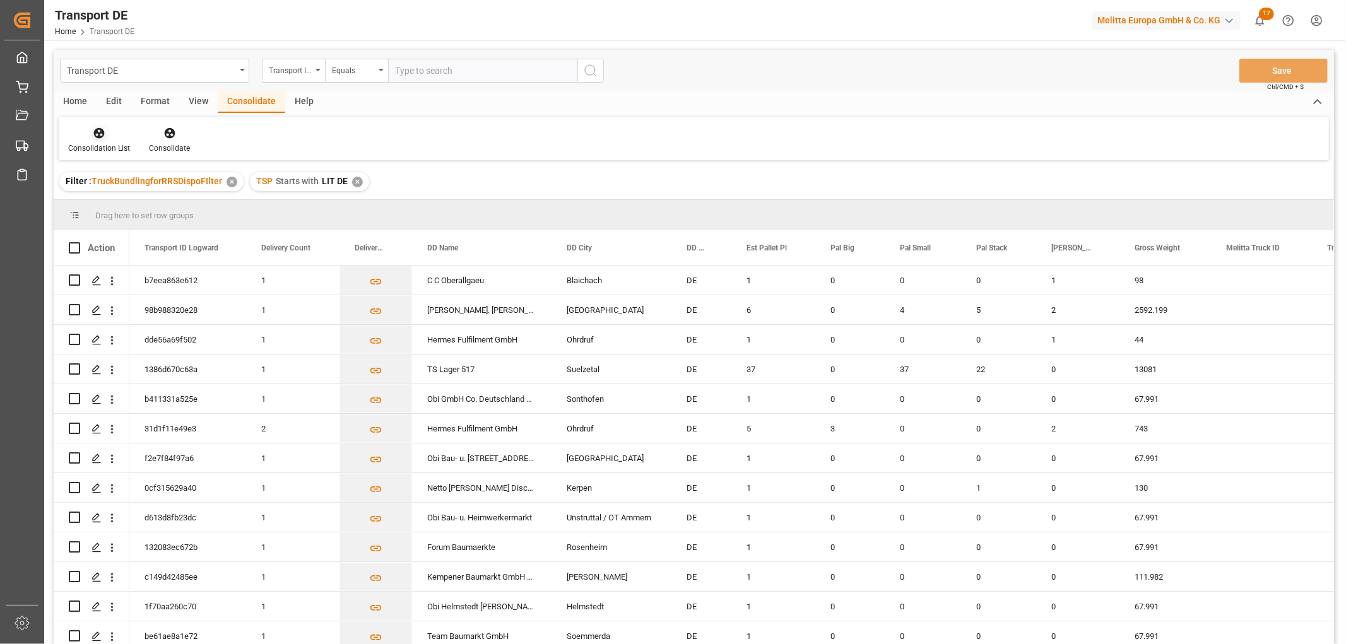
click at [98, 135] on icon at bounding box center [99, 133] width 11 height 11
click at [114, 200] on div "Transport DE Transport ID Logward Equals Save Ctrl/CMD + S Home Edit Format Vie…" at bounding box center [694, 364] width 1281 height 628
click at [73, 278] on input "Press Space to toggle row selection (unchecked)" at bounding box center [74, 280] width 11 height 11
checkbox input "true"
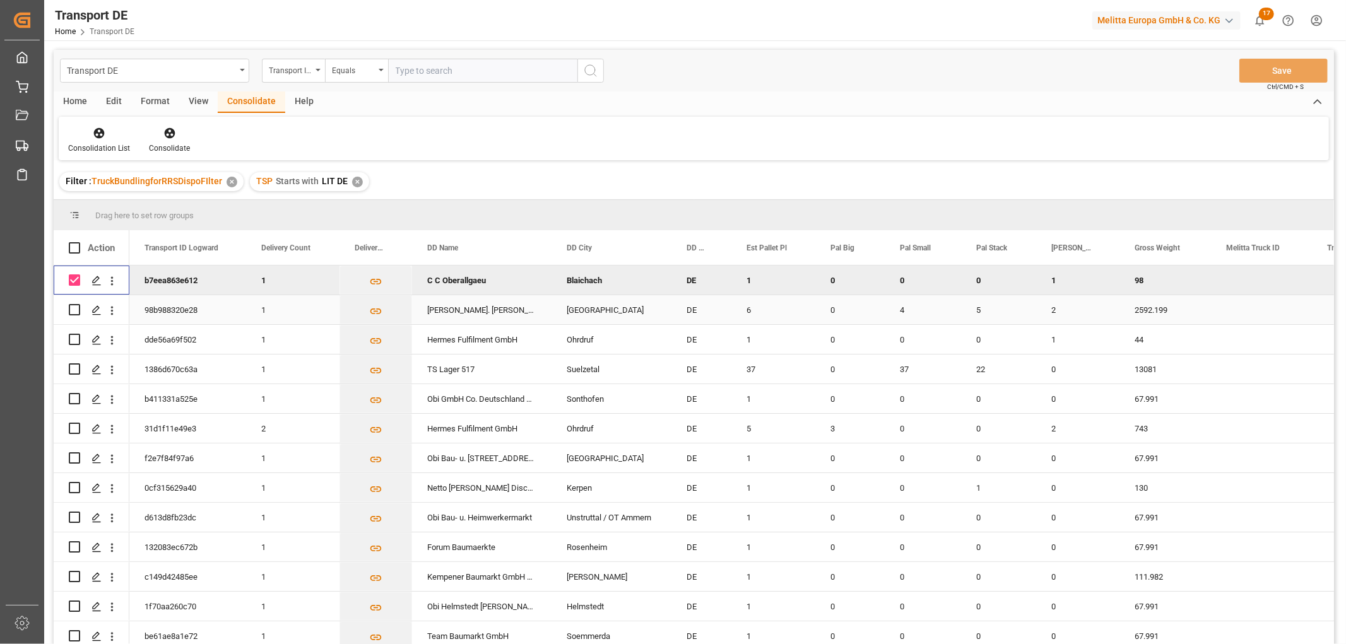
click at [74, 307] on input "Press Space to toggle row selection (unchecked)" at bounding box center [74, 309] width 11 height 11
checkbox input "true"
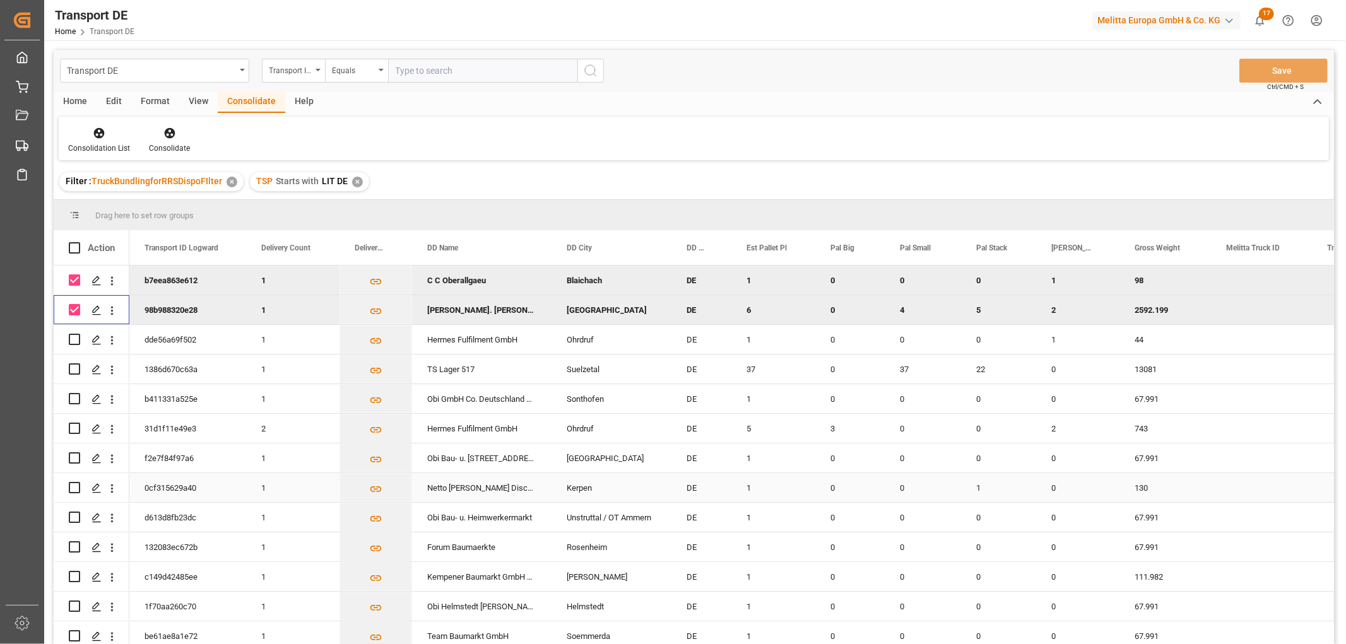
click at [76, 484] on input "Press Space to toggle row selection (unchecked)" at bounding box center [74, 487] width 11 height 11
checkbox input "true"
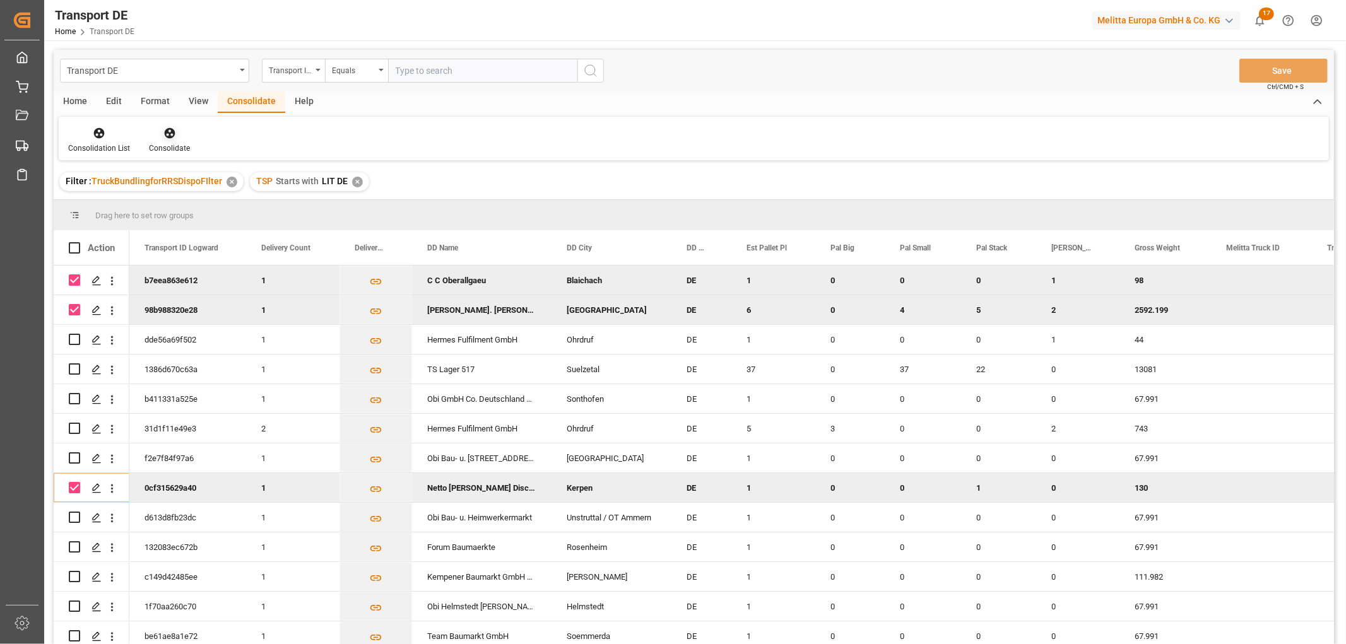
click at [172, 133] on icon at bounding box center [169, 133] width 11 height 11
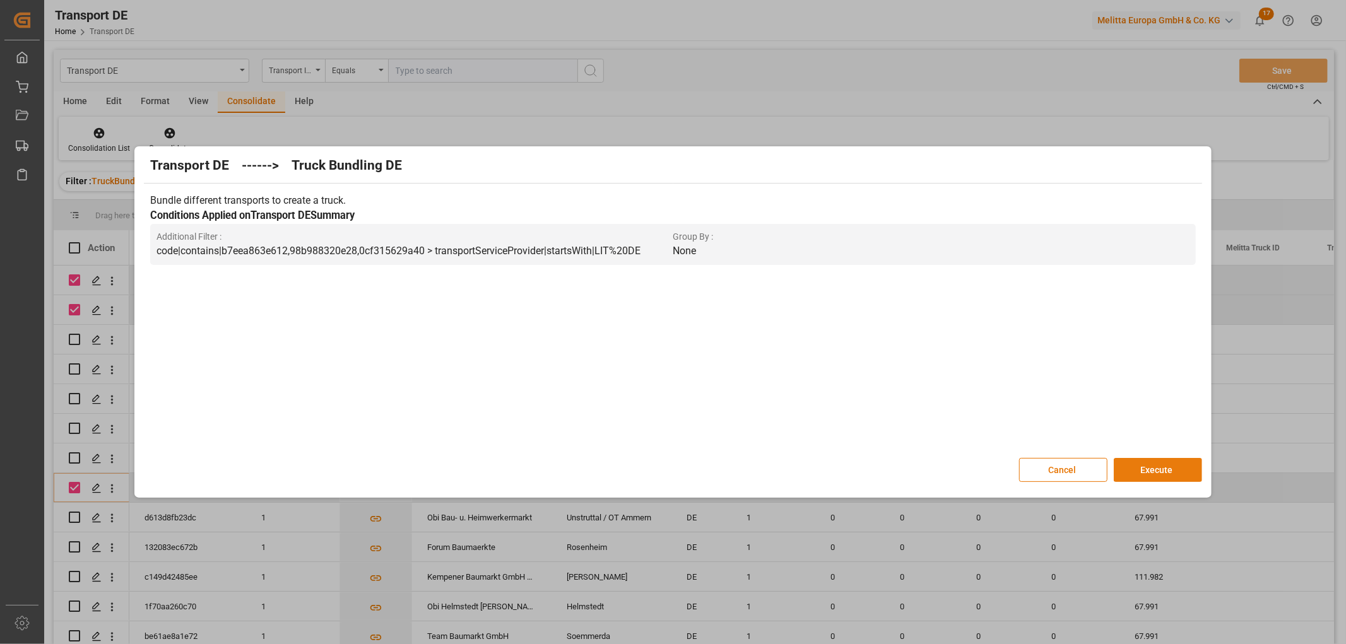
click at [1158, 471] on button "Execute" at bounding box center [1158, 470] width 88 height 24
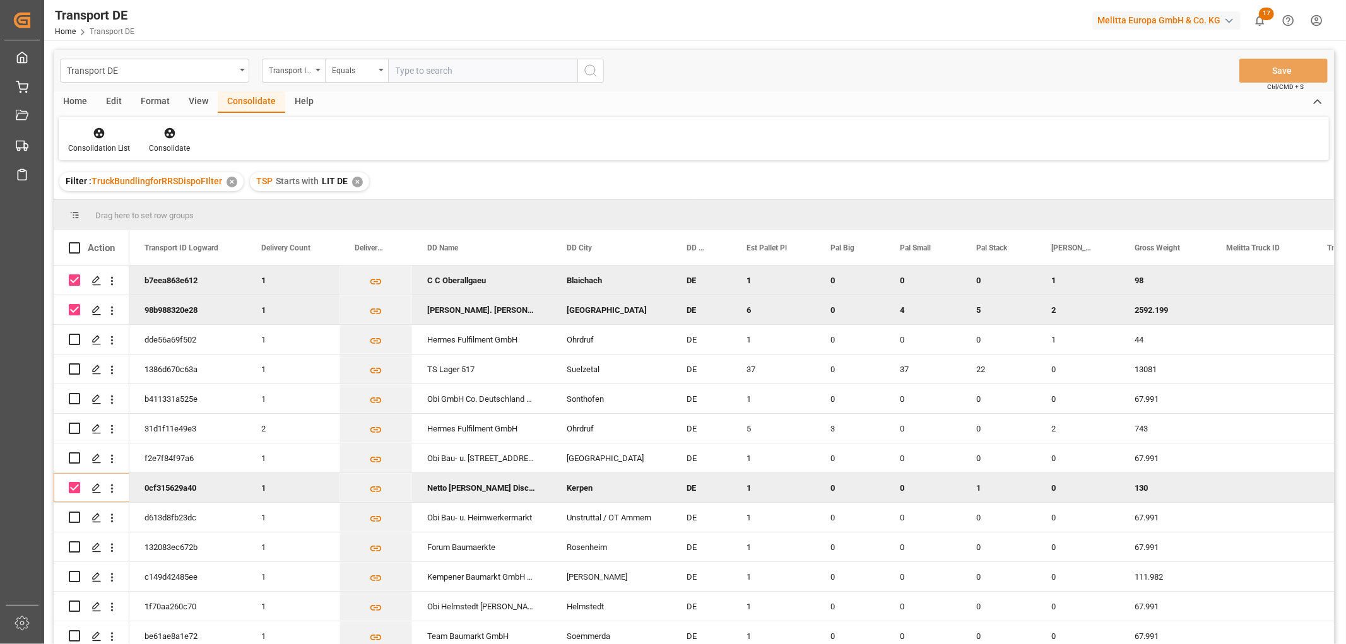
click at [76, 280] on input "Press Space to toggle row selection (checked)" at bounding box center [74, 280] width 11 height 11
checkbox input "false"
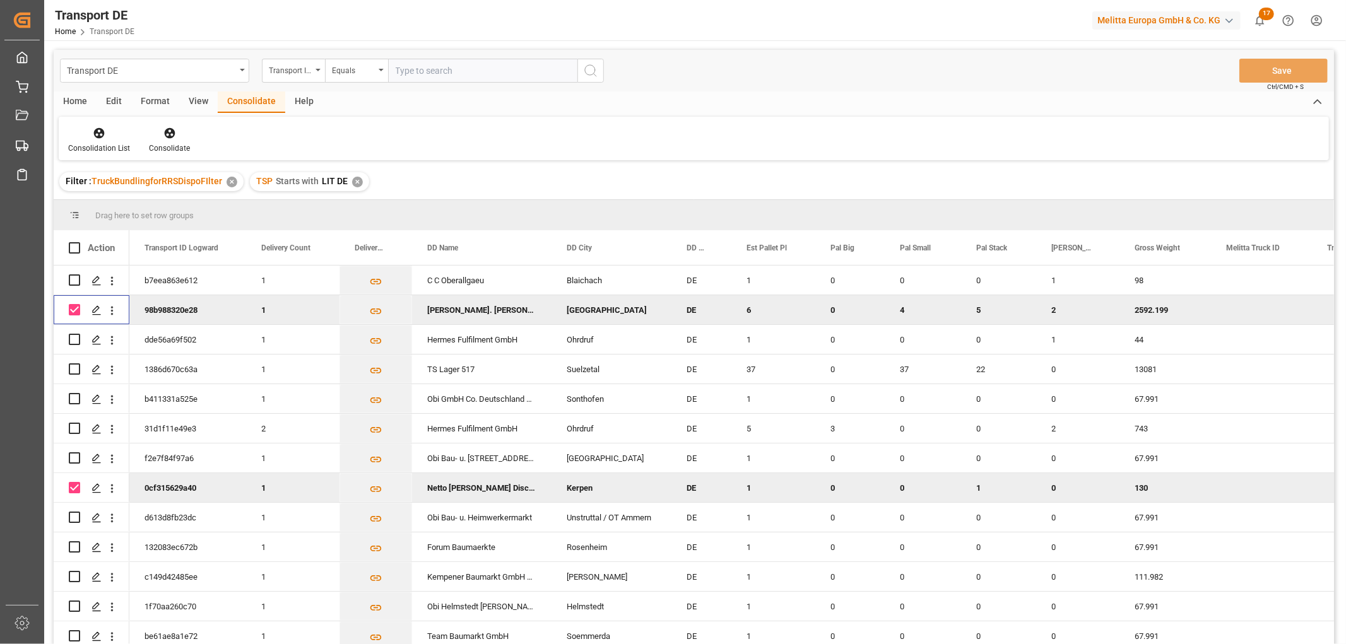
click at [80, 307] on input "Press Space to toggle row selection (checked)" at bounding box center [74, 309] width 11 height 11
checkbox input "false"
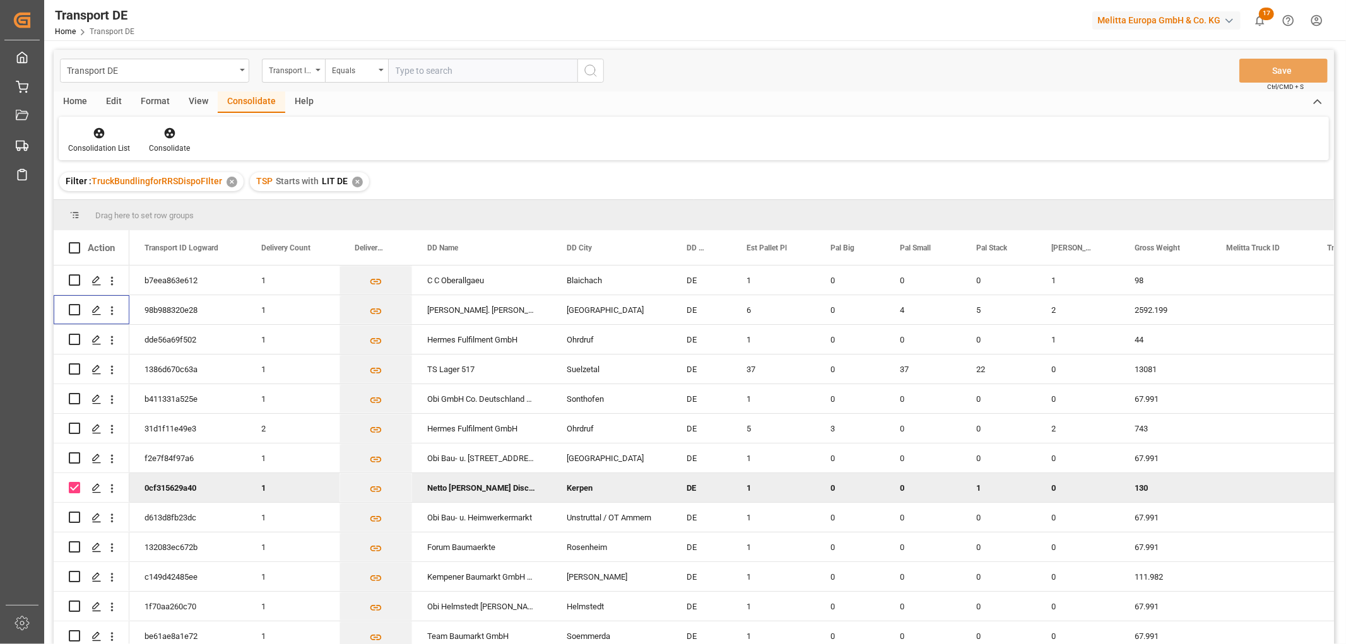
click at [74, 489] on input "Press Space to toggle row selection (checked)" at bounding box center [74, 487] width 11 height 11
checkbox input "false"
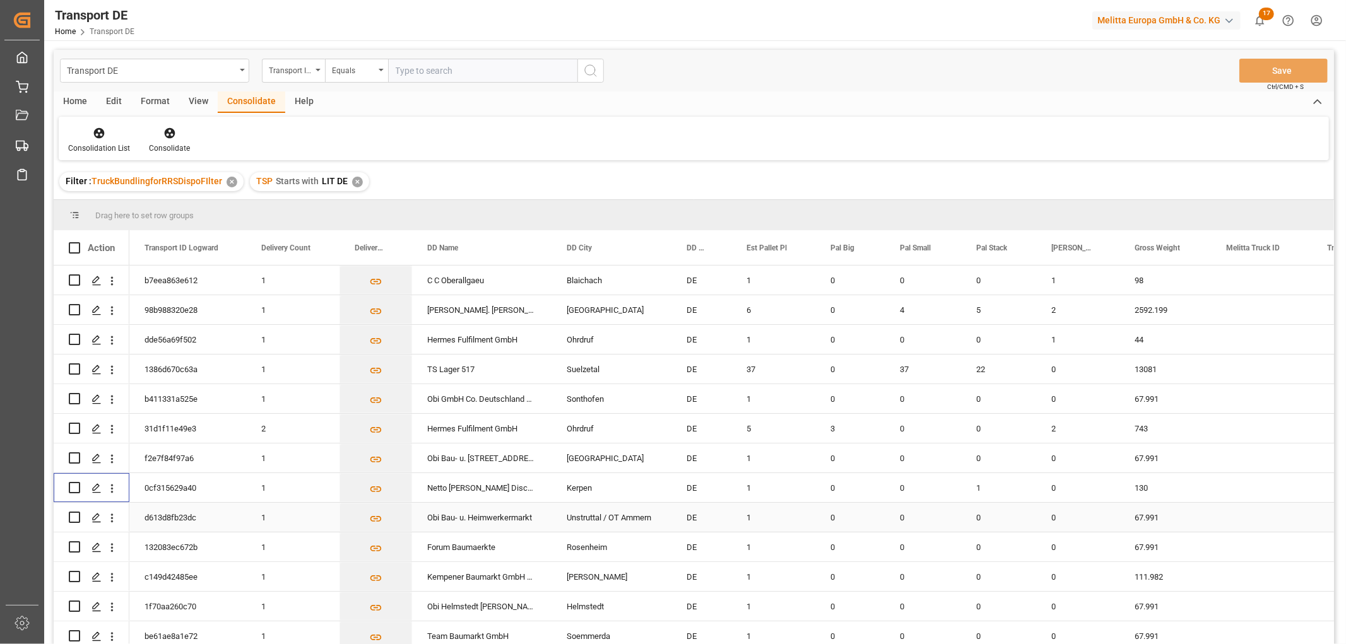
scroll to position [66, 0]
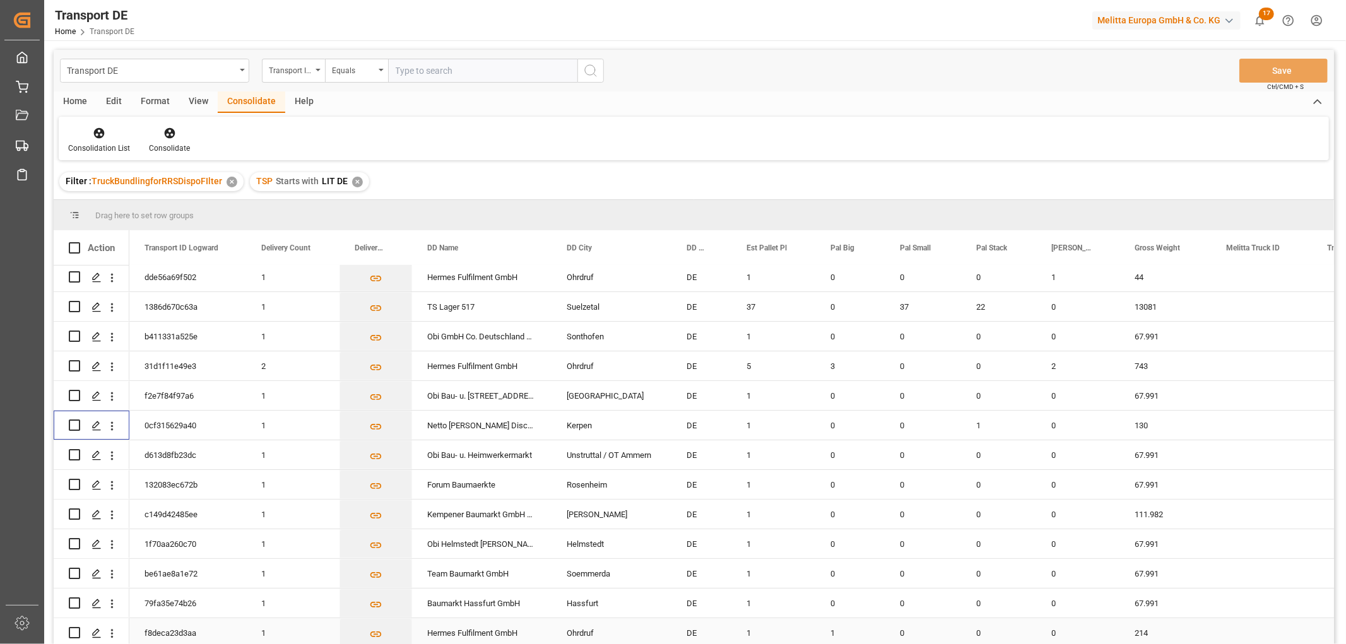
click at [74, 627] on input "Press Space to toggle row selection (unchecked)" at bounding box center [74, 632] width 11 height 11
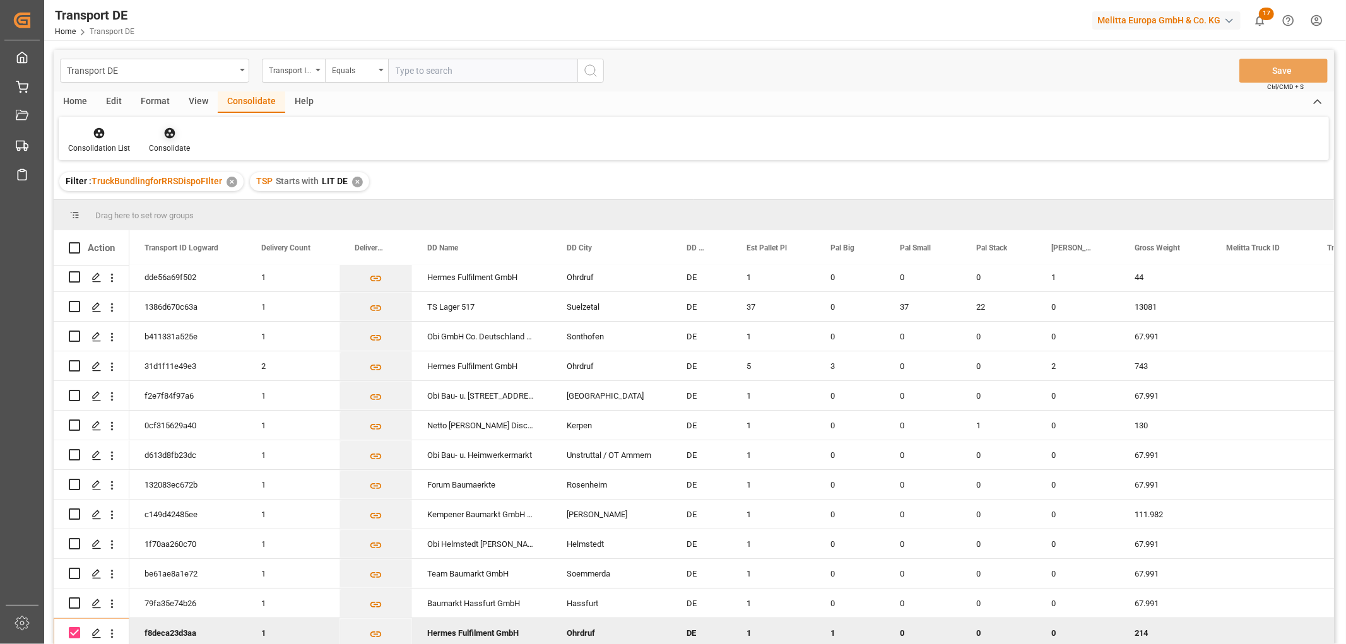
click at [167, 131] on icon at bounding box center [169, 133] width 13 height 13
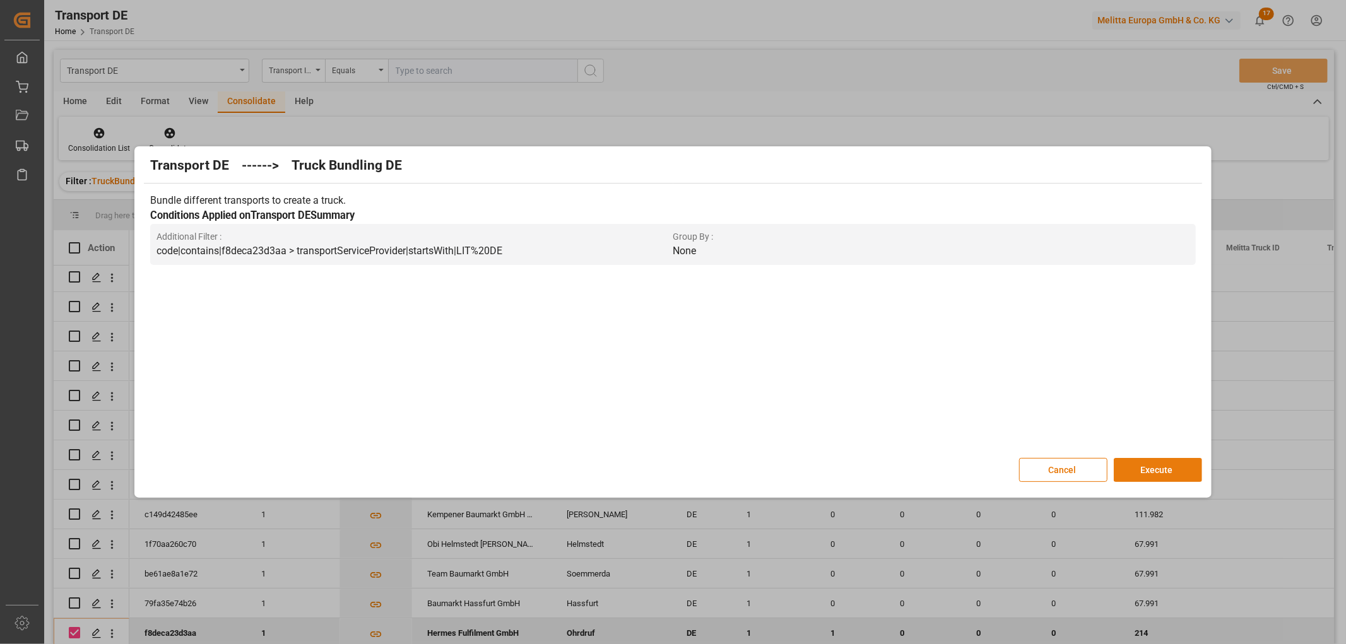
click at [1156, 464] on button "Execute" at bounding box center [1158, 470] width 88 height 24
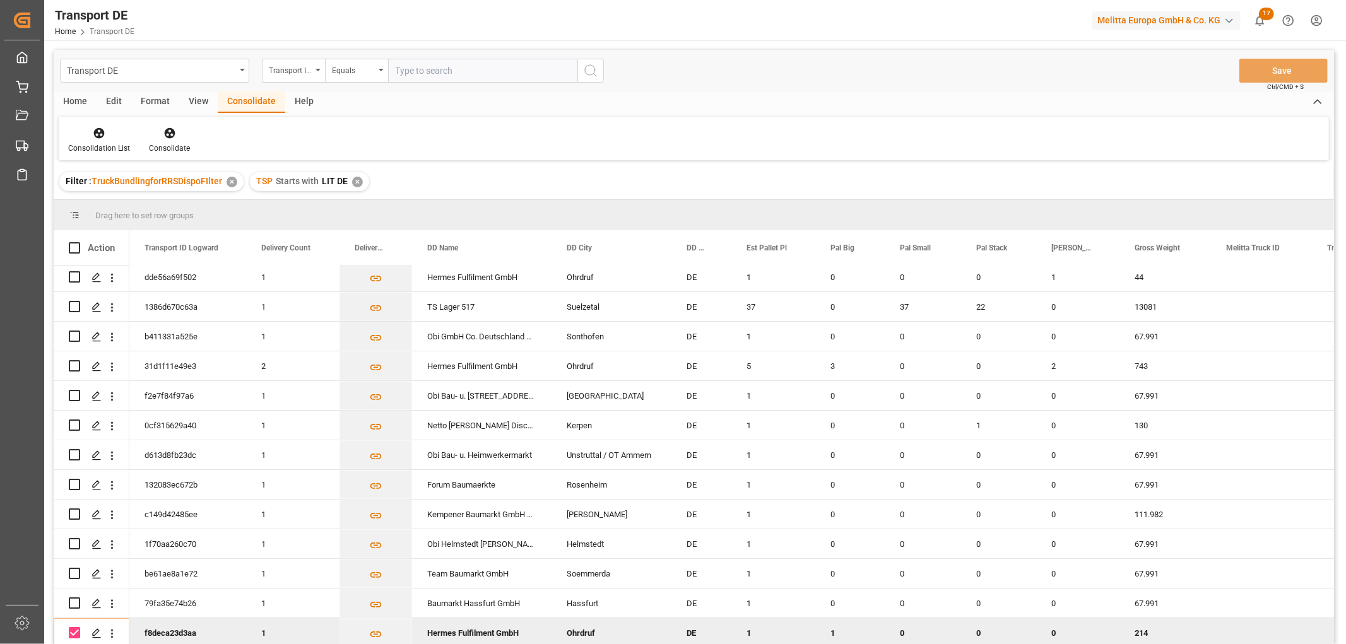
click at [74, 627] on input "Press Space to toggle row selection (checked)" at bounding box center [74, 632] width 11 height 11
checkbox input "false"
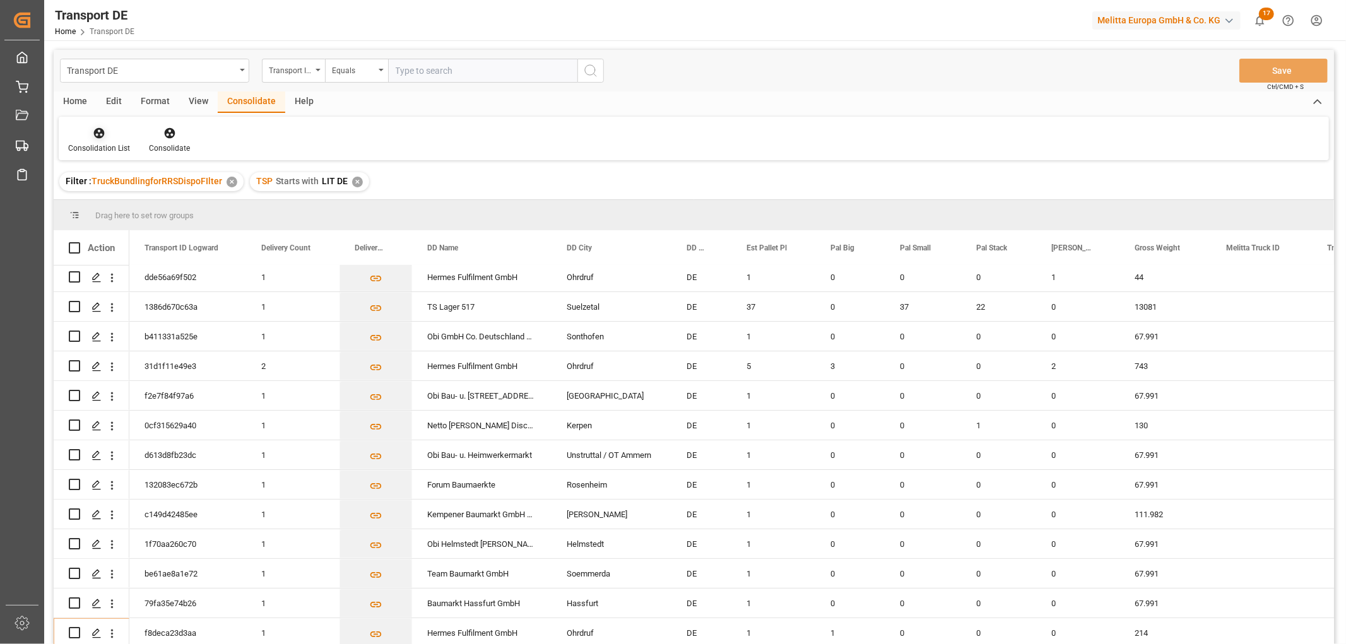
click at [98, 133] on icon at bounding box center [99, 133] width 11 height 11
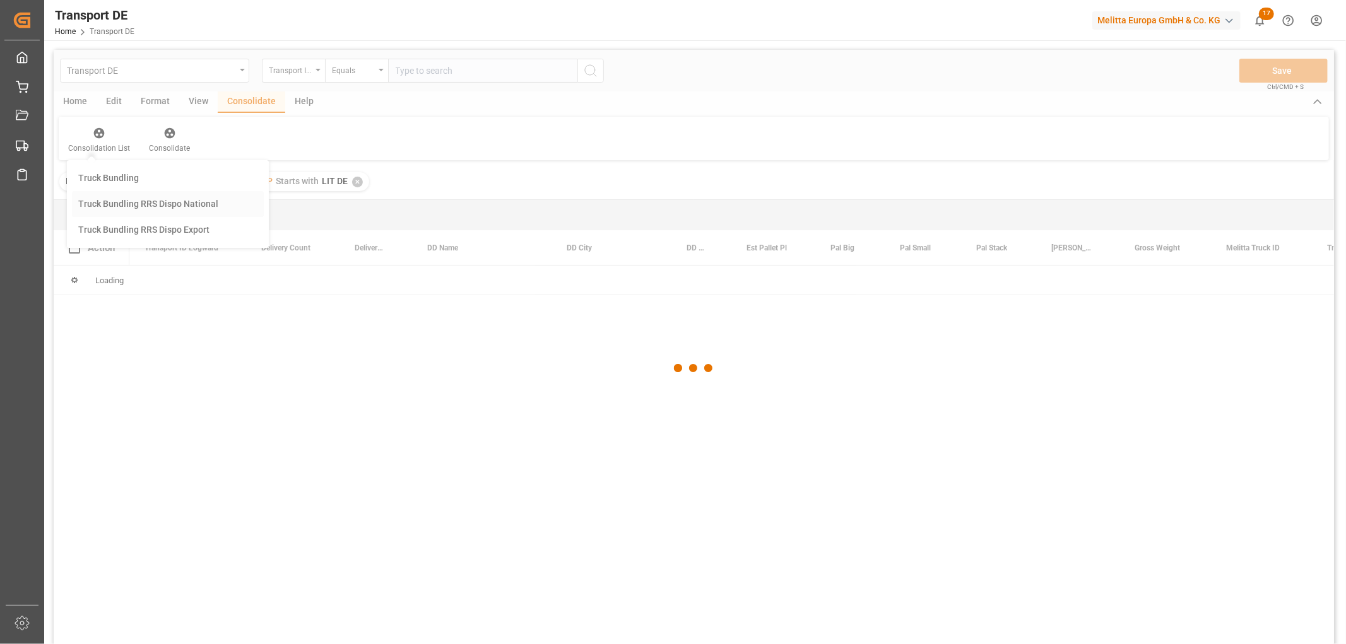
click at [129, 201] on div "Transport DE Transport ID Logward Equals Save Ctrl/CMD + S Home Edit Format Vie…" at bounding box center [694, 364] width 1281 height 628
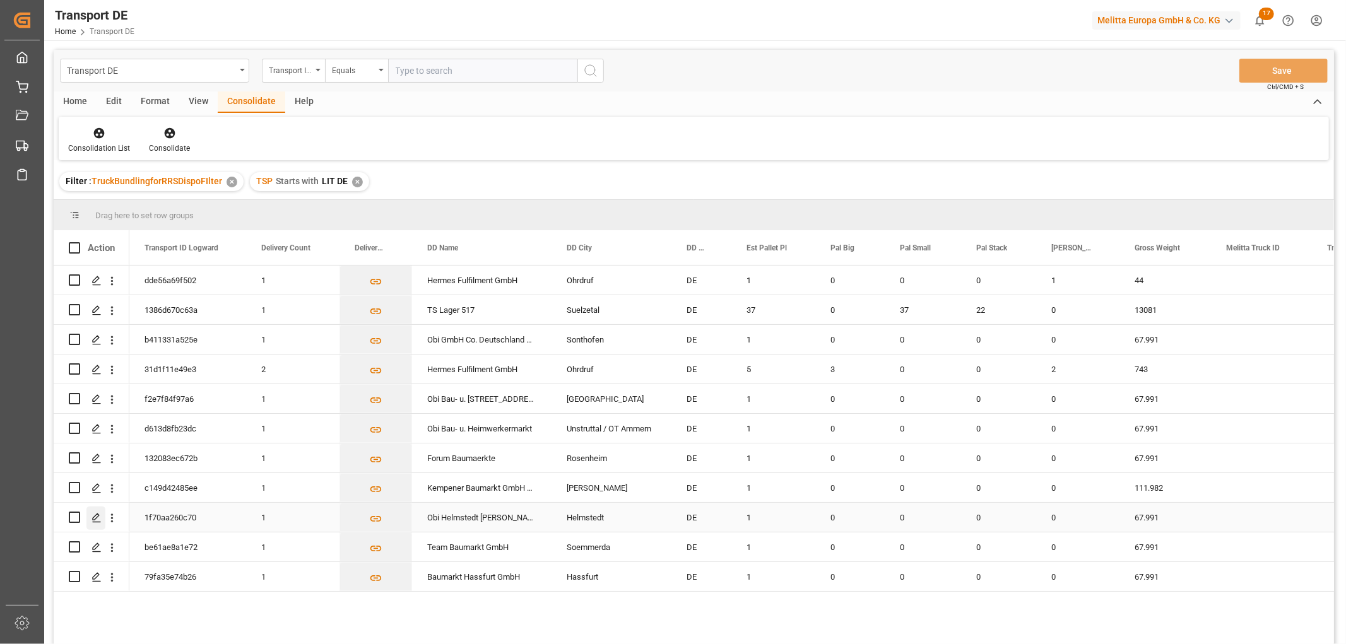
click at [96, 515] on polygon "Press SPACE to select this row." at bounding box center [96, 517] width 6 height 6
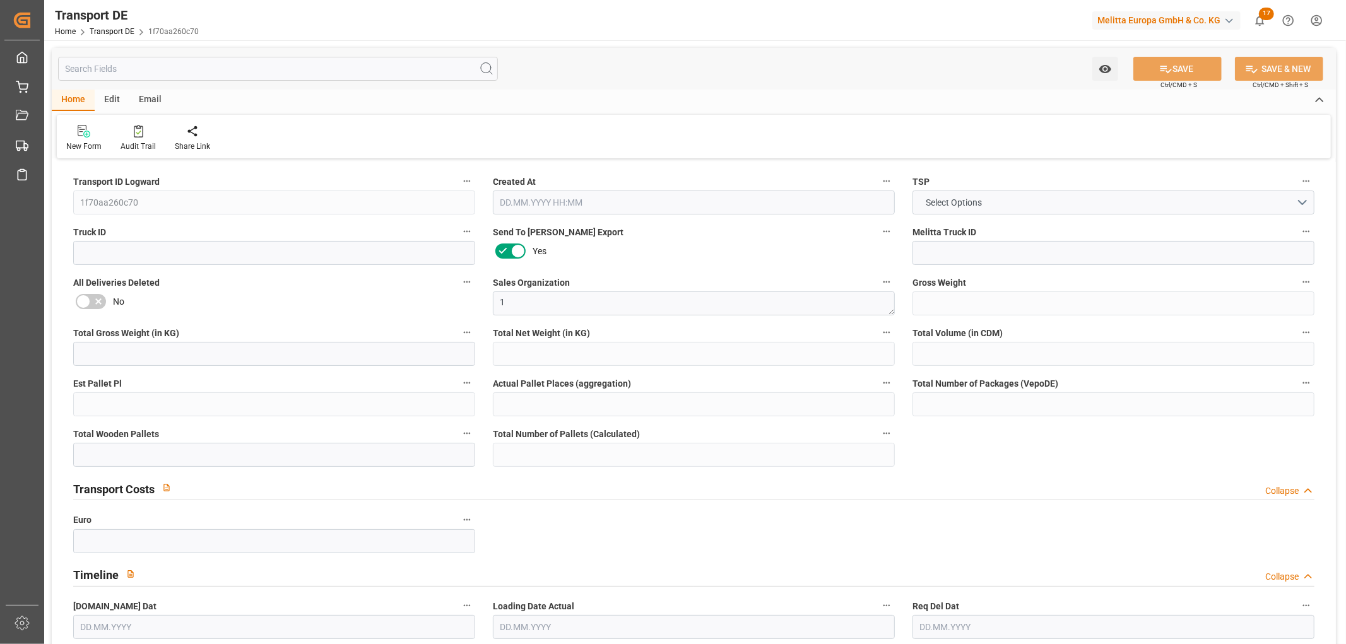
type input "67.991"
type input "43.991"
type input "35.58"
type input "486.24"
type input "1"
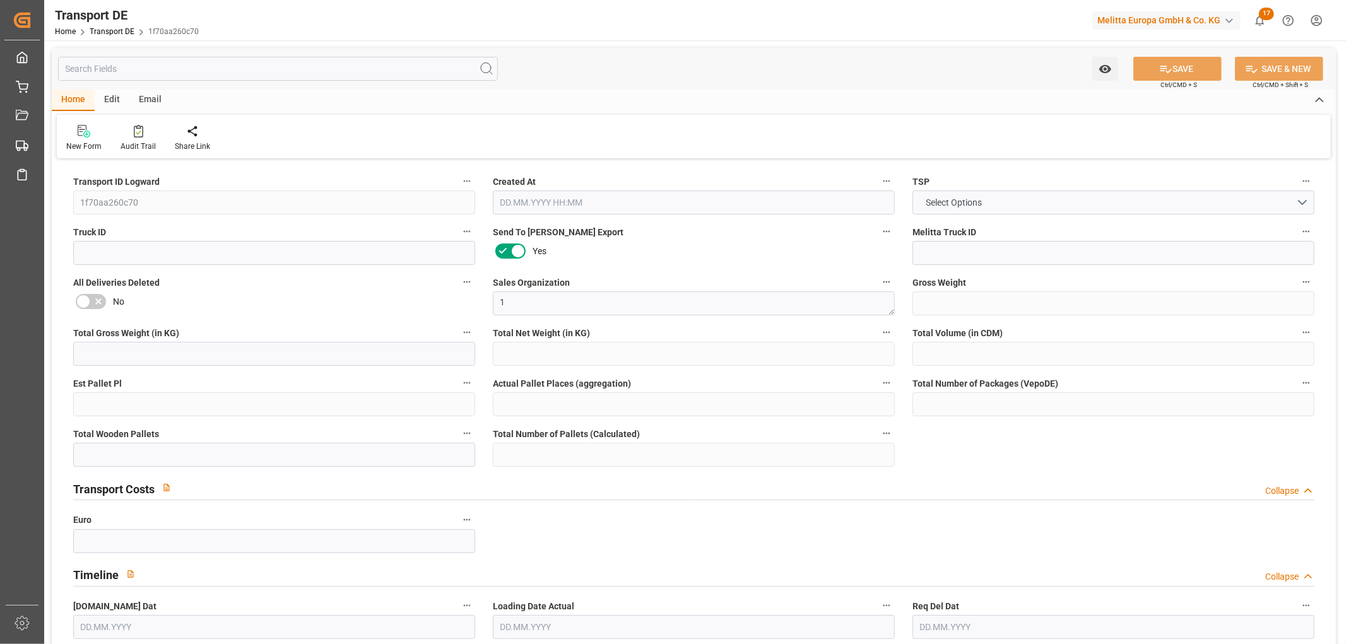
type input "0"
type input "1"
type input "0"
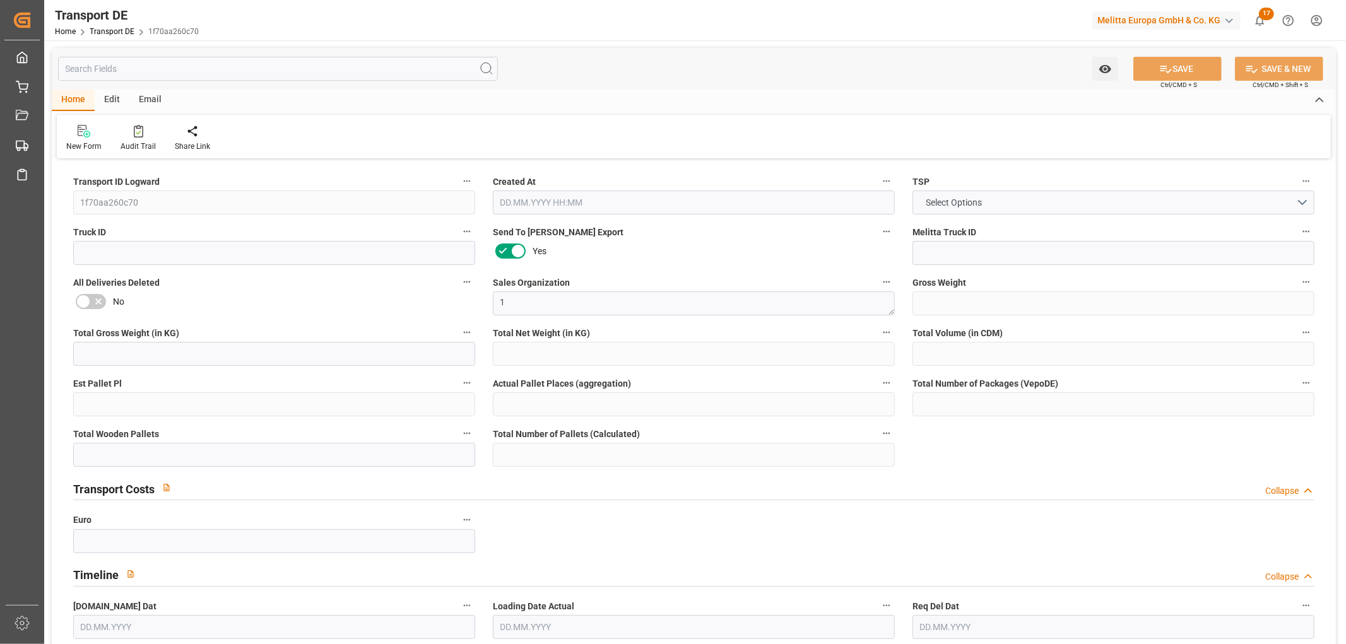
type input "38"
type input "0"
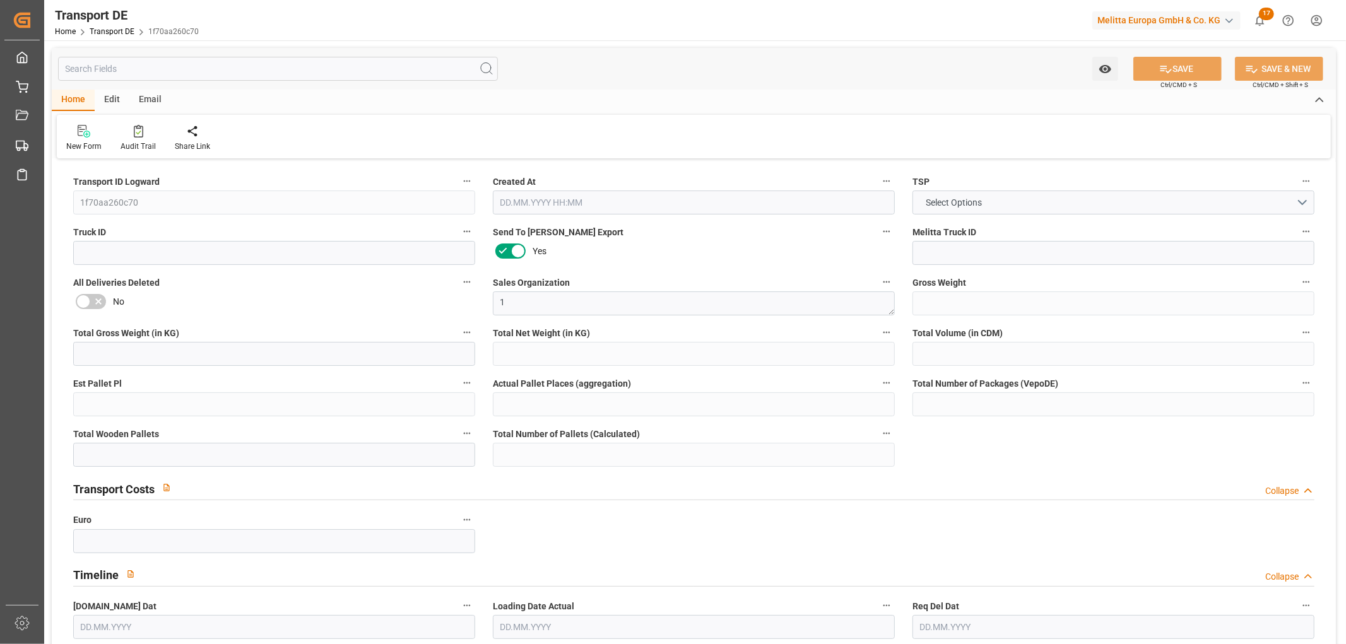
type input "0"
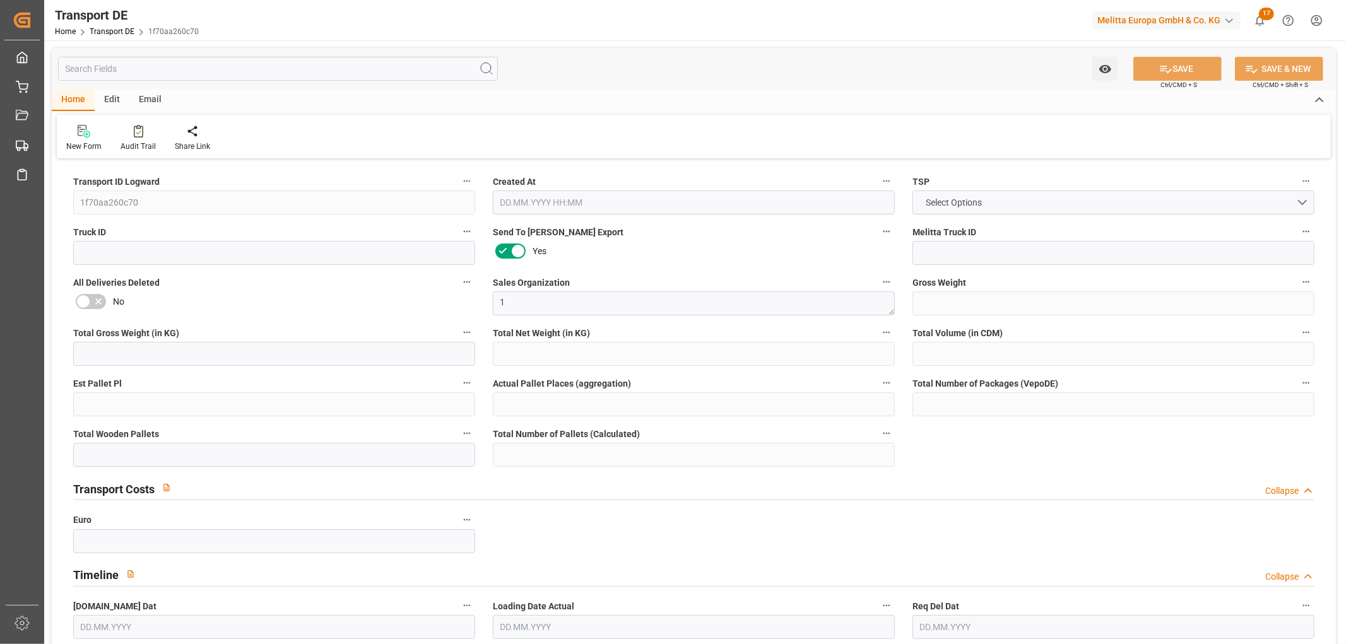
type input "0"
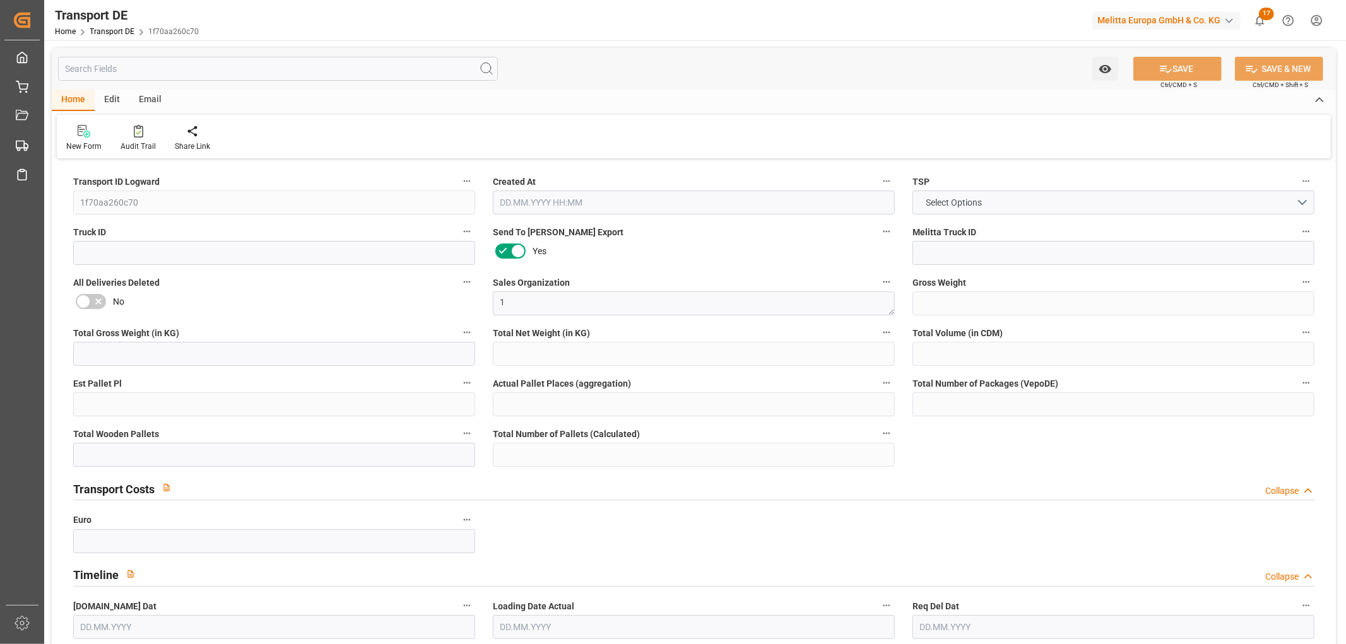
type input "0"
type input "1"
type input "0"
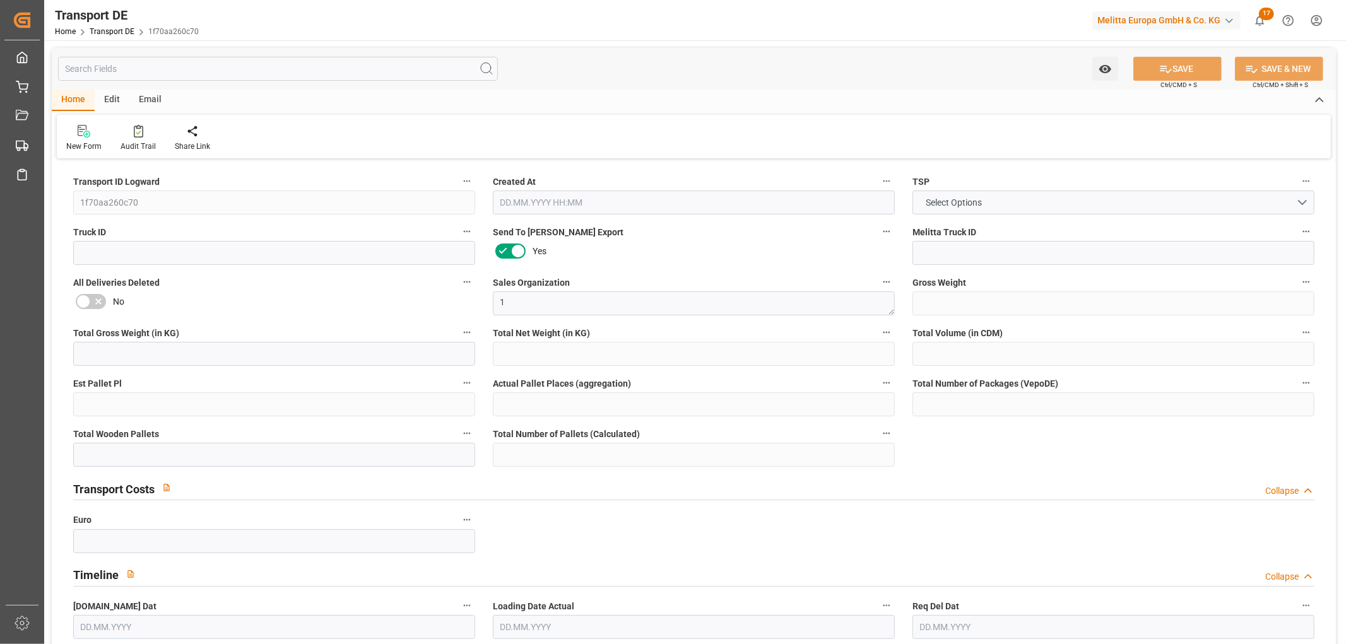
type input "9"
type input "75.1"
type input "63.25"
type input "03.09.2025 23:03"
type input "[DATE]"
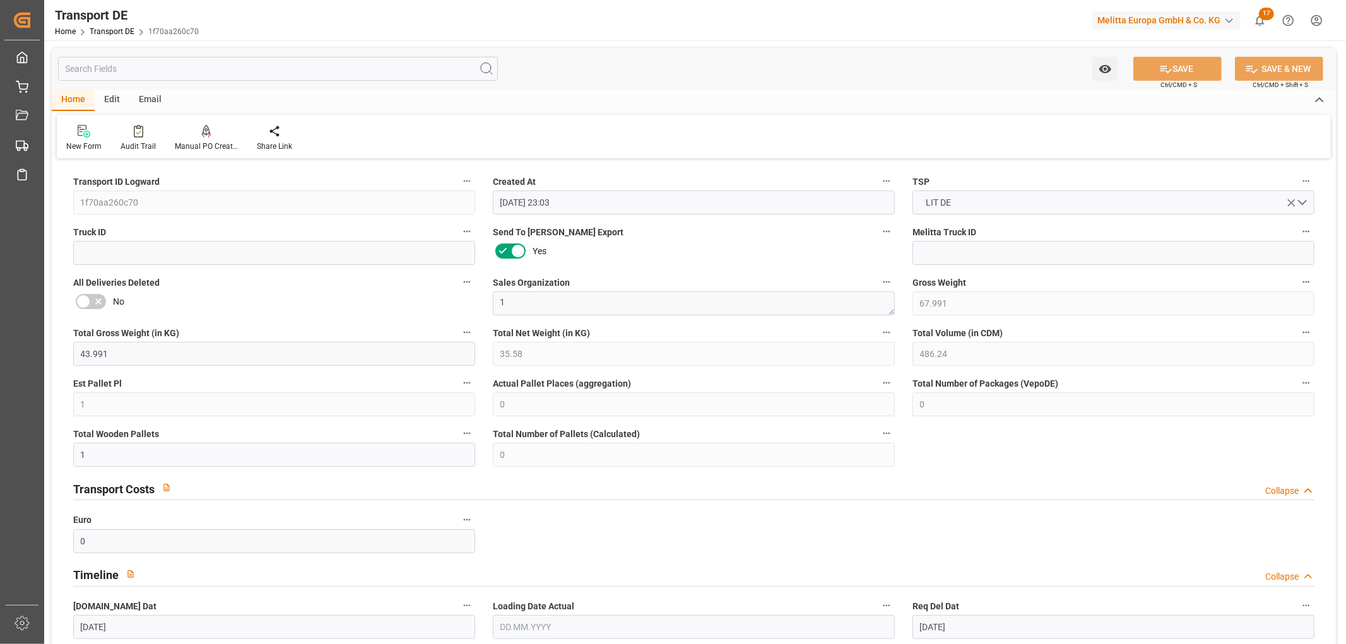
type input "[DATE]"
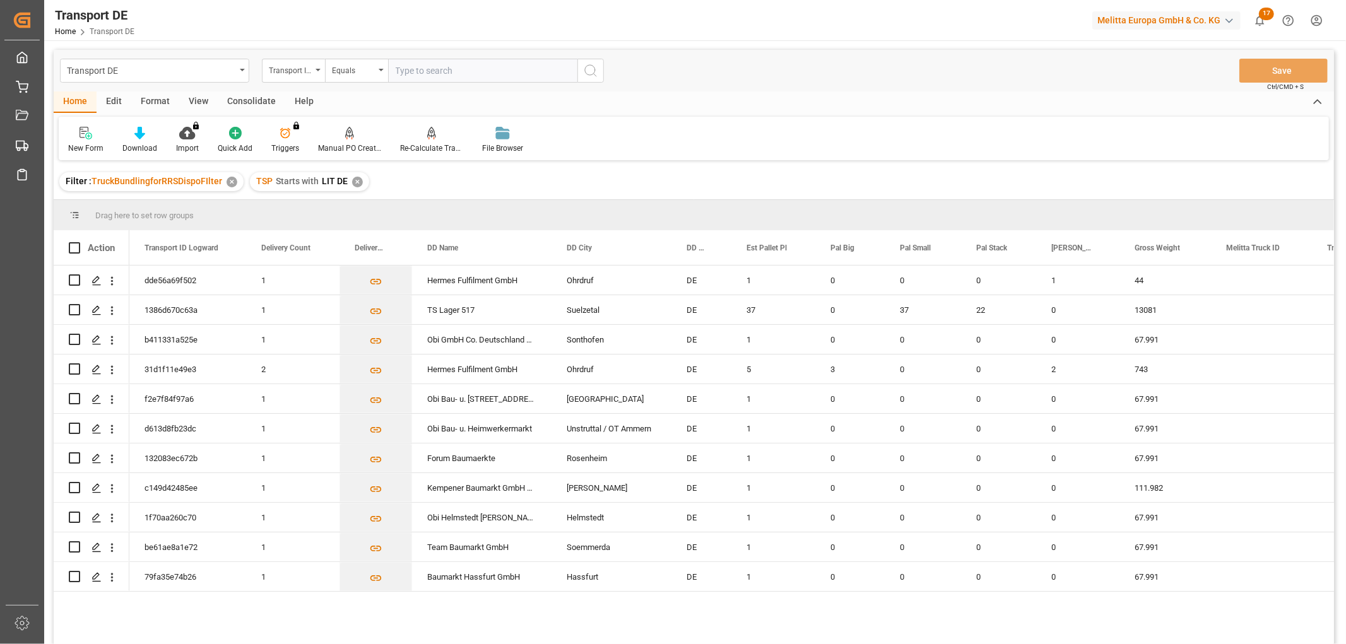
click at [247, 102] on div "Consolidate" at bounding box center [252, 102] width 68 height 21
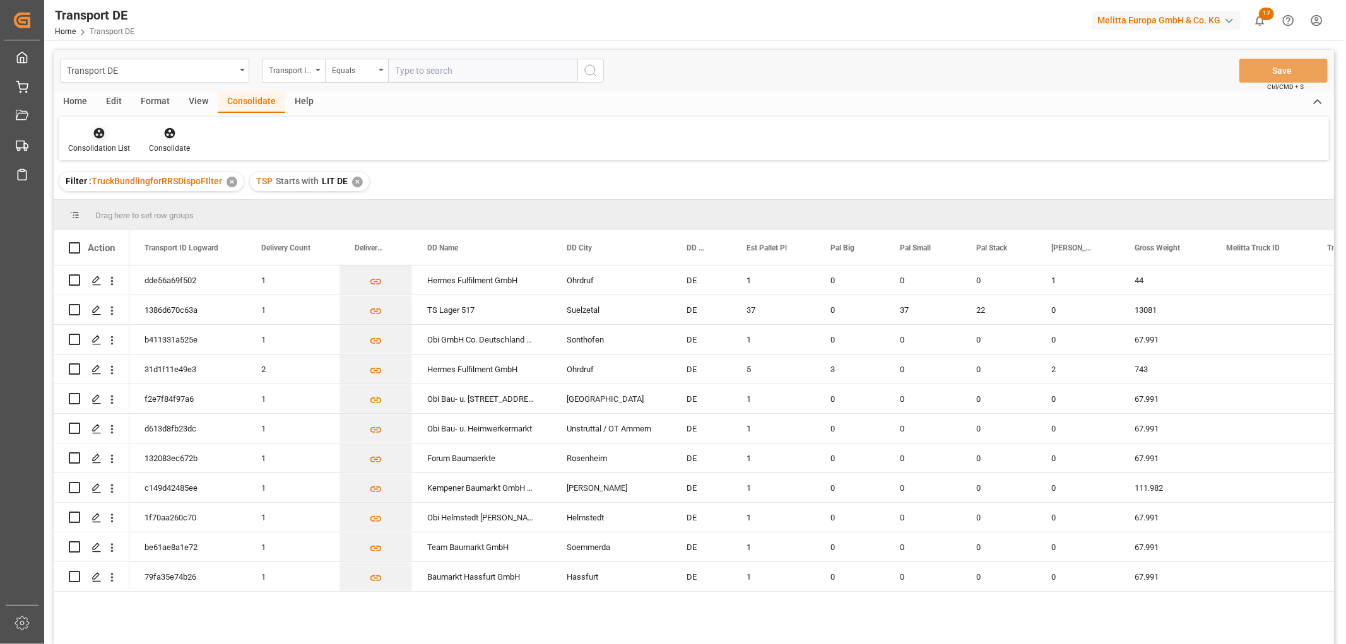
click at [103, 140] on div "Consolidation List" at bounding box center [99, 140] width 81 height 28
click at [117, 206] on div "Transport DE Transport ID Logward Equals Save Ctrl/CMD + S Home Edit Format Vie…" at bounding box center [694, 364] width 1281 height 628
click at [76, 514] on input "Press Space to toggle row selection (unchecked)" at bounding box center [74, 517] width 11 height 11
checkbox input "true"
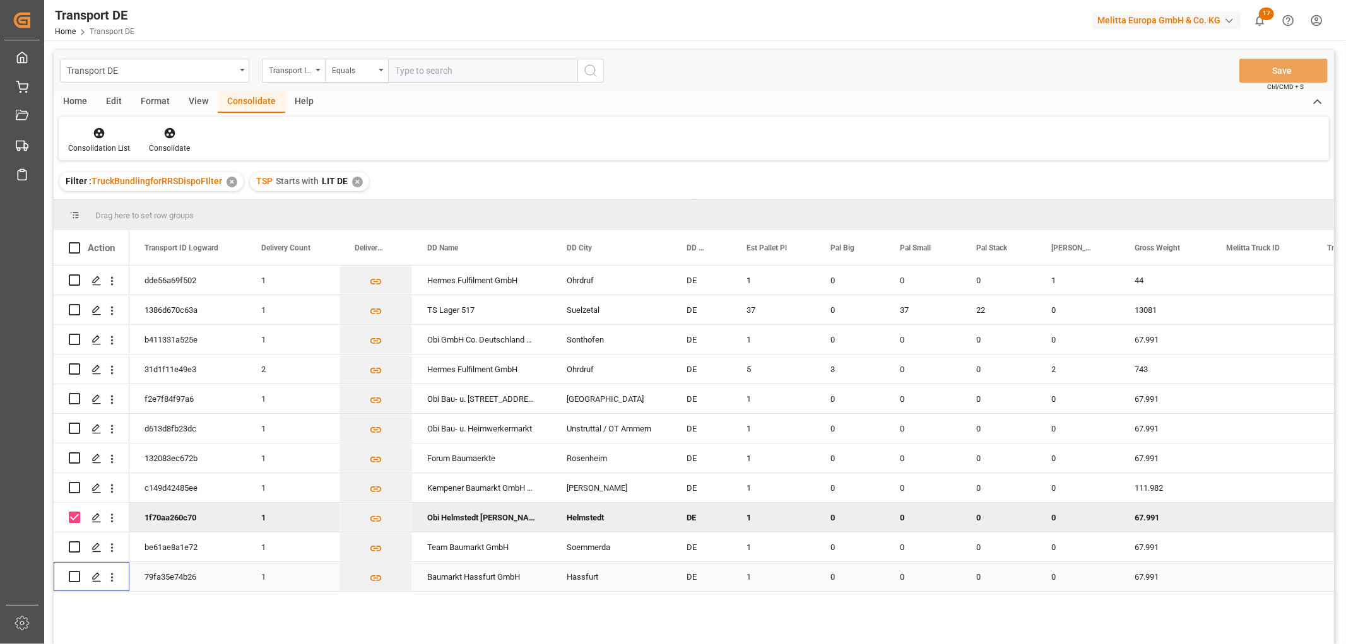
click at [74, 576] on input "Press Space to toggle row selection (unchecked)" at bounding box center [74, 576] width 11 height 11
checkbox input "true"
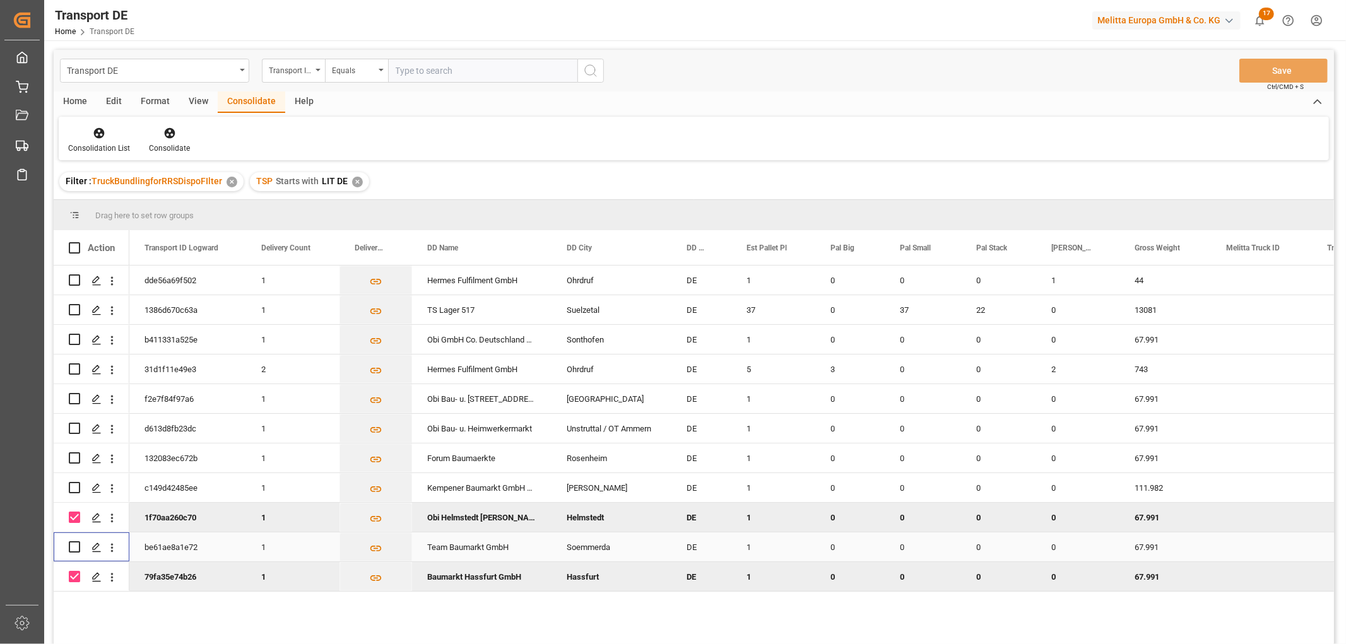
click at [76, 545] on input "Press Space to toggle row selection (unchecked)" at bounding box center [74, 547] width 11 height 11
checkbox input "true"
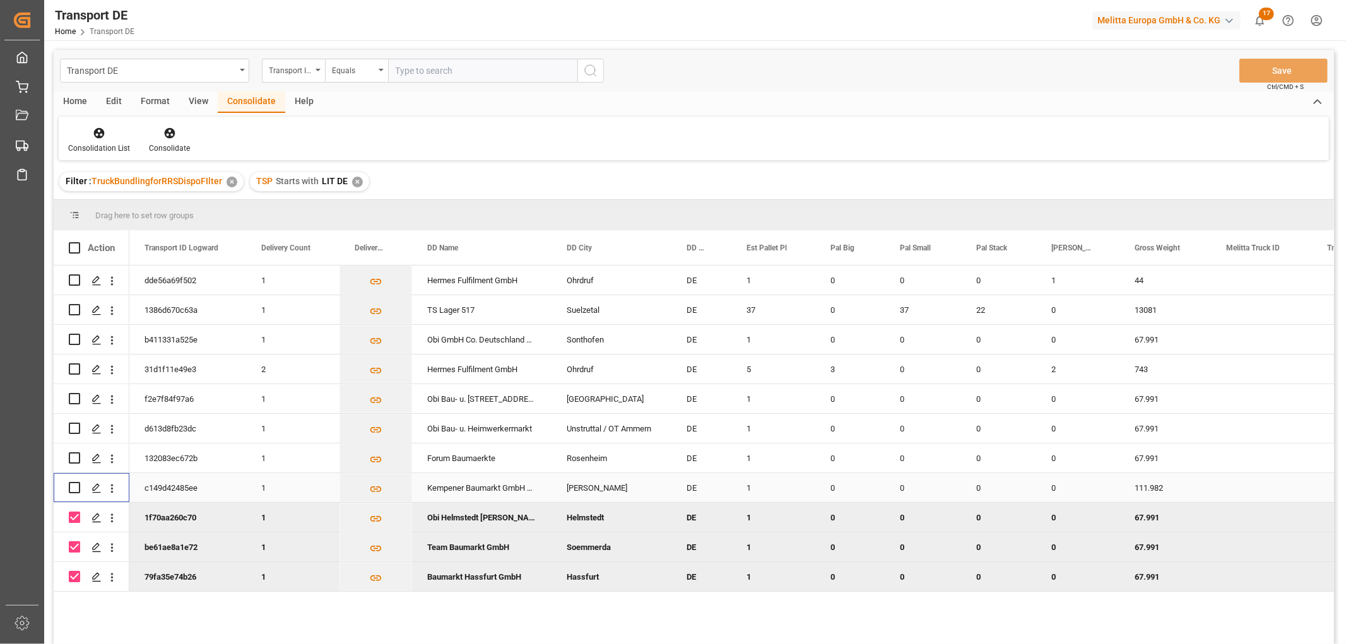
click at [76, 487] on input "Press Space to toggle row selection (unchecked)" at bounding box center [74, 487] width 11 height 11
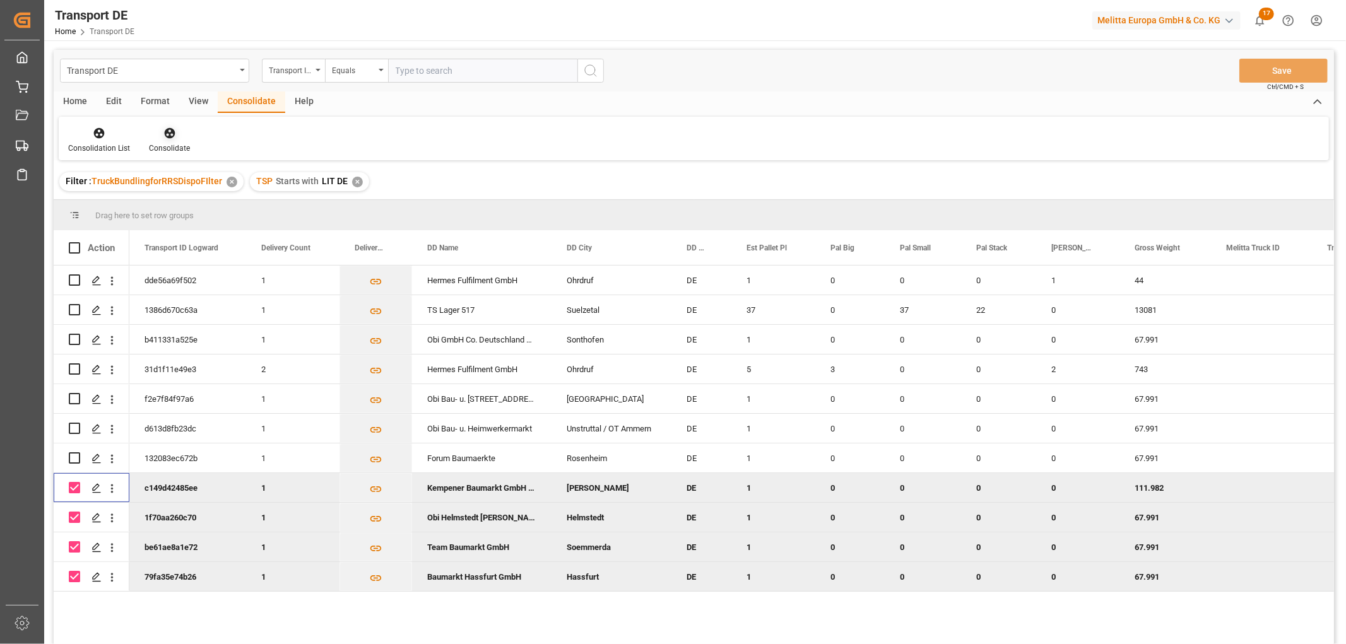
click at [167, 133] on icon at bounding box center [169, 133] width 11 height 11
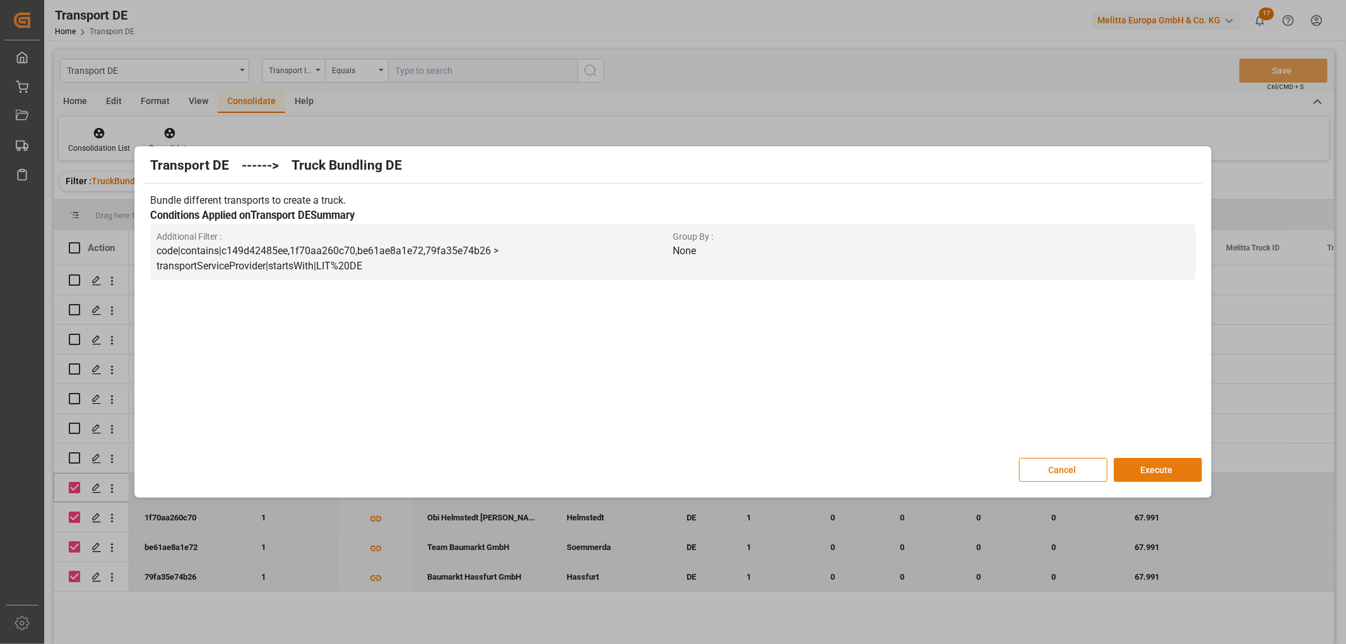
click at [1157, 463] on button "Execute" at bounding box center [1158, 470] width 88 height 24
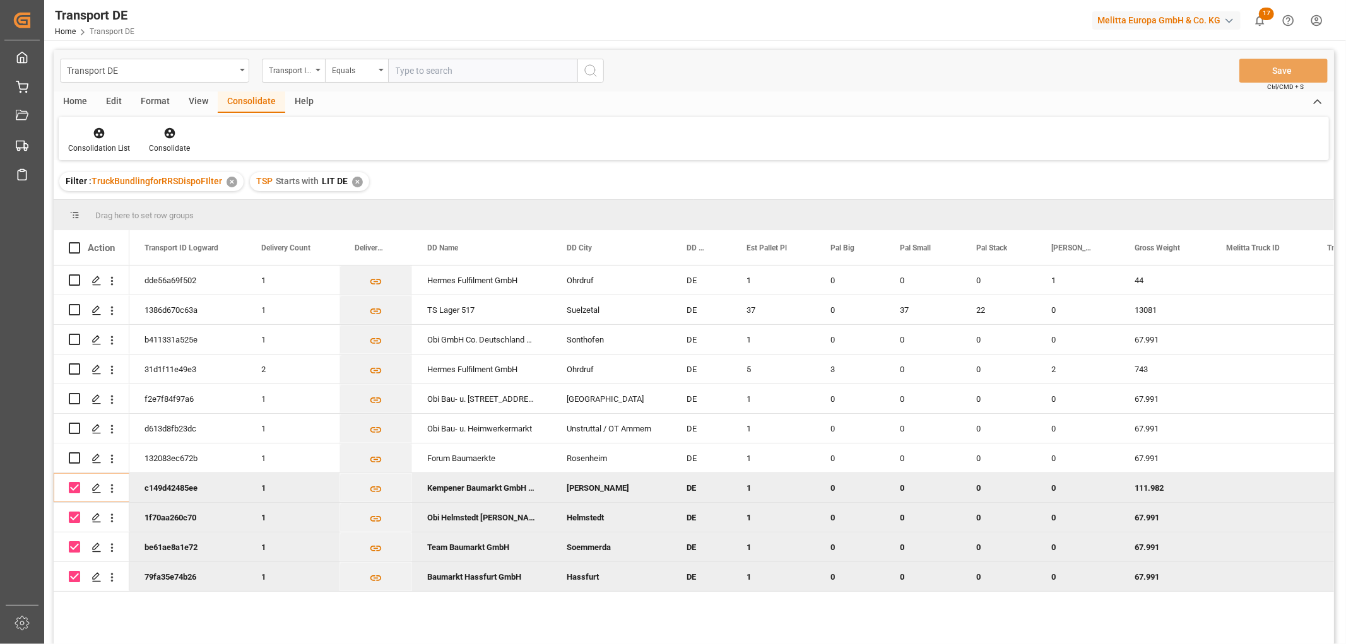
click at [72, 486] on input "Press Space to toggle row selection (checked)" at bounding box center [74, 487] width 11 height 11
checkbox input "false"
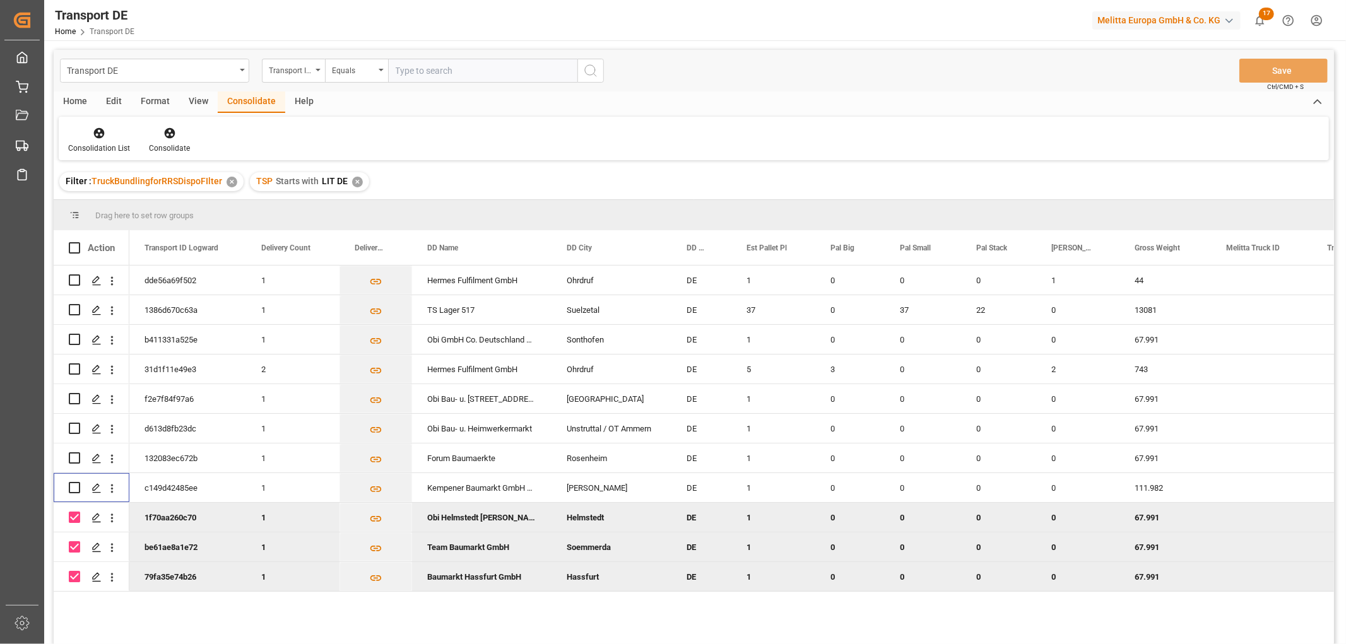
click at [74, 518] on input "Press Space to toggle row selection (checked)" at bounding box center [74, 517] width 11 height 11
checkbox input "false"
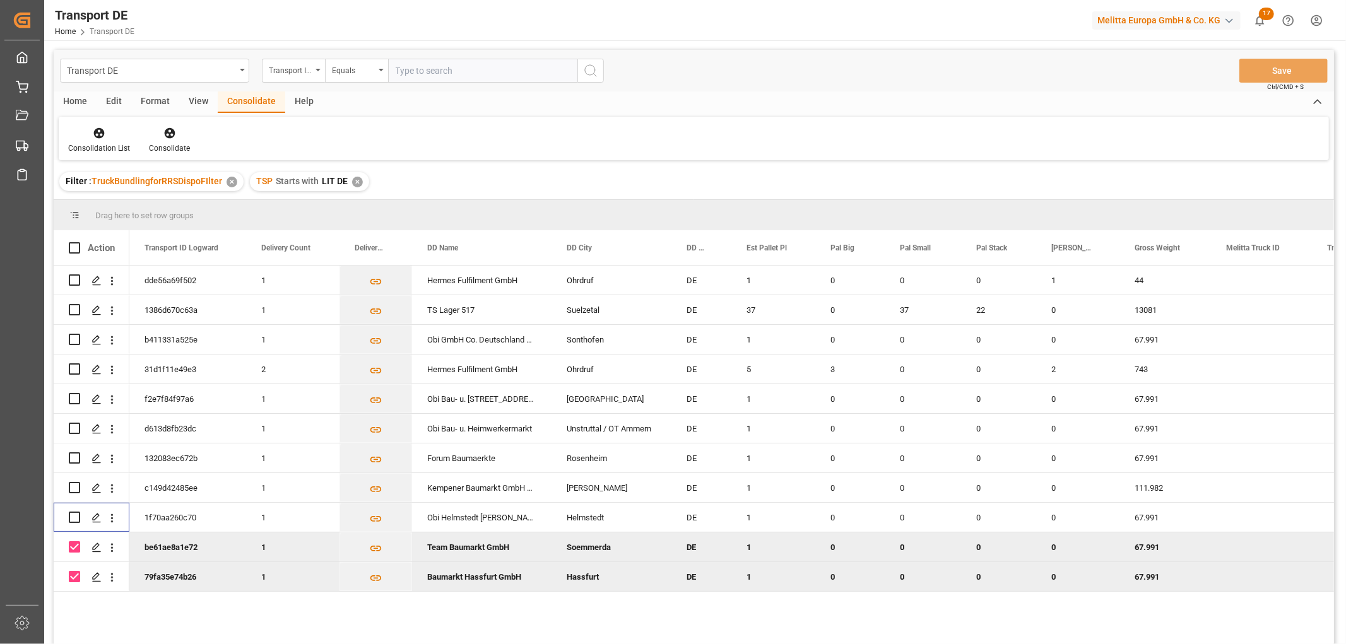
click at [73, 546] on input "Press Space to toggle row selection (checked)" at bounding box center [74, 547] width 11 height 11
checkbox input "false"
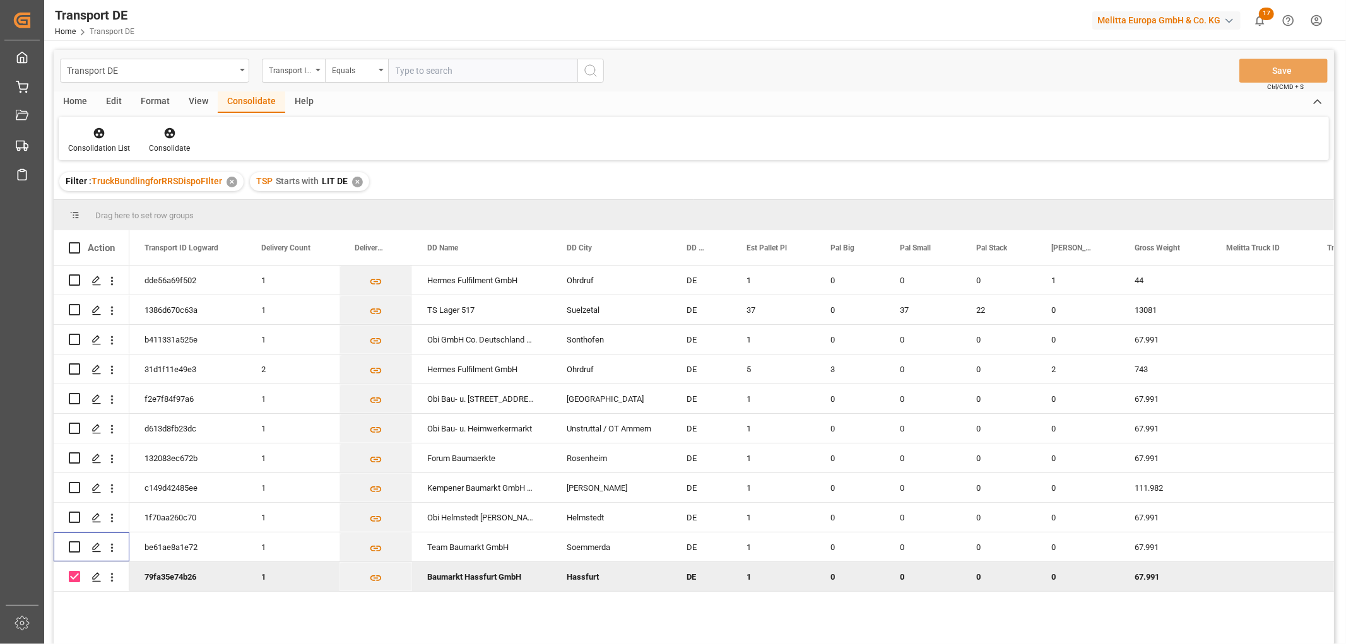
click at [73, 576] on input "Press Space to toggle row selection (checked)" at bounding box center [74, 576] width 11 height 11
checkbox input "false"
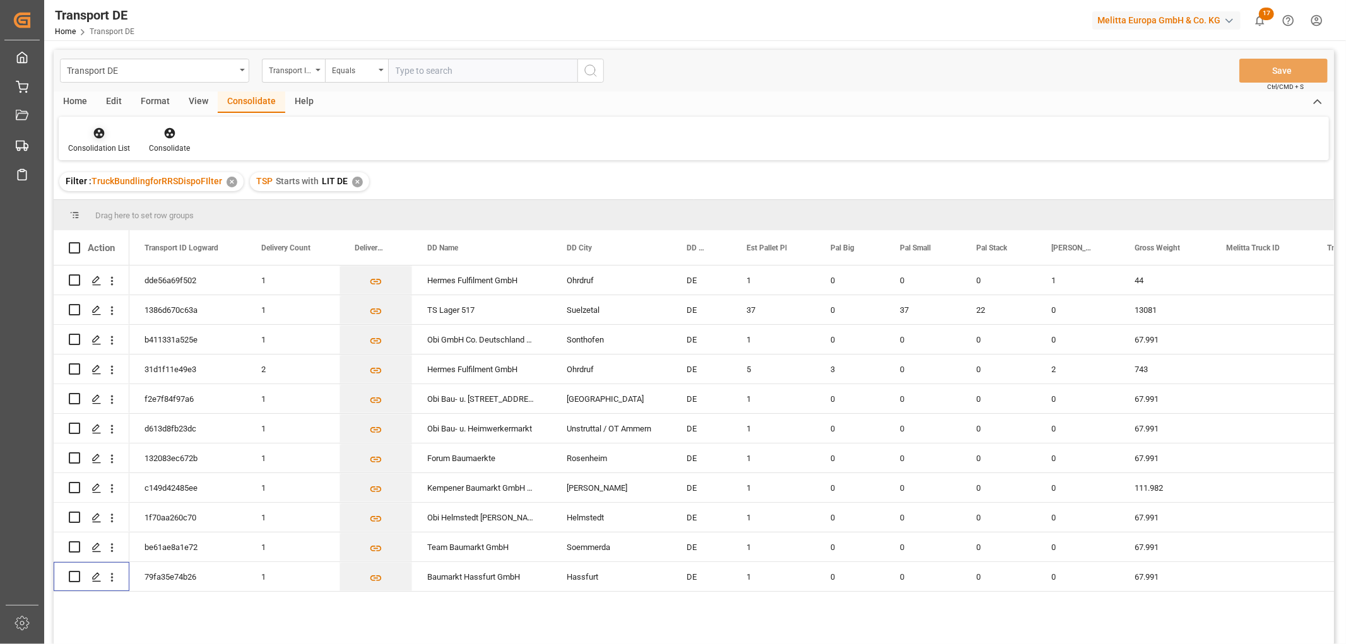
click at [98, 137] on icon at bounding box center [99, 133] width 11 height 11
click at [112, 206] on div "Transport DE Transport ID Logward Equals Save Ctrl/CMD + S Home Edit Format Vie…" at bounding box center [694, 364] width 1281 height 628
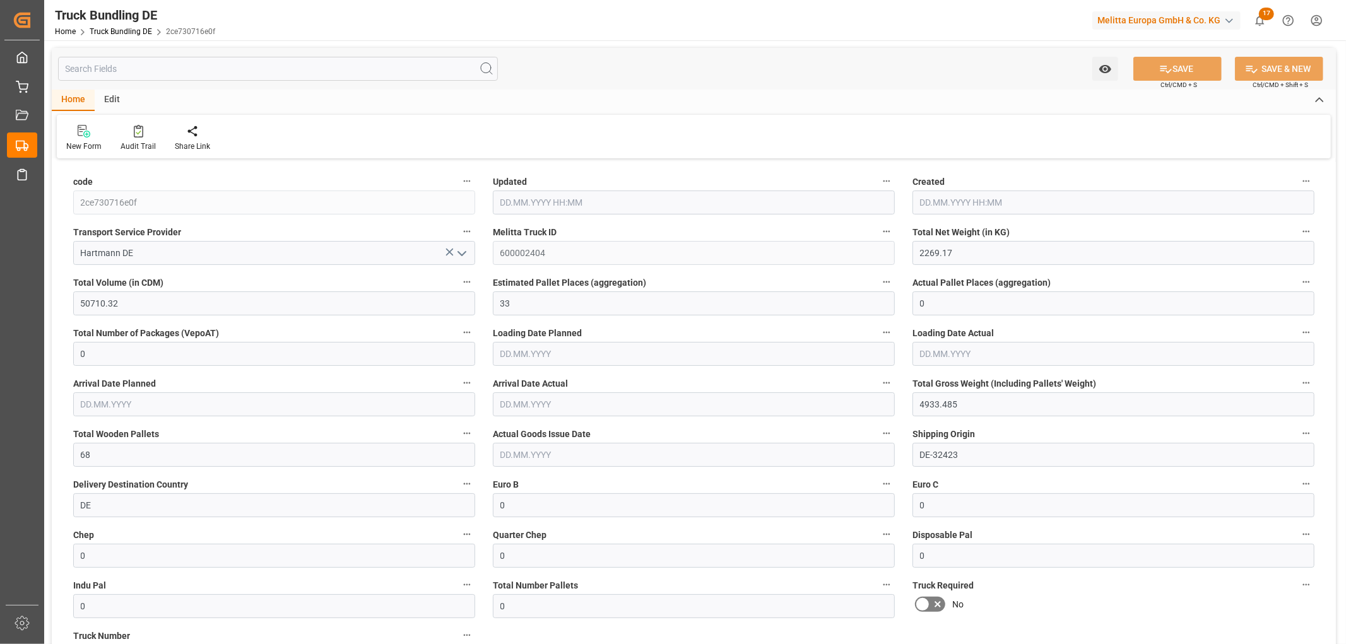
type input "09.09.2025 10:18"
type input "[DATE]"
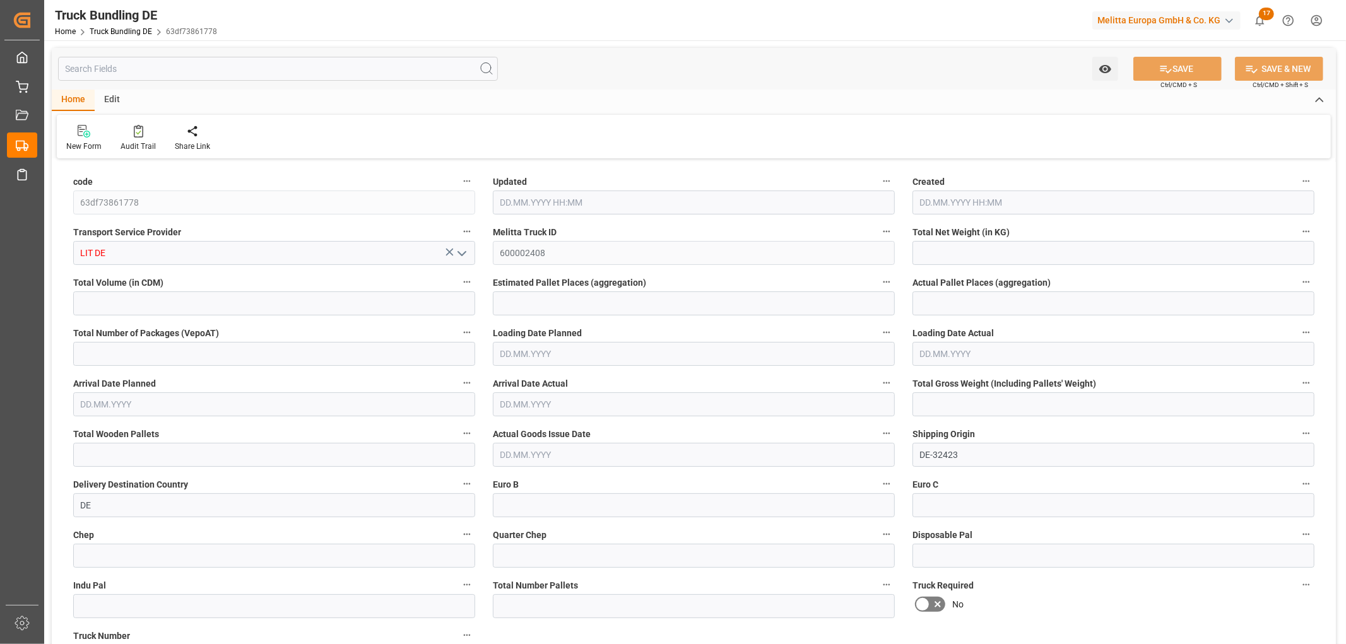
type input "1998.392"
type input "11692.316"
type input "8"
type input "0"
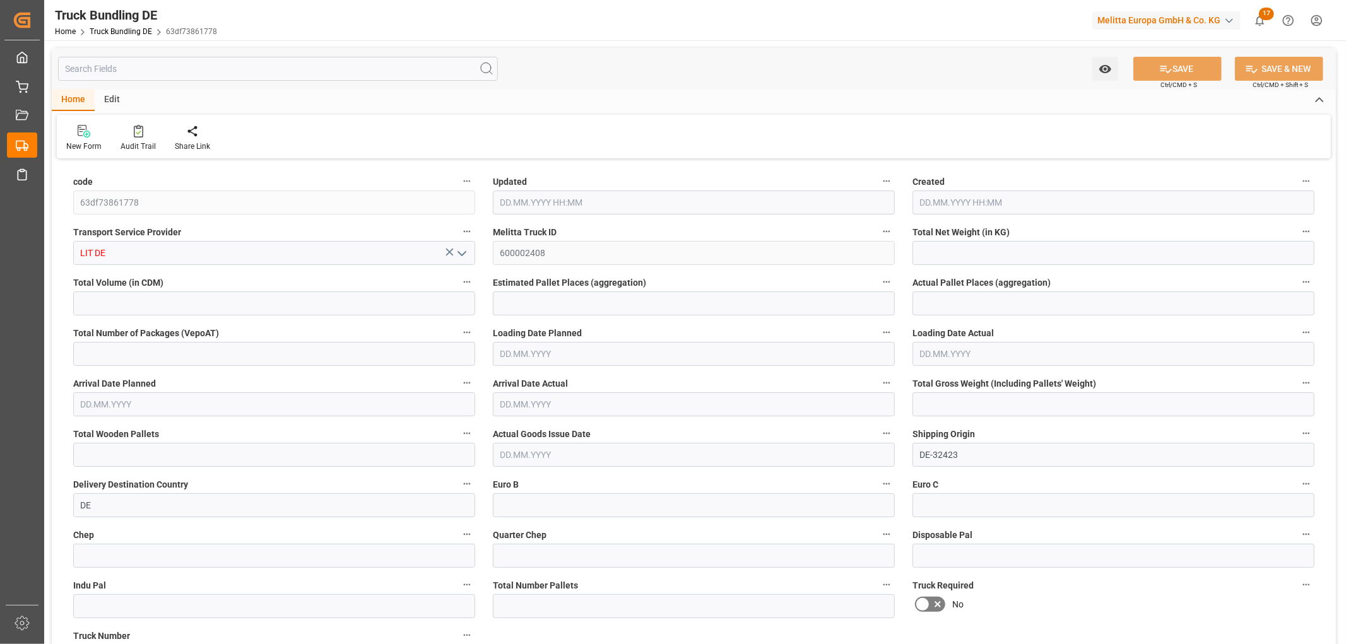
type input "2820.199"
type input "16"
type input "0"
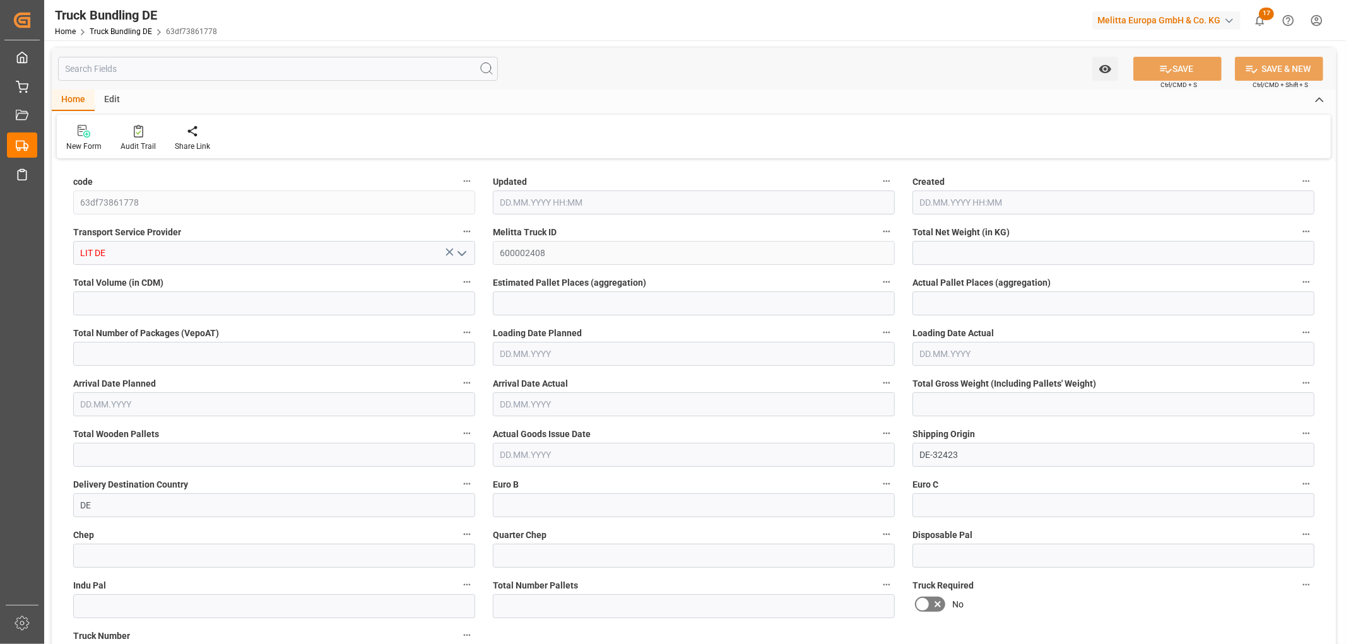
type input "0"
type input "09.09.2025 11:02"
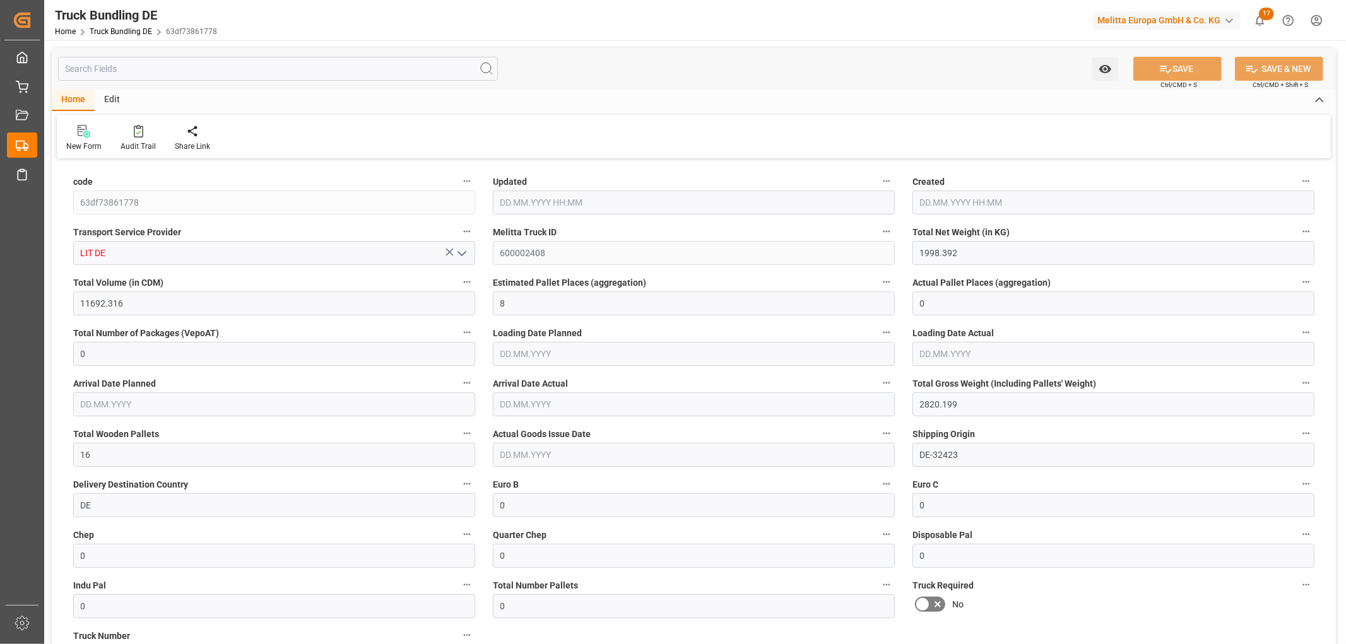
type input "09.09.2025 11:02"
type input "[DATE]"
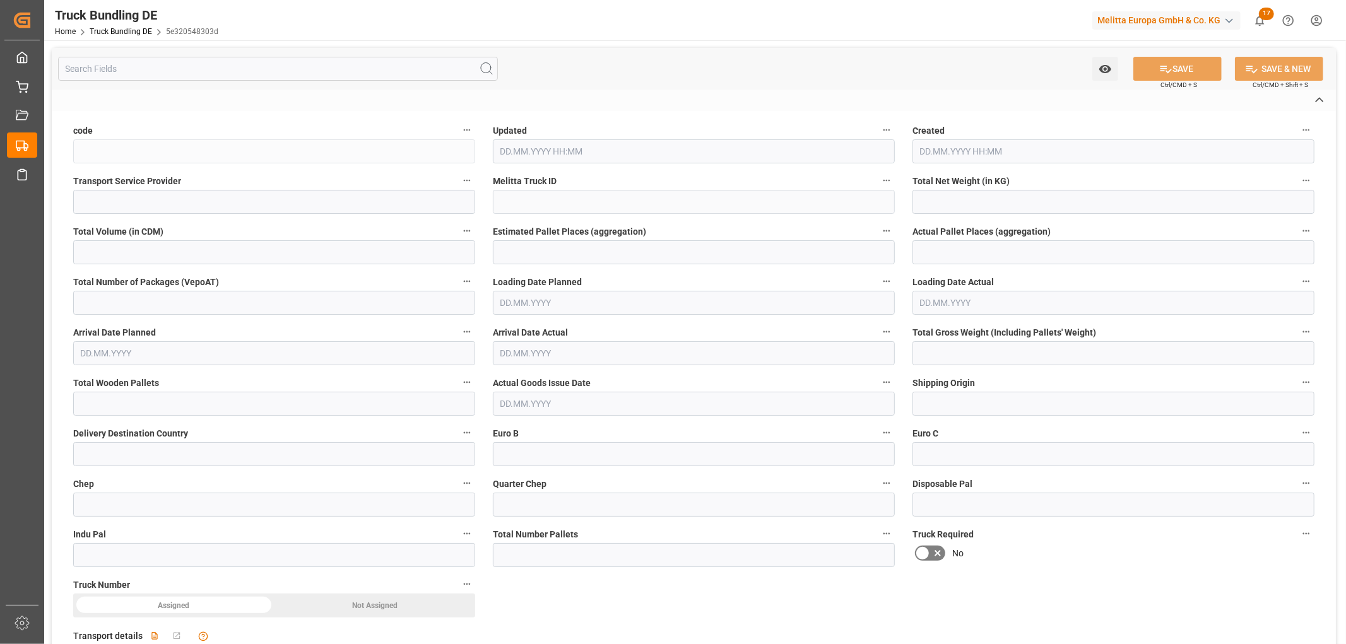
type input "5e320548303d"
type input "LIT DE"
type input "600002409"
type input "DE-32423"
type input "DE"
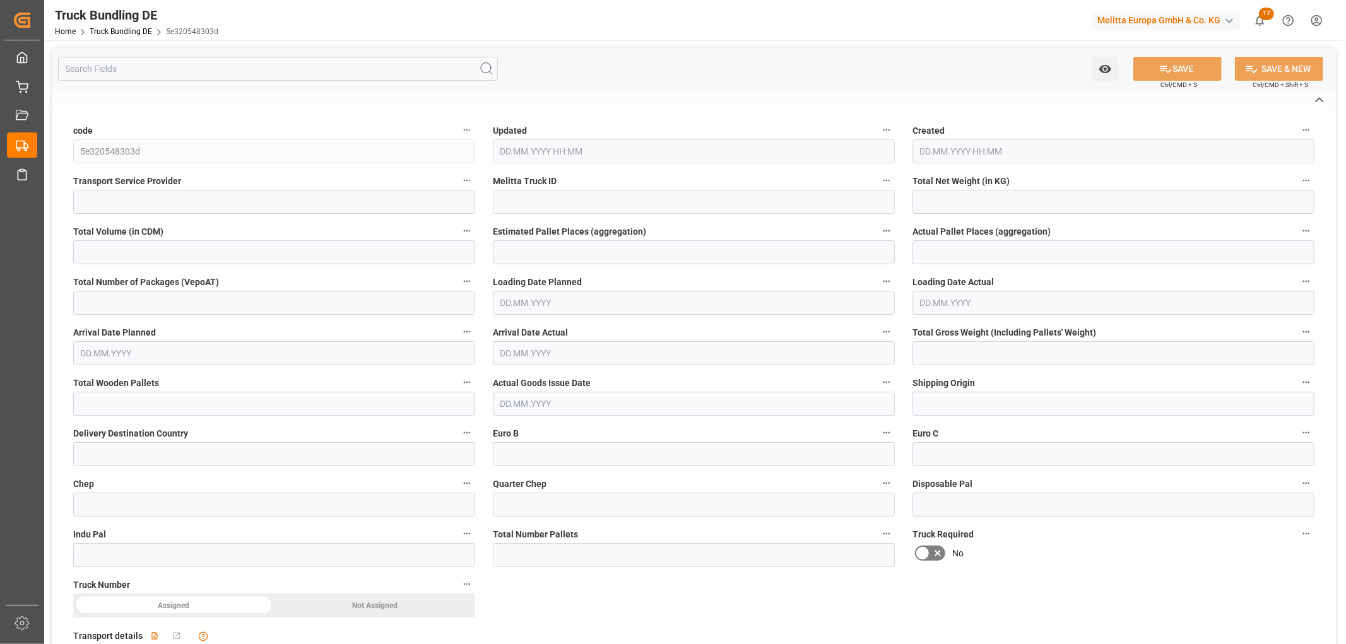
type textarea "0000007419"
type textarea "Hermes Fulfilment GmbH"
type textarea "Hamburger Str. 1"
type textarea "99885"
type textarea "Ohrdruf"
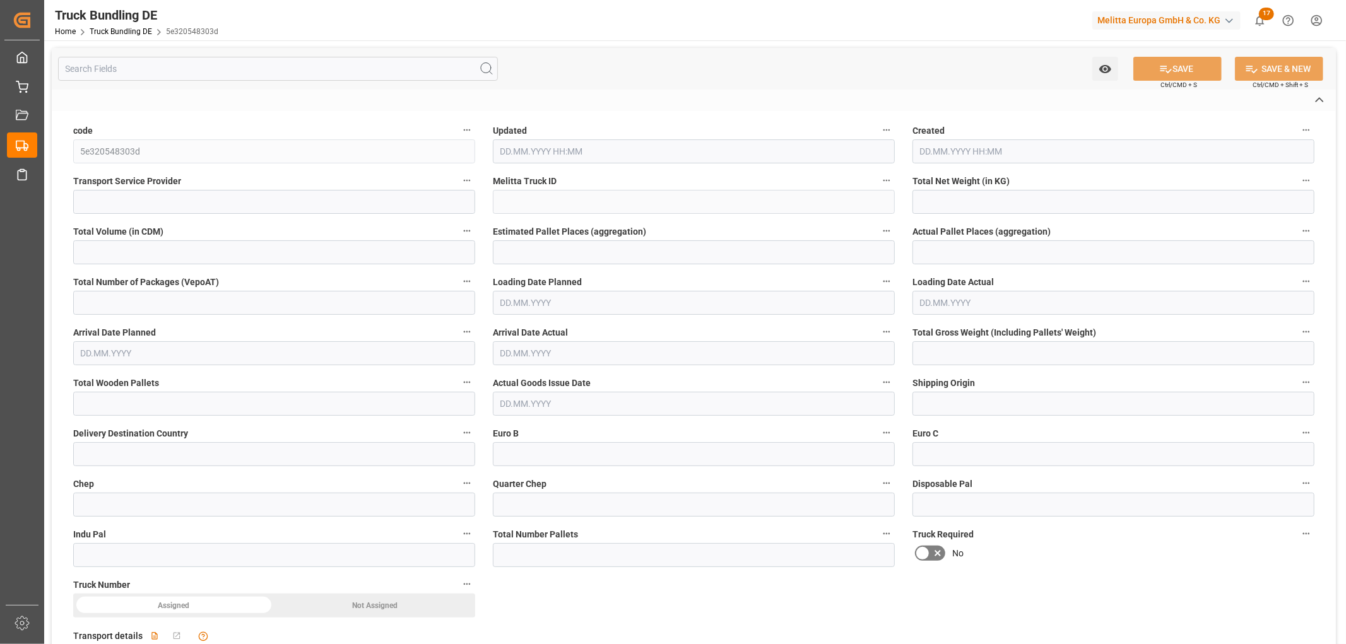
type textarea "99"
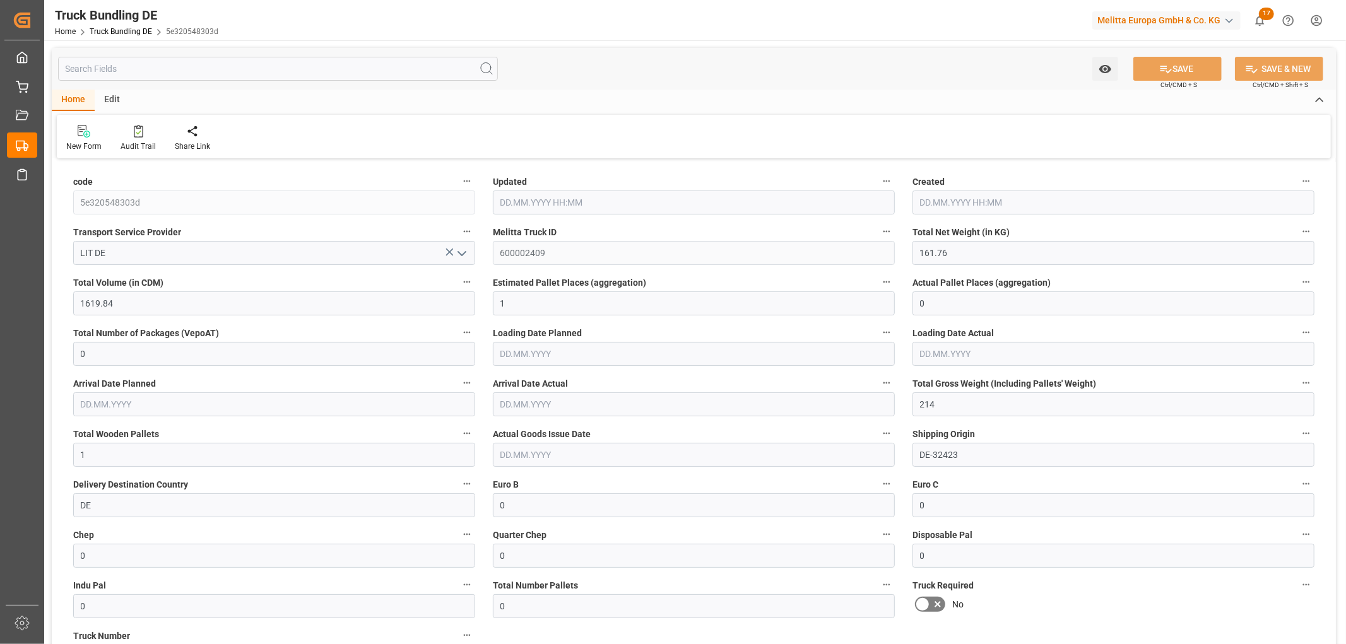
type input "161.76"
type input "1619.84"
type input "1"
type input "0"
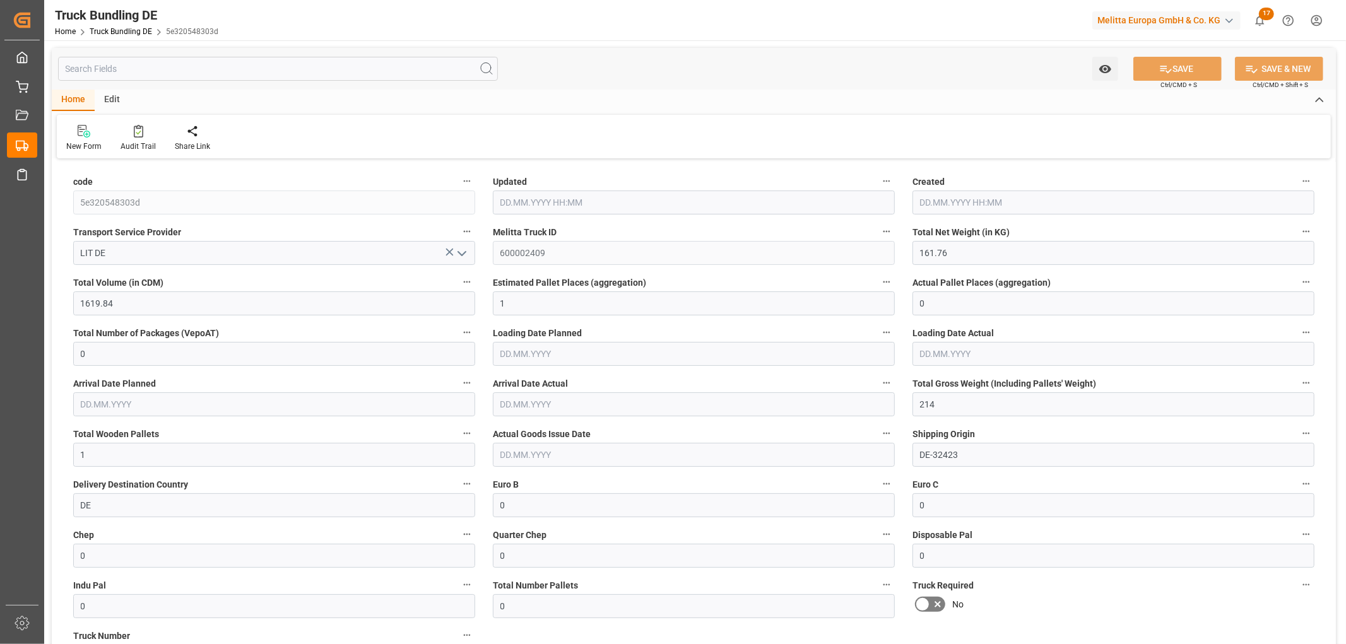
type input "214"
type input "1"
type input "0"
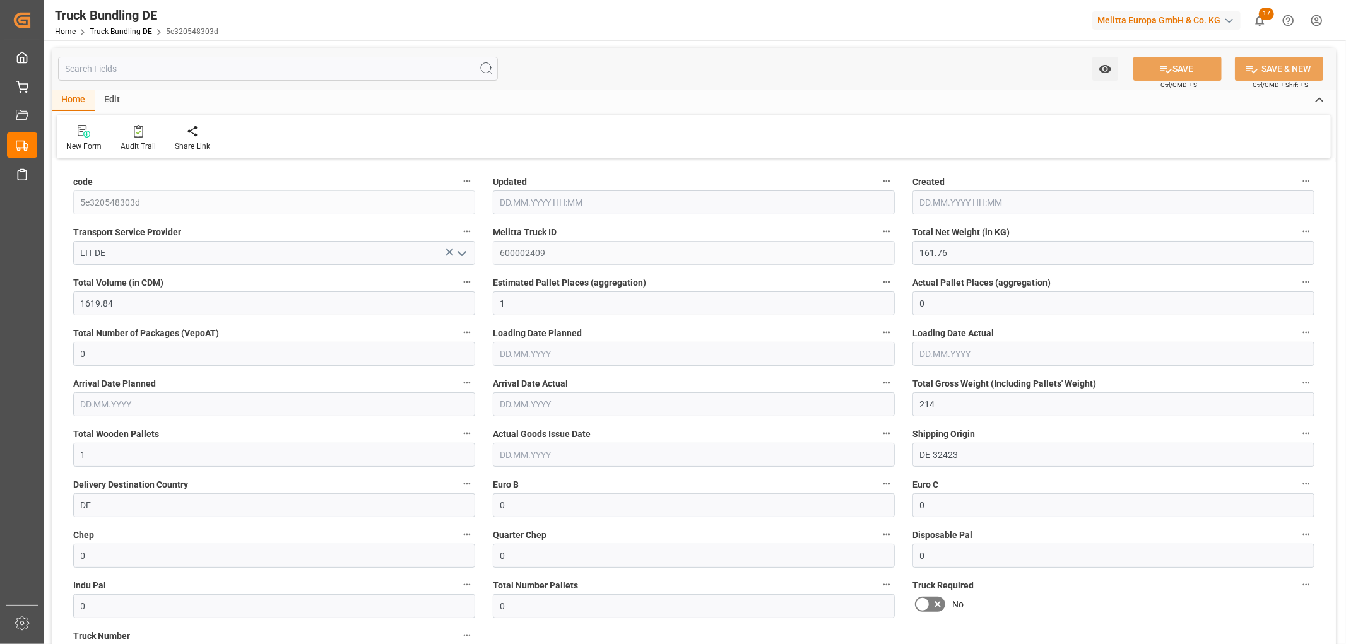
type input "0"
type input "09.09.2025 11:03"
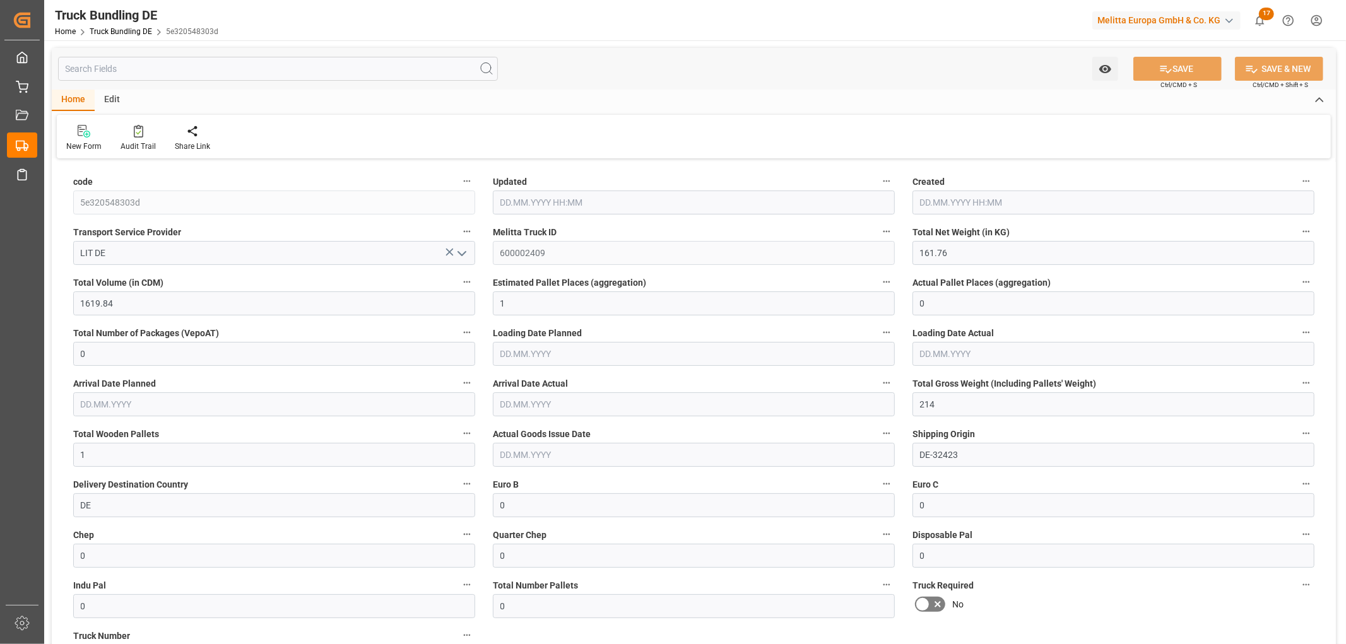
type input "09.09.2025 11:03"
type input "[DATE]"
type input "177.9"
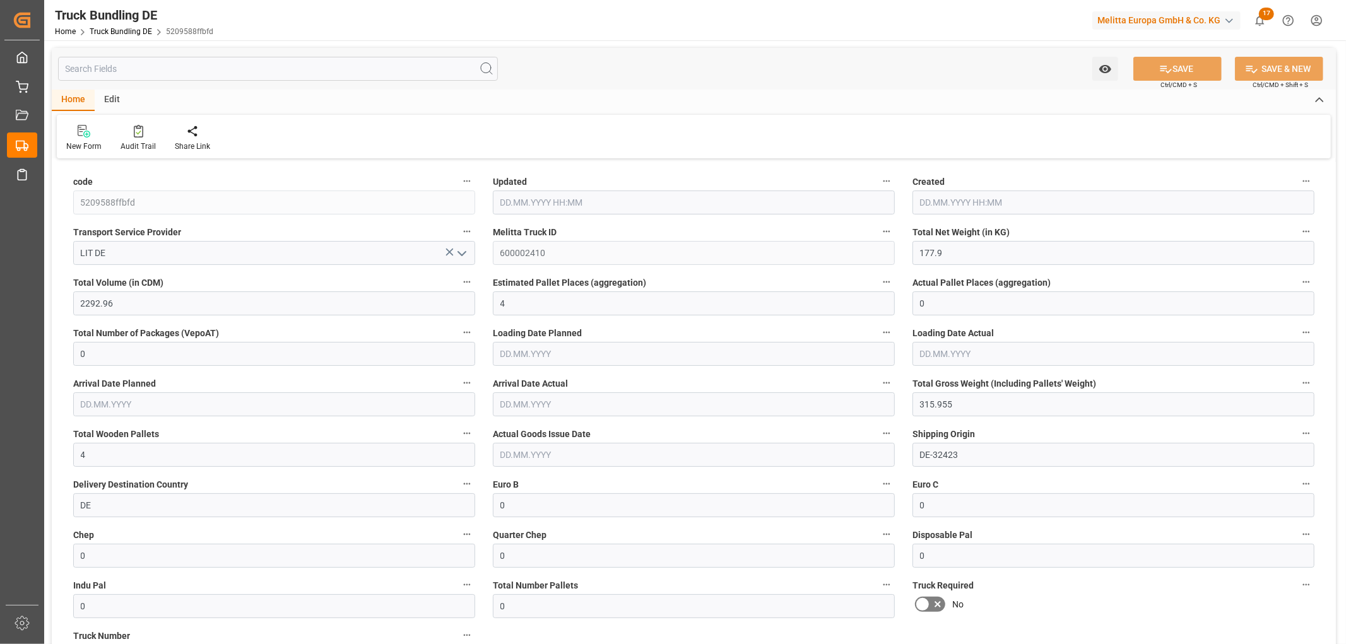
type input "2292.96"
type input "4"
type input "0"
type input "315.955"
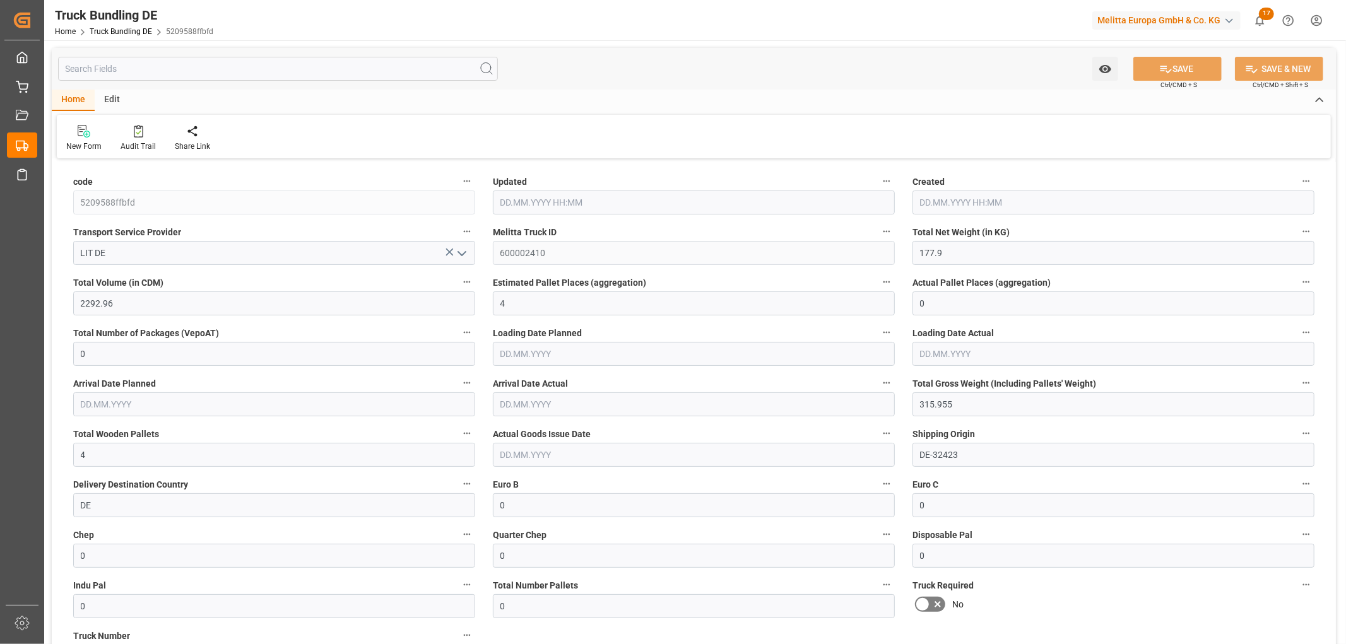
type input "4"
type input "0"
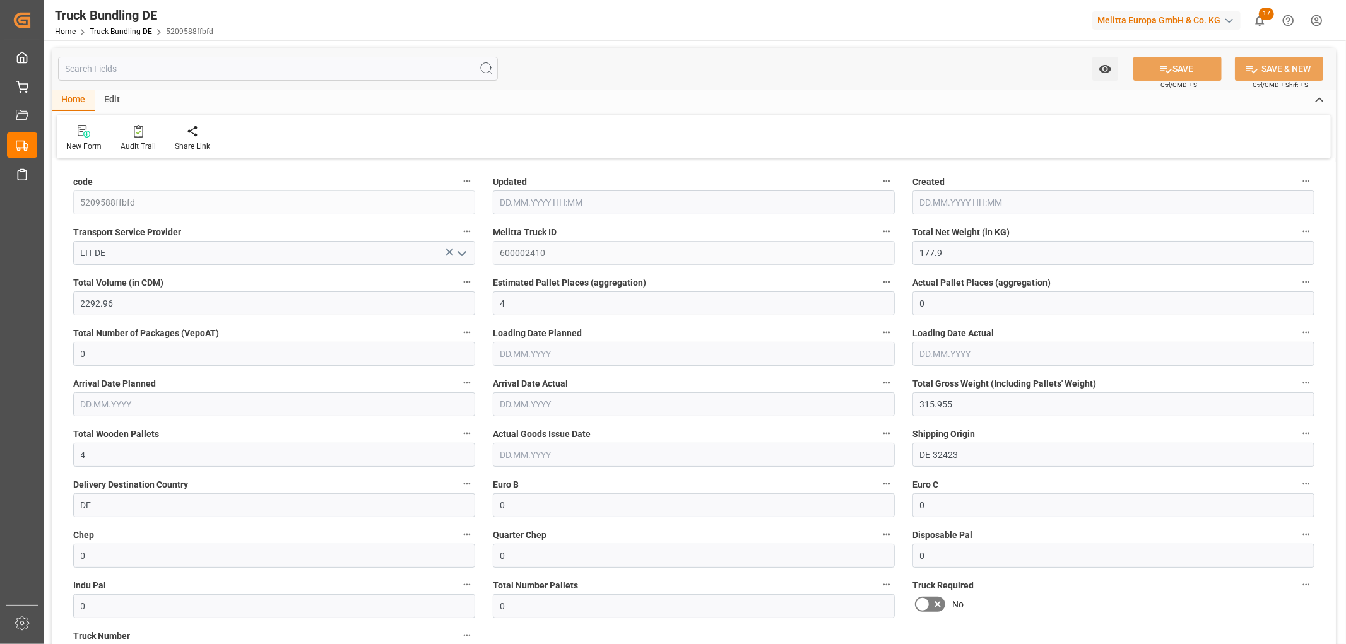
type input "0"
type input "[DATE] 11:04"
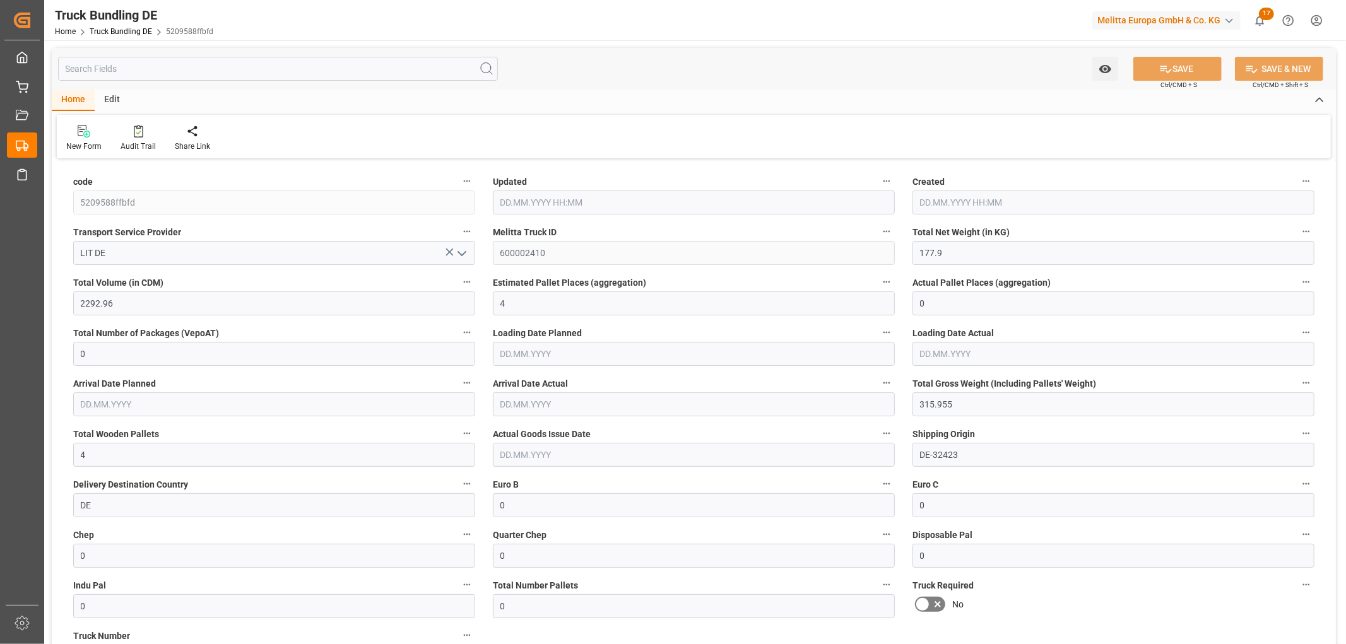
type input "[DATE]"
